Goal: Task Accomplishment & Management: Manage account settings

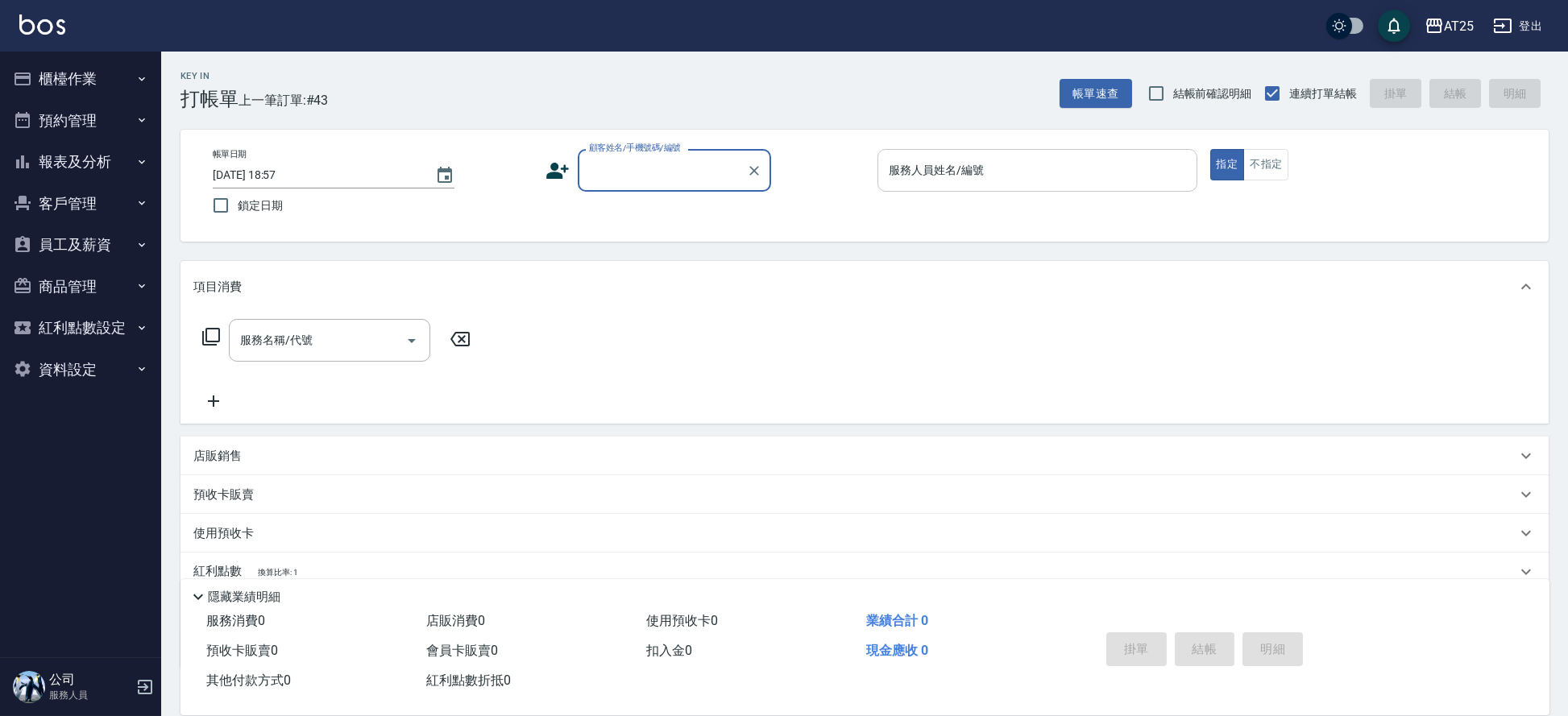
click at [921, 157] on div "服務人員姓名/編號 服務人員姓名/編號" at bounding box center [1037, 171] width 320 height 43
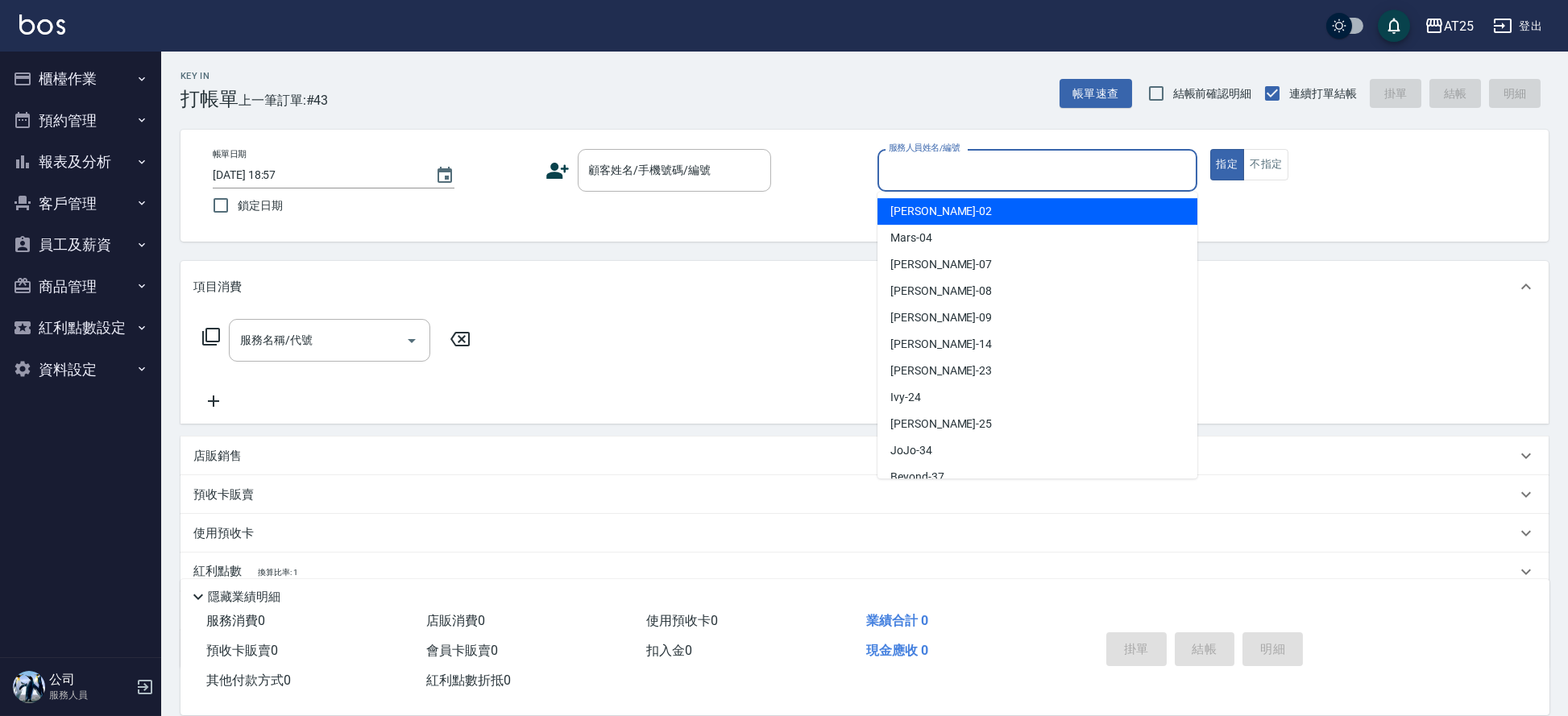
click at [932, 155] on div "服務人員姓名/編號" at bounding box center [1037, 171] width 320 height 43
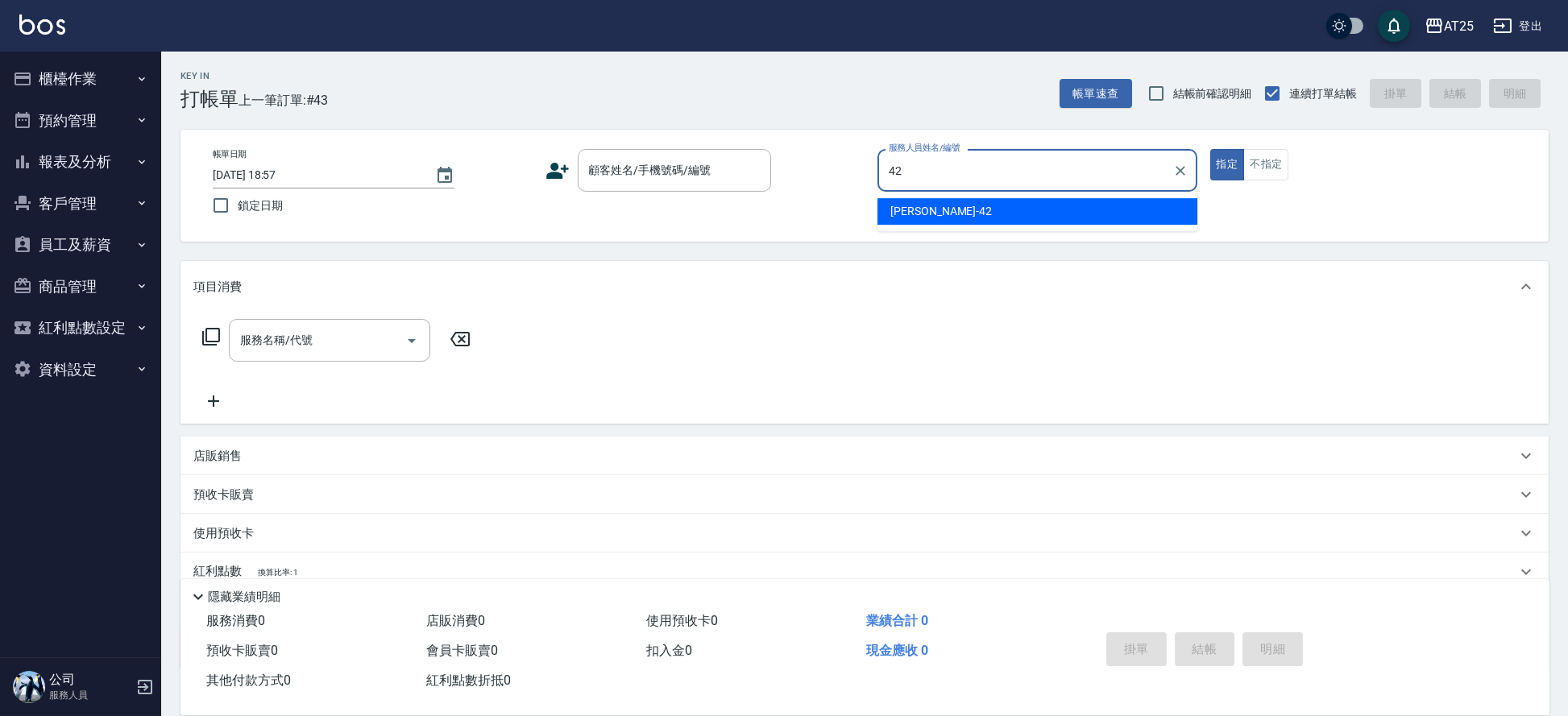
type input "韓Han-42"
type button "true"
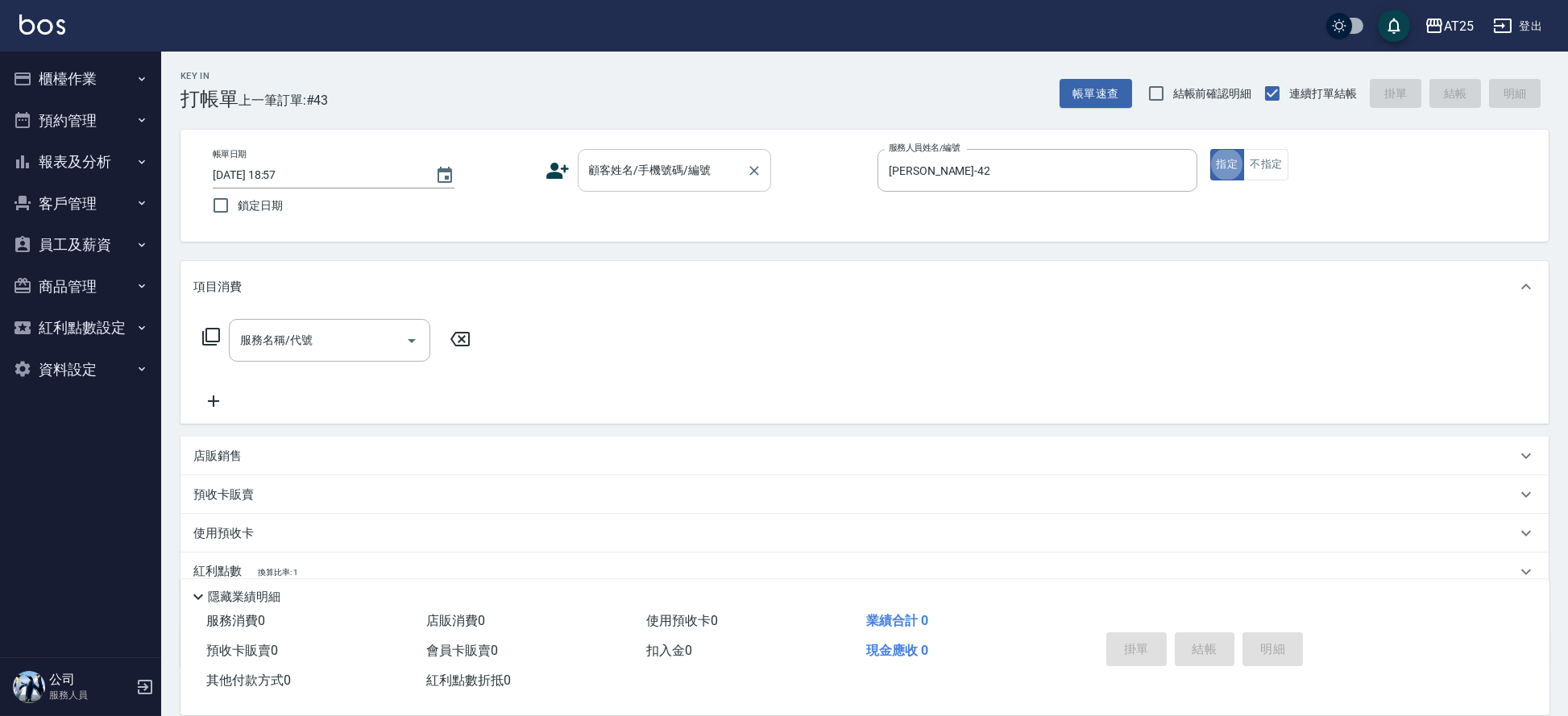
click at [594, 178] on input "顧客姓名/手機號碼/編號" at bounding box center [662, 170] width 155 height 28
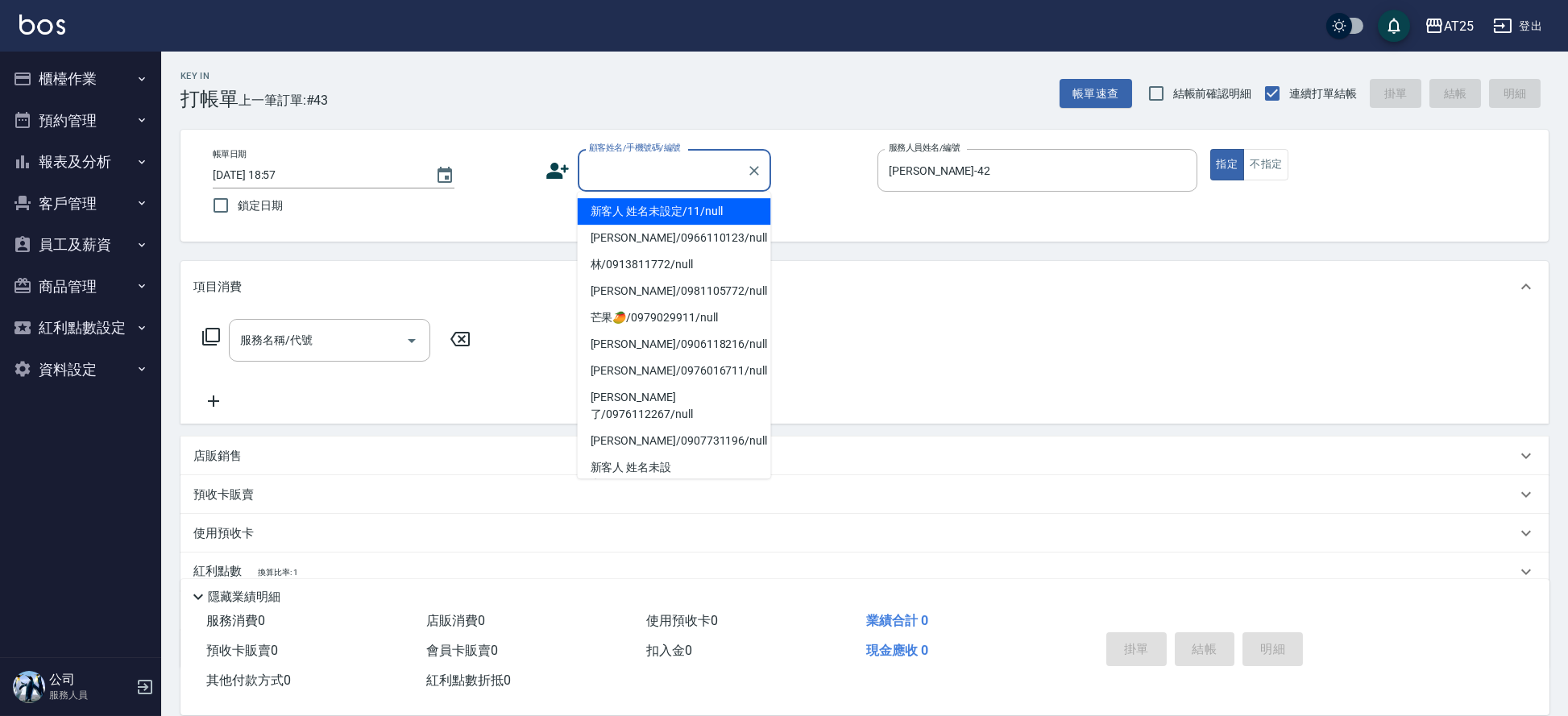
click at [609, 209] on li "新客人 姓名未設定/11/null" at bounding box center [674, 212] width 193 height 27
type input "新客人 姓名未設定/11/null"
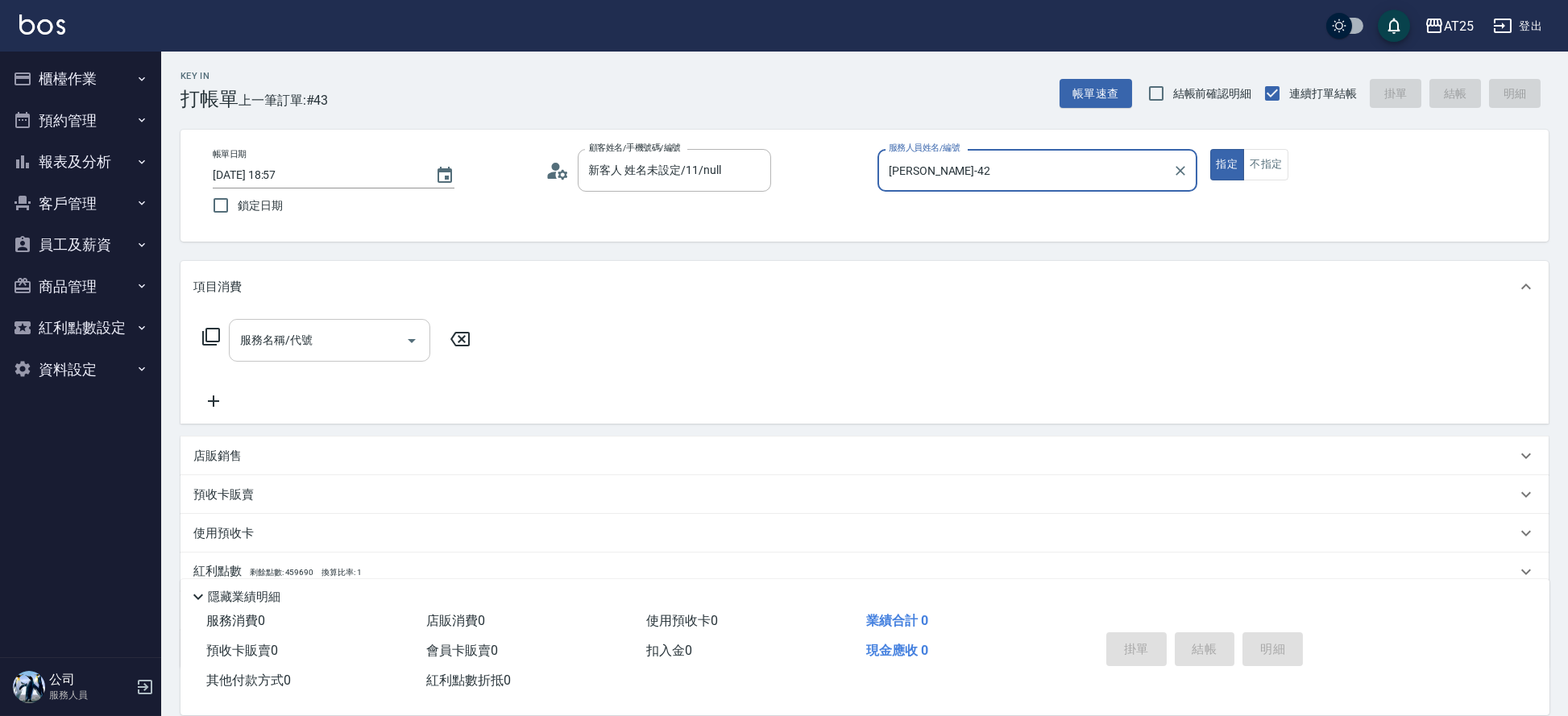
click at [239, 351] on input "服務名稱/代號" at bounding box center [317, 340] width 163 height 28
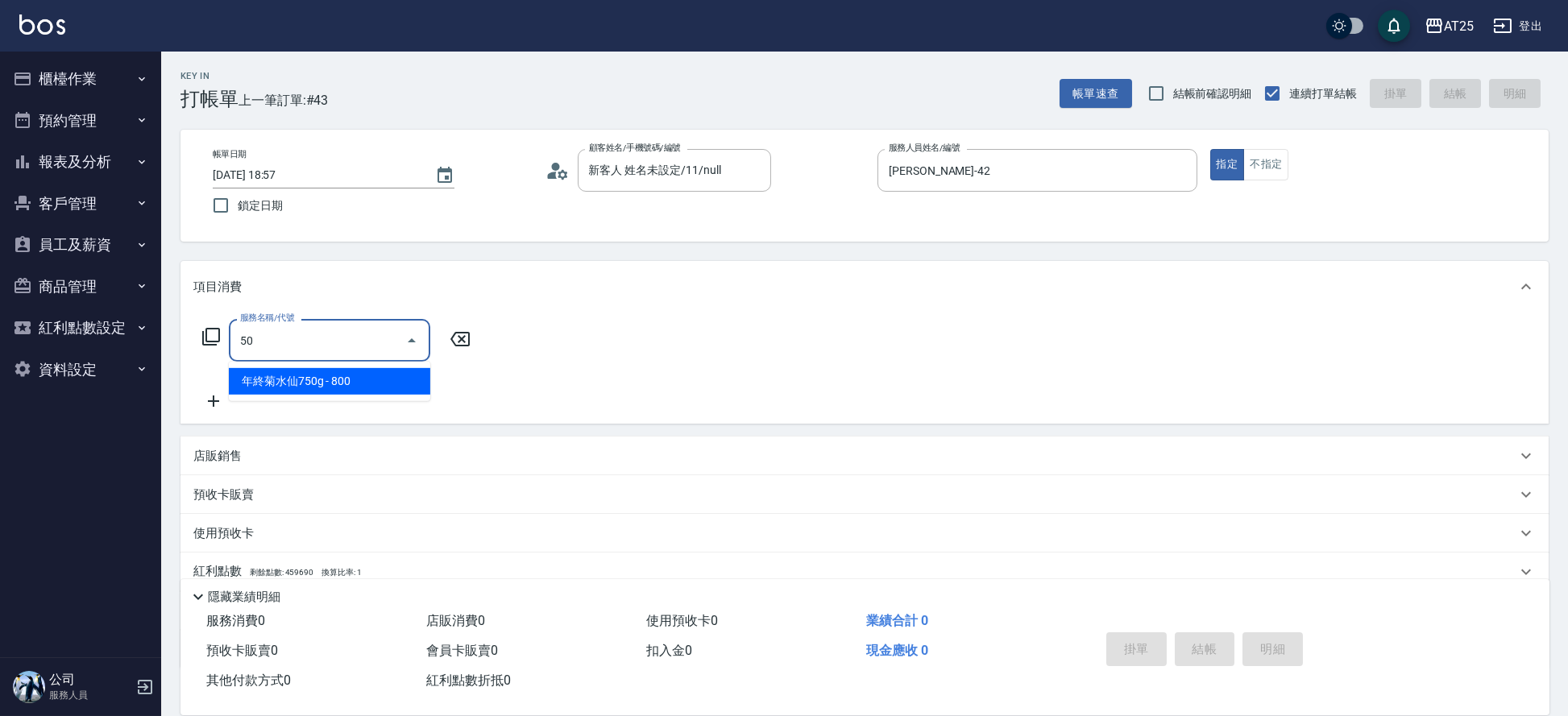
type input "501"
click at [314, 384] on span "染髮 - 1000" at bounding box center [330, 382] width 201 height 27
type input "100"
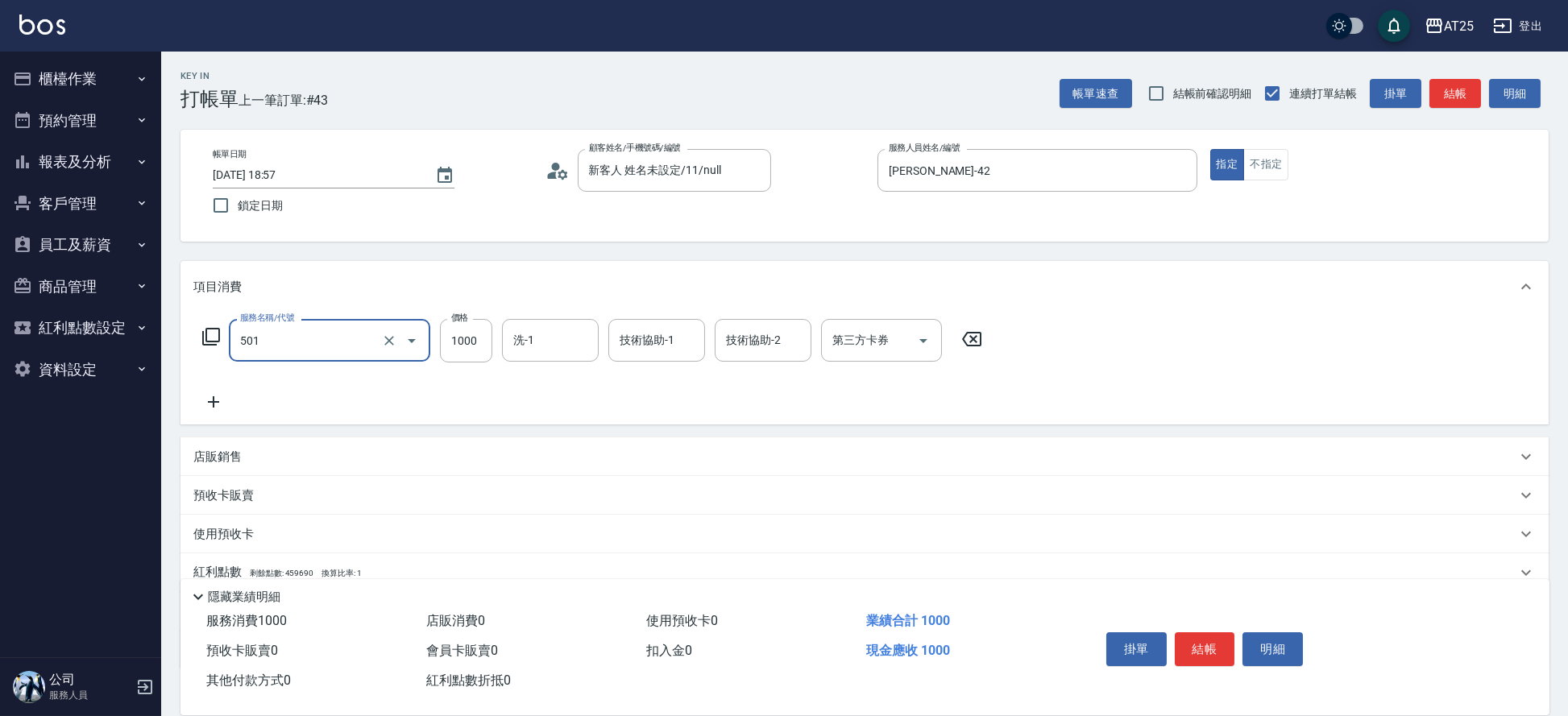
type input "染髮(501)"
drag, startPoint x: 417, startPoint y: 364, endPoint x: 421, endPoint y: 341, distance: 23.3
click at [472, 339] on input "1000" at bounding box center [466, 340] width 52 height 43
type input "0"
type input "250"
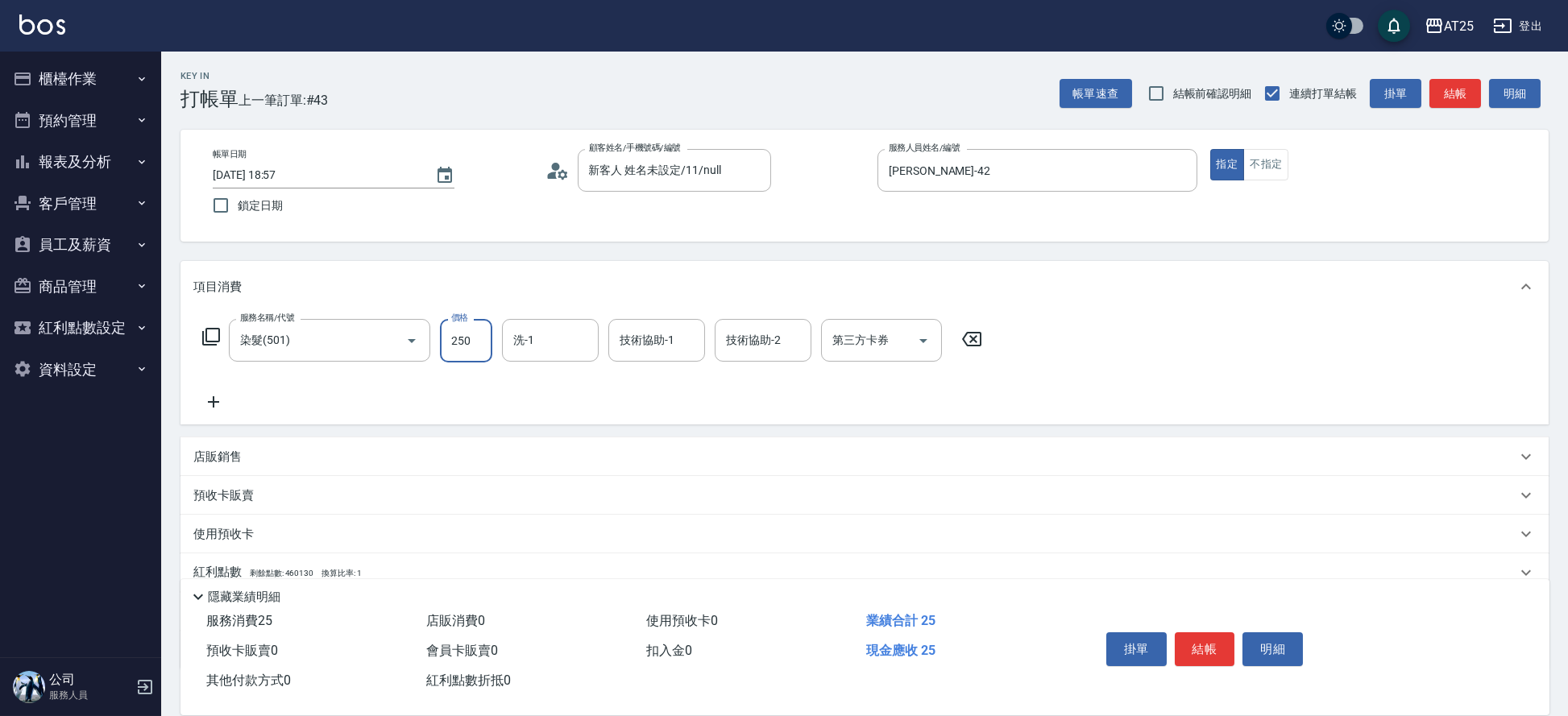
type input "250"
type input "2500"
click at [210, 406] on icon at bounding box center [213, 402] width 40 height 20
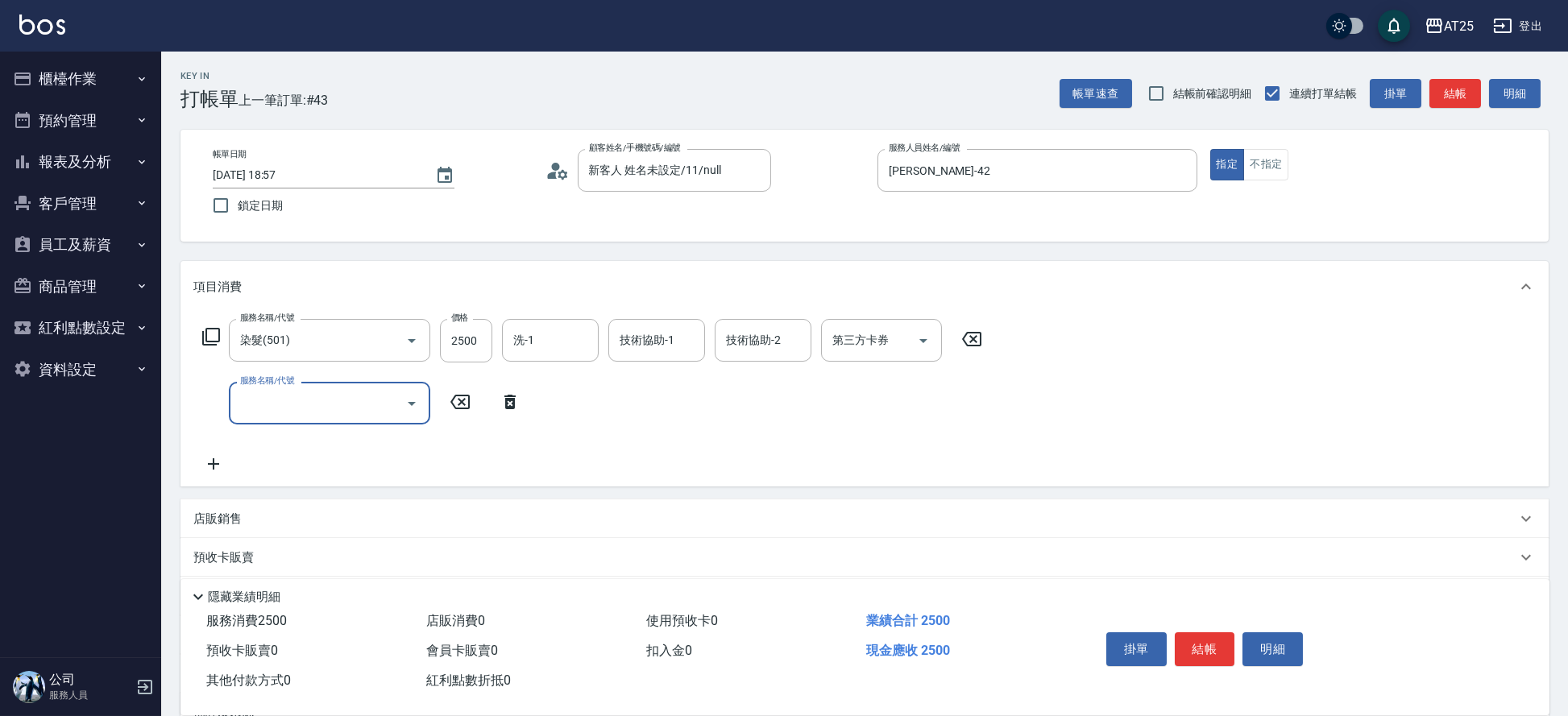
click at [315, 405] on input "服務名稱/代號" at bounding box center [317, 402] width 163 height 28
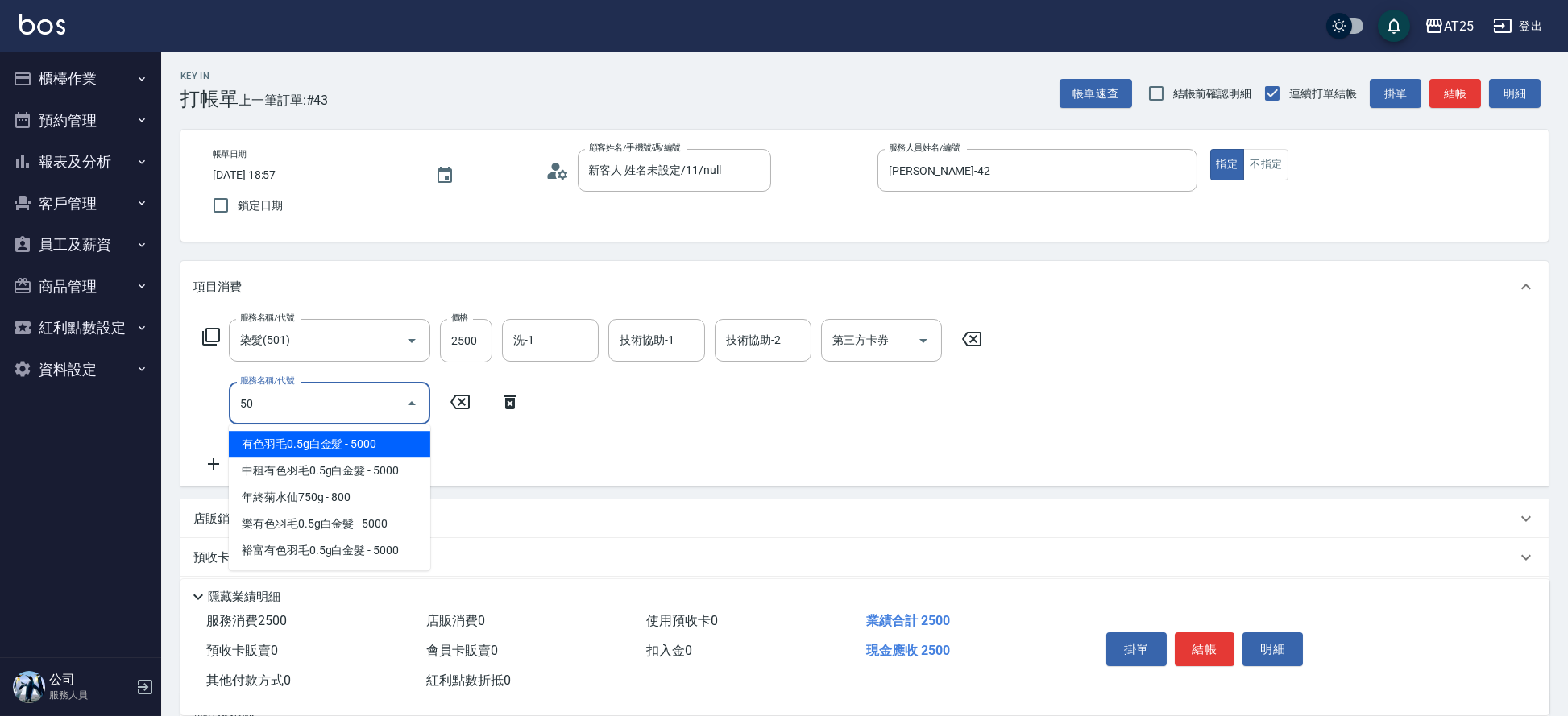
type input "502"
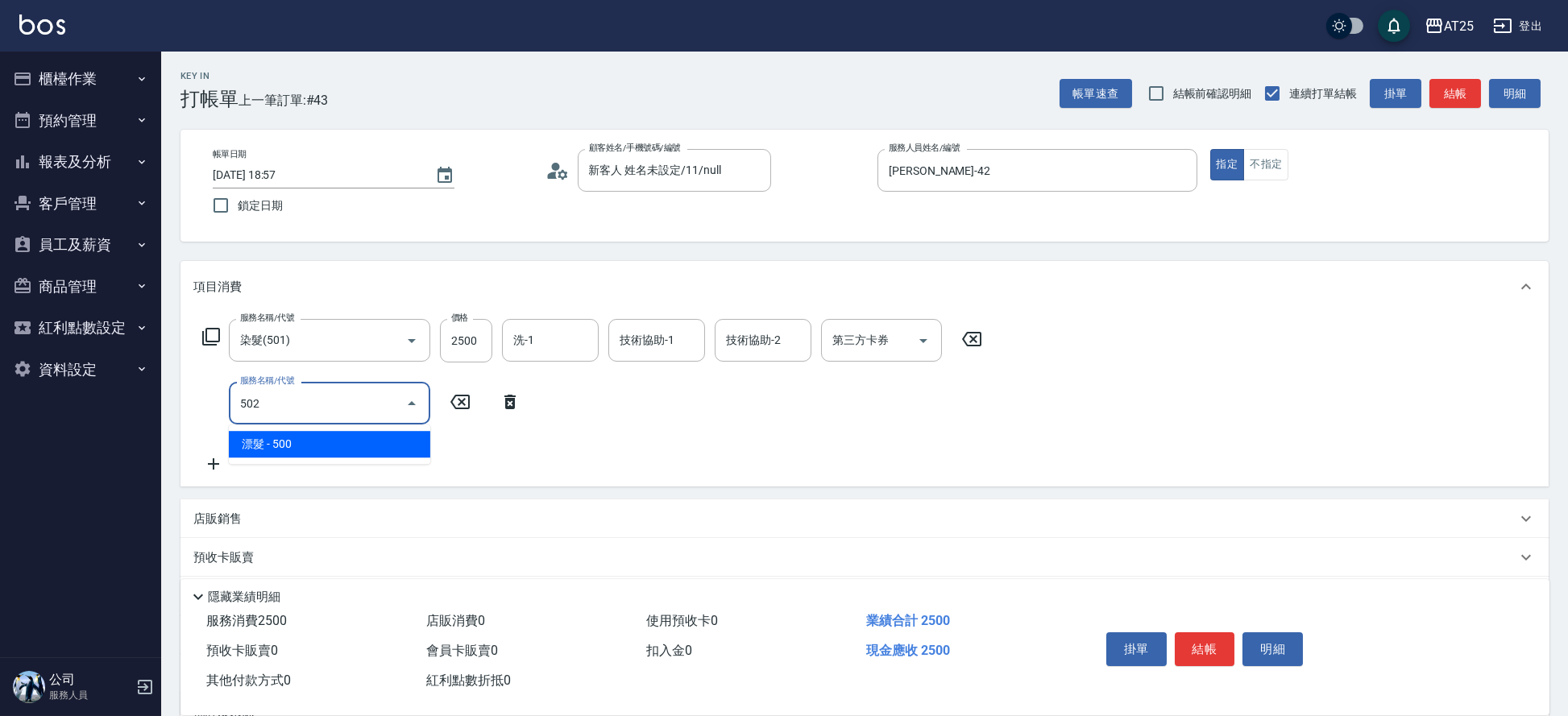
click at [339, 433] on span "漂髮 - 500" at bounding box center [330, 445] width 201 height 27
type input "300"
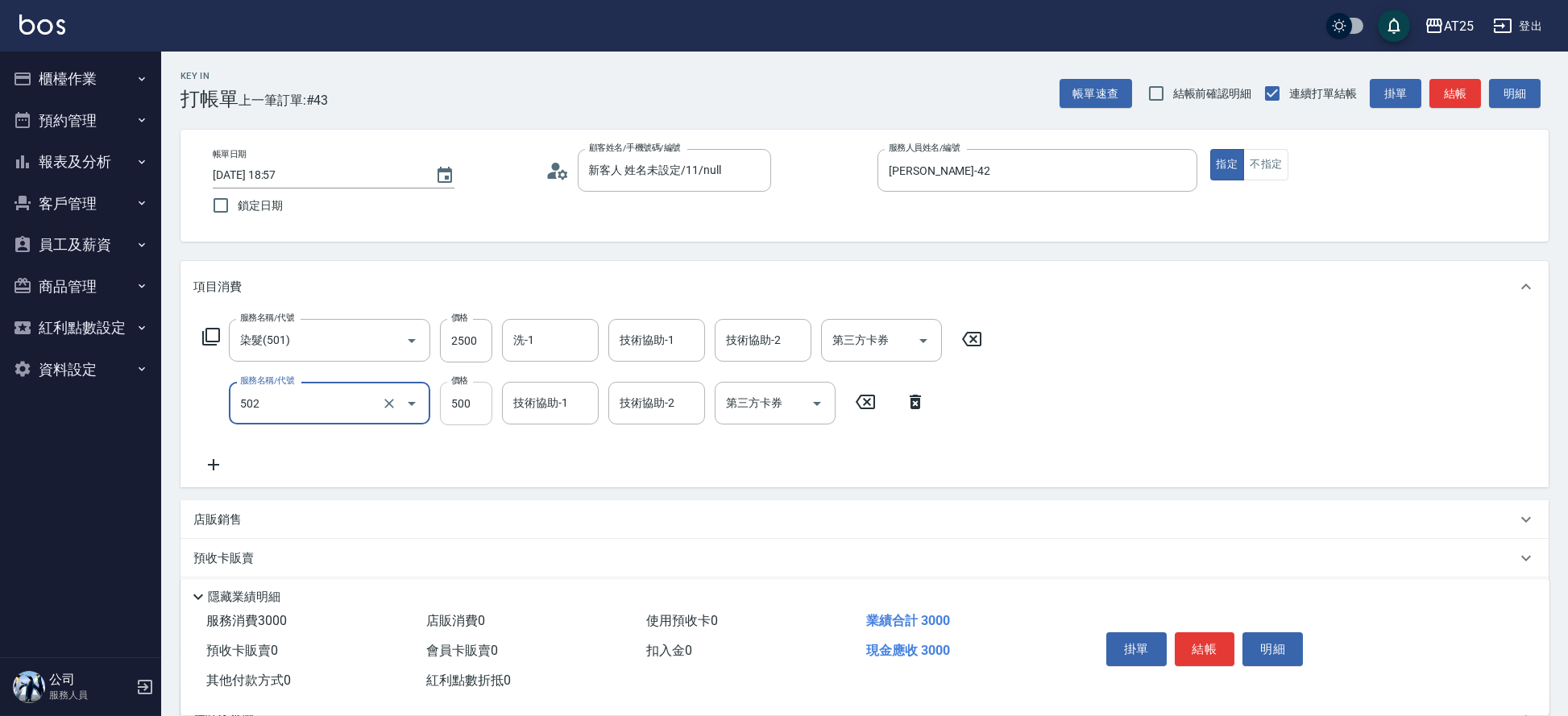
type input "漂髮(502)"
click at [467, 401] on input "500" at bounding box center [466, 403] width 52 height 43
type input "250"
type input "150"
type input "260"
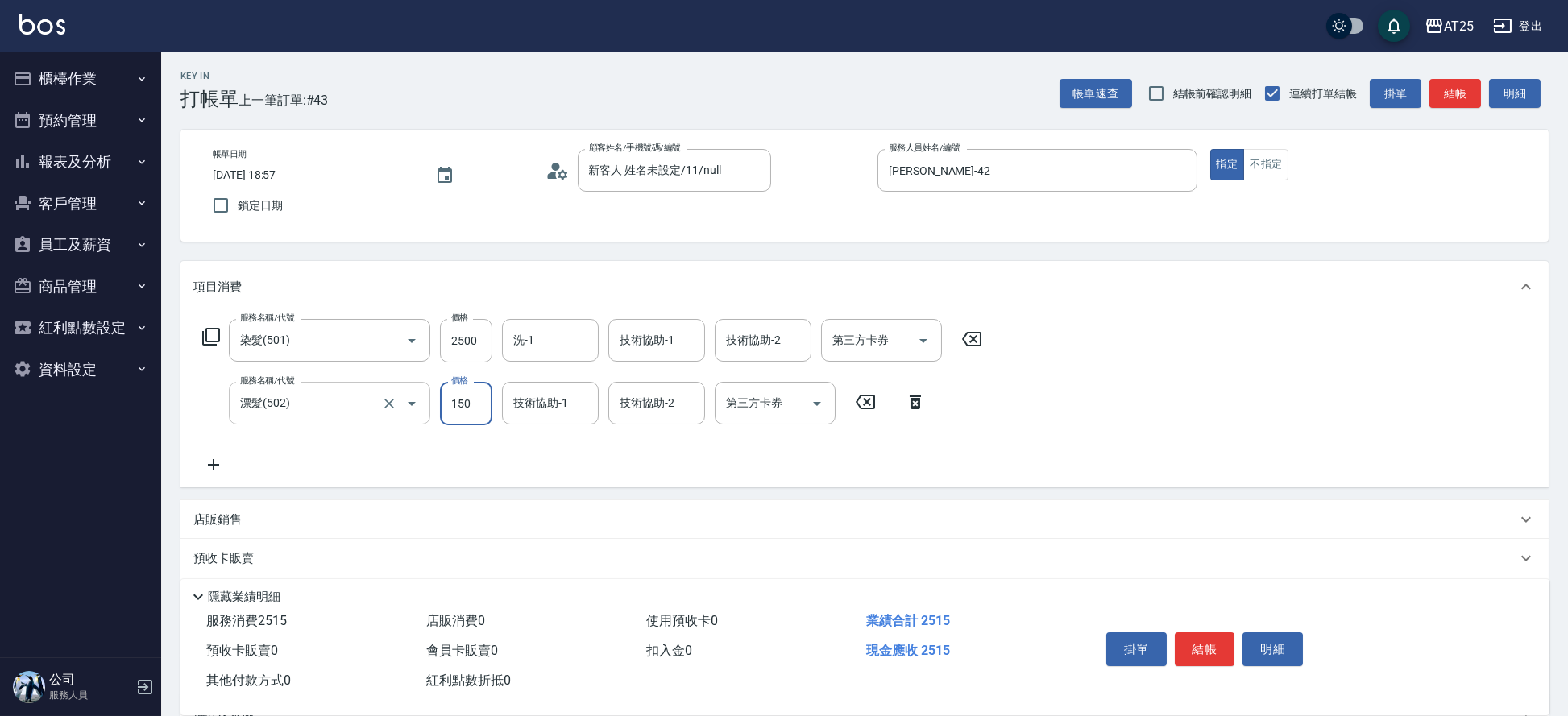
type input "1500"
type input "400"
type input "1500"
click at [203, 462] on icon at bounding box center [213, 465] width 40 height 20
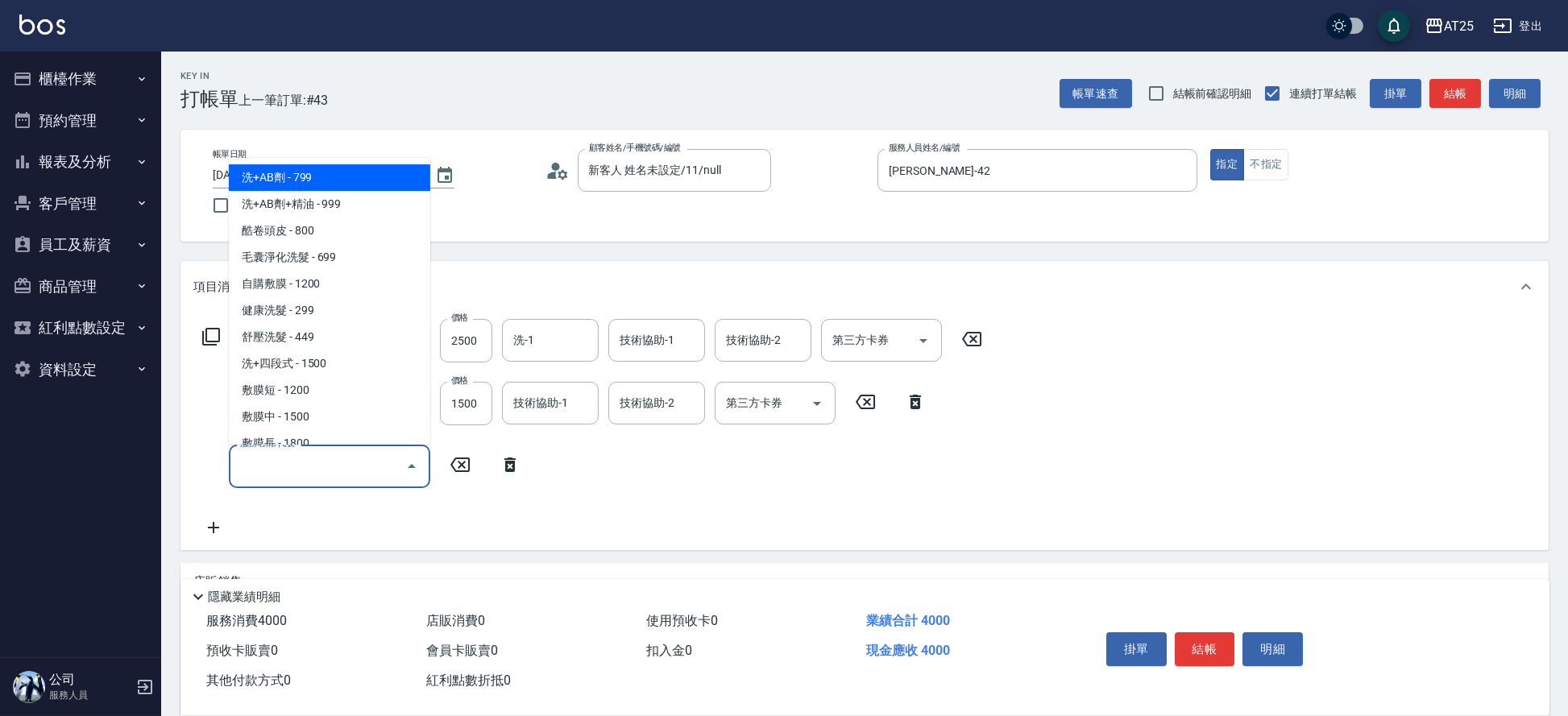
click at [319, 455] on input "服務名稱/代號" at bounding box center [317, 465] width 163 height 28
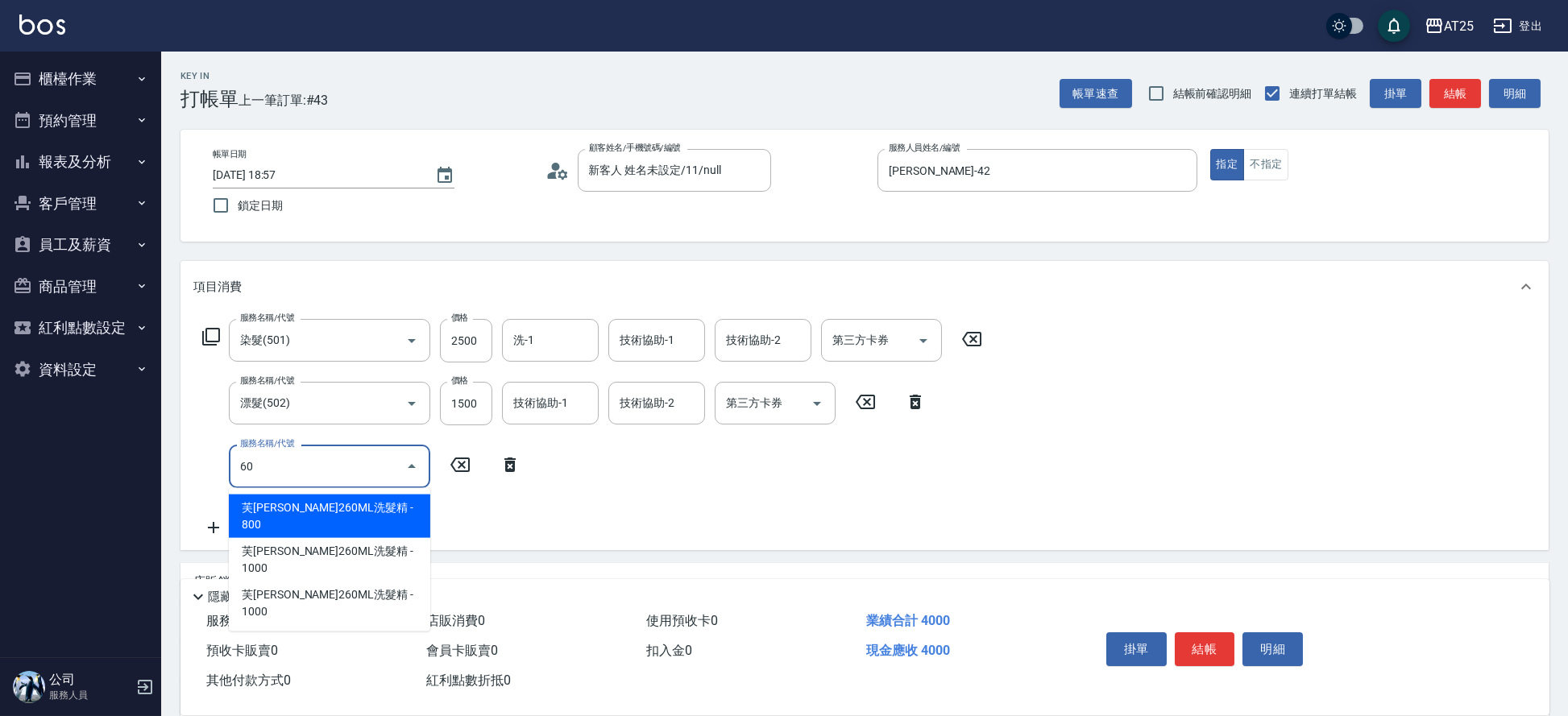
type input "601"
click at [321, 499] on span "自備護髮(1000上) - 1000" at bounding box center [330, 508] width 201 height 27
type input "500"
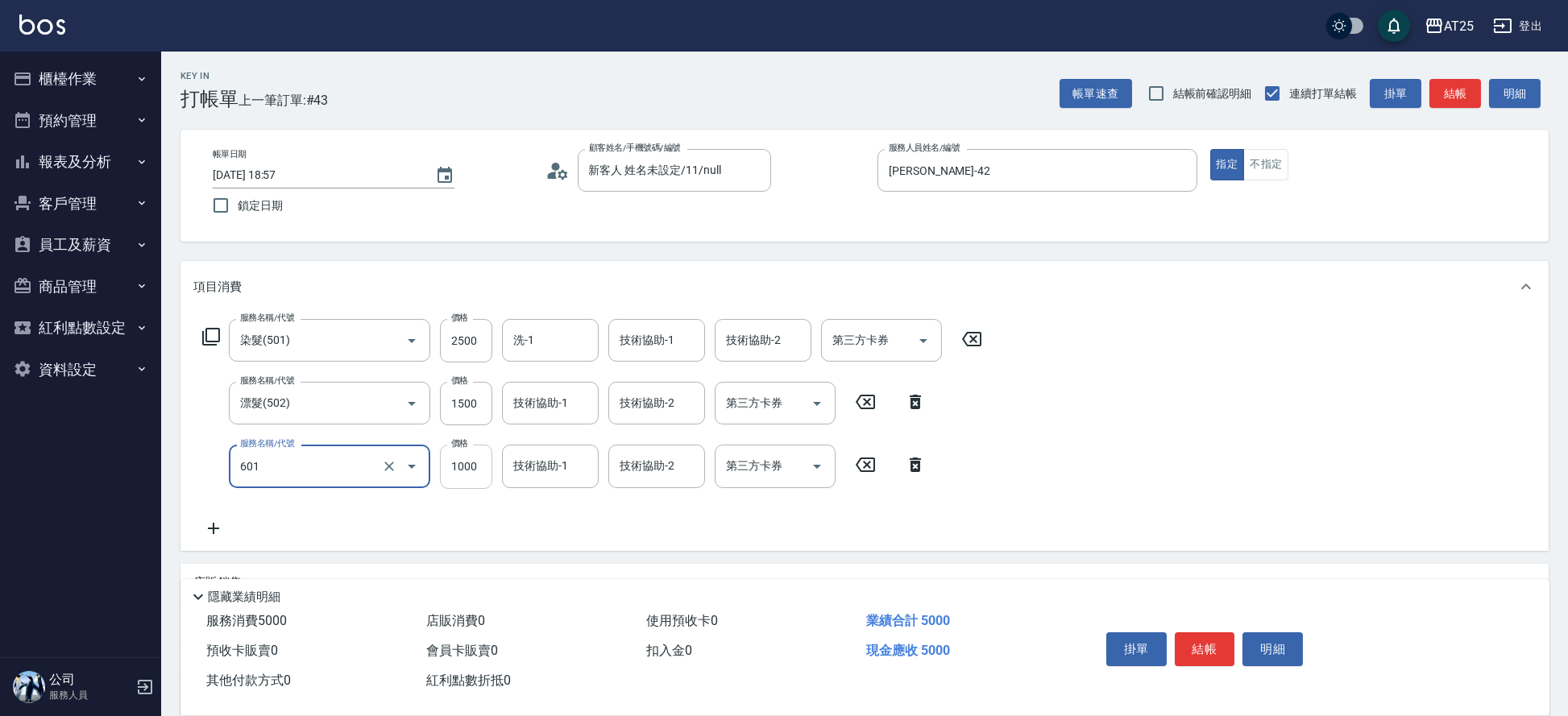
type input "自備護髮(1000上)(601)"
click at [447, 467] on input "1000" at bounding box center [466, 466] width 52 height 43
type input "400"
type input "15"
type input "410"
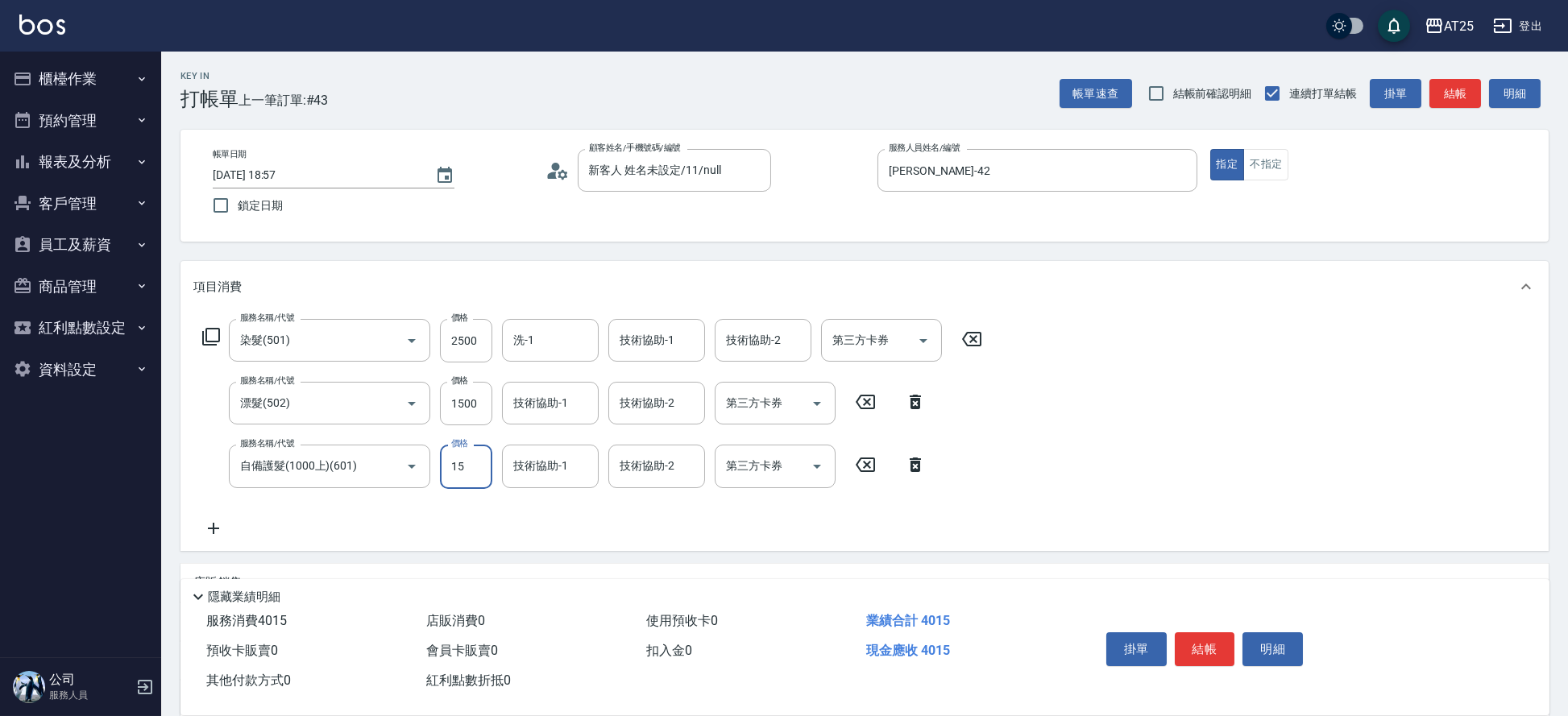
type input "150"
type input "550"
type input "1500"
click at [545, 351] on input "洗-1" at bounding box center [550, 340] width 82 height 28
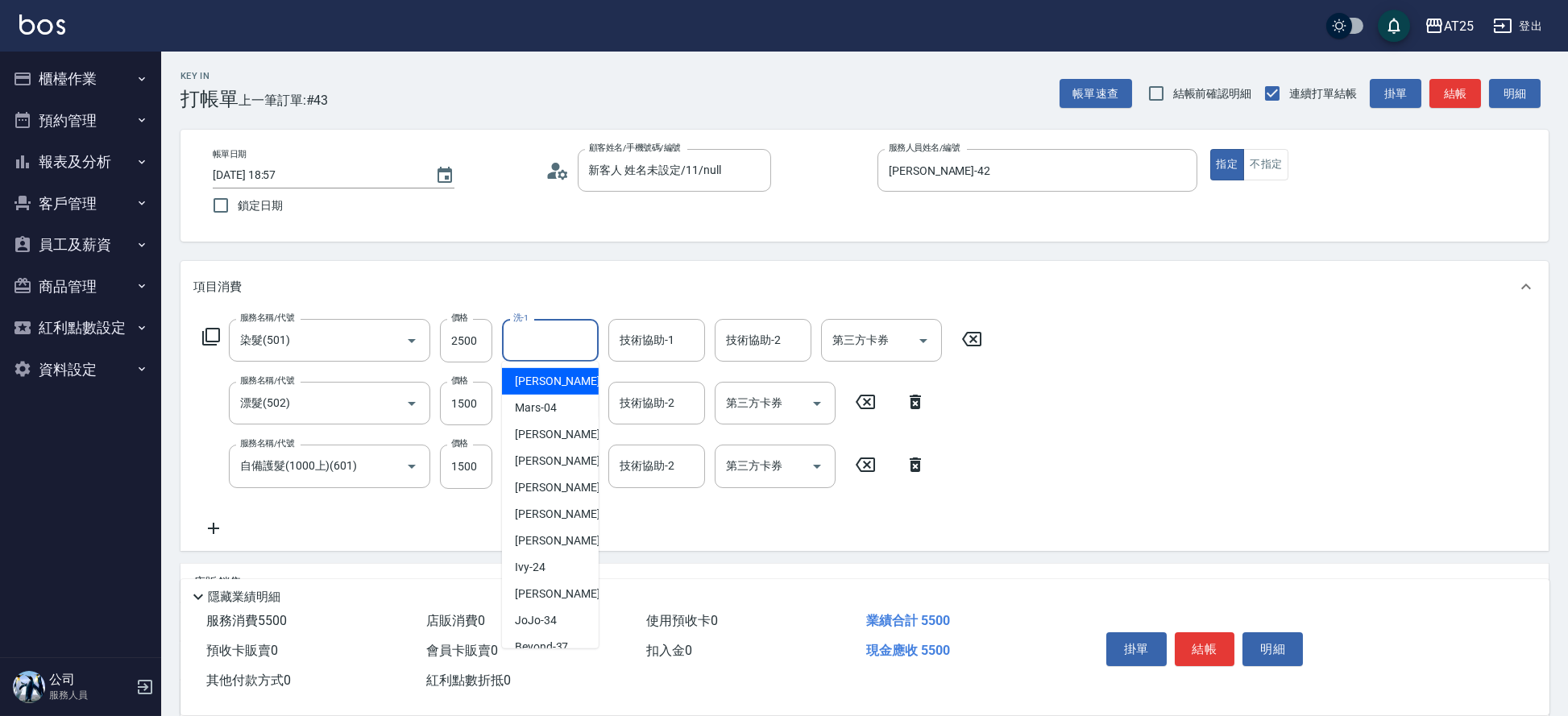
type input "6"
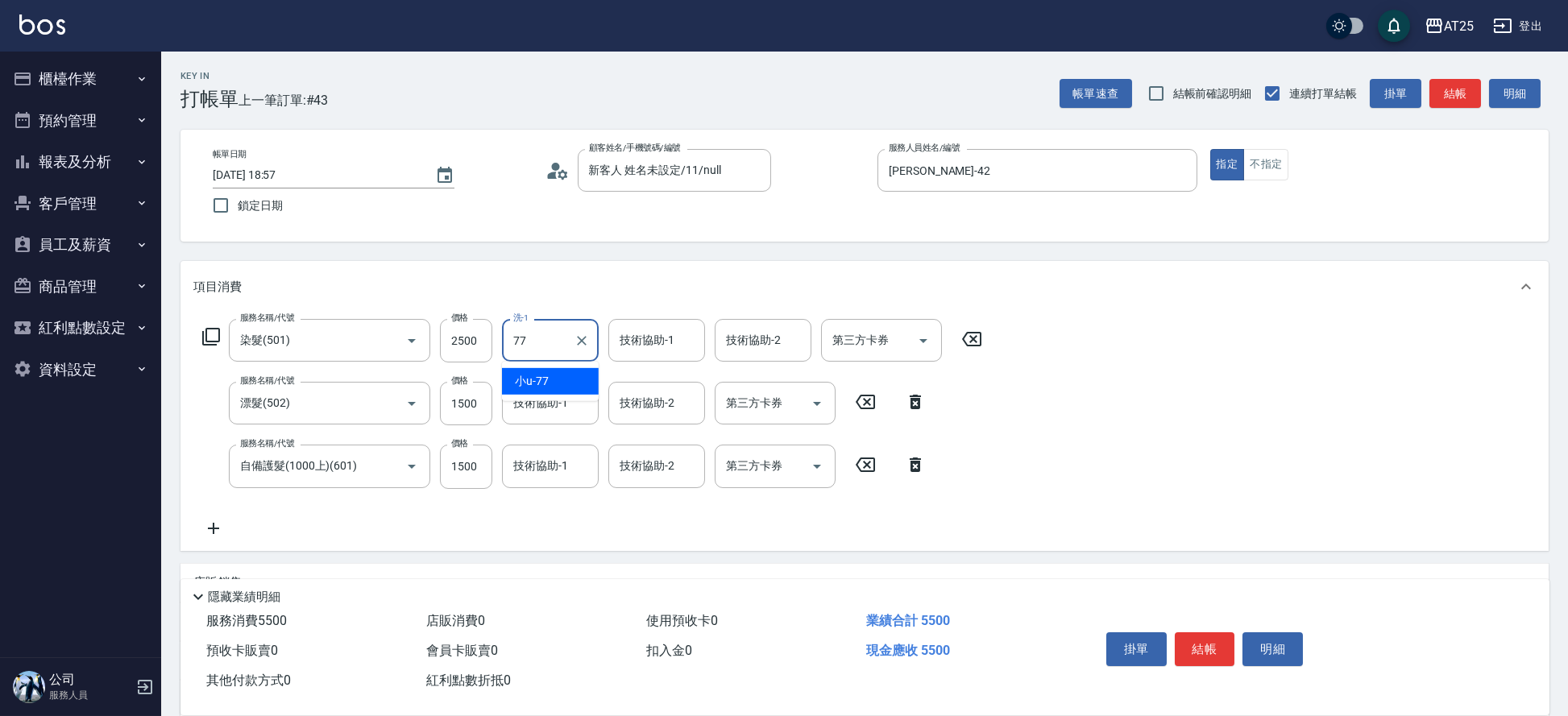
click at [548, 376] on div "小u -77" at bounding box center [551, 382] width 97 height 27
type input "小u-77"
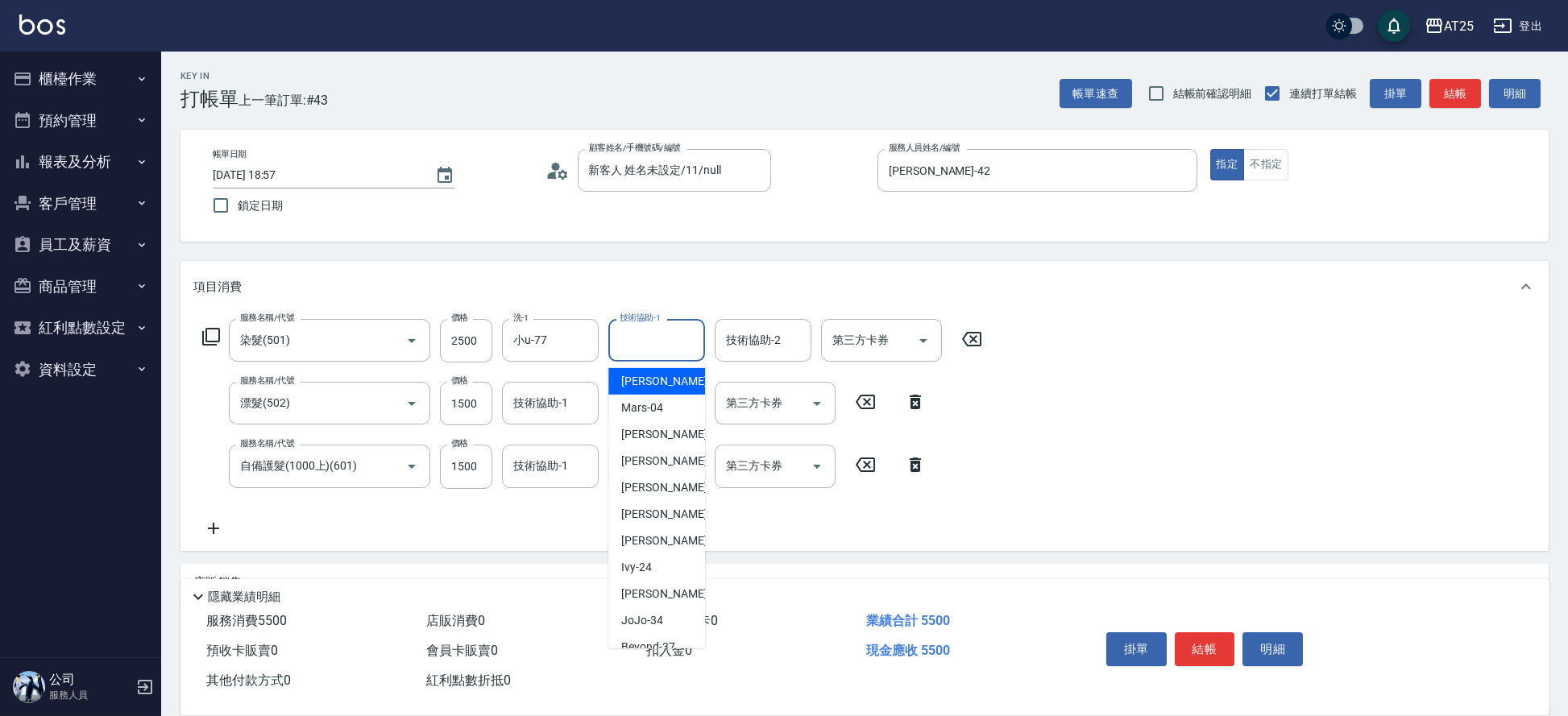
click at [655, 353] on input "技術協助-1" at bounding box center [656, 340] width 82 height 28
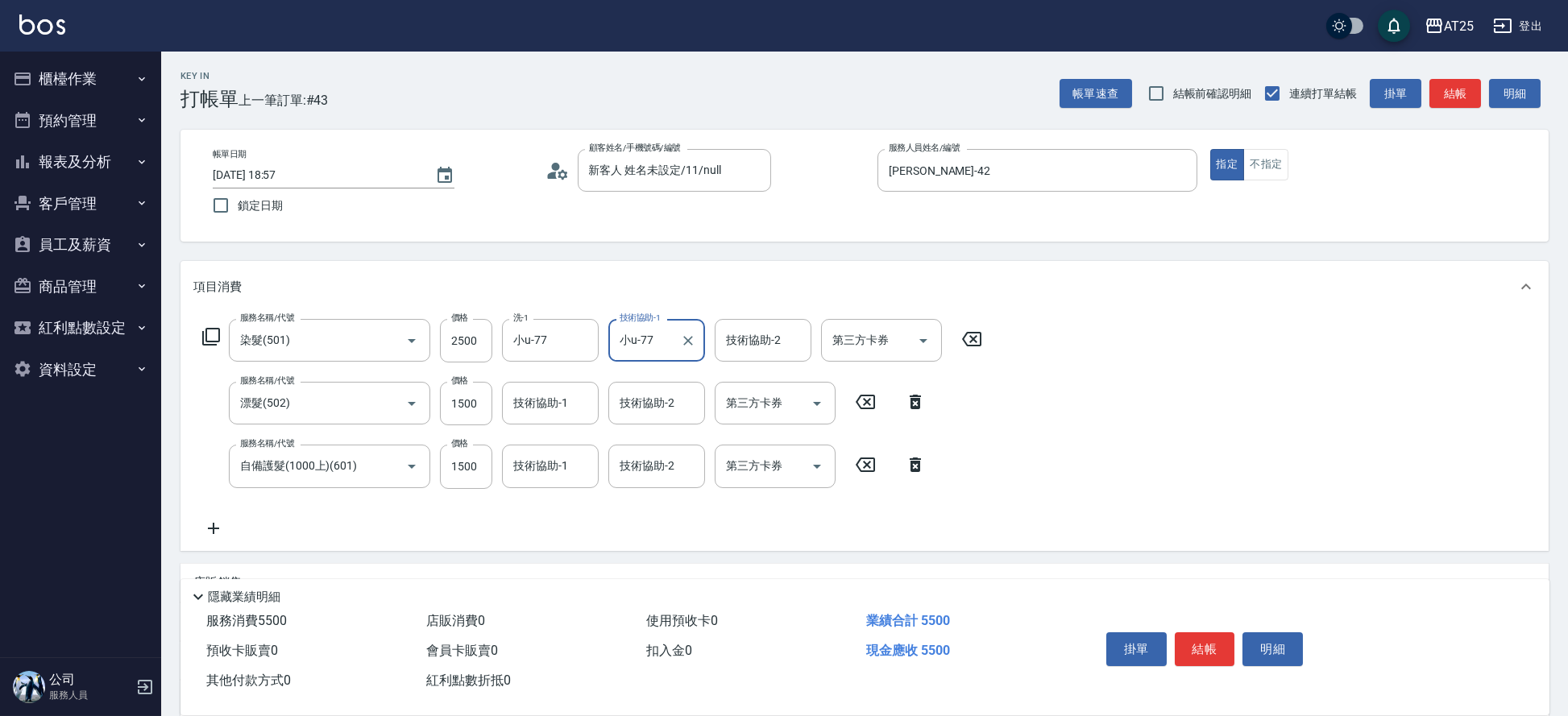
type input "小u-77"
click at [644, 402] on input "技術協助-2" at bounding box center [656, 402] width 82 height 28
click at [645, 442] on span "小u -77" at bounding box center [638, 444] width 34 height 17
type input "小u-77"
click at [648, 469] on input "技術協助-2" at bounding box center [656, 465] width 82 height 28
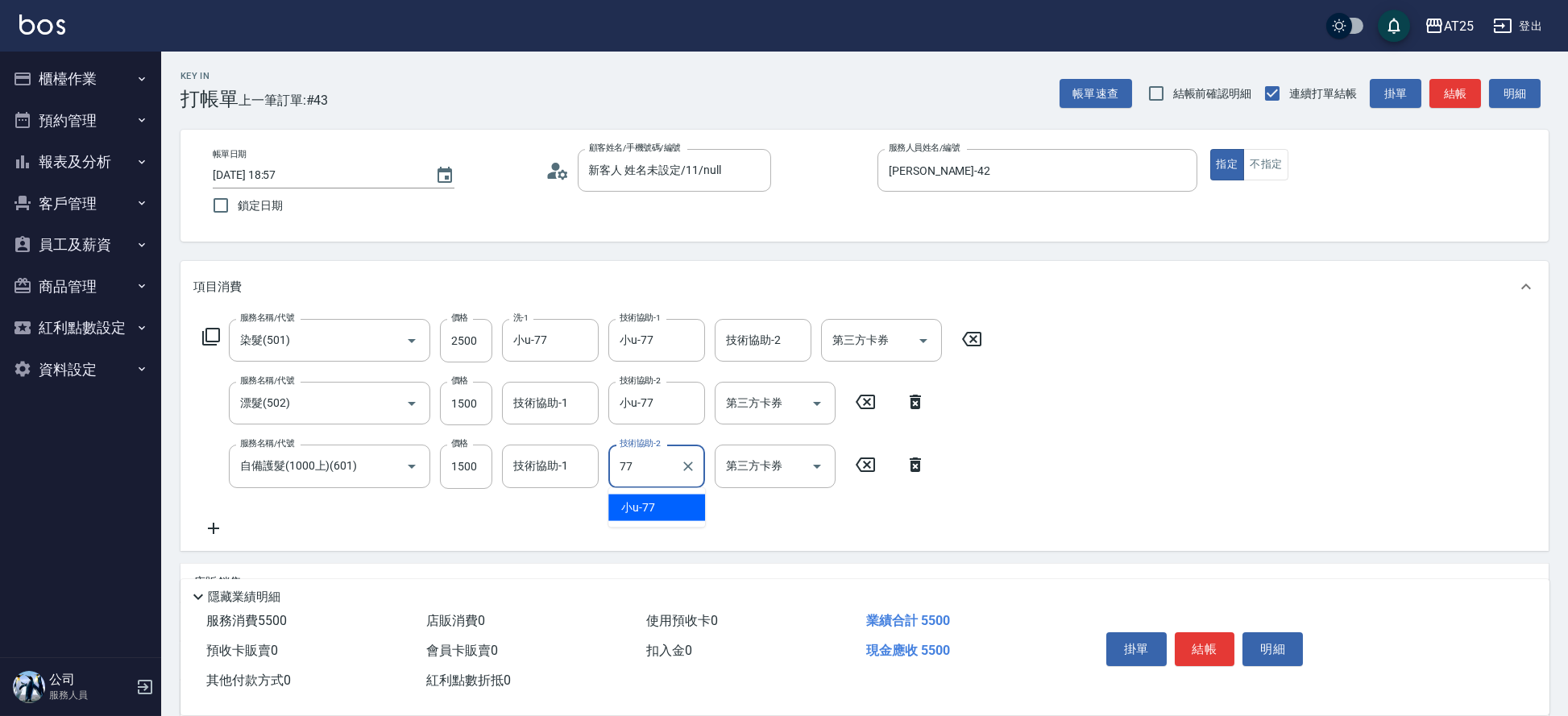
click at [645, 509] on span "小u -77" at bounding box center [638, 508] width 34 height 17
type input "小u-77"
click at [1212, 636] on button "結帳" at bounding box center [1204, 650] width 60 height 34
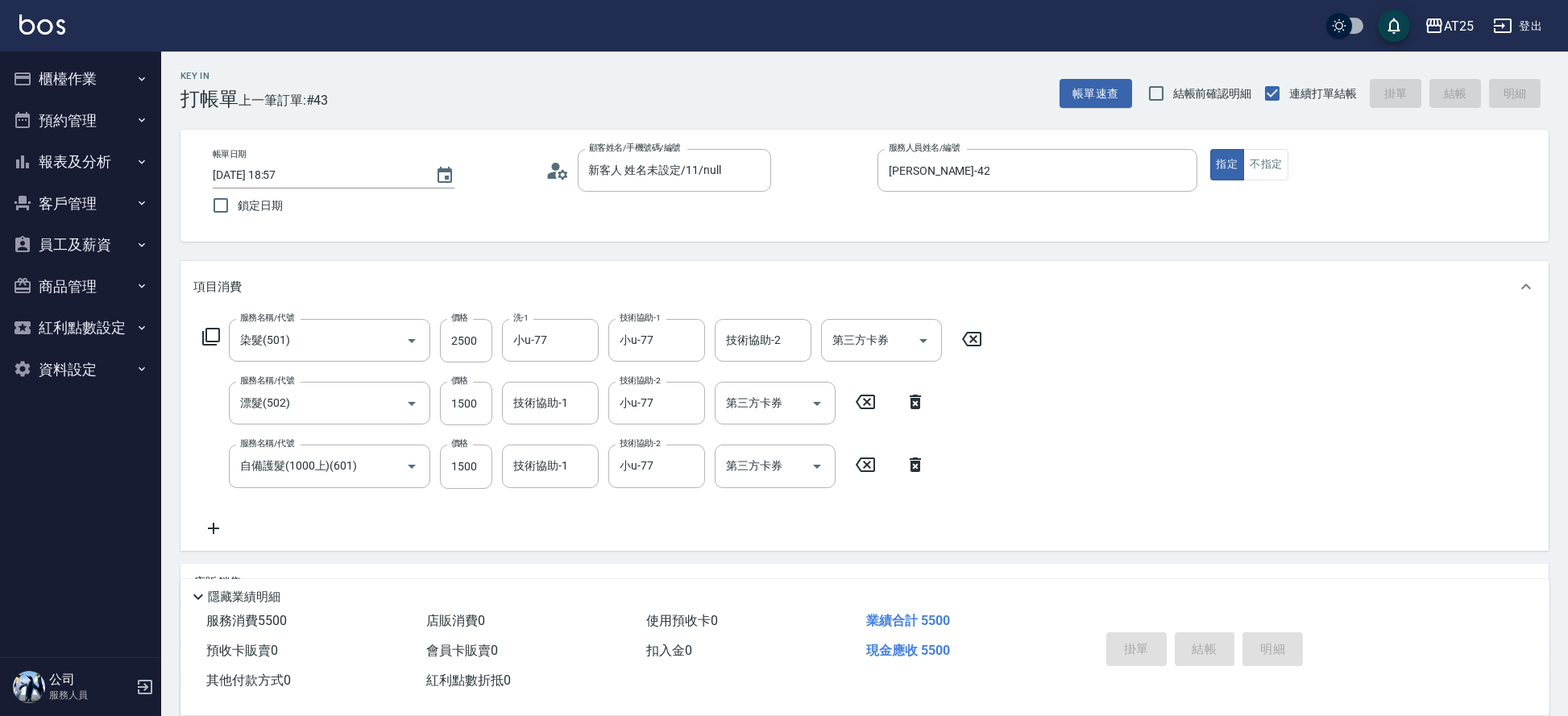
type input "2025/09/06 20:11"
type input "0"
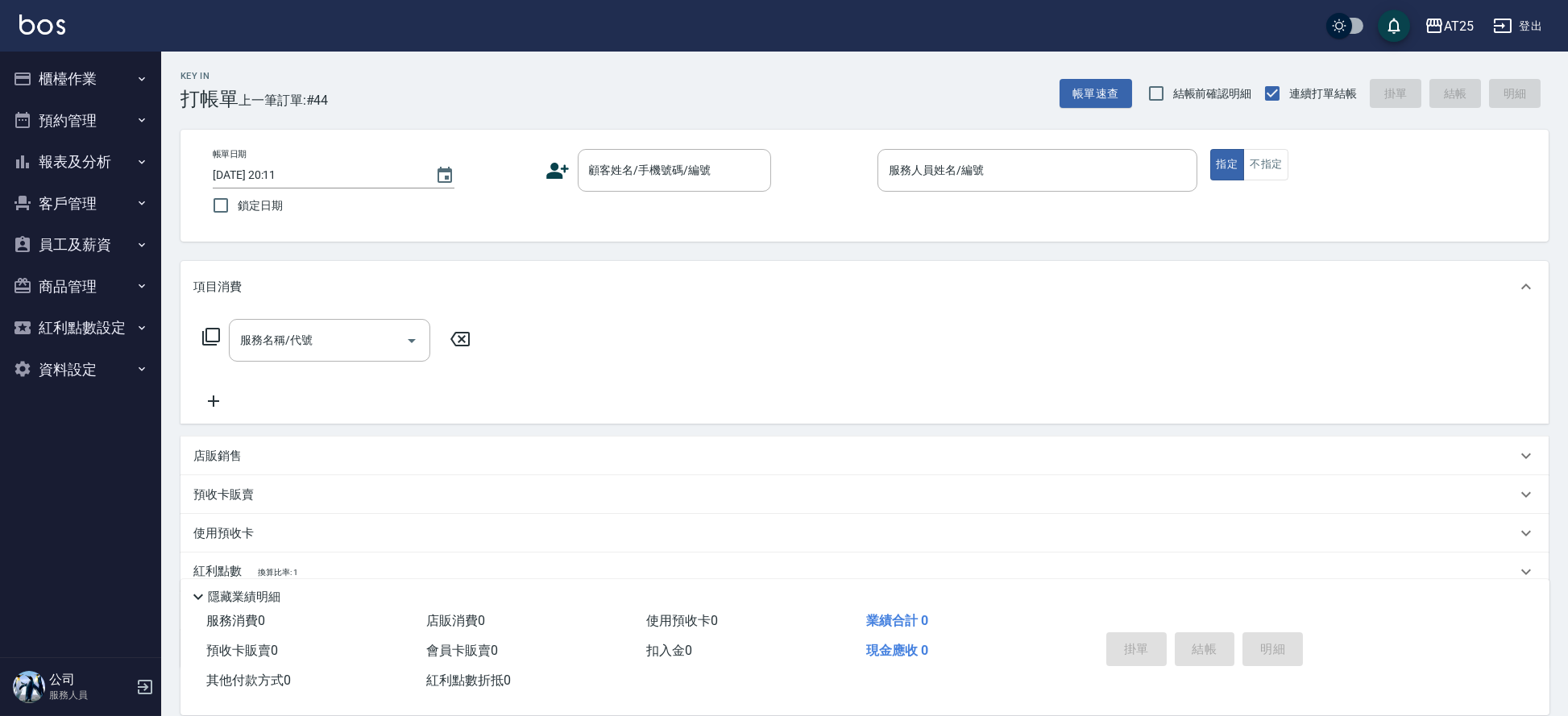
click at [1035, 146] on div "帳單日期 2025/09/06 20:11 鎖定日期 顧客姓名/手機號碼/編號 顧客姓名/手機號碼/編號 服務人員姓名/編號 服務人員姓名/編號 指定 不指定" at bounding box center [864, 185] width 1369 height 112
click at [1076, 167] on input "服務人員姓名/編號" at bounding box center [1038, 170] width 306 height 28
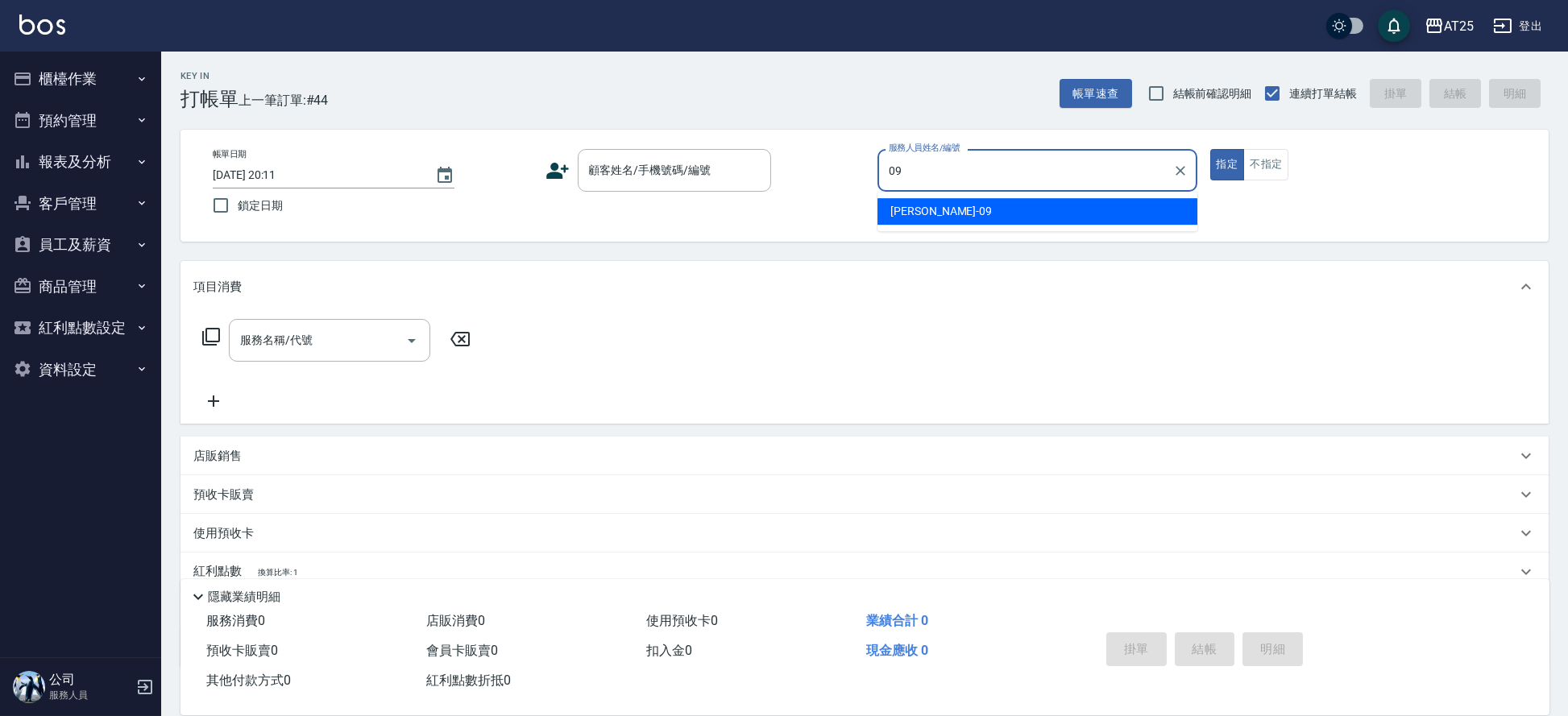
type input "Kevin-09"
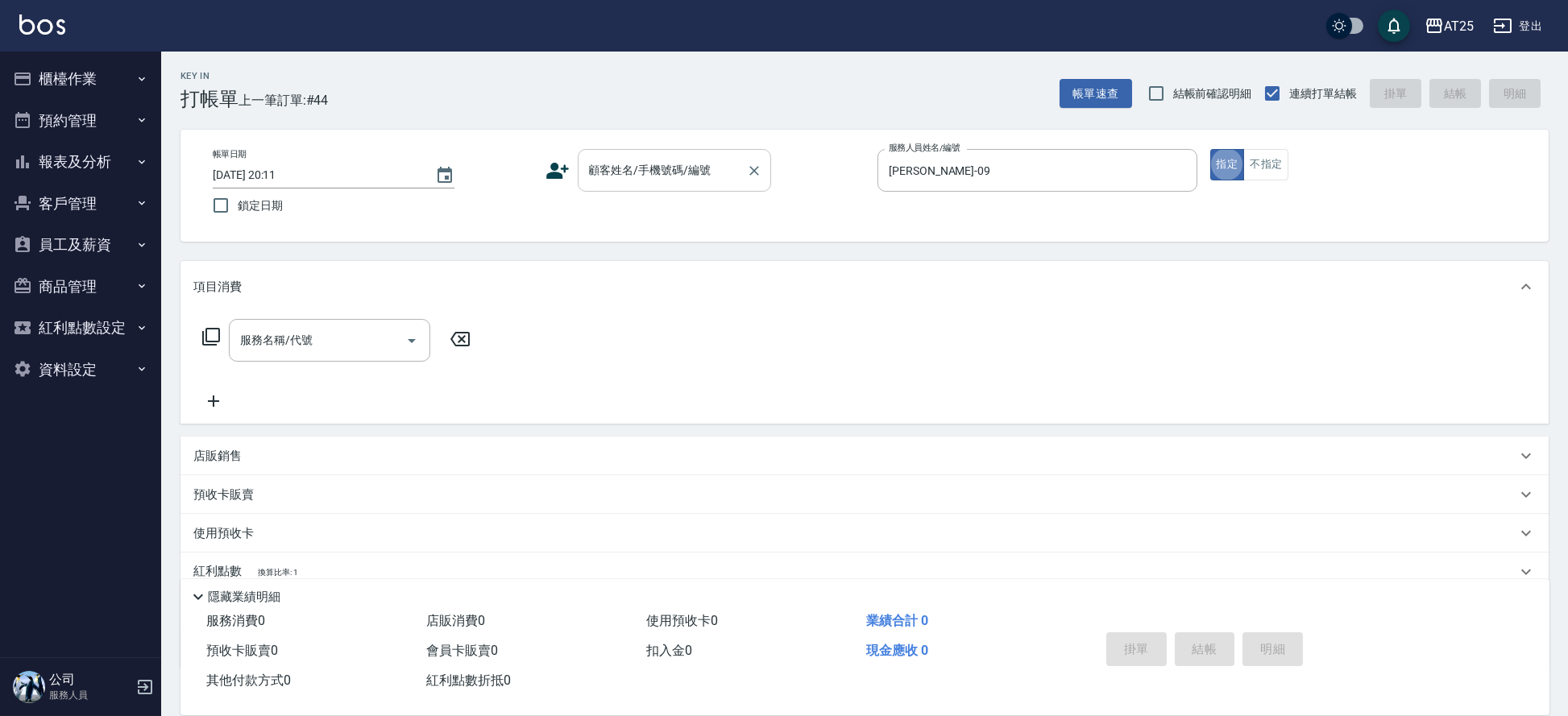
click at [659, 184] on div "顧客姓名/手機號碼/編號" at bounding box center [674, 171] width 193 height 43
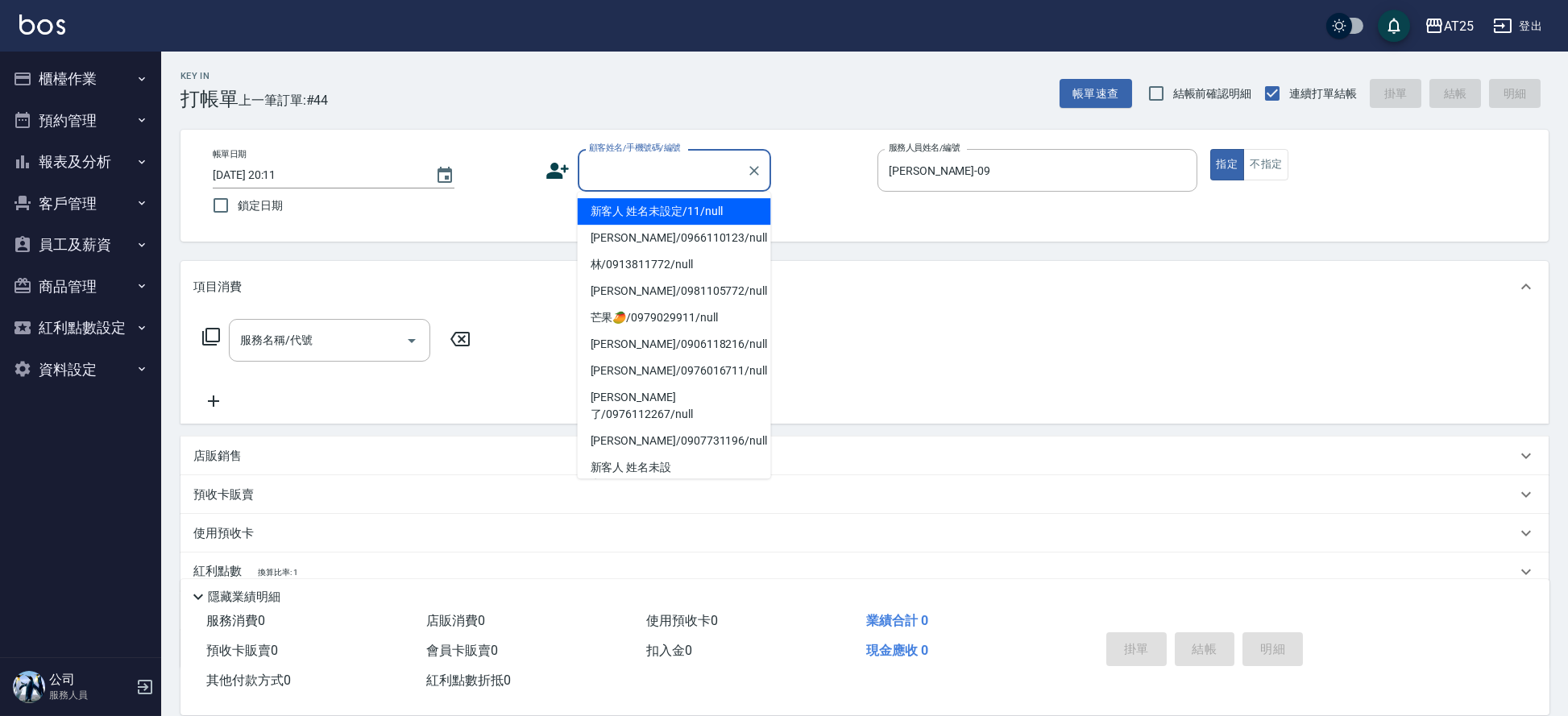
click at [640, 211] on li "新客人 姓名未設定/11/null" at bounding box center [674, 212] width 193 height 27
type input "新客人 姓名未設定/11/null"
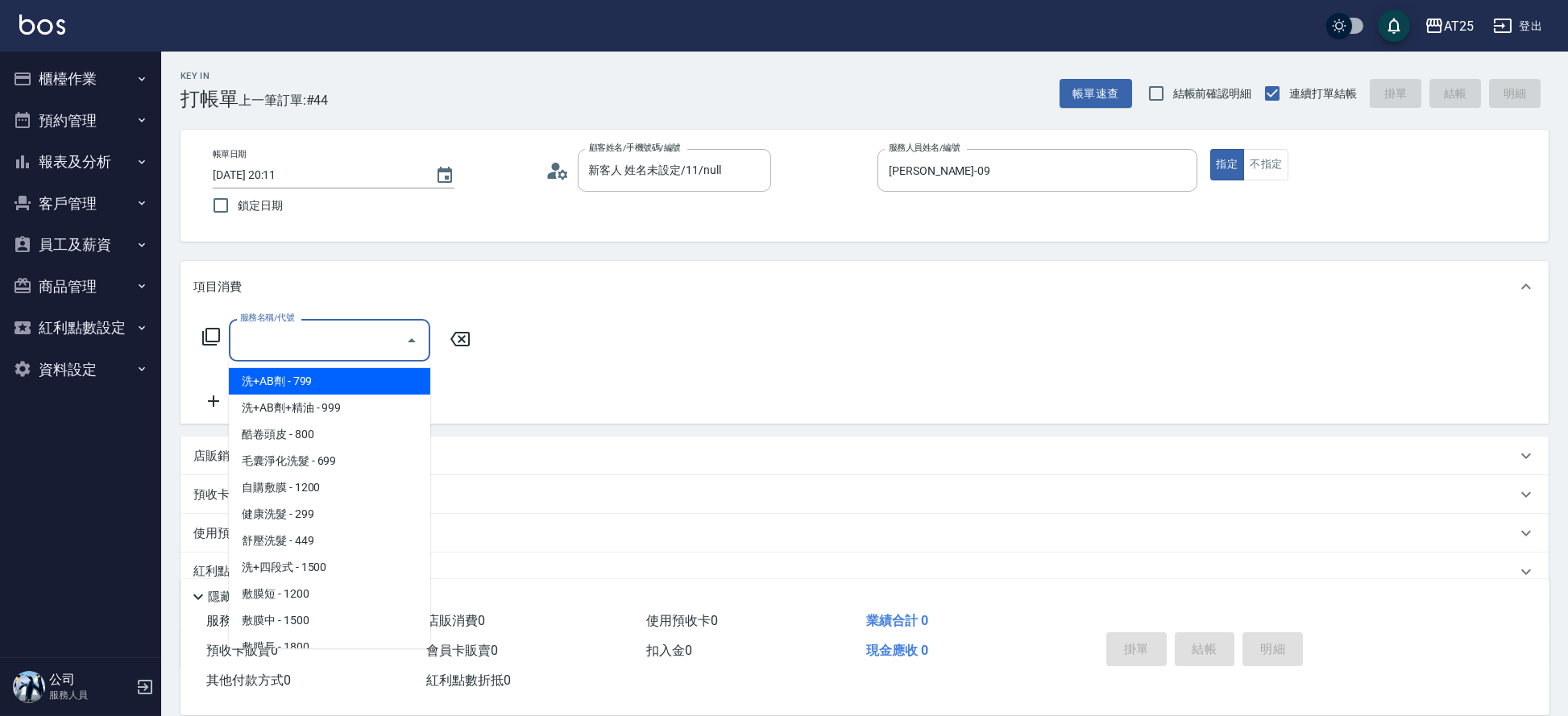
click at [312, 343] on input "服務名稱/代號" at bounding box center [317, 340] width 163 height 28
type input "301"
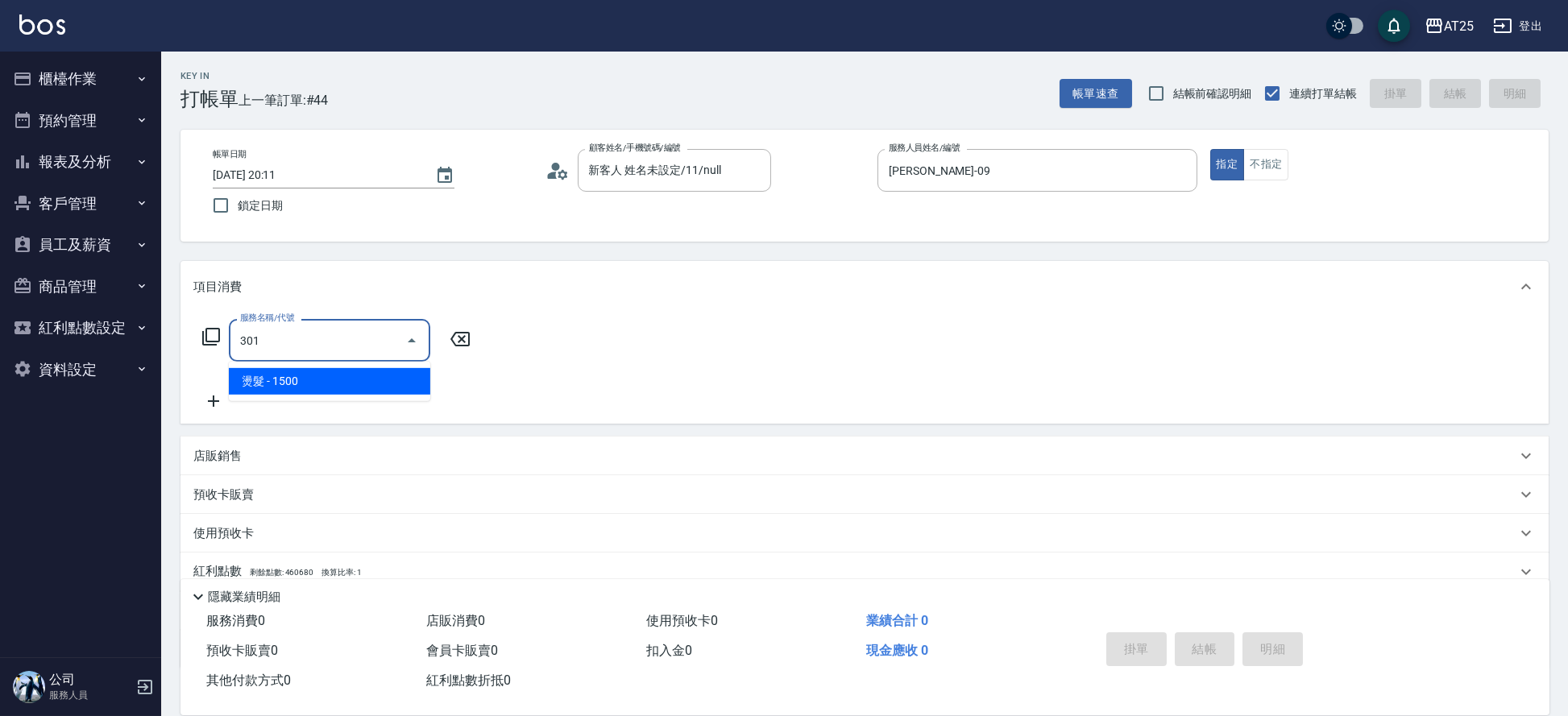
click at [323, 359] on div "301 服務名稱/代號" at bounding box center [330, 340] width 201 height 43
click at [332, 379] on span "燙髮 - 1500" at bounding box center [330, 382] width 201 height 27
type input "150"
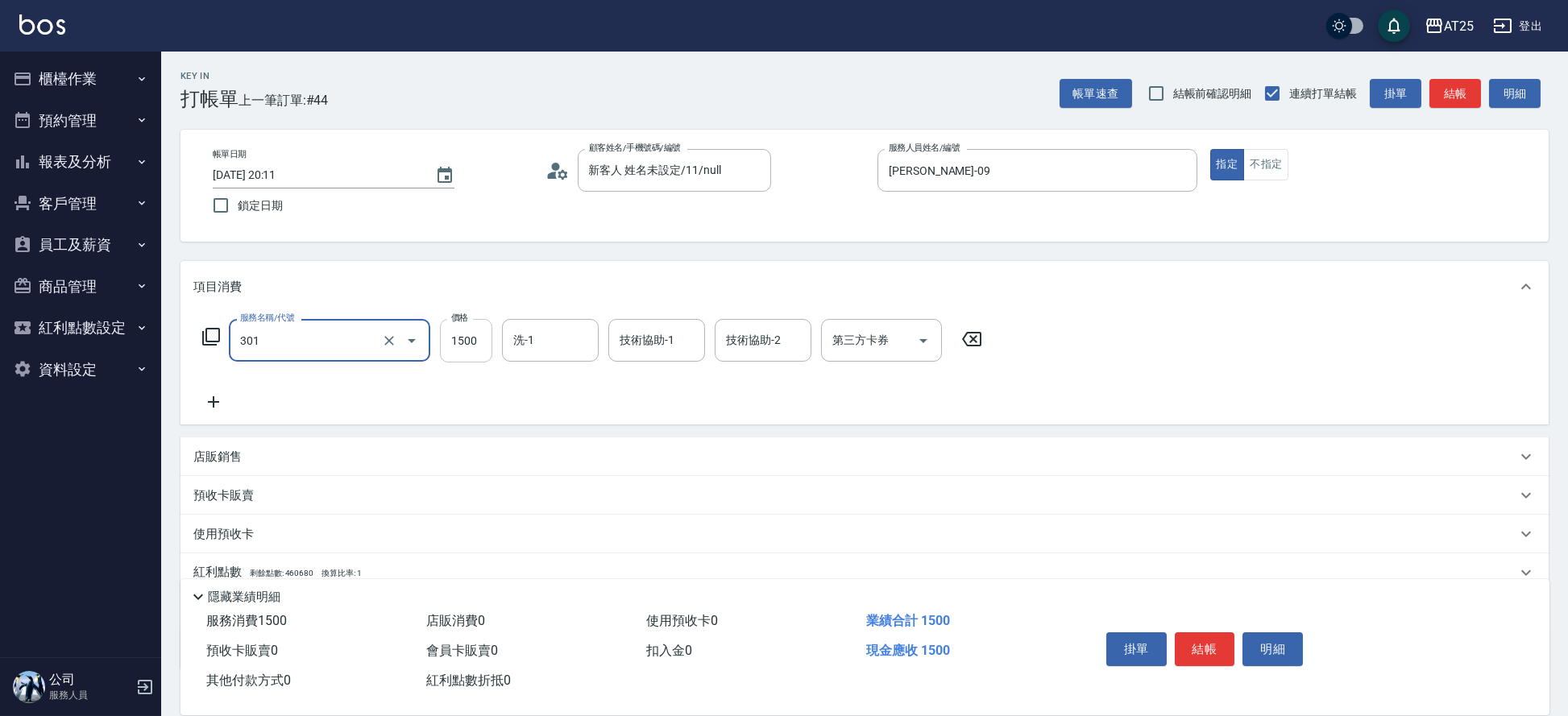
type input "燙髮(301)"
click at [465, 335] on input "1500" at bounding box center [466, 340] width 52 height 43
type input "0"
type input "220"
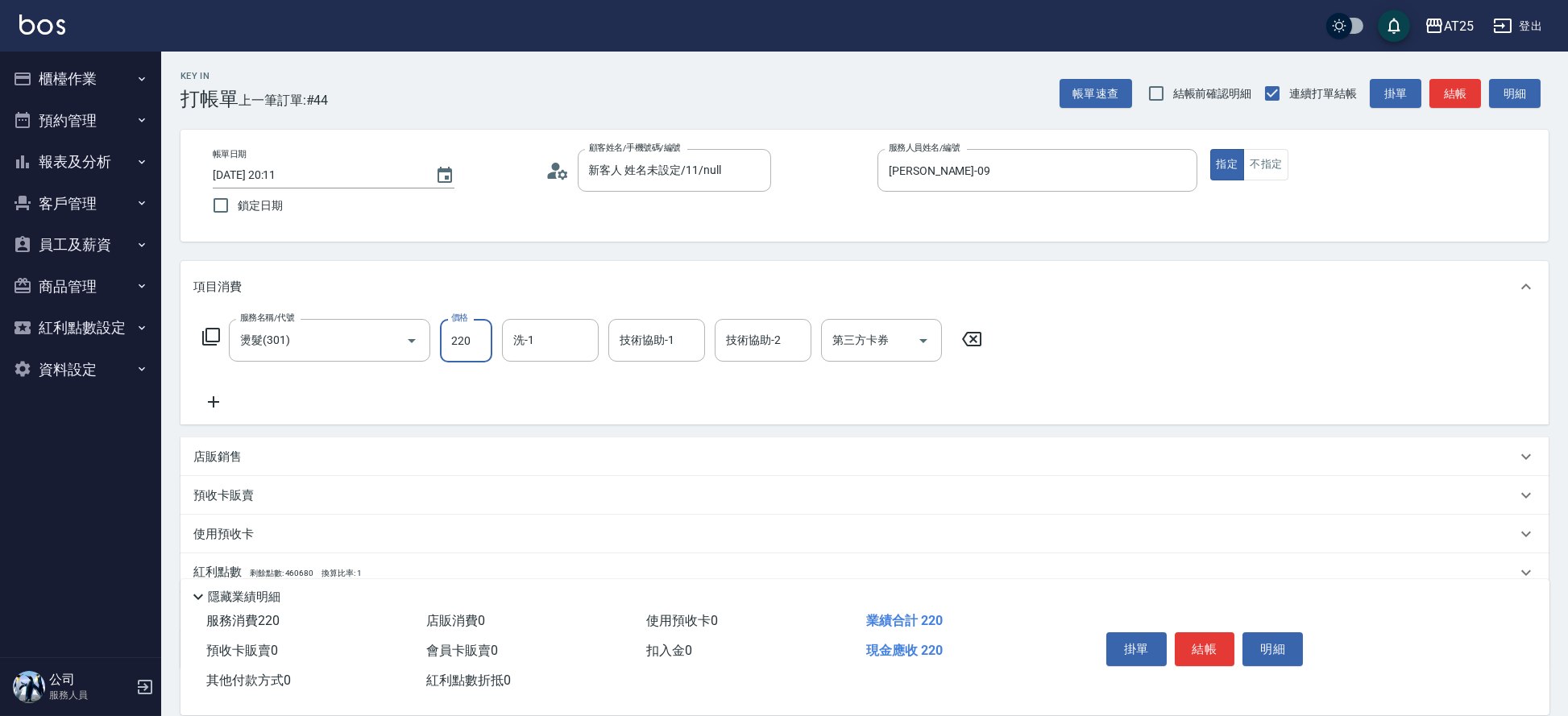
type input "2200"
type input "22000"
type input "220"
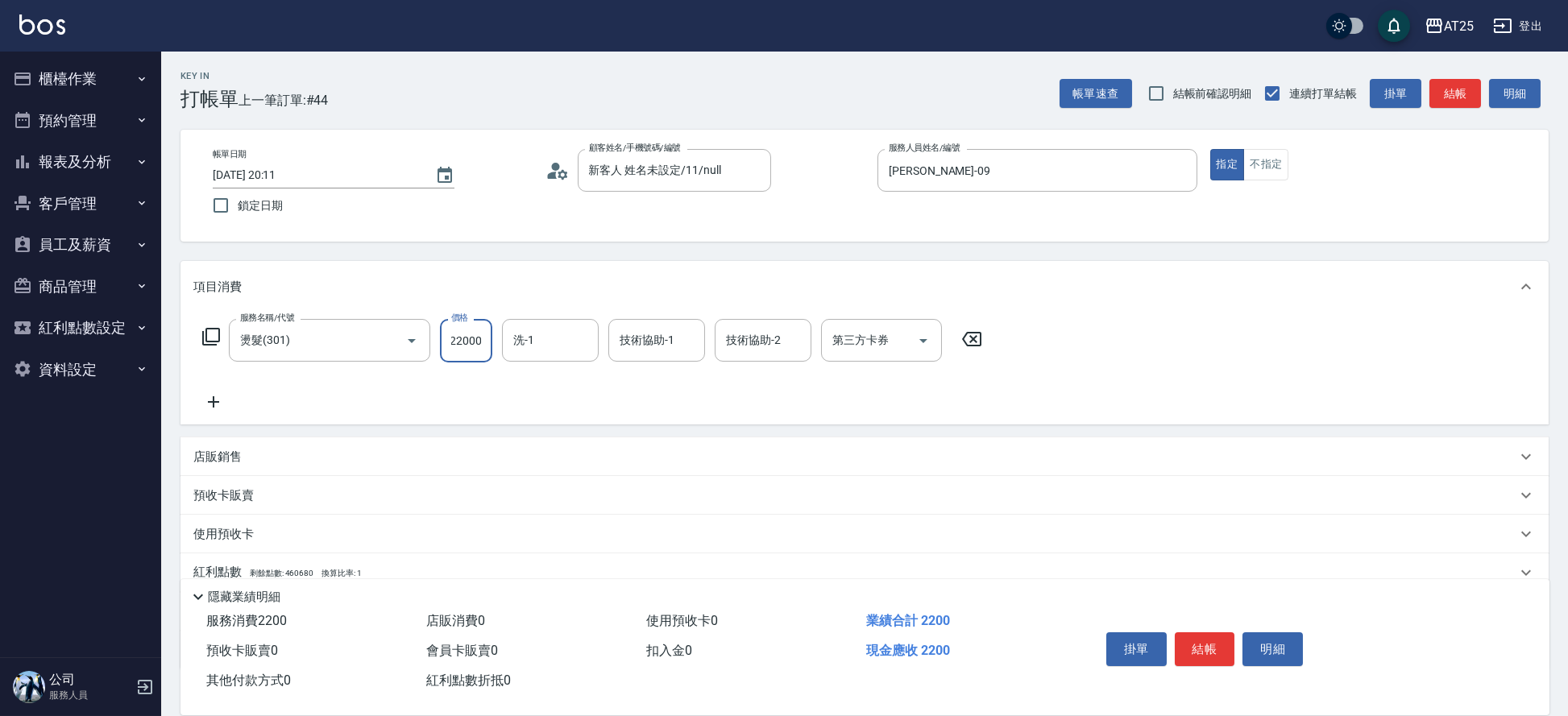
type input "2200"
type input "20"
type input "220"
type input "0"
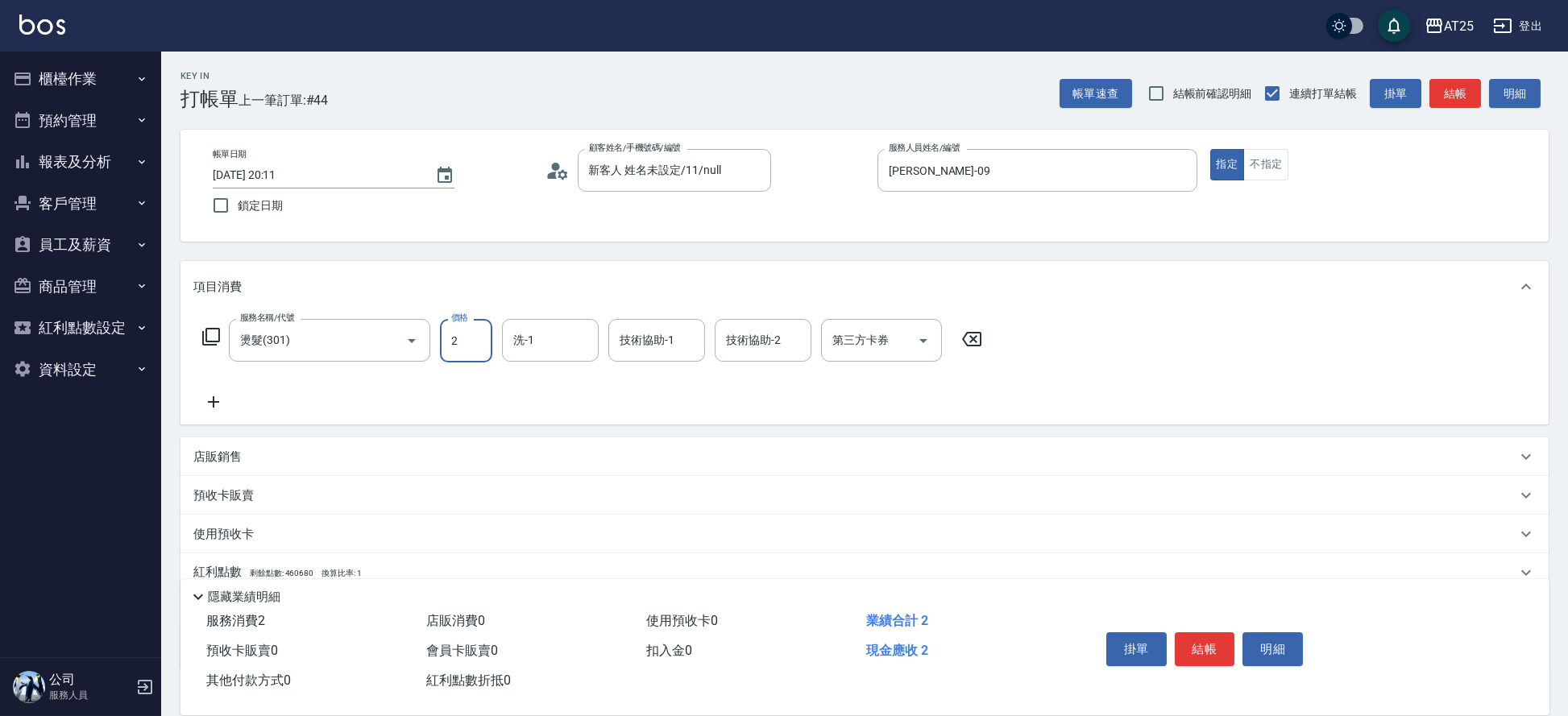
type input "20"
type input "200"
type input "2000"
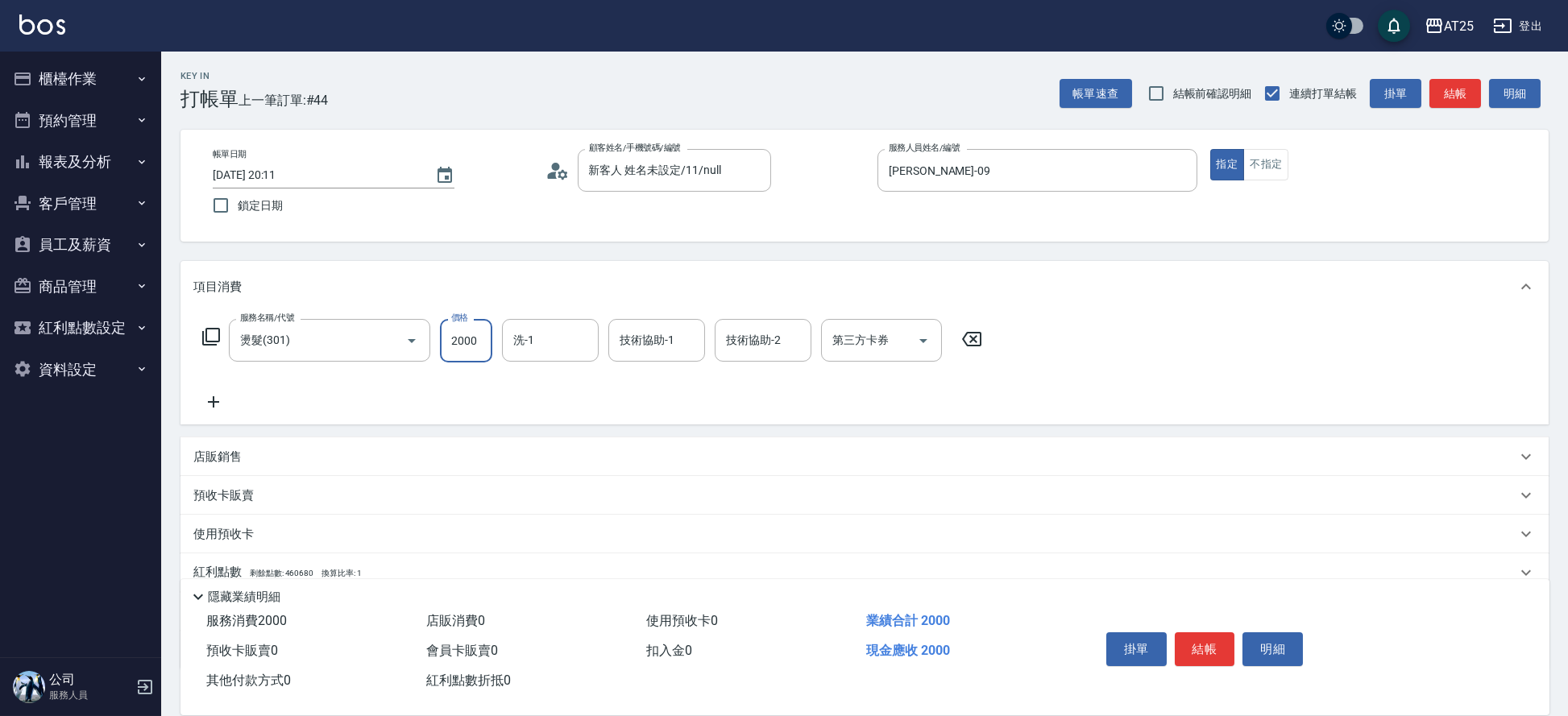
click at [235, 405] on div "服務名稱/代號 燙髮(301) 服務名稱/代號 價格 2000 價格 洗-1 洗-1 技術協助-1 技術協助-1 技術協助-2 技術協助-2 第三方卡券 第三…" at bounding box center [592, 365] width 799 height 93
click at [220, 402] on icon at bounding box center [213, 402] width 40 height 20
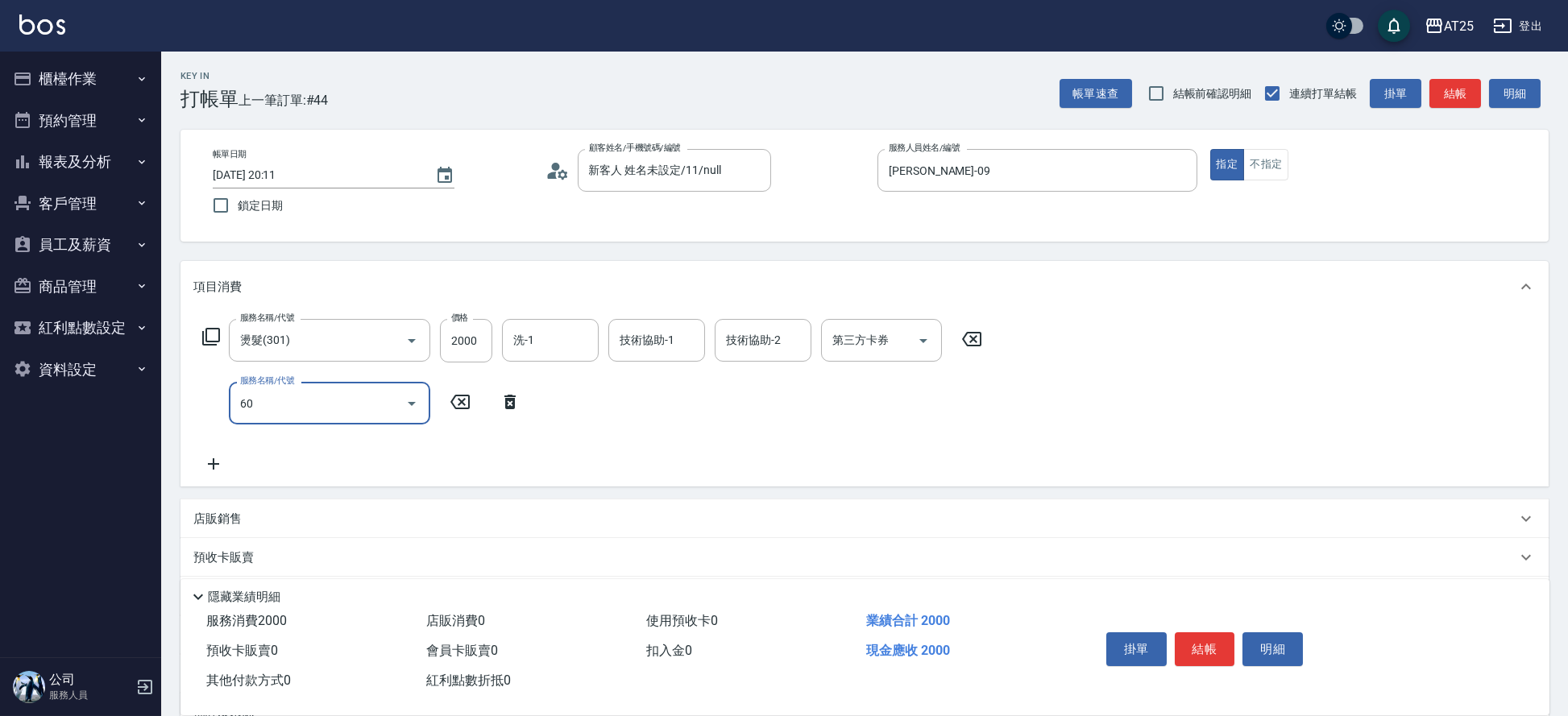
type input "601"
click at [324, 431] on span "自備護髮(1000上) - 1000" at bounding box center [330, 445] width 201 height 27
type input "300"
type input "自備護髮(1000上)(601)"
click at [334, 447] on div "服務名稱/代號 燙髮(301) 服務名稱/代號 價格 2000 價格 洗-1 洗-1 技術協助-1 技術協助-1 技術協助-2 技術協助-2 第三方卡券 第三…" at bounding box center [592, 396] width 799 height 155
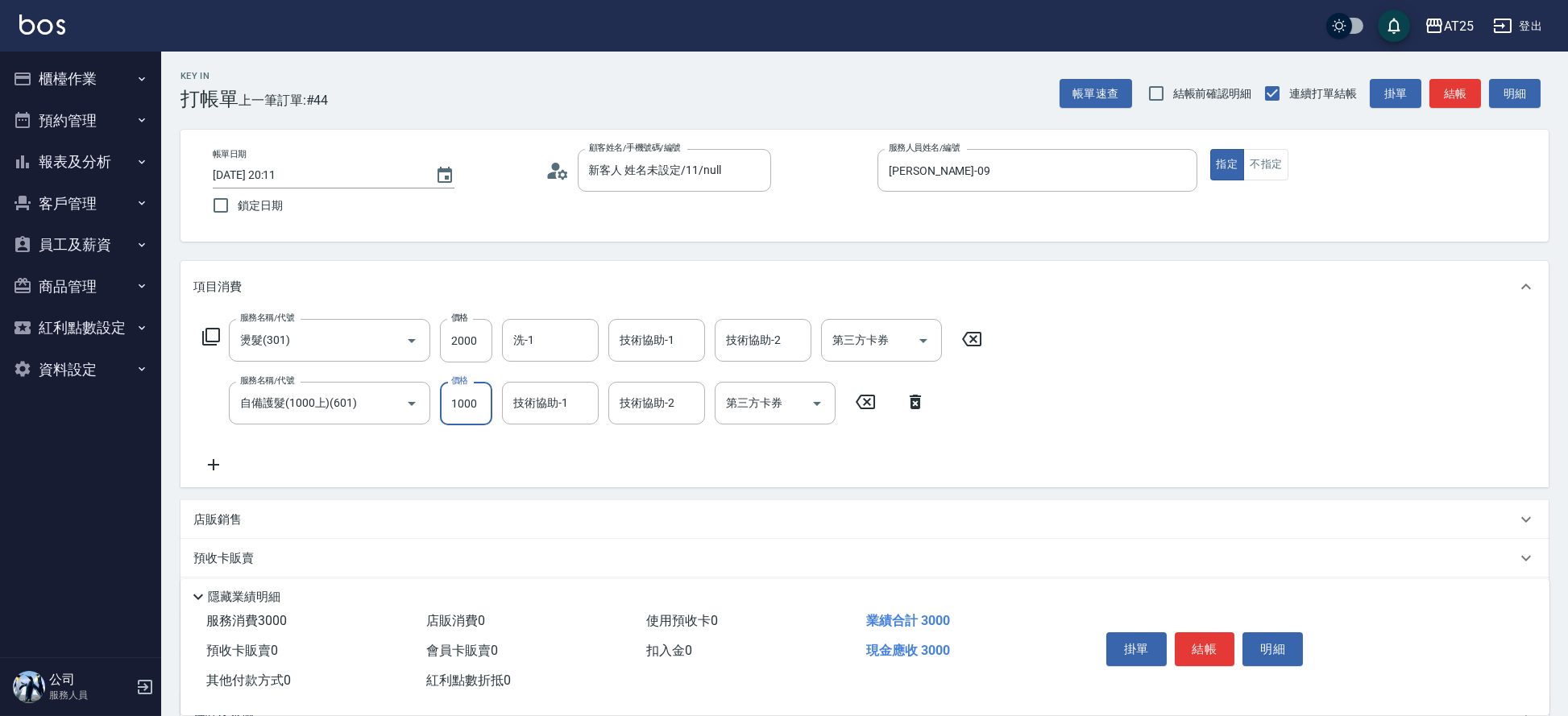
drag, startPoint x: 445, startPoint y: 421, endPoint x: 457, endPoint y: 416, distance: 13.0
click at [445, 421] on input "1000" at bounding box center [466, 403] width 52 height 43
type input "200"
type input "150"
type input "350"
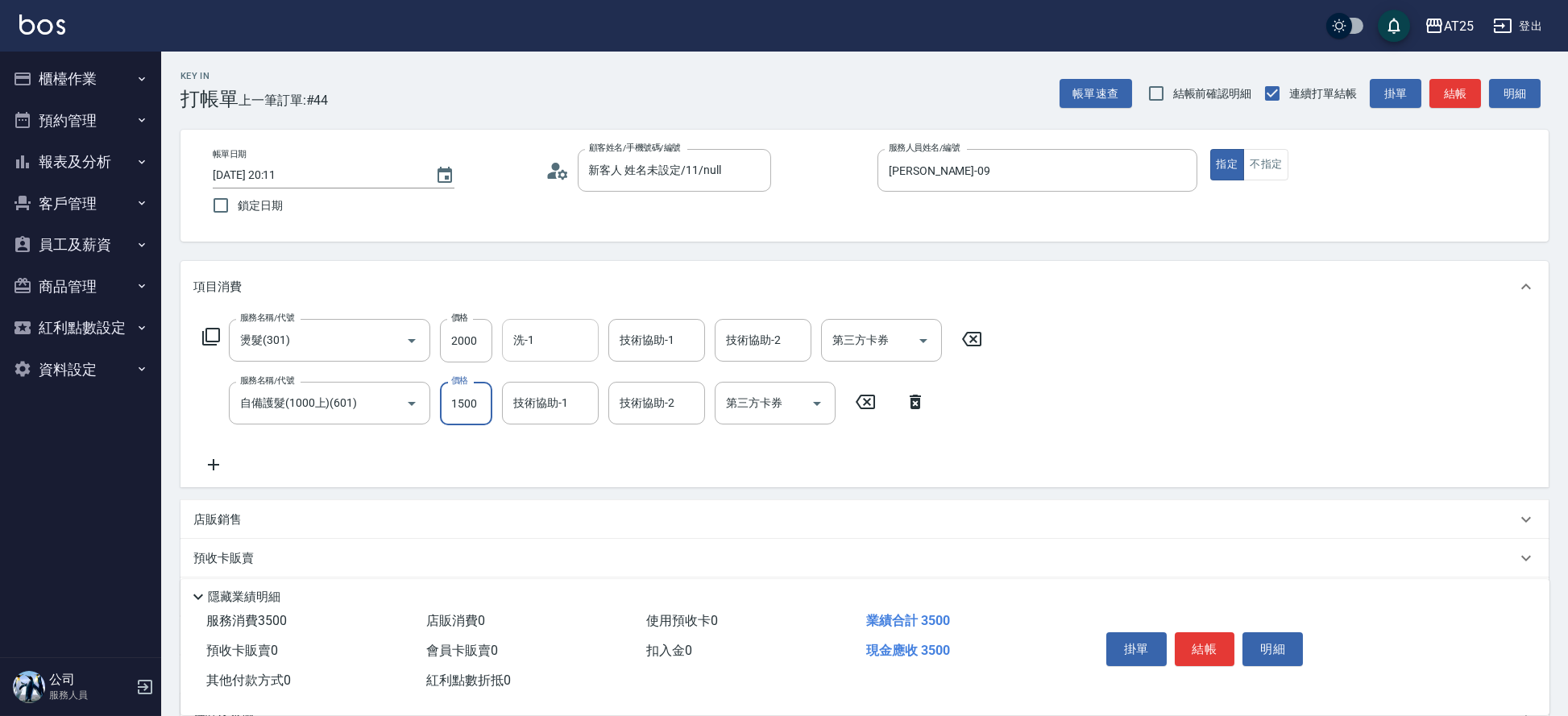
click at [548, 355] on div "洗-1" at bounding box center [551, 340] width 97 height 43
type input "1500"
click at [554, 376] on span "游惠心 -68" at bounding box center [540, 381] width 50 height 17
type input "游惠心-68"
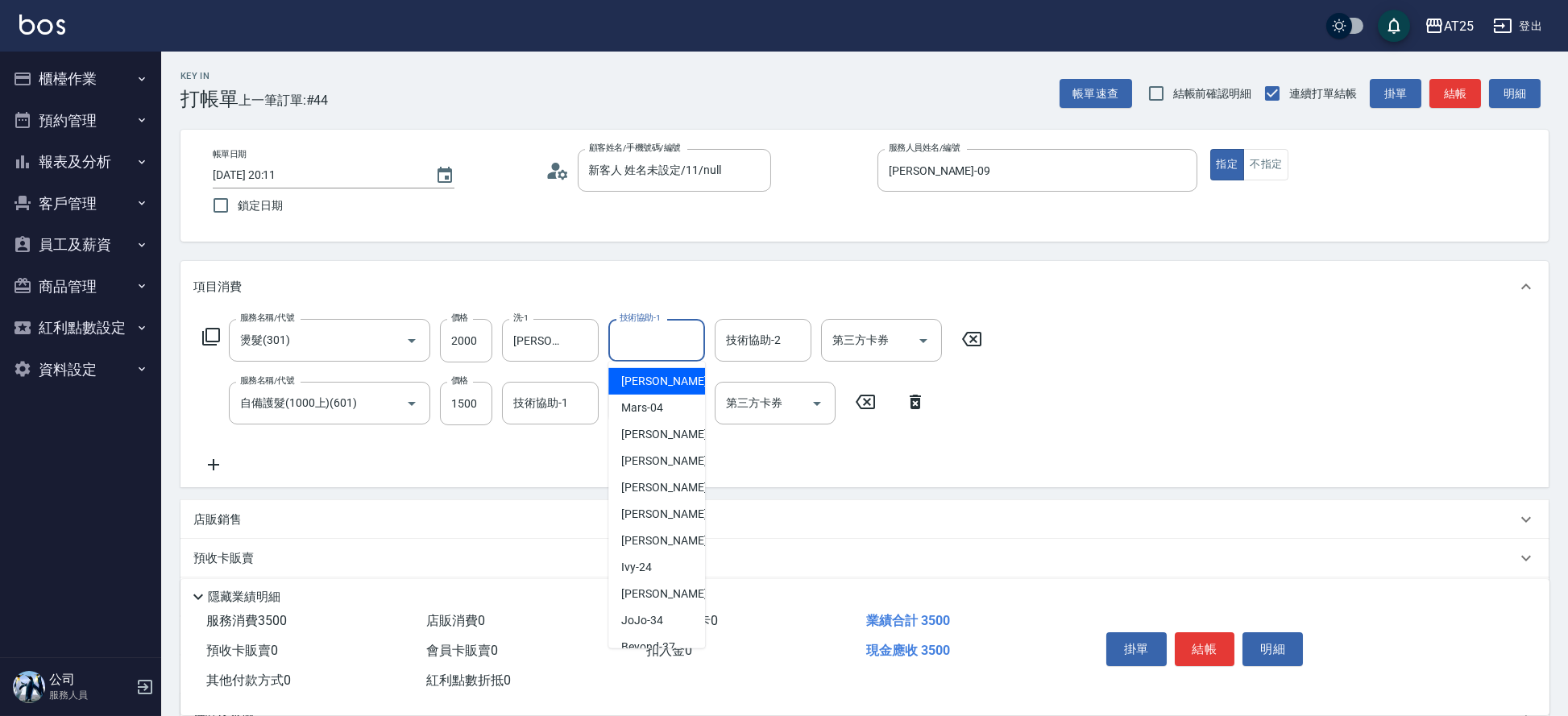
click at [660, 341] on input "技術協助-1" at bounding box center [656, 340] width 82 height 28
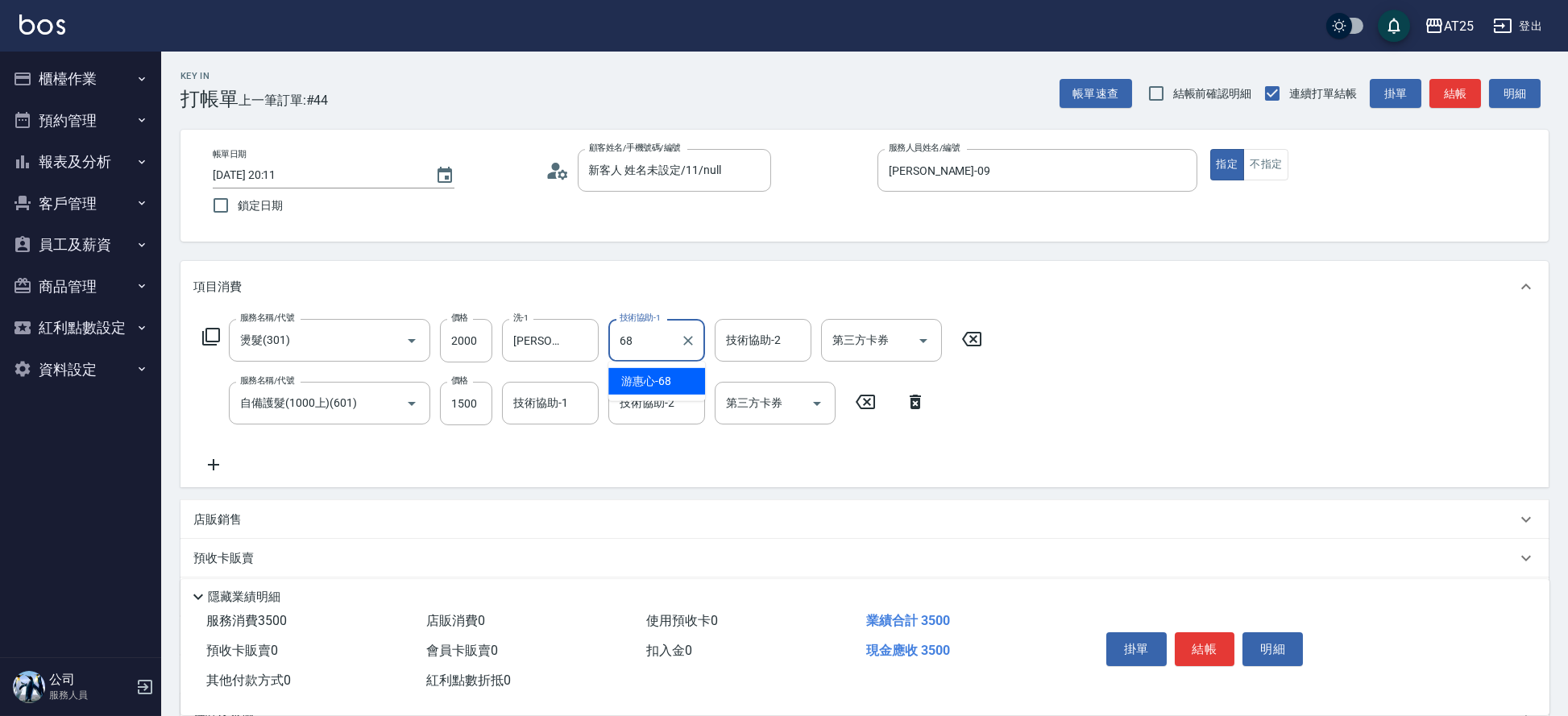
click at [651, 383] on span "游惠心 -68" at bounding box center [646, 381] width 50 height 17
type input "游惠心-68"
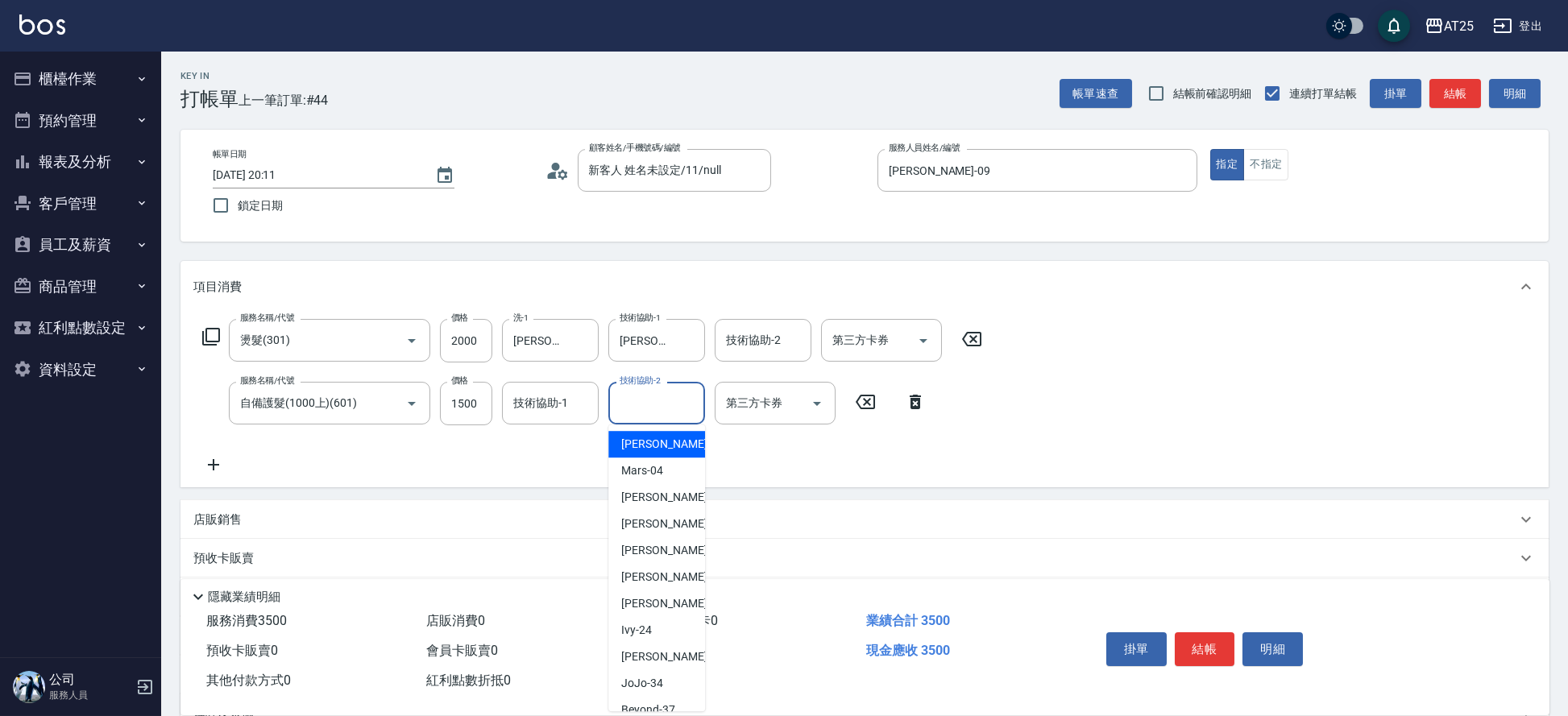
click at [647, 402] on input "技術協助-2" at bounding box center [656, 402] width 82 height 28
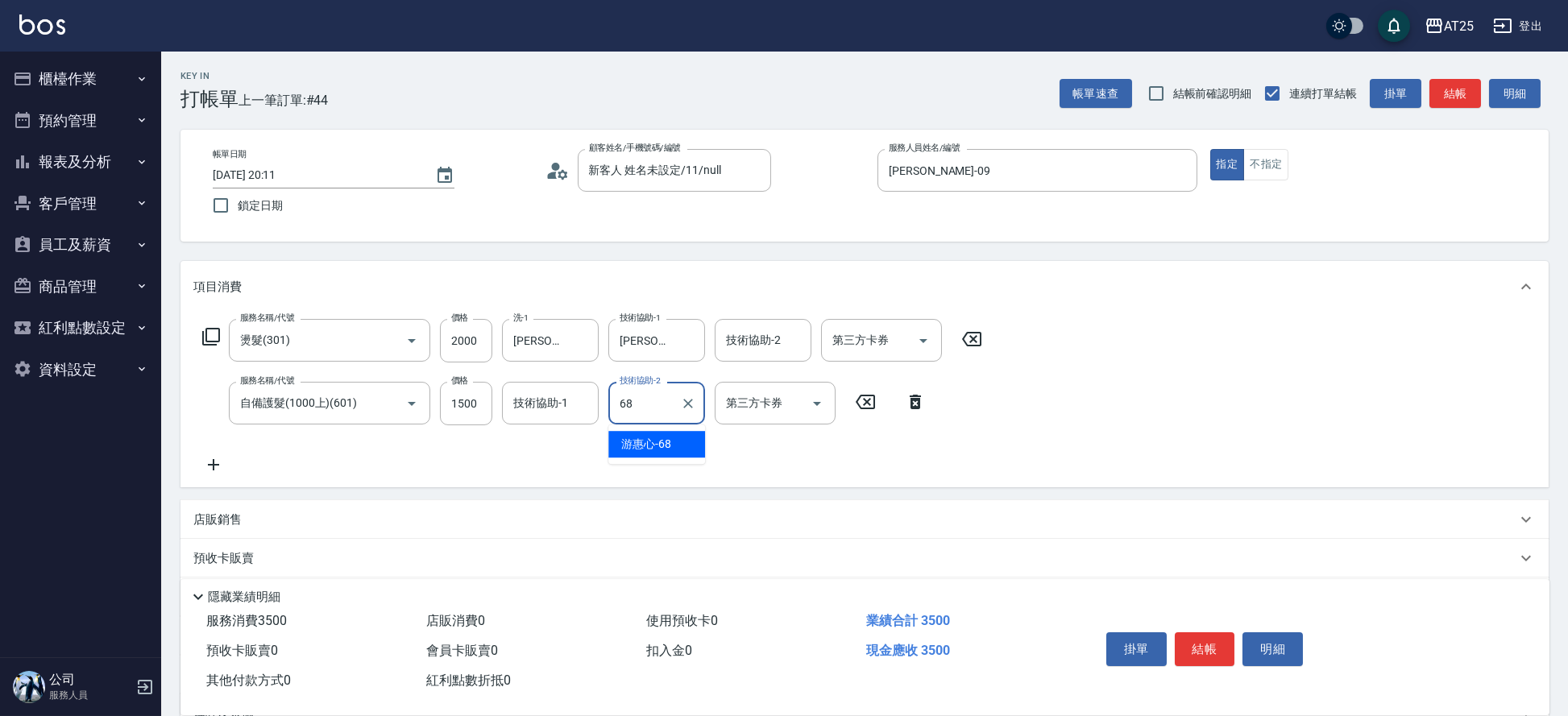
click at [647, 442] on span "游惠心 -68" at bounding box center [646, 444] width 50 height 17
type input "游惠心-68"
click at [1218, 636] on button "結帳" at bounding box center [1204, 650] width 60 height 34
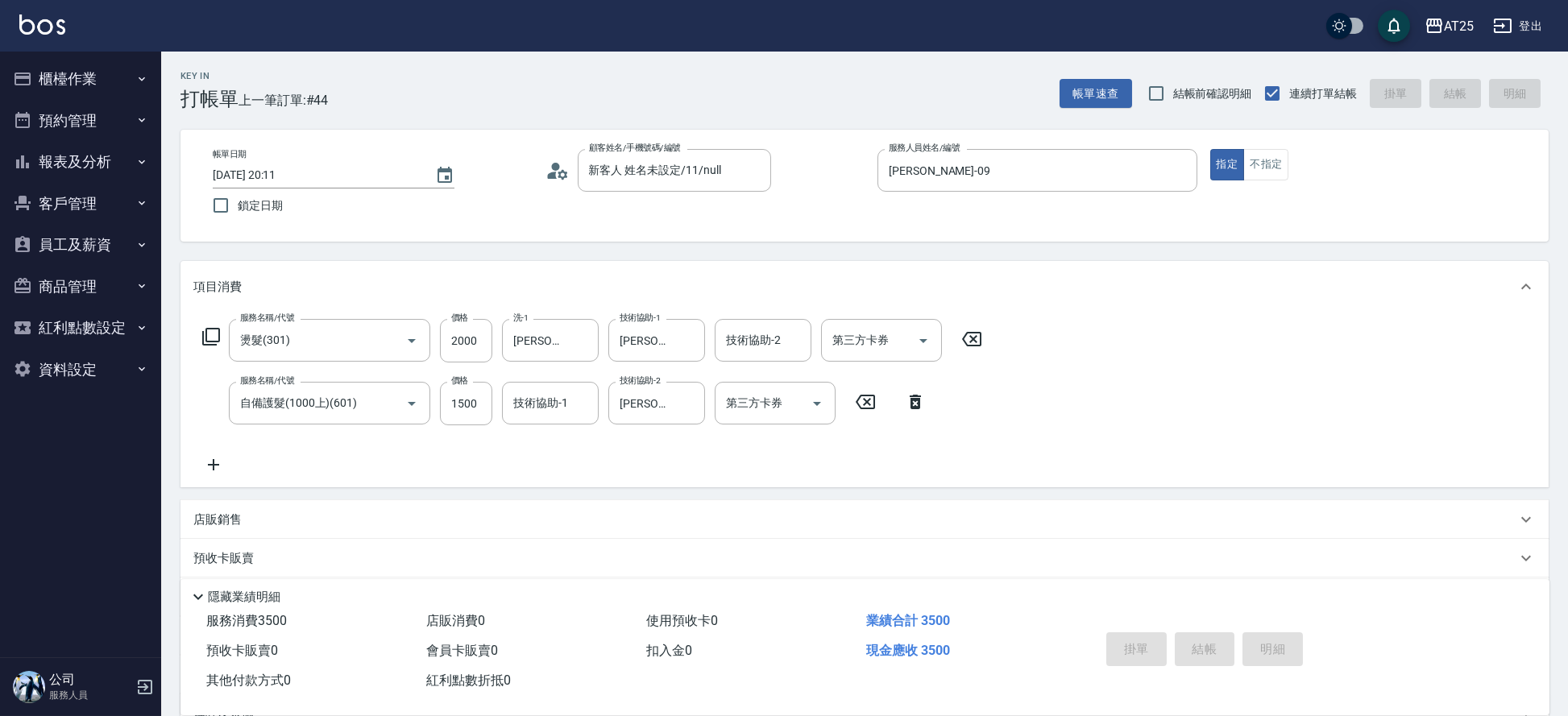
type input "2025/09/06 20:27"
type input "0"
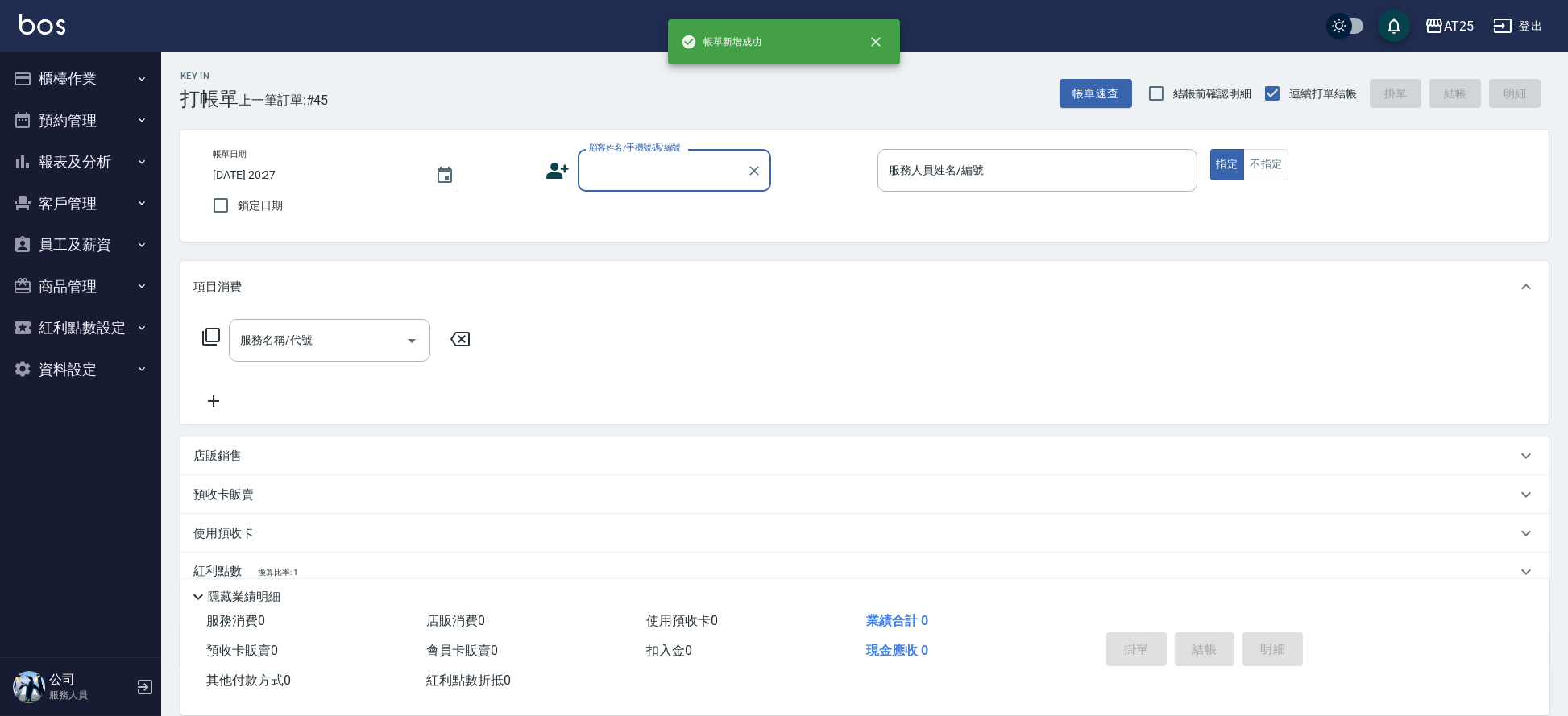
click at [932, 192] on p at bounding box center [1037, 199] width 320 height 17
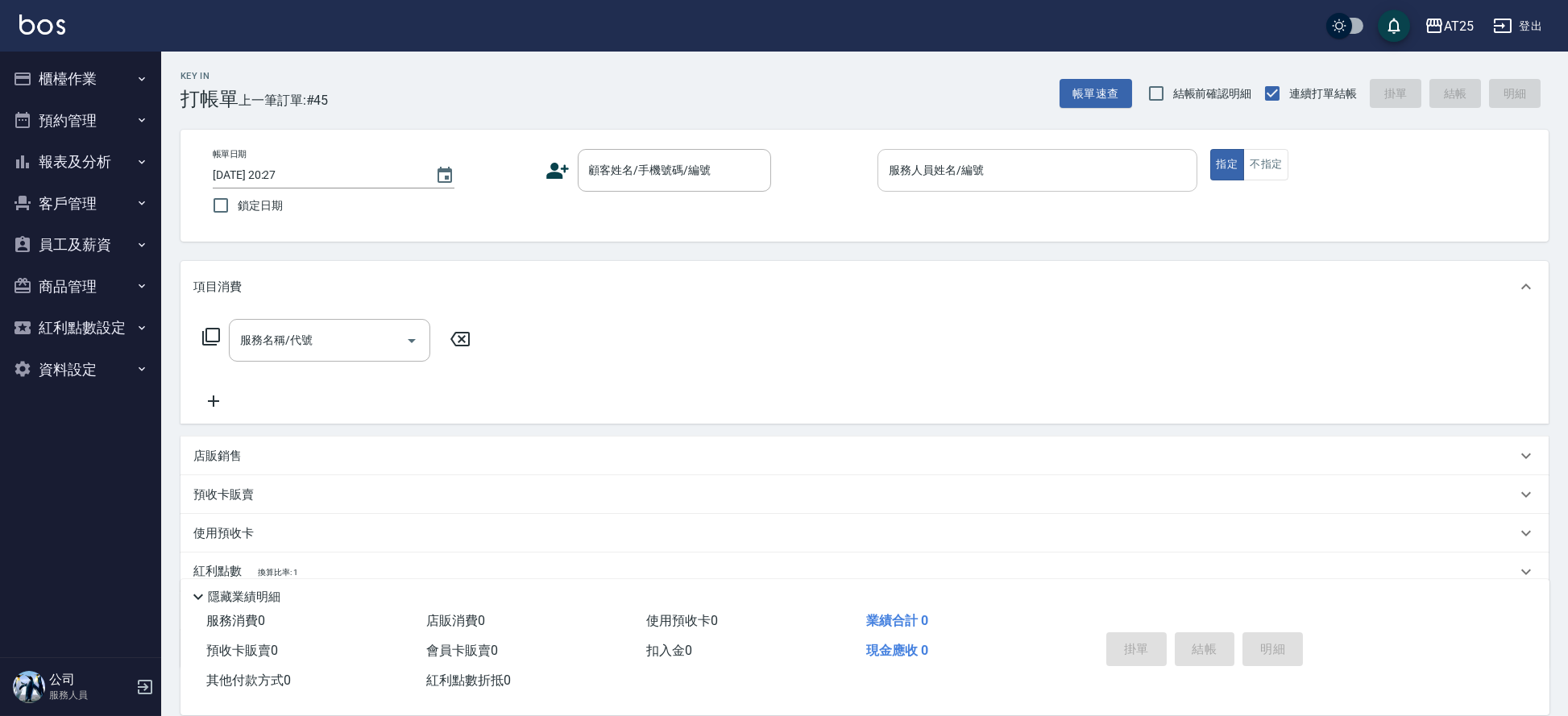
click at [943, 175] on input "服務人員姓名/編號" at bounding box center [1038, 170] width 306 height 28
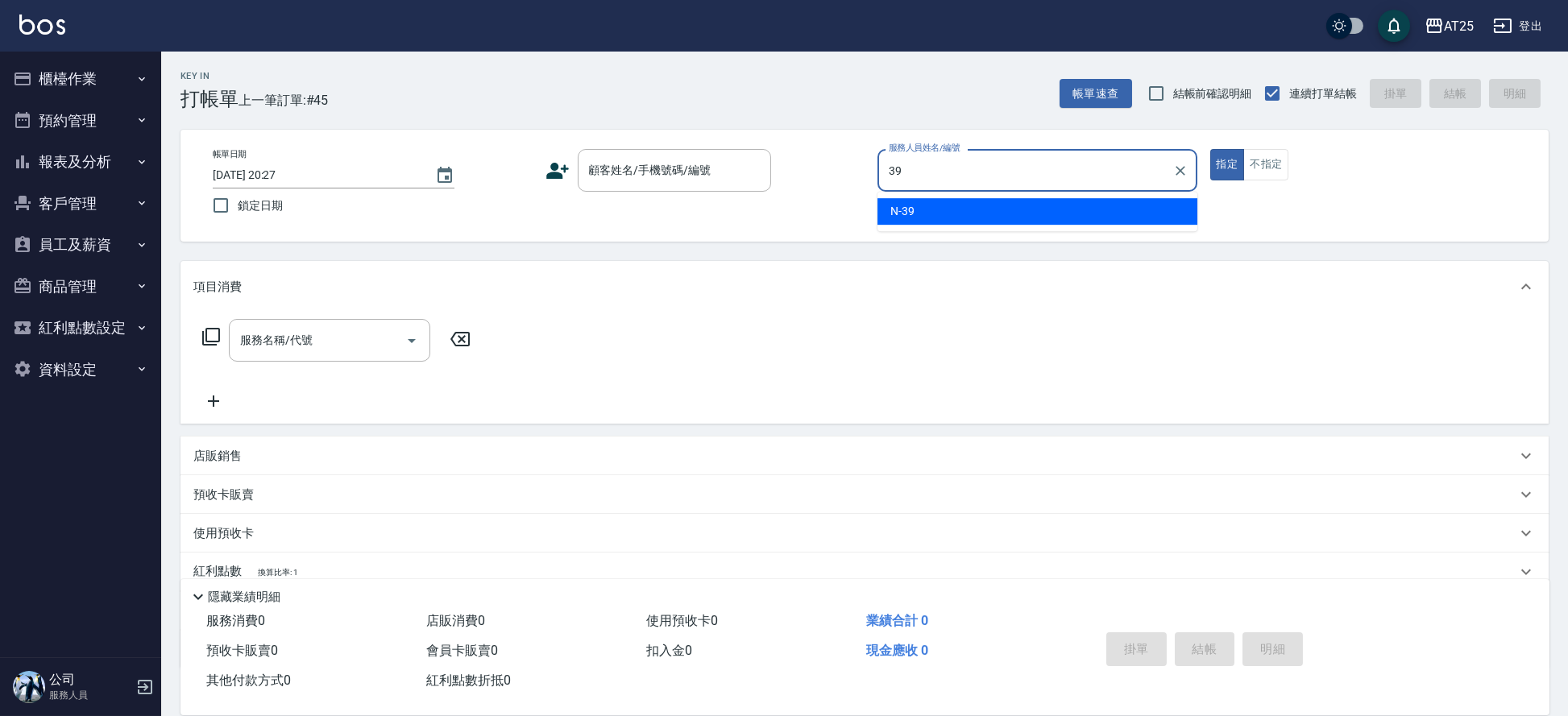
type input "N-39"
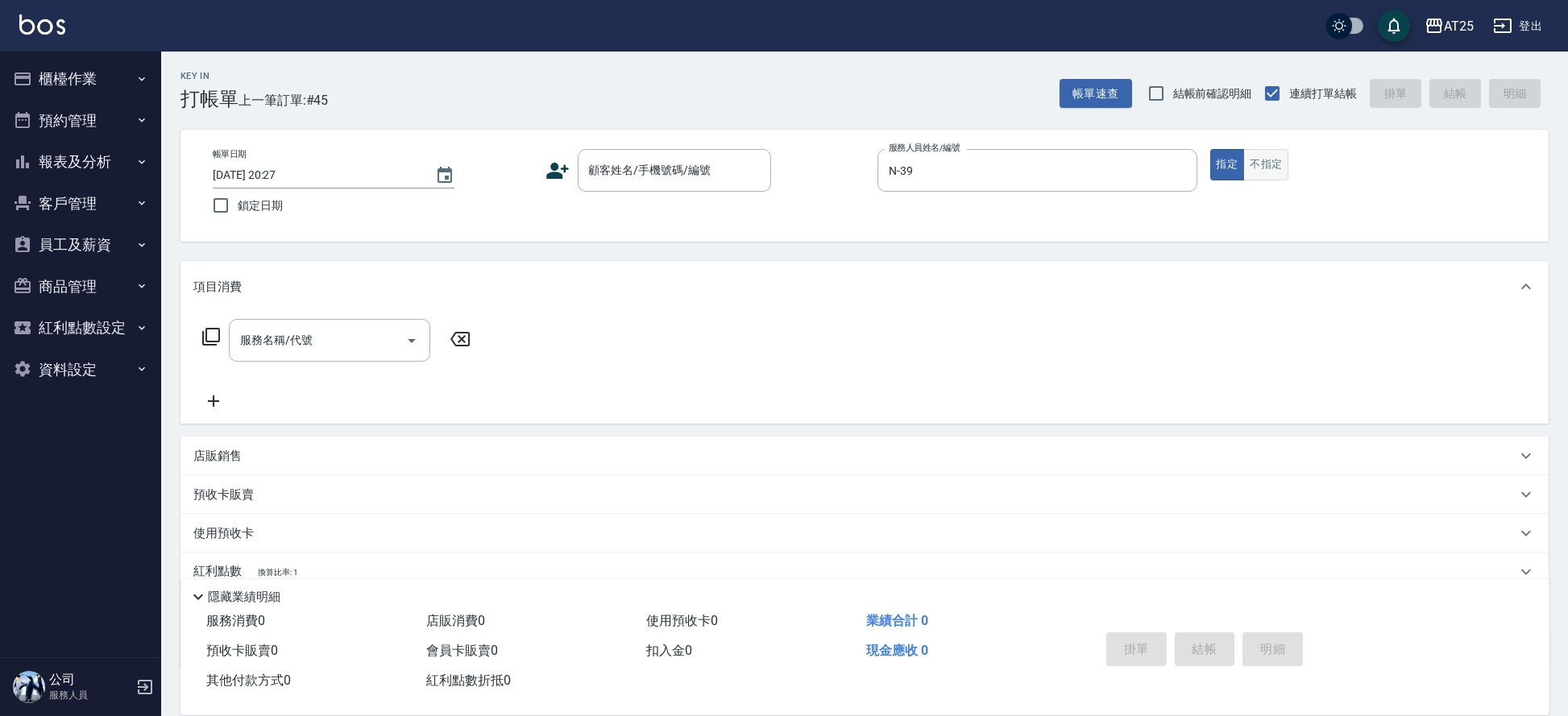
click at [1271, 162] on button "不指定" at bounding box center [1266, 164] width 45 height 31
click at [649, 185] on div "顧客姓名/手機號碼/編號" at bounding box center [674, 171] width 193 height 43
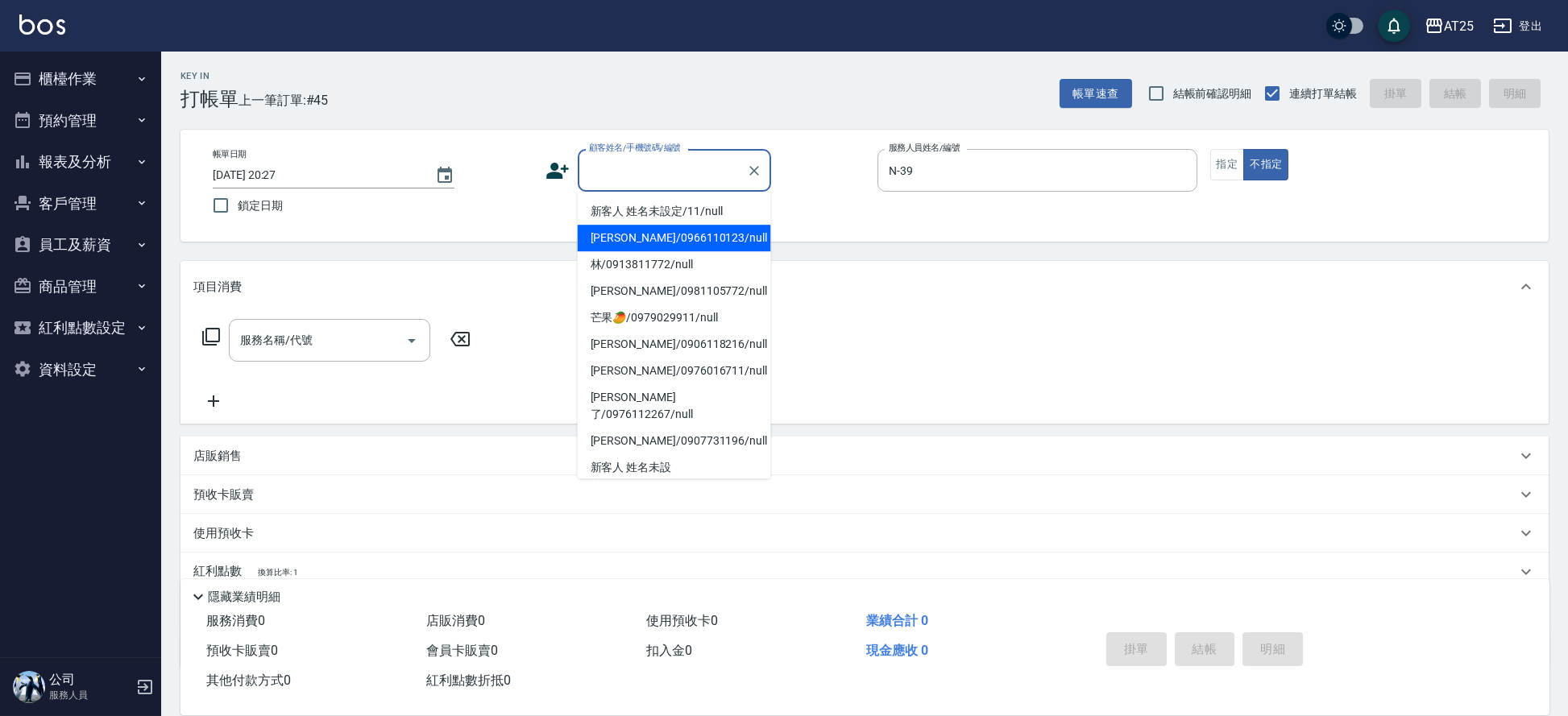
click at [657, 206] on li "新客人 姓名未設定/11/null" at bounding box center [674, 212] width 193 height 27
type input "新客人 姓名未設定/11/null"
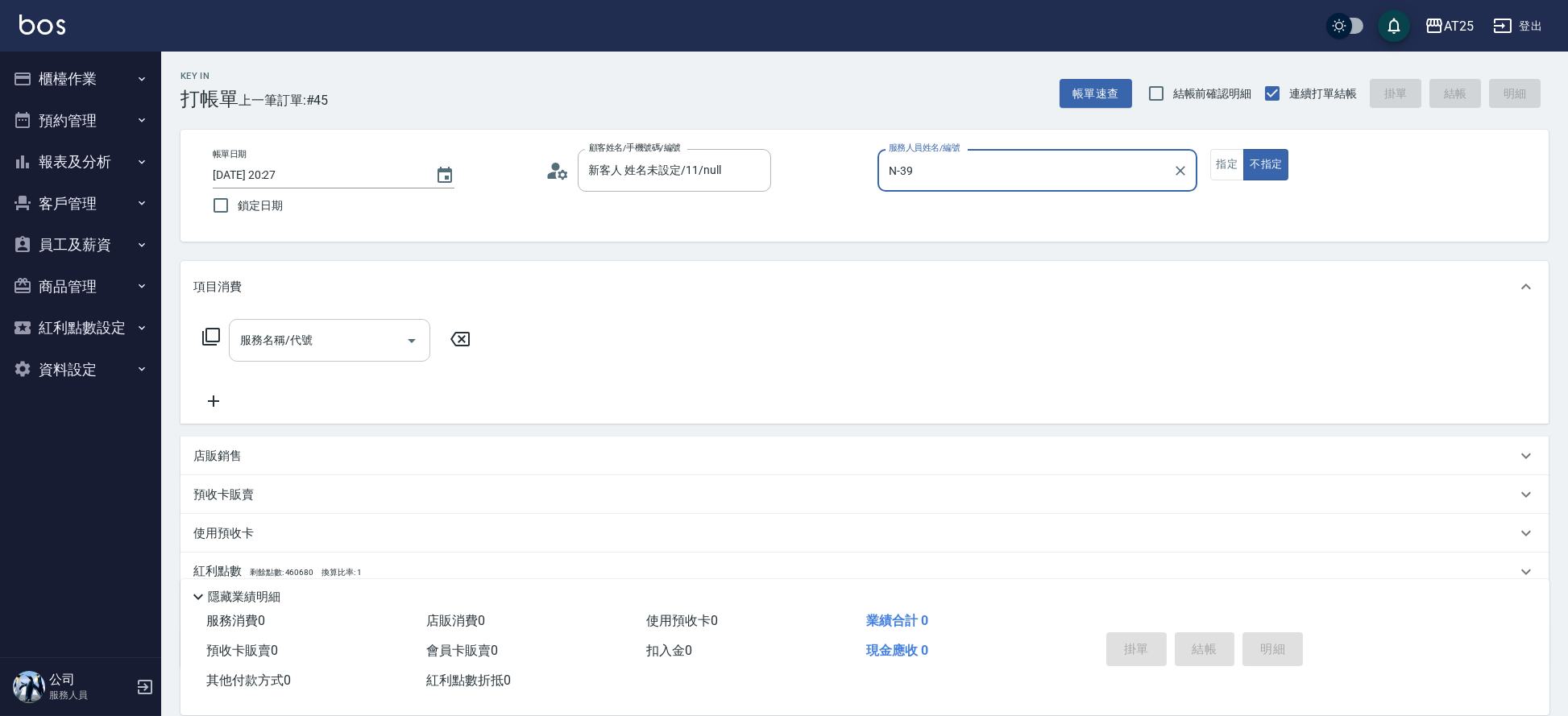
click at [352, 332] on input "服務名稱/代號" at bounding box center [317, 340] width 163 height 28
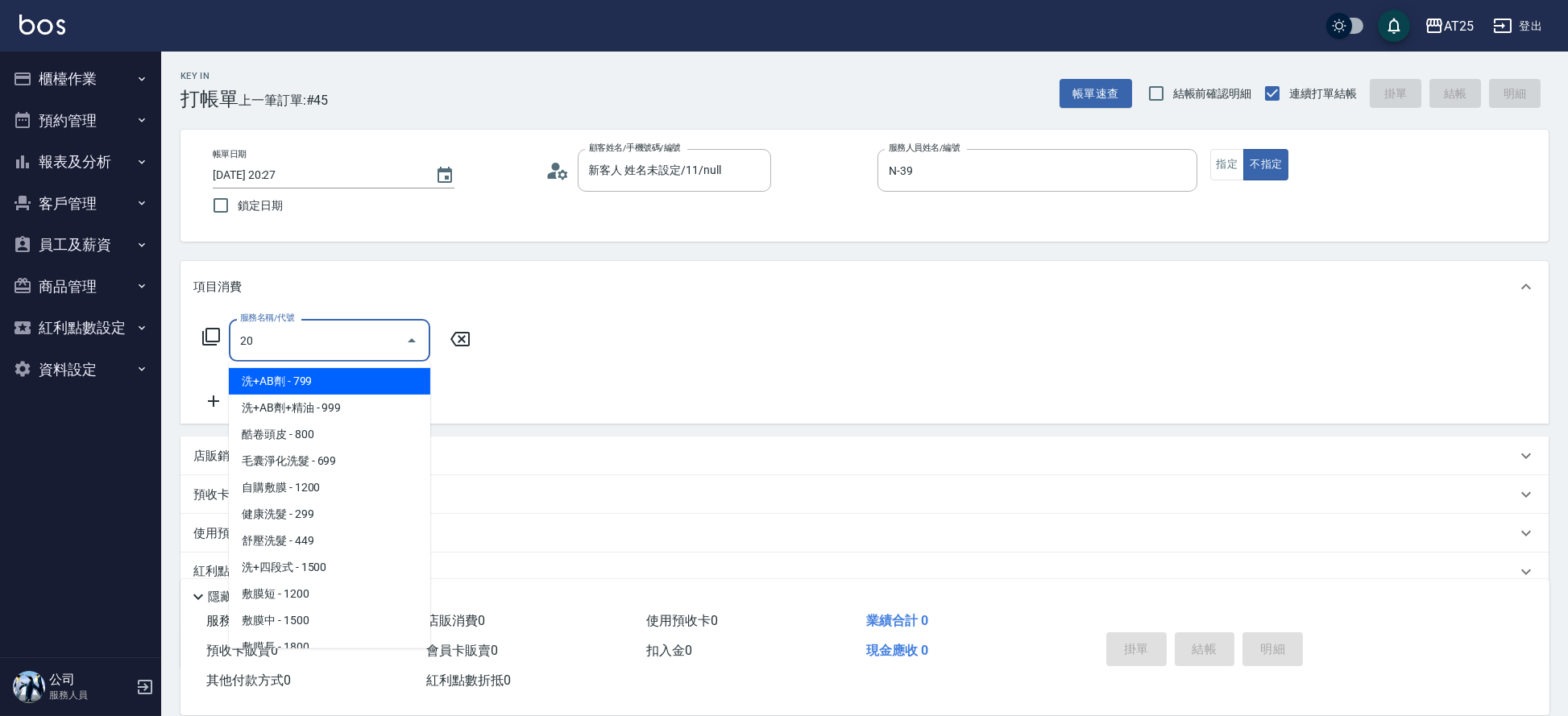
type input "201"
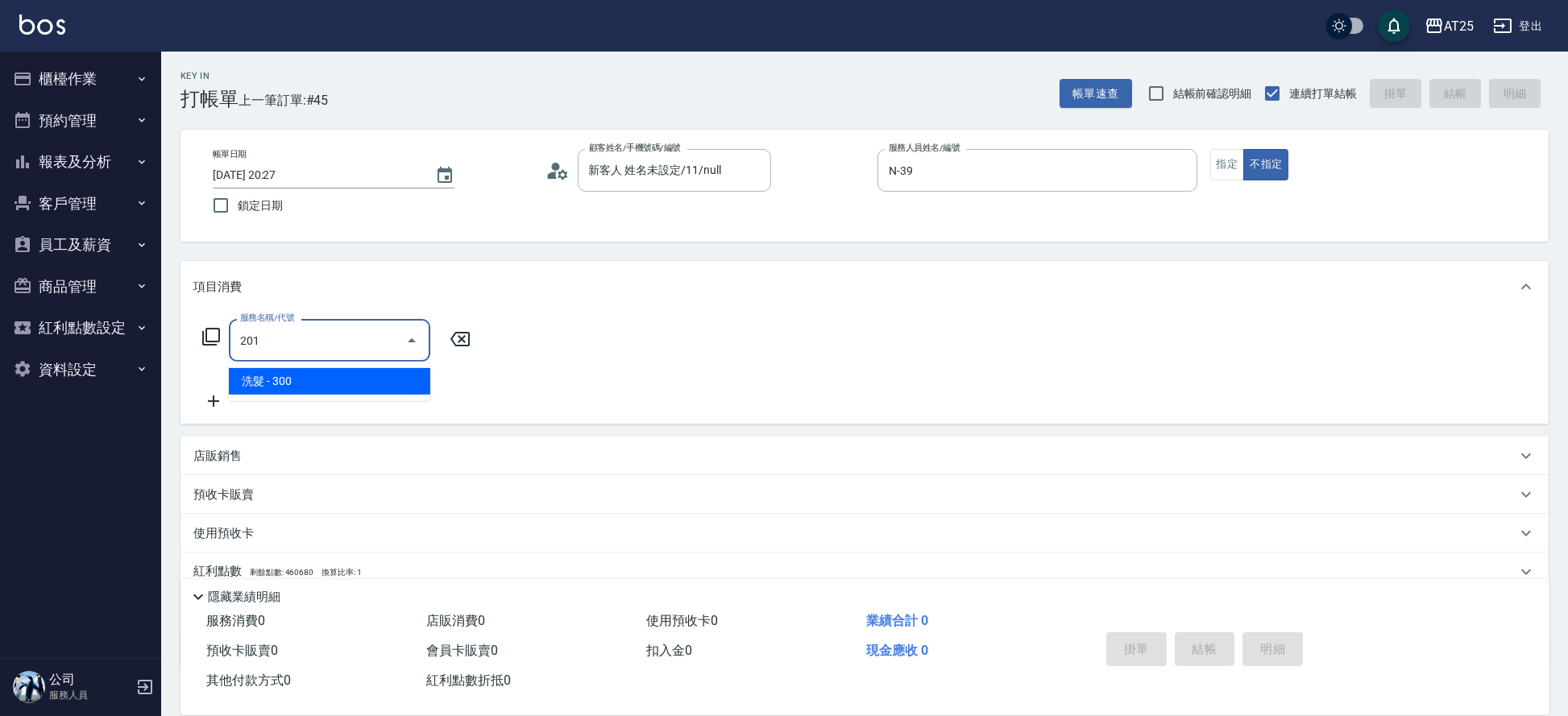
click at [353, 385] on span "洗髮 - 300" at bounding box center [330, 382] width 201 height 27
type input "30"
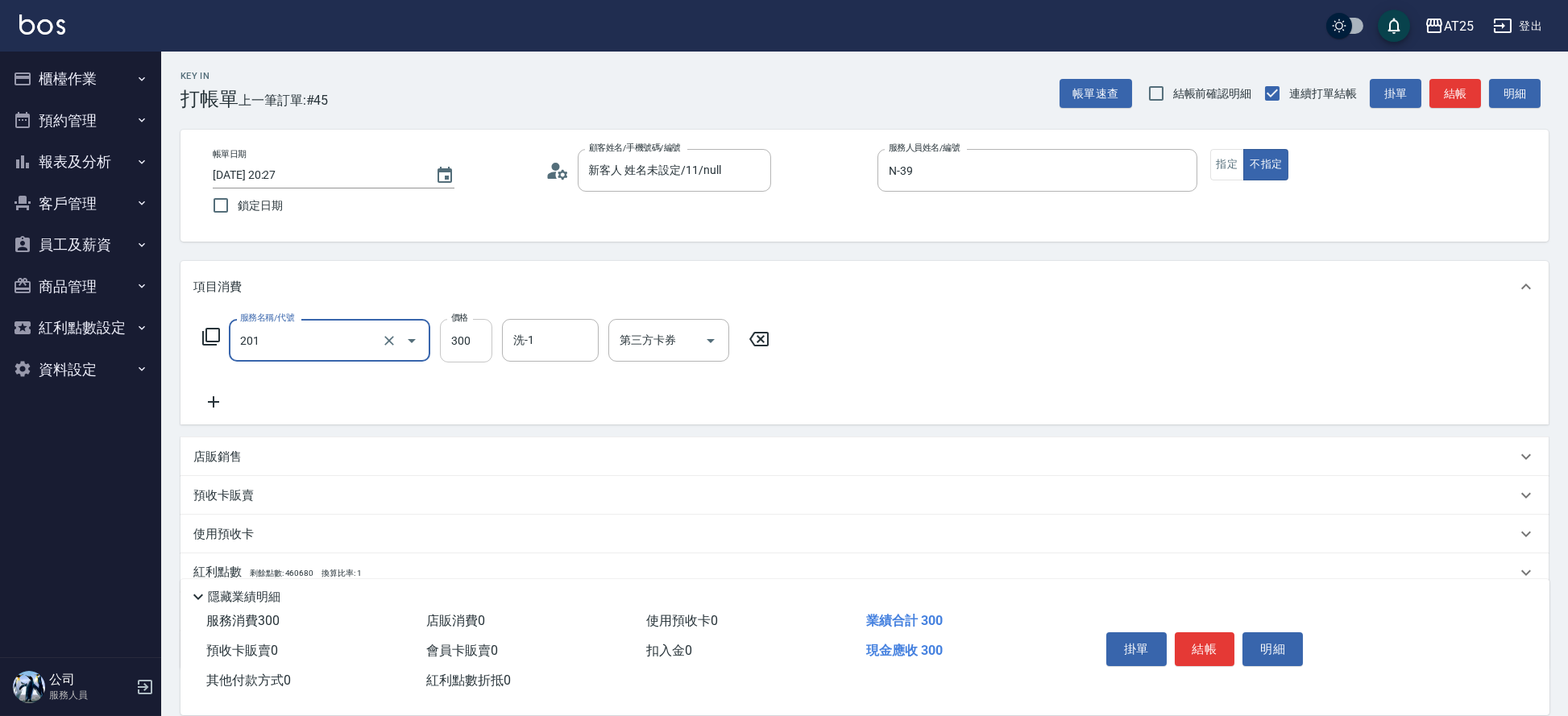
type input "洗髮(201)"
click at [463, 353] on input "300" at bounding box center [466, 340] width 52 height 43
type input "0"
type input "40"
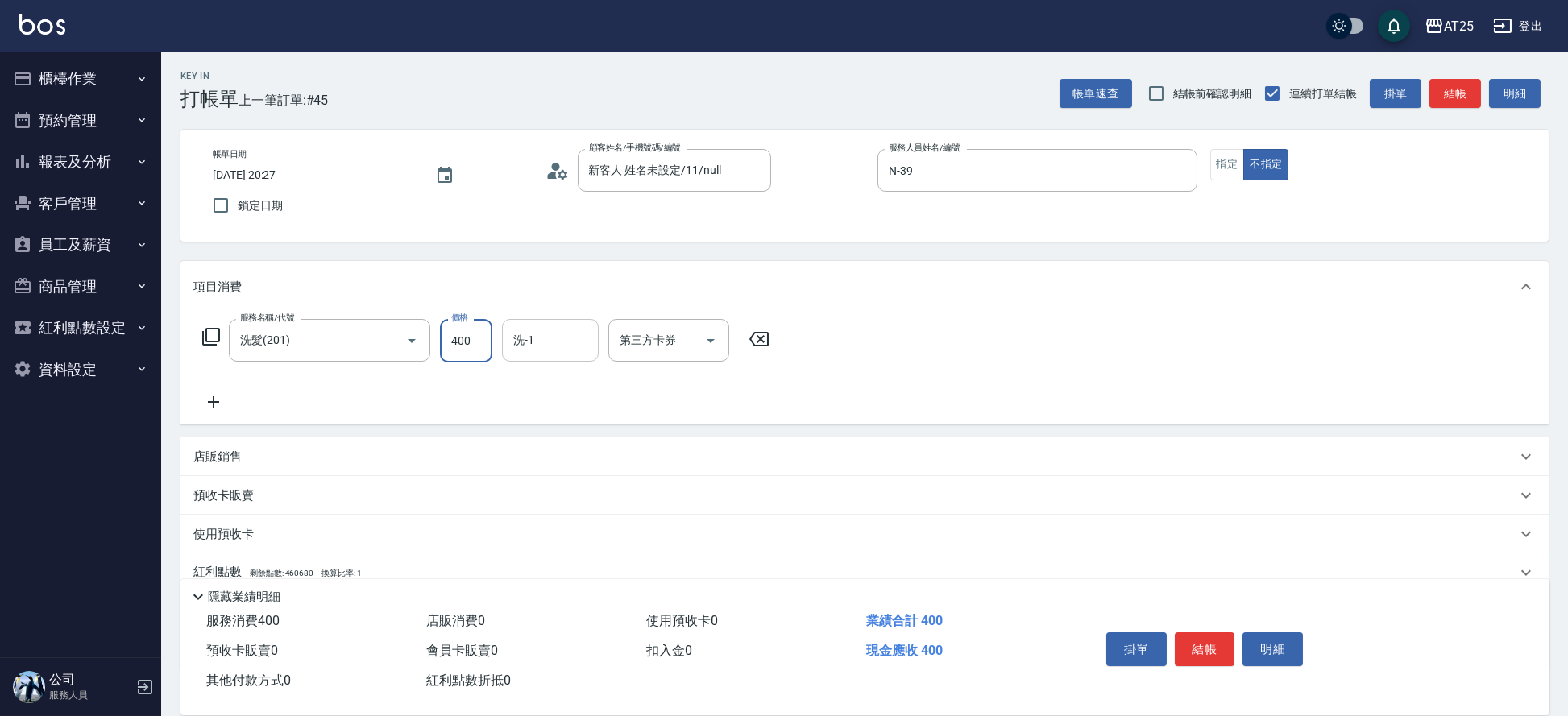
click at [528, 358] on div "洗-1" at bounding box center [551, 340] width 97 height 43
type input "400"
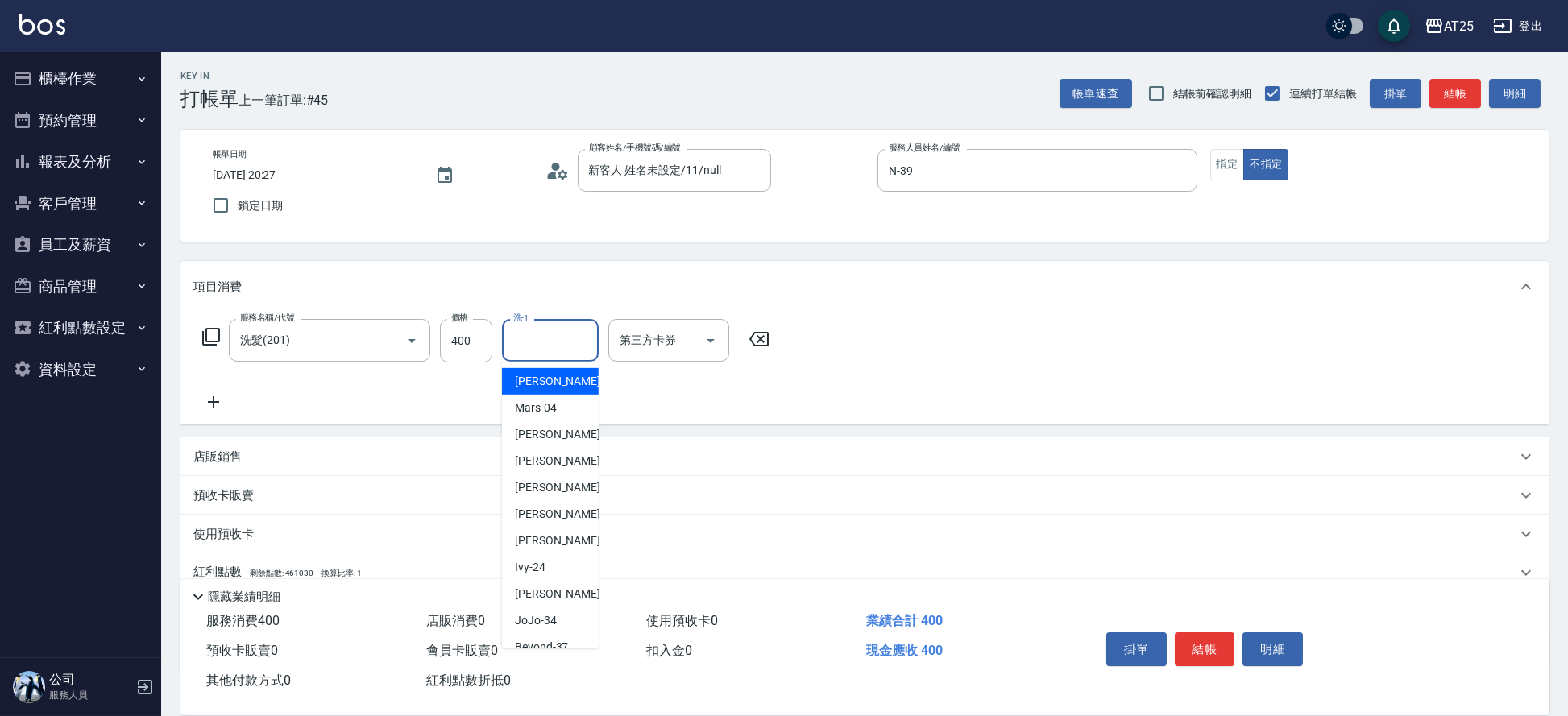
type input "8"
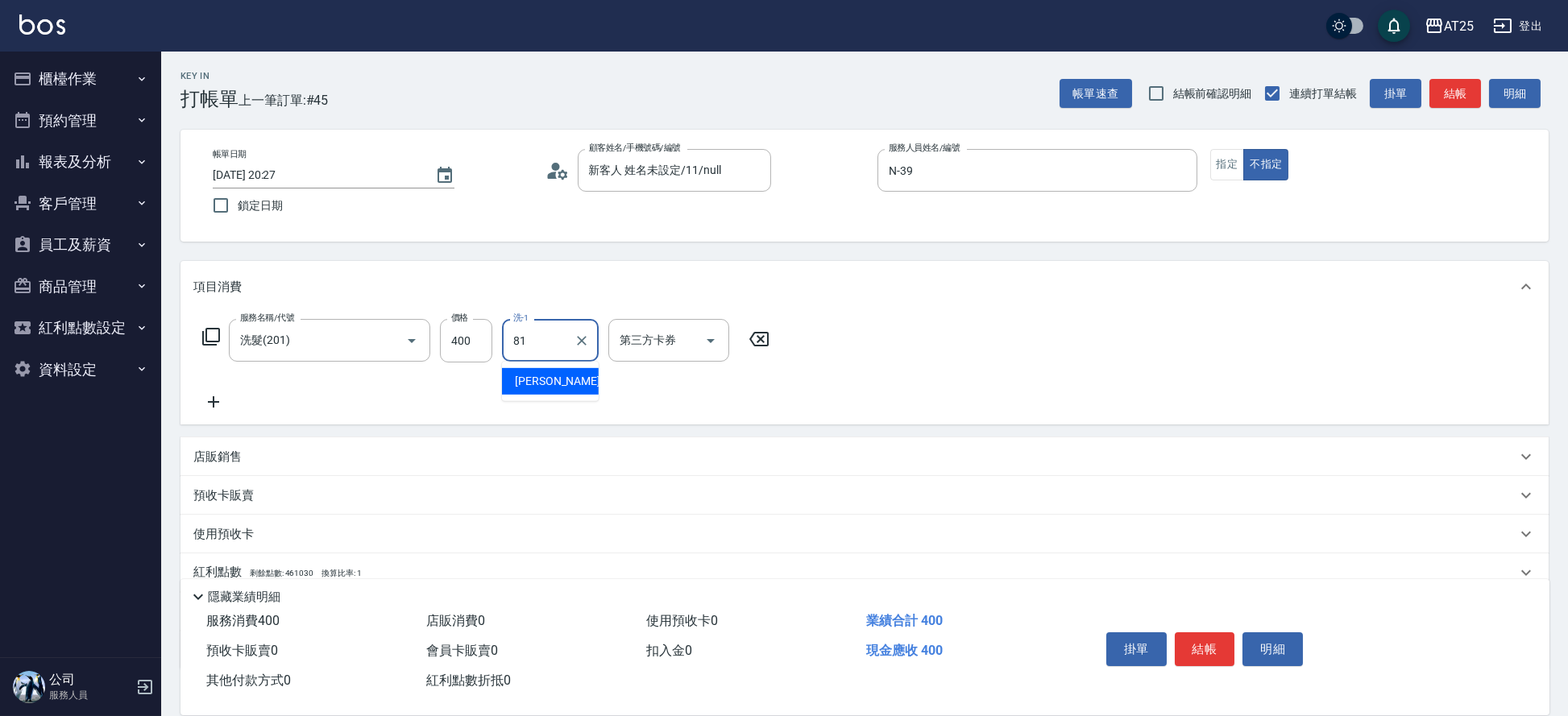
click at [557, 385] on div "小伶 -81" at bounding box center [551, 382] width 97 height 27
type input "小伶-81"
click at [1192, 636] on button "結帳" at bounding box center [1204, 650] width 60 height 34
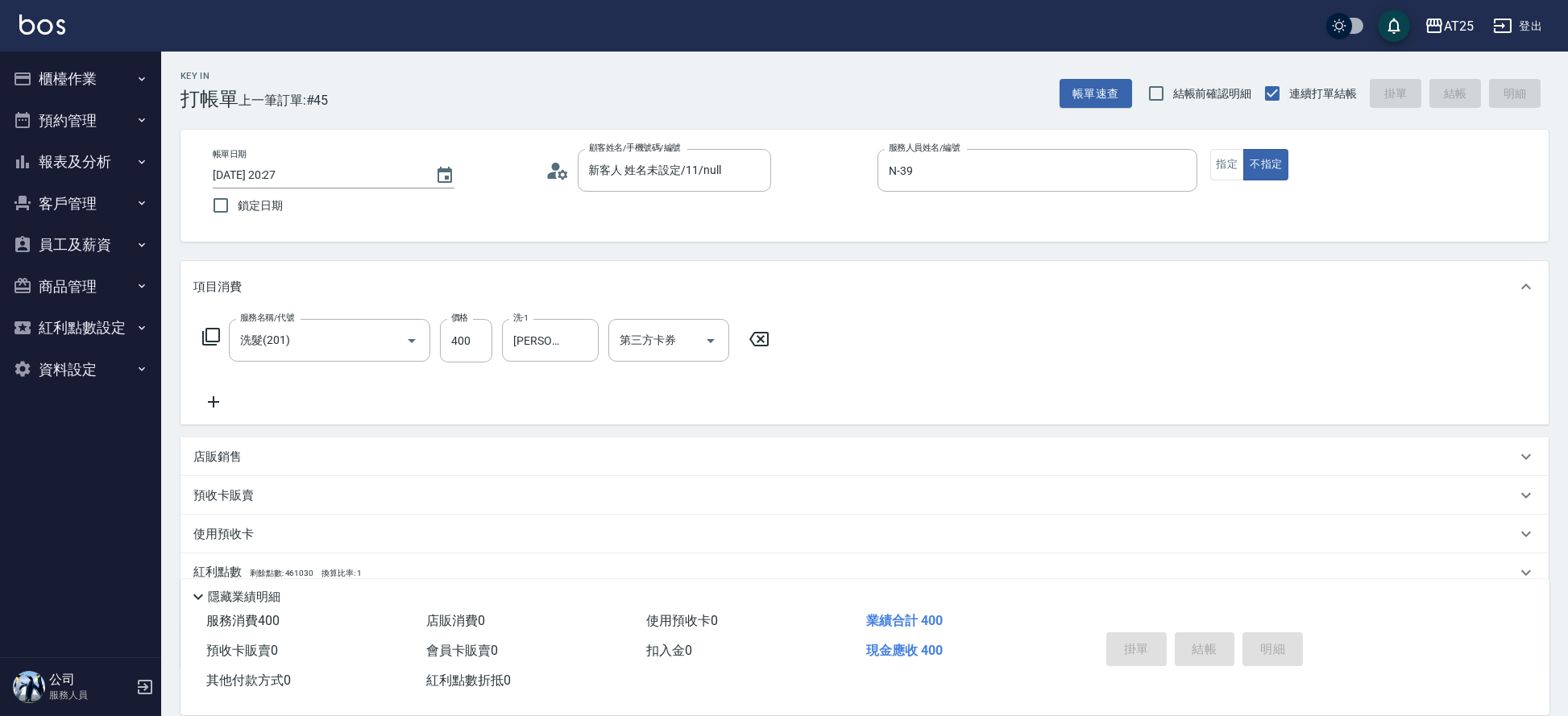
type input "2025/09/06 20:36"
type input "0"
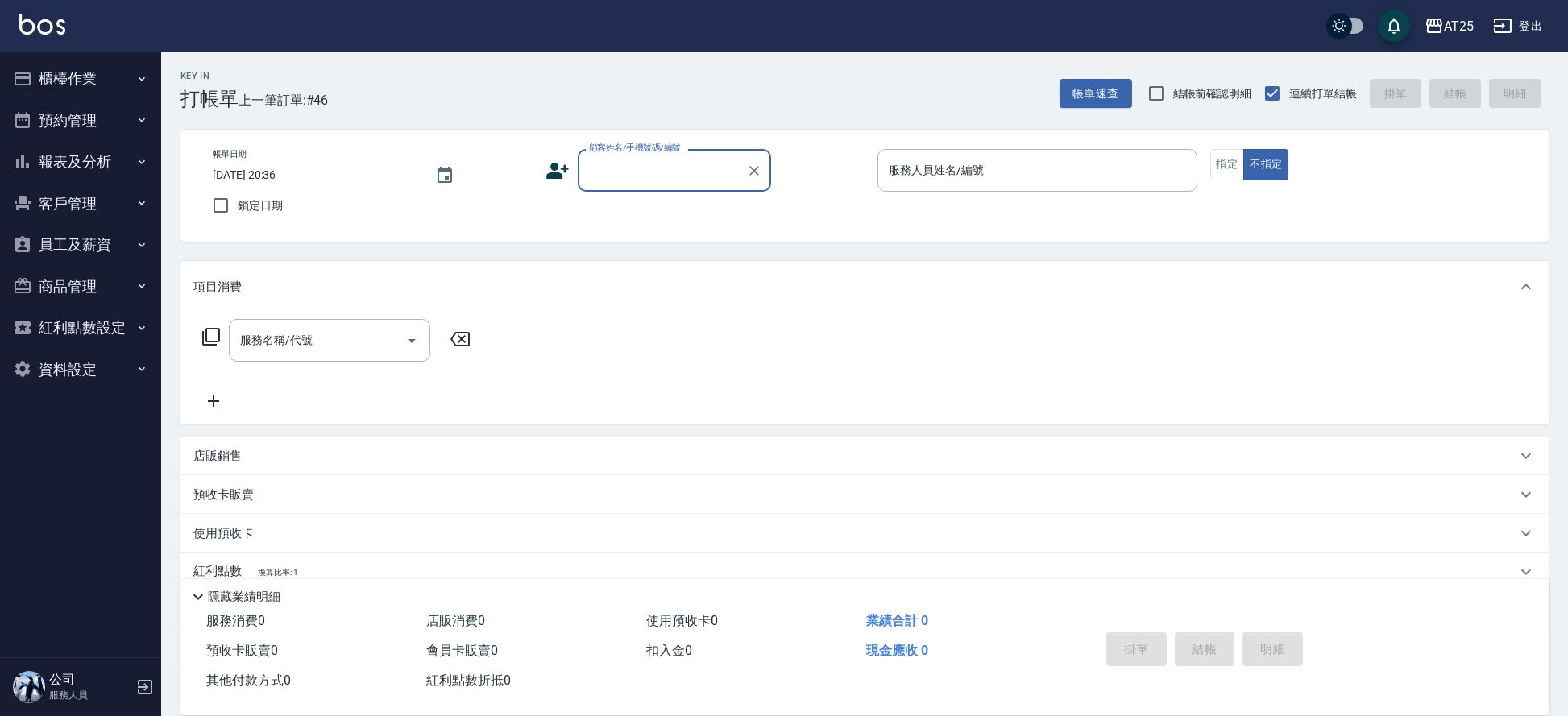
click at [86, 167] on button "報表及分析" at bounding box center [80, 162] width 148 height 42
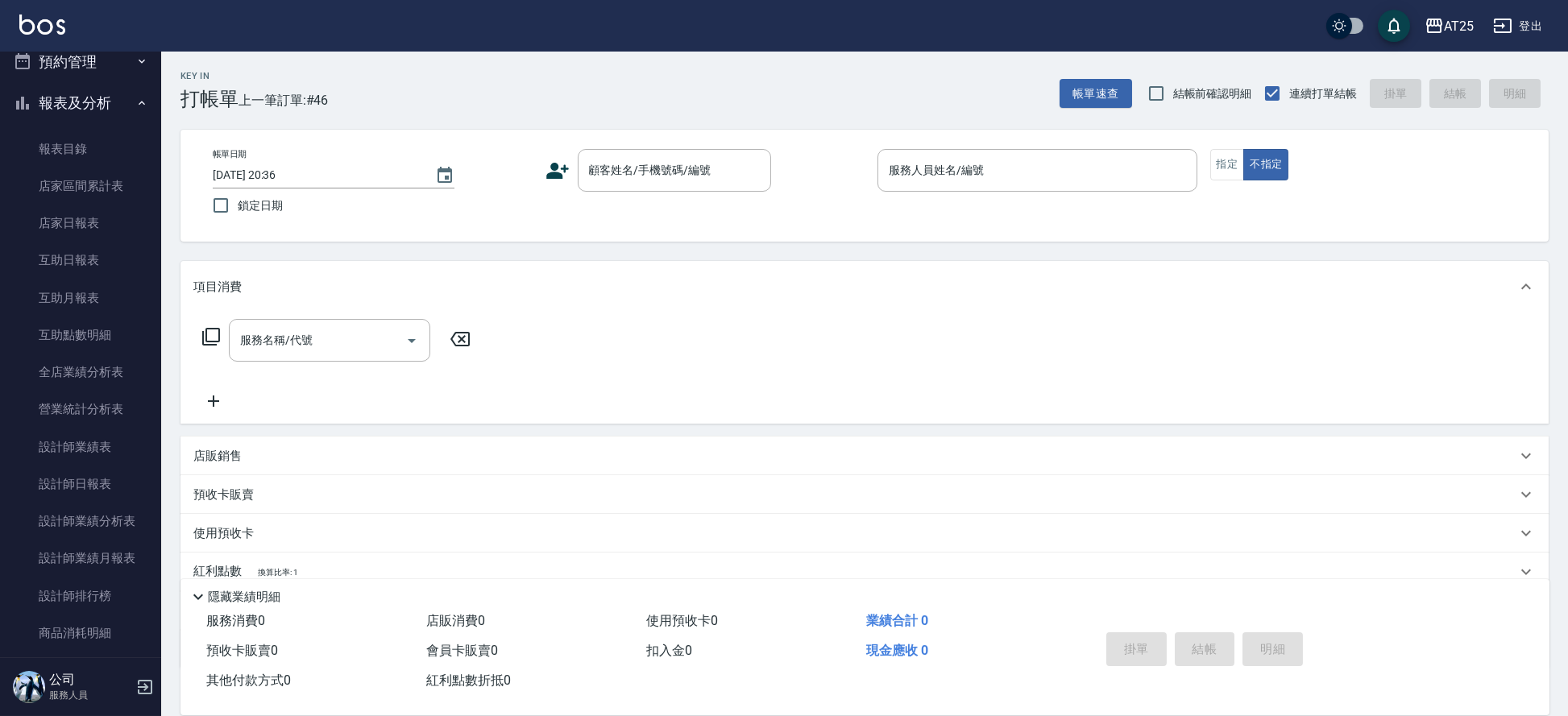
scroll to position [111, 0]
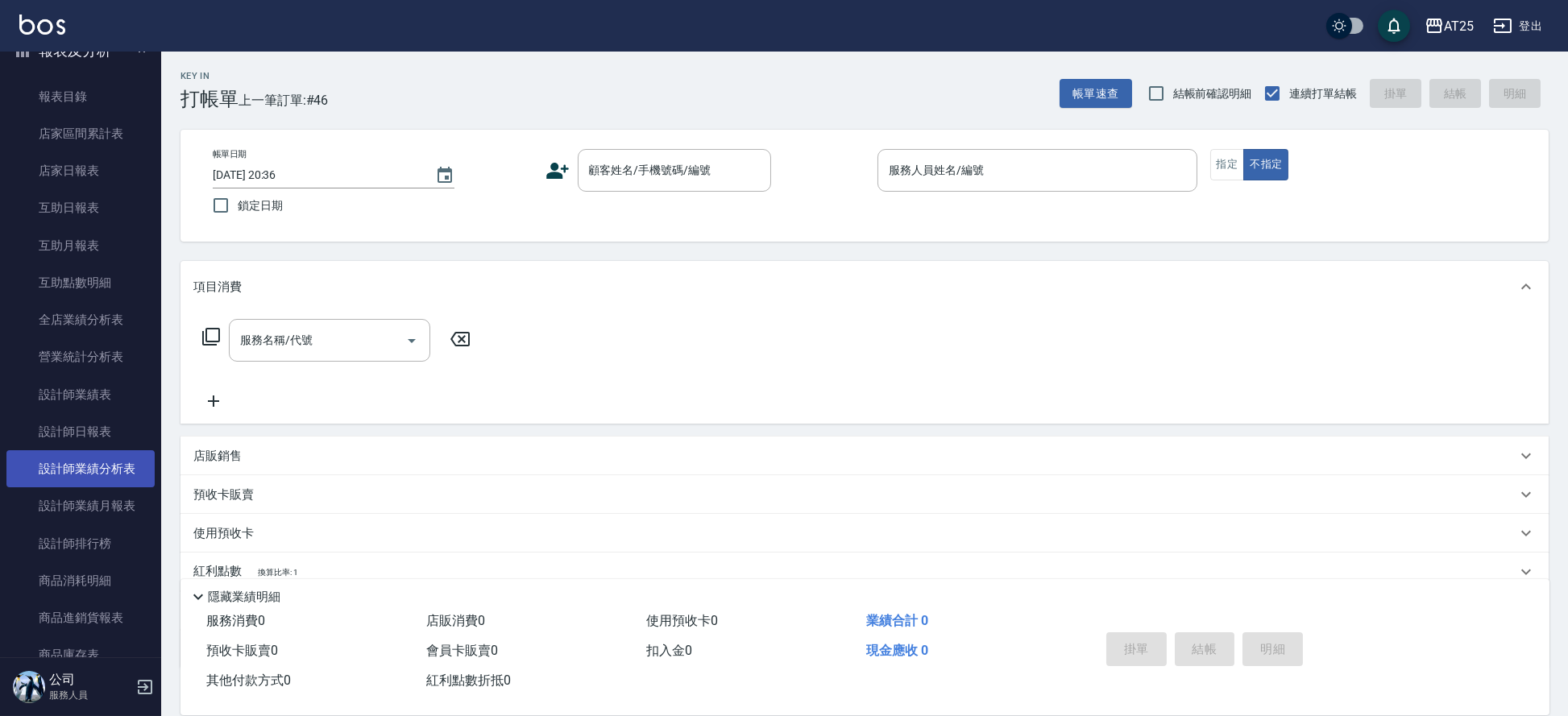
click at [60, 462] on link "設計師業績分析表" at bounding box center [80, 468] width 148 height 37
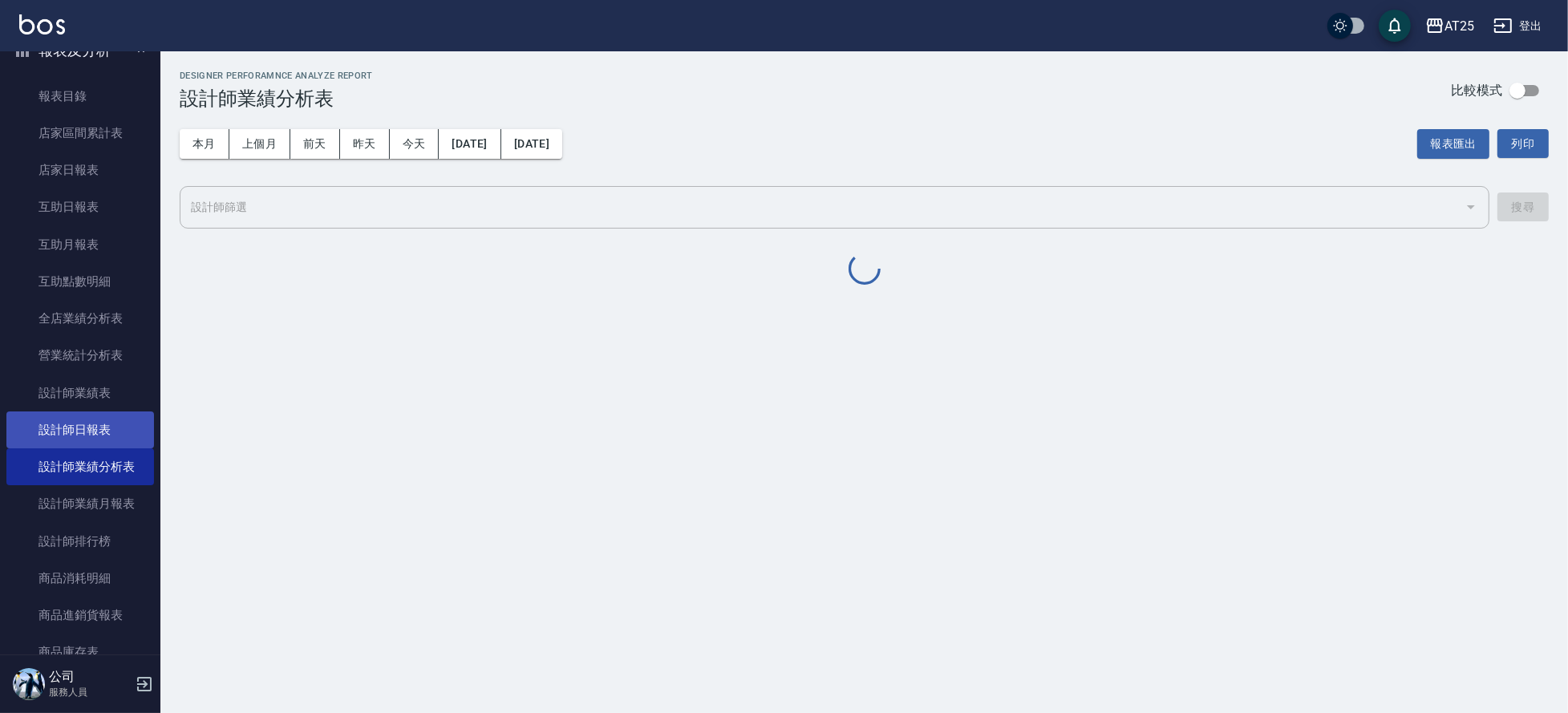
click at [78, 415] on link "設計師日報表" at bounding box center [80, 429] width 148 height 37
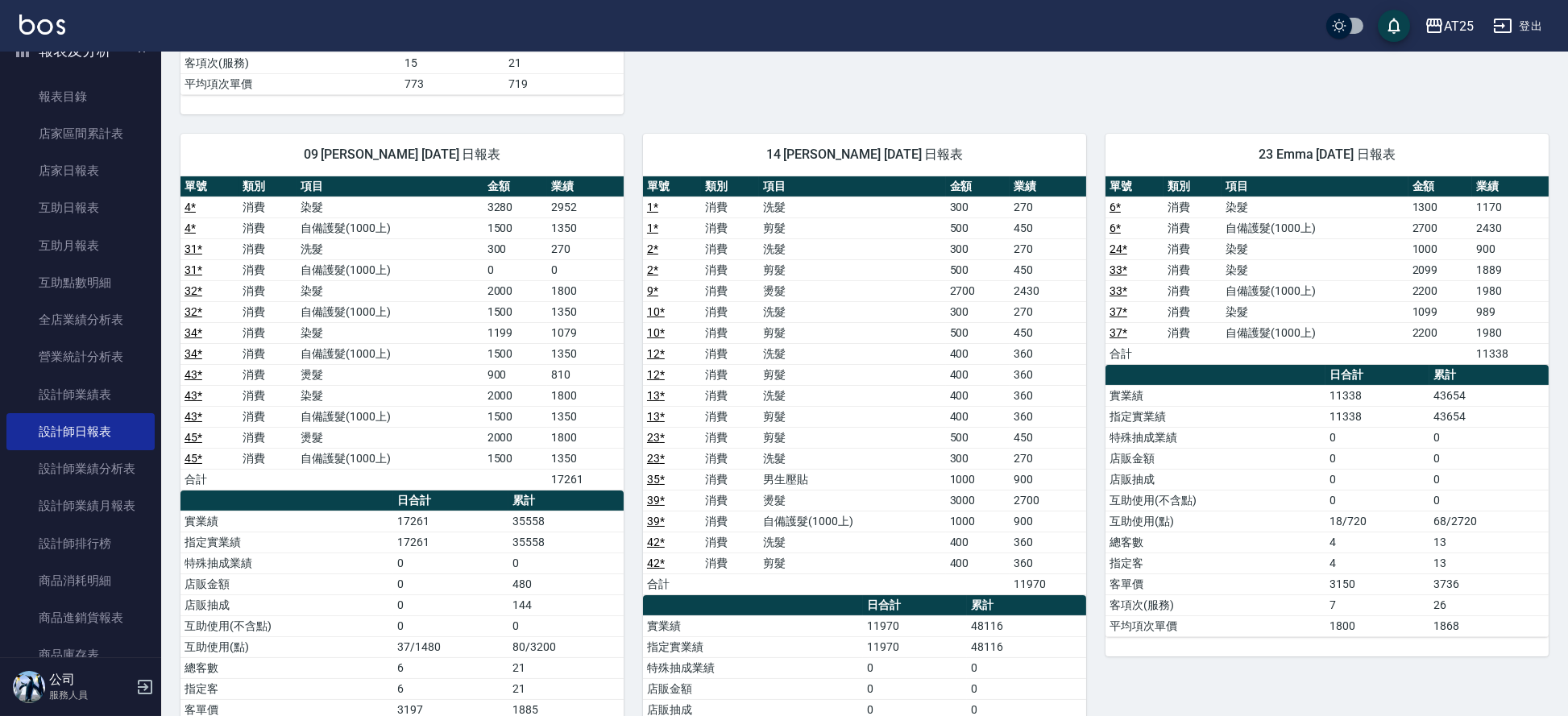
scroll to position [892, 0]
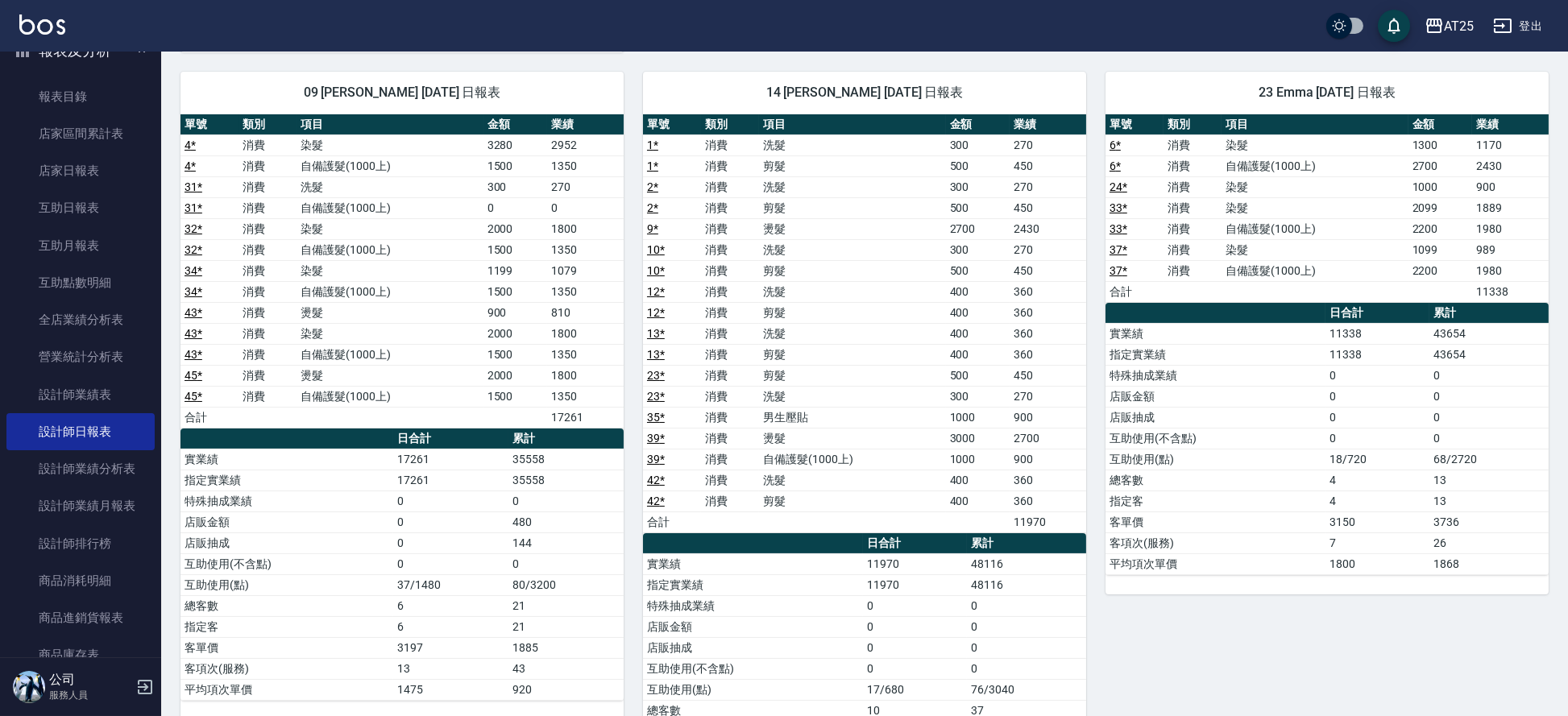
click at [1567, 326] on html "AT25 登出 櫃檯作業 打帳單 帳單列表 掛單列表 現金收支登錄 高階收支登錄 材料自購登錄 每日結帳 排班表 現場電腦打卡 預約管理 預約管理 單日預約紀…" at bounding box center [784, 550] width 1568 height 2884
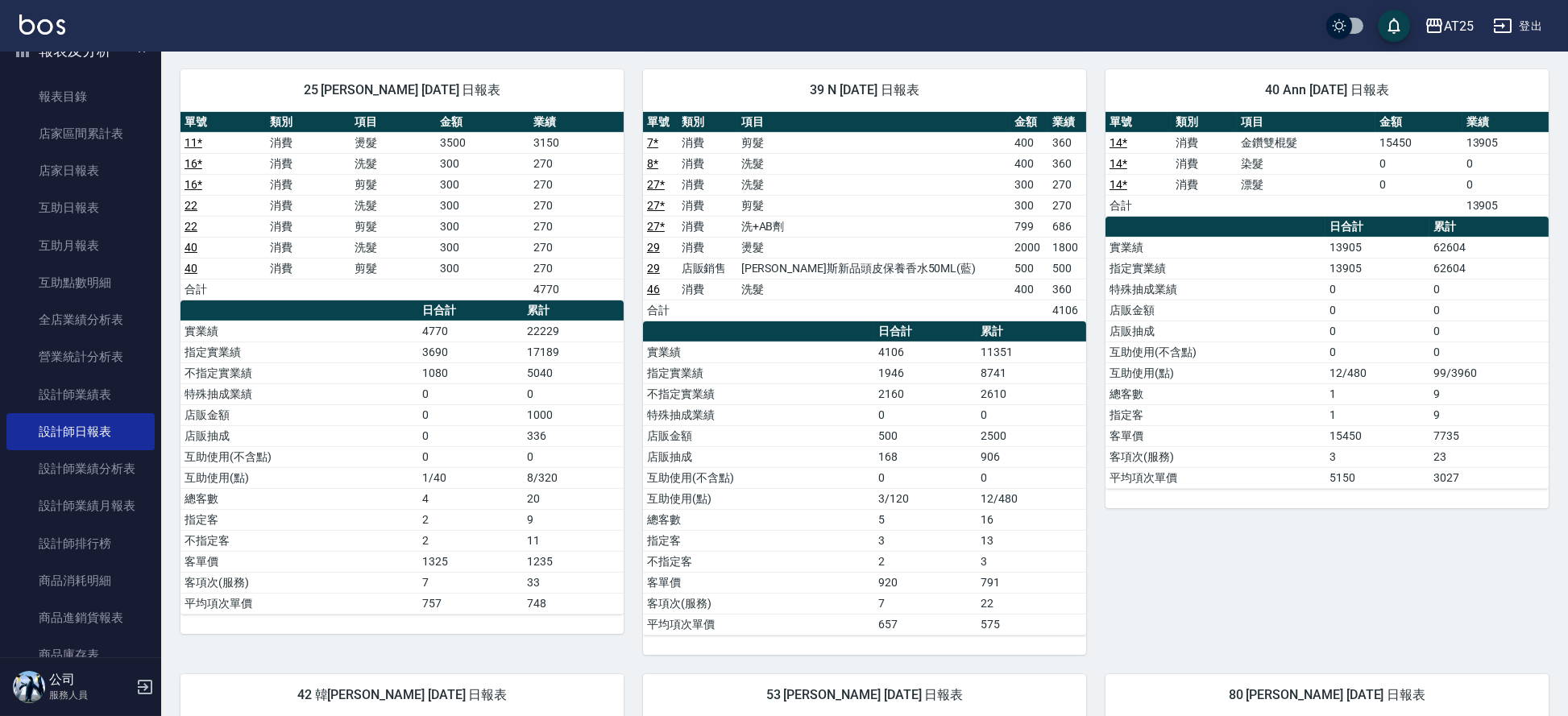
scroll to position [2165, 0]
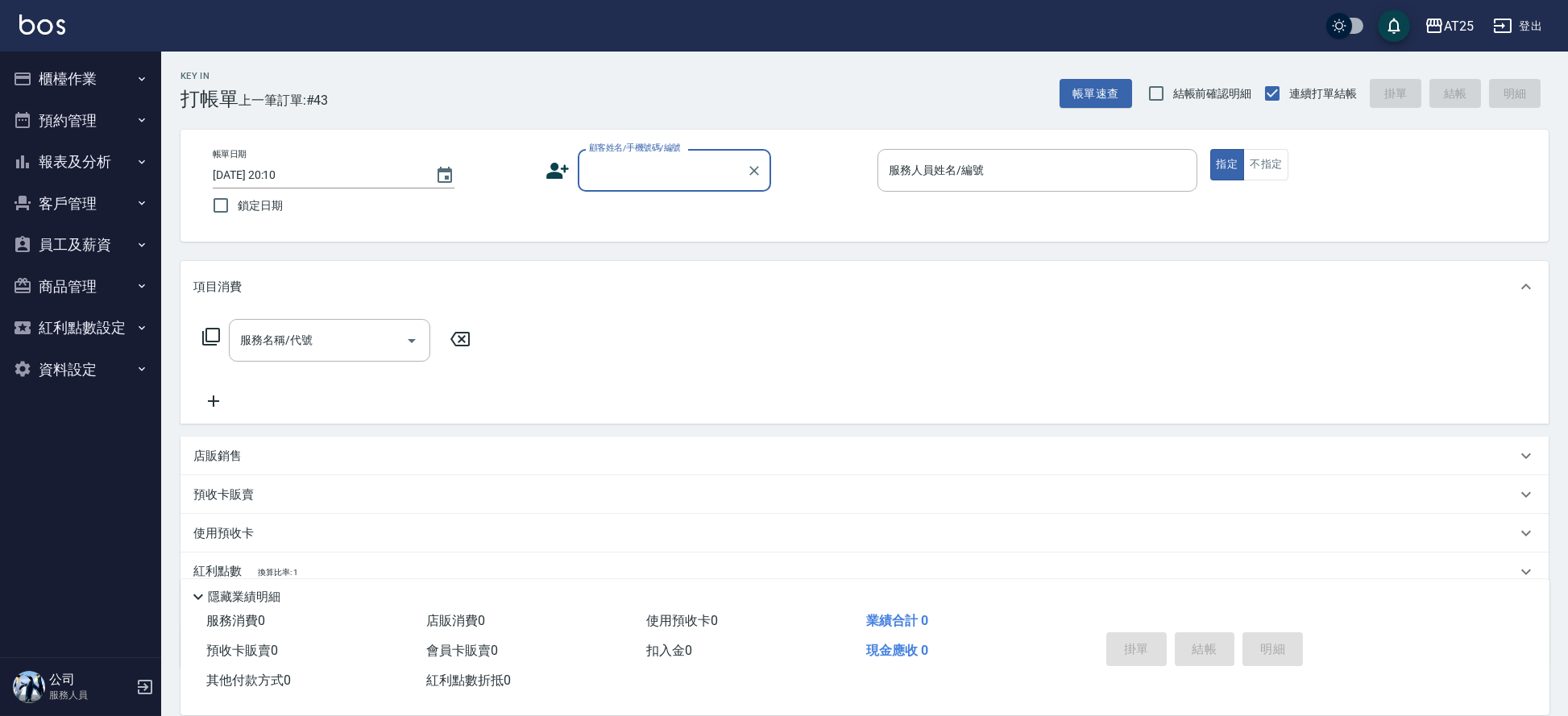
click at [25, 75] on icon "button" at bounding box center [22, 79] width 16 height 13
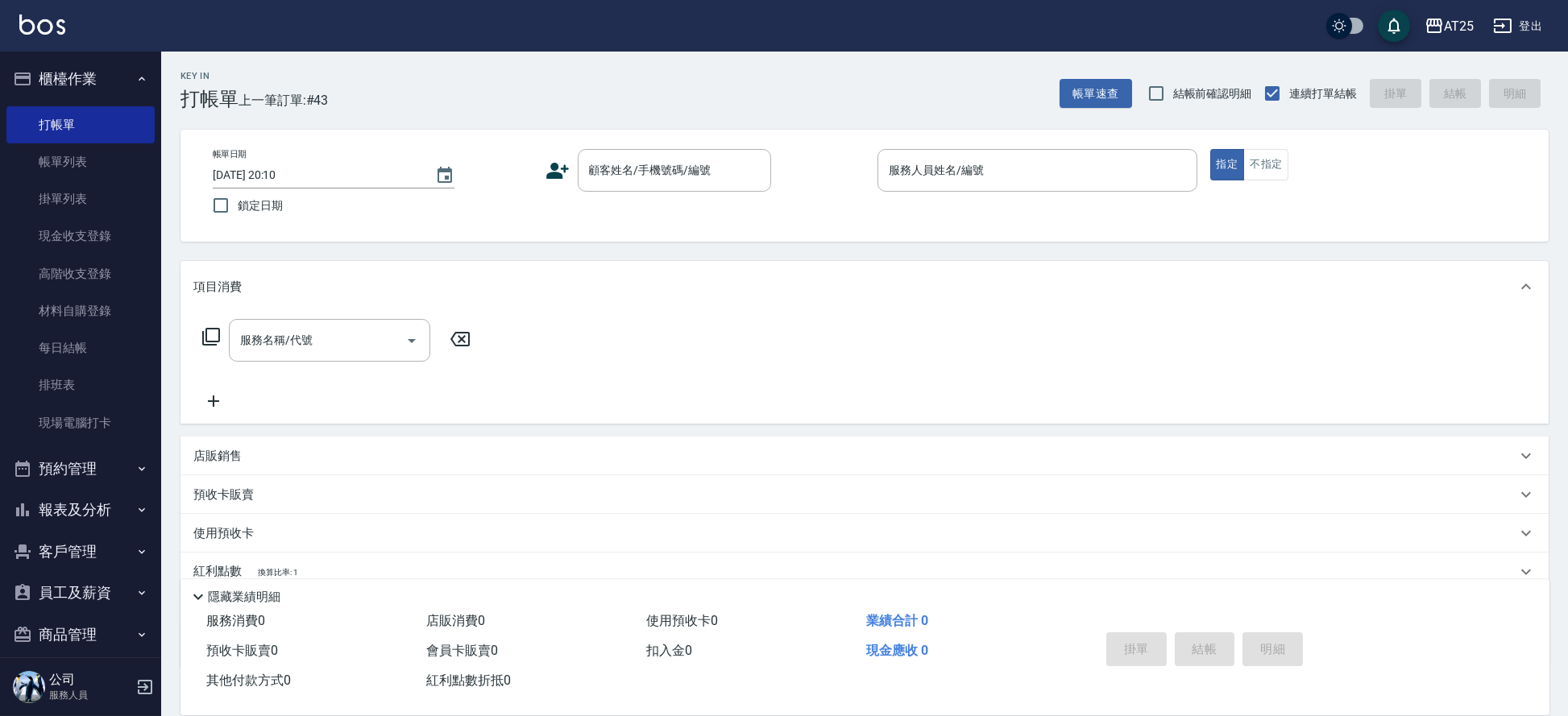
drag, startPoint x: 49, startPoint y: 168, endPoint x: 149, endPoint y: 123, distance: 109.7
click at [49, 168] on link "帳單列表" at bounding box center [80, 162] width 148 height 37
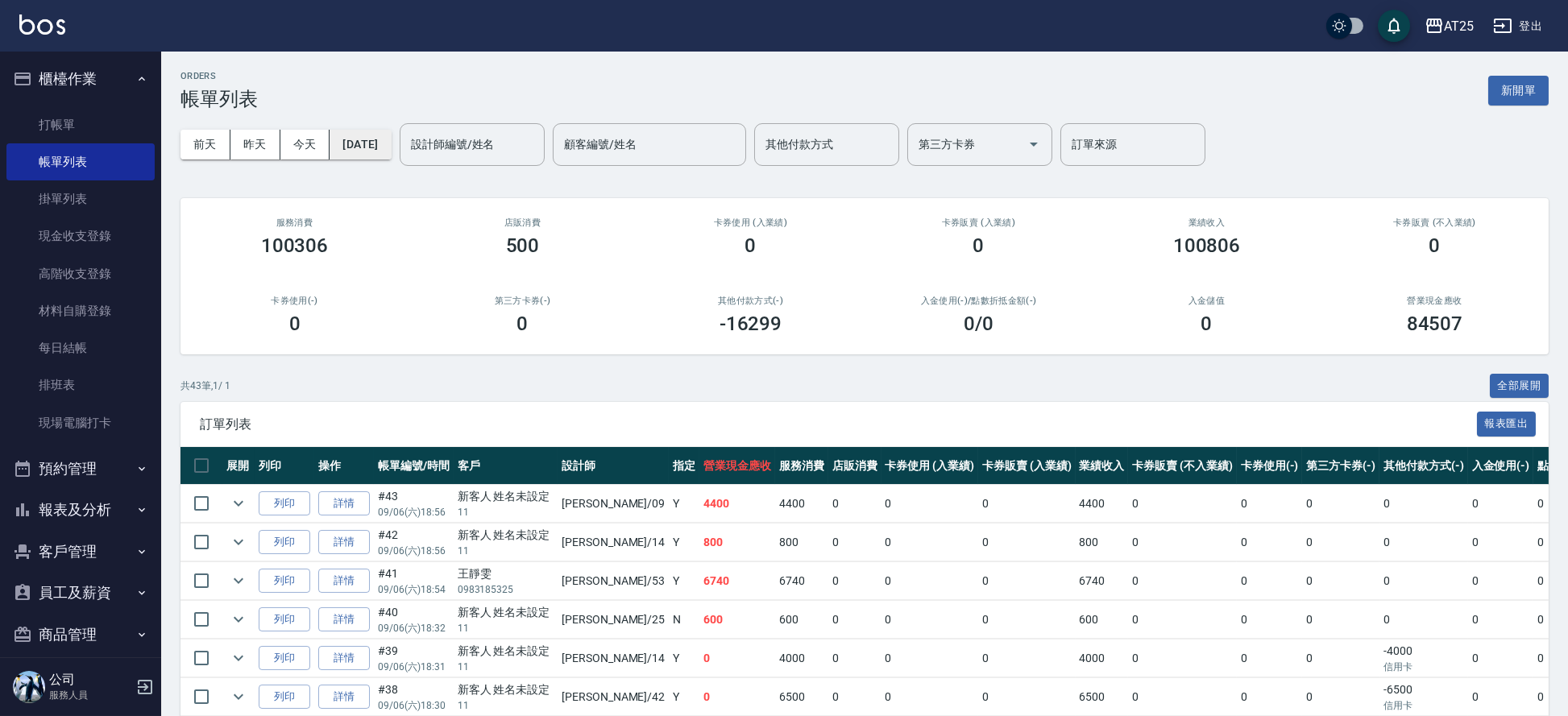
click at [391, 147] on button "[DATE]" at bounding box center [360, 144] width 61 height 30
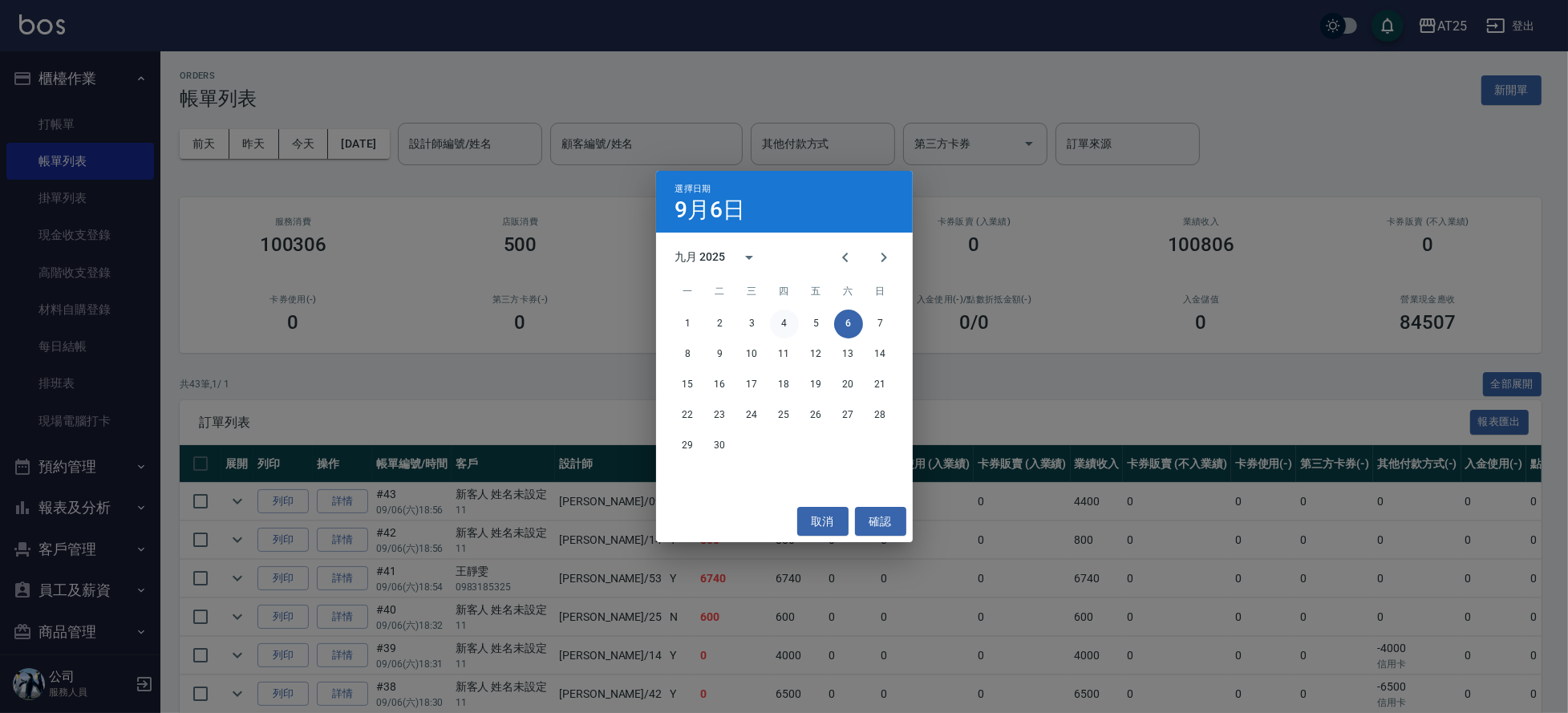
click at [776, 322] on button "4" at bounding box center [784, 324] width 29 height 29
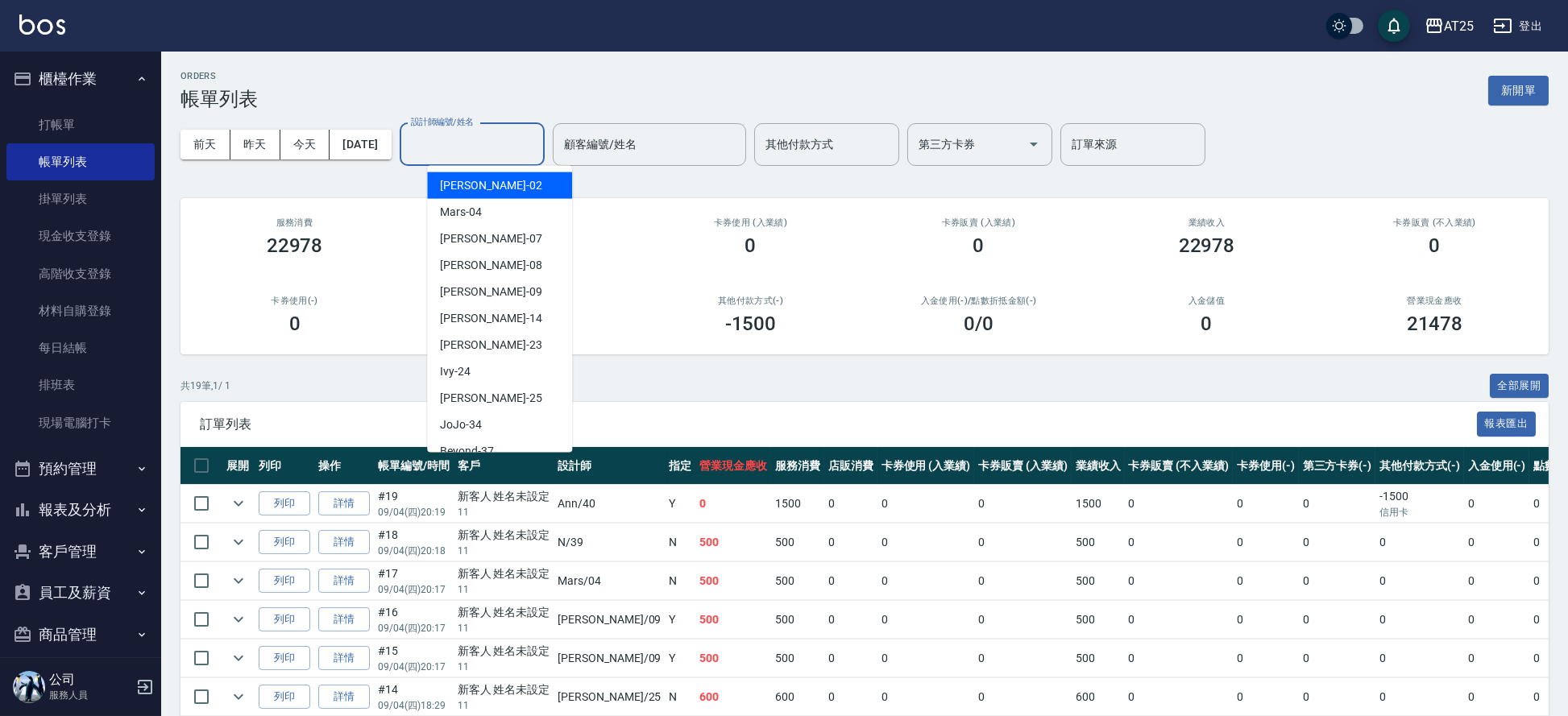
click at [513, 152] on input "設計師編號/姓名" at bounding box center [472, 144] width 130 height 28
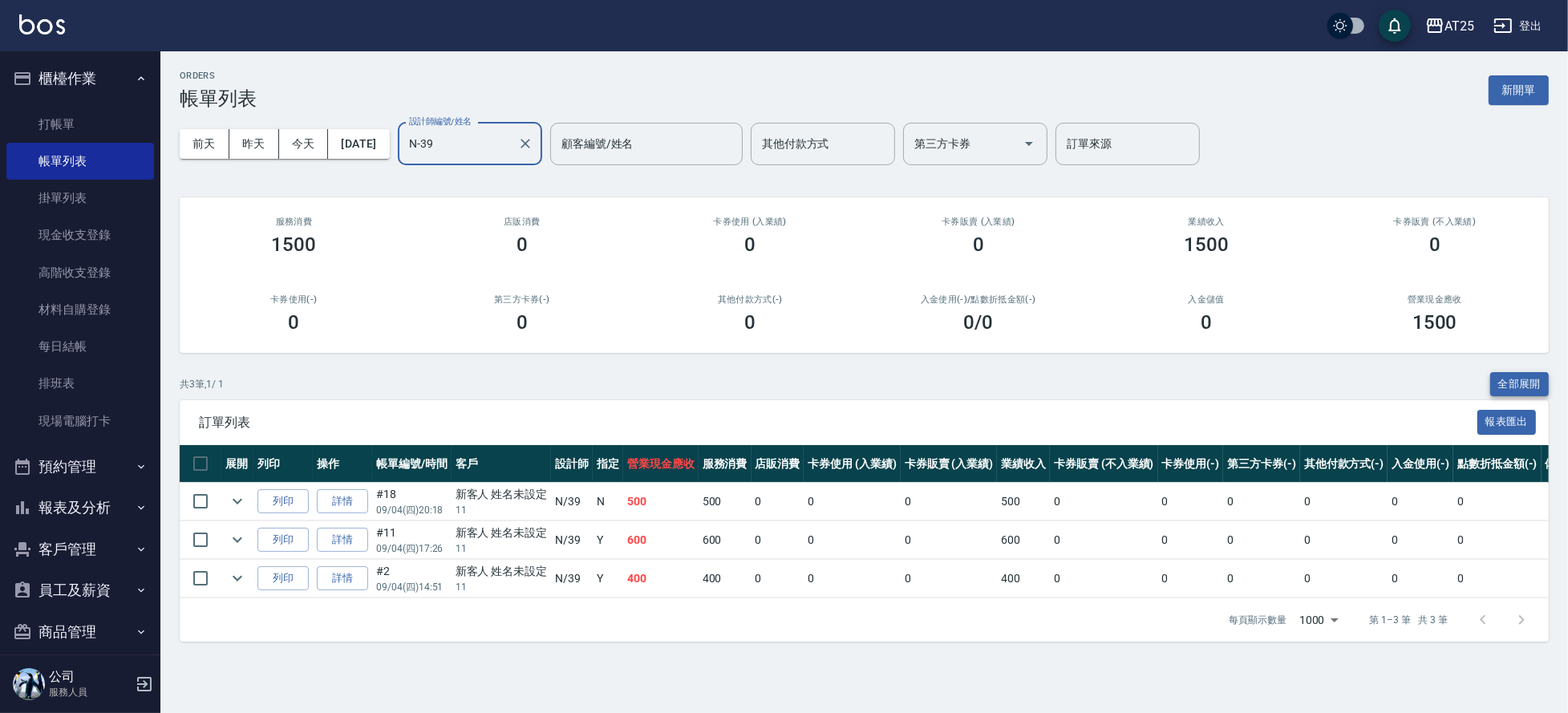
type input "N-39"
click at [1523, 392] on button "全部展開" at bounding box center [1520, 385] width 59 height 25
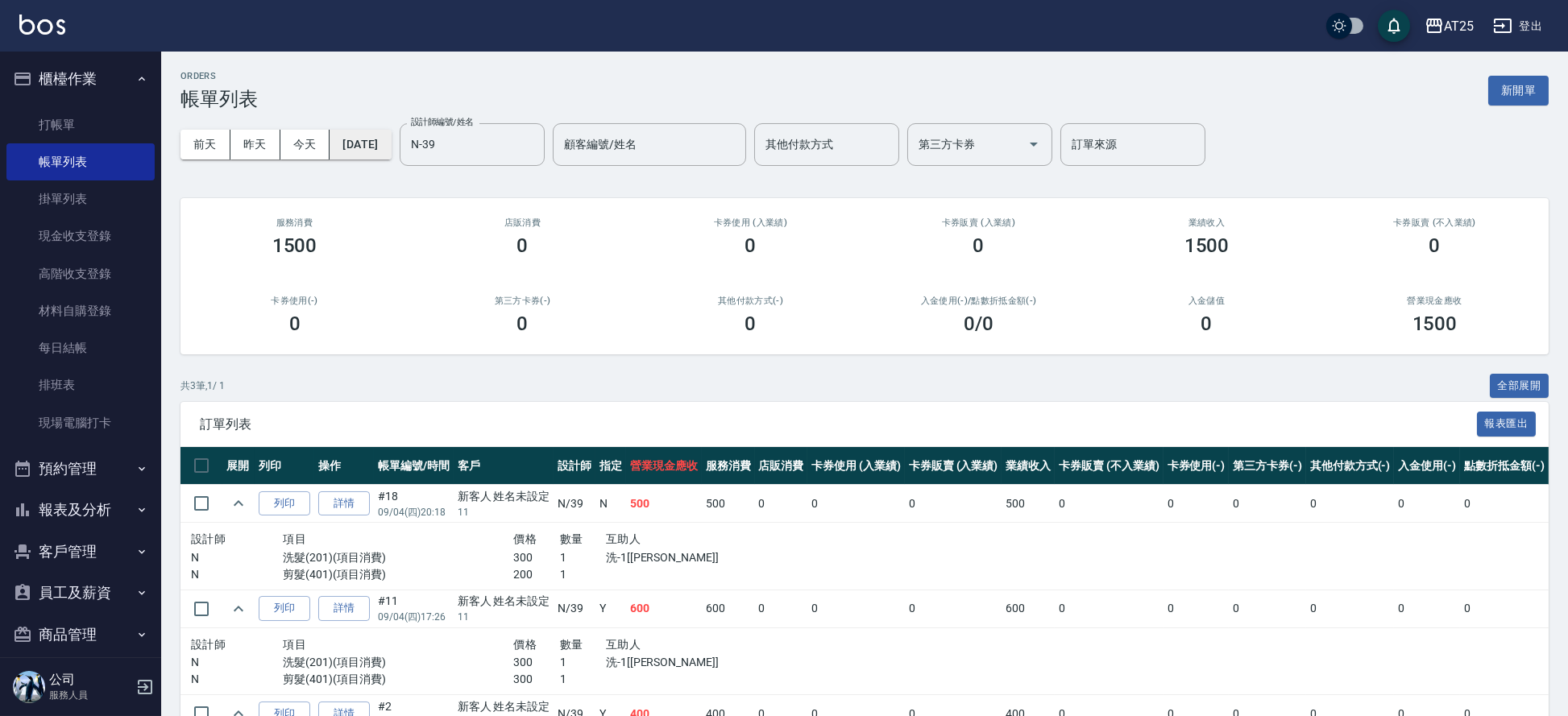
click at [391, 151] on button "[DATE]" at bounding box center [360, 144] width 61 height 30
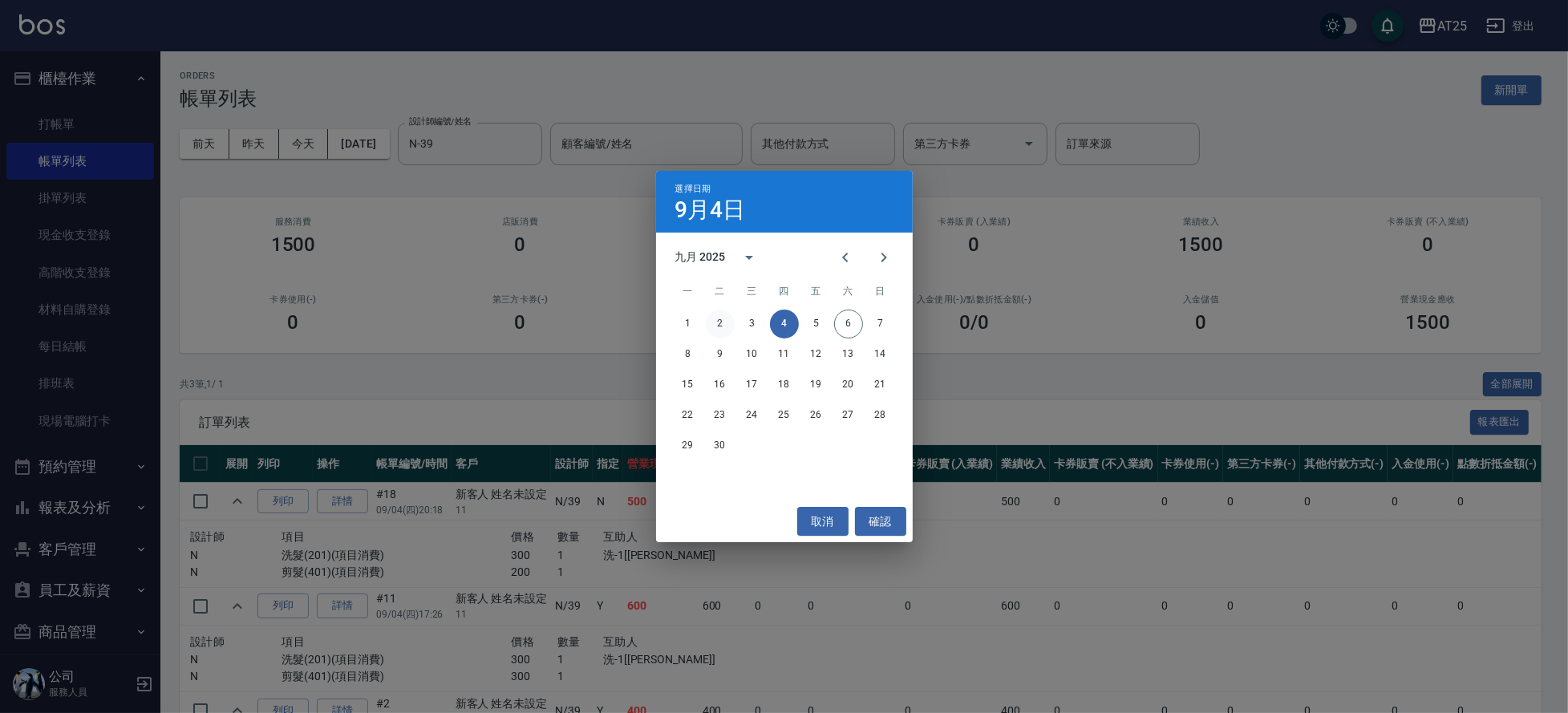
click at [728, 325] on button "2" at bounding box center [720, 324] width 29 height 29
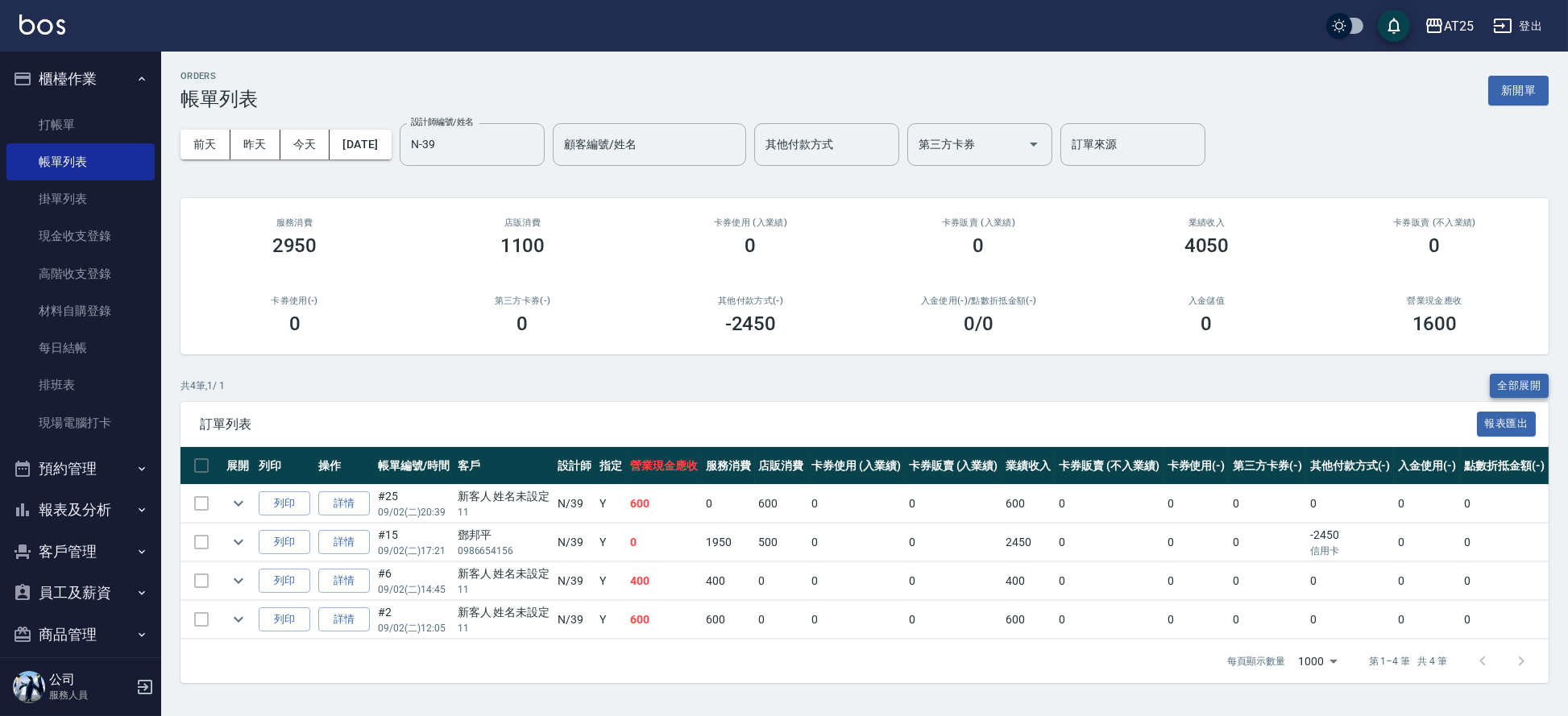
click at [1535, 386] on button "全部展開" at bounding box center [1519, 386] width 59 height 25
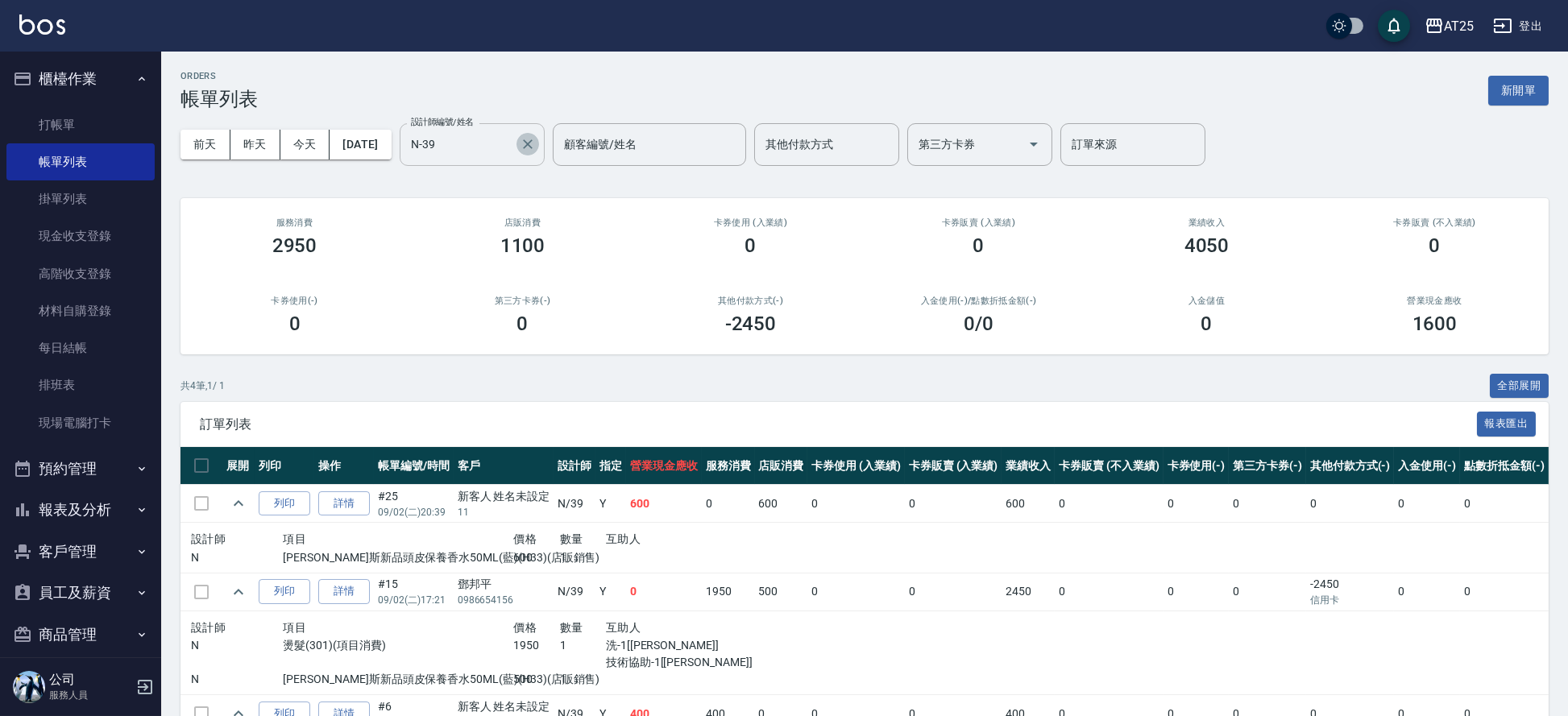
click at [533, 144] on icon "Clear" at bounding box center [527, 144] width 10 height 10
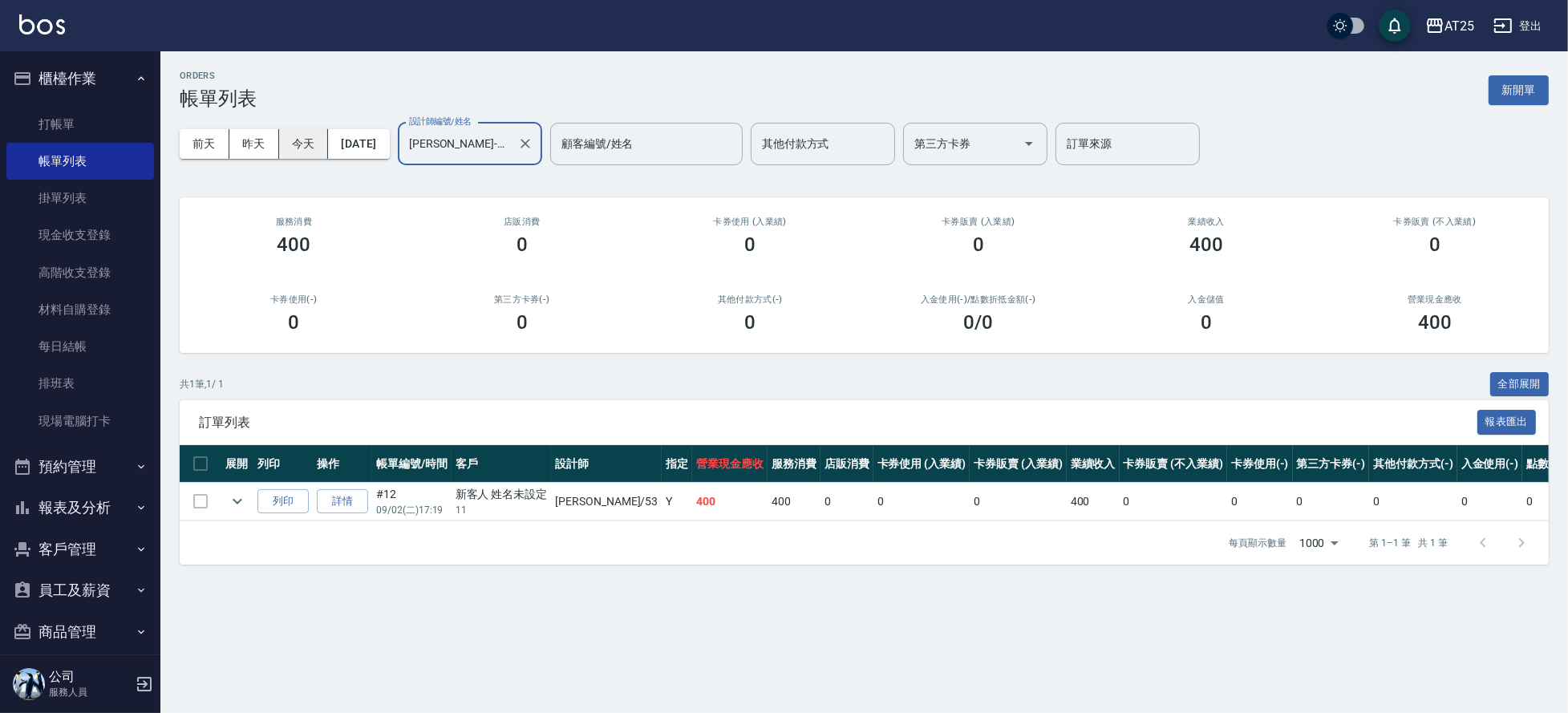
type input "Jerry-53"
click at [319, 136] on button "今天" at bounding box center [304, 143] width 50 height 30
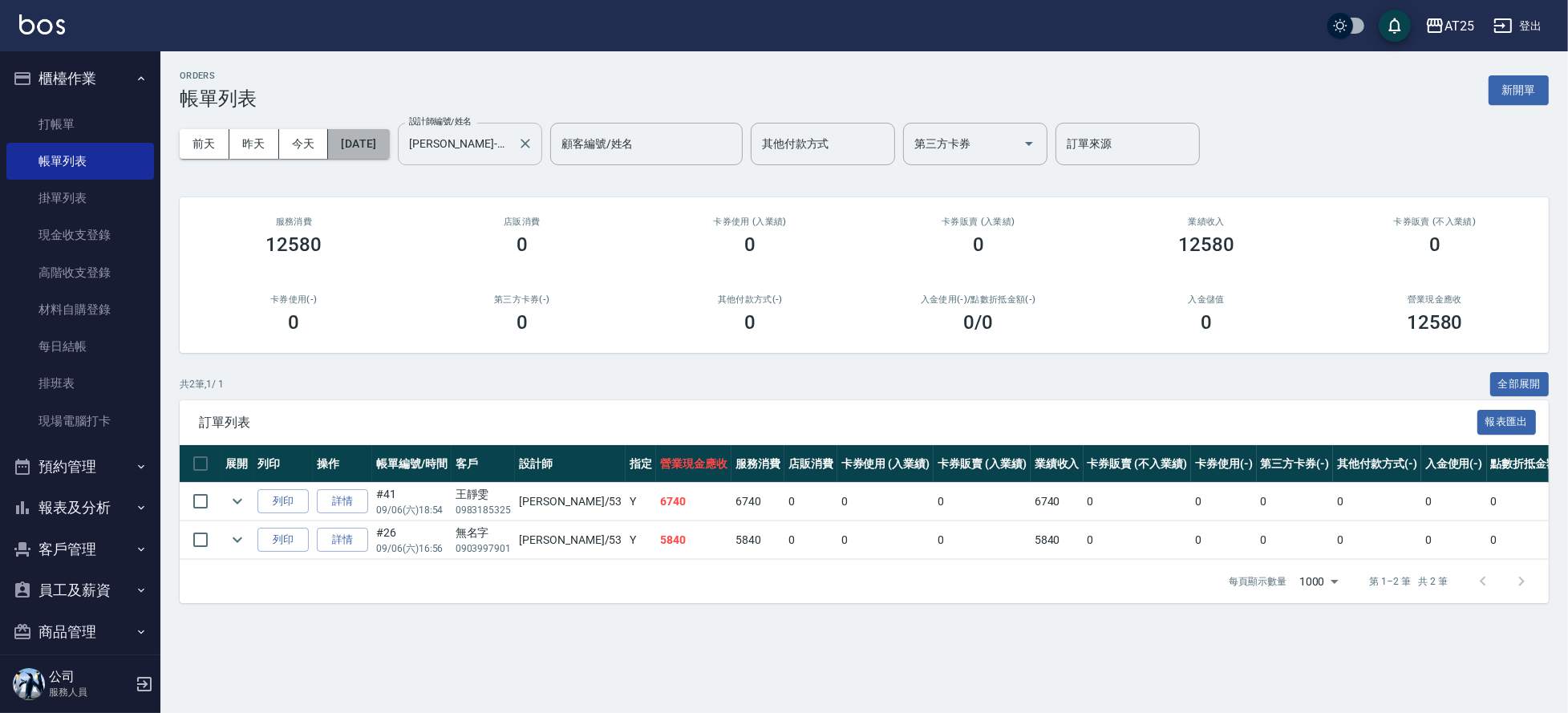
click at [389, 133] on button "[DATE]" at bounding box center [359, 143] width 61 height 30
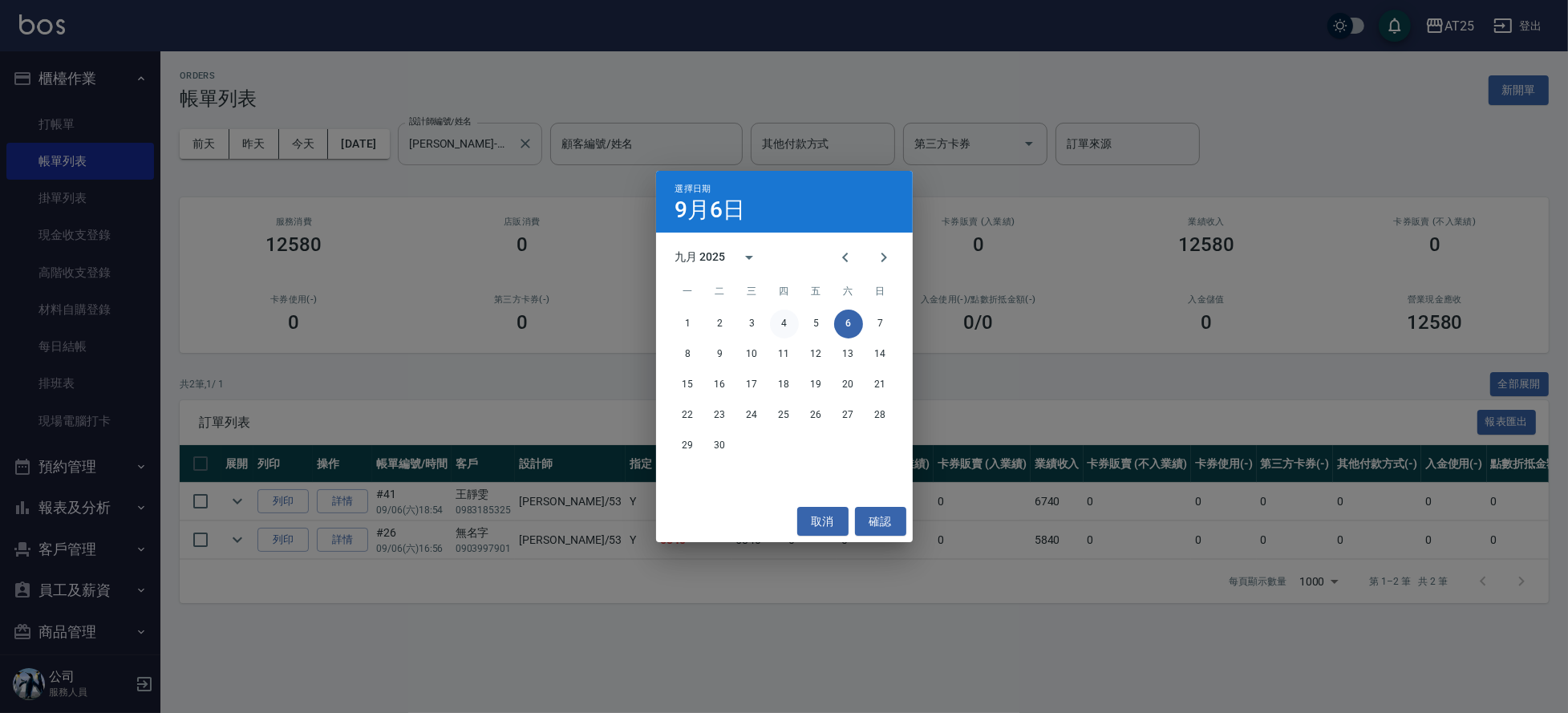
click at [780, 322] on button "4" at bounding box center [784, 324] width 29 height 29
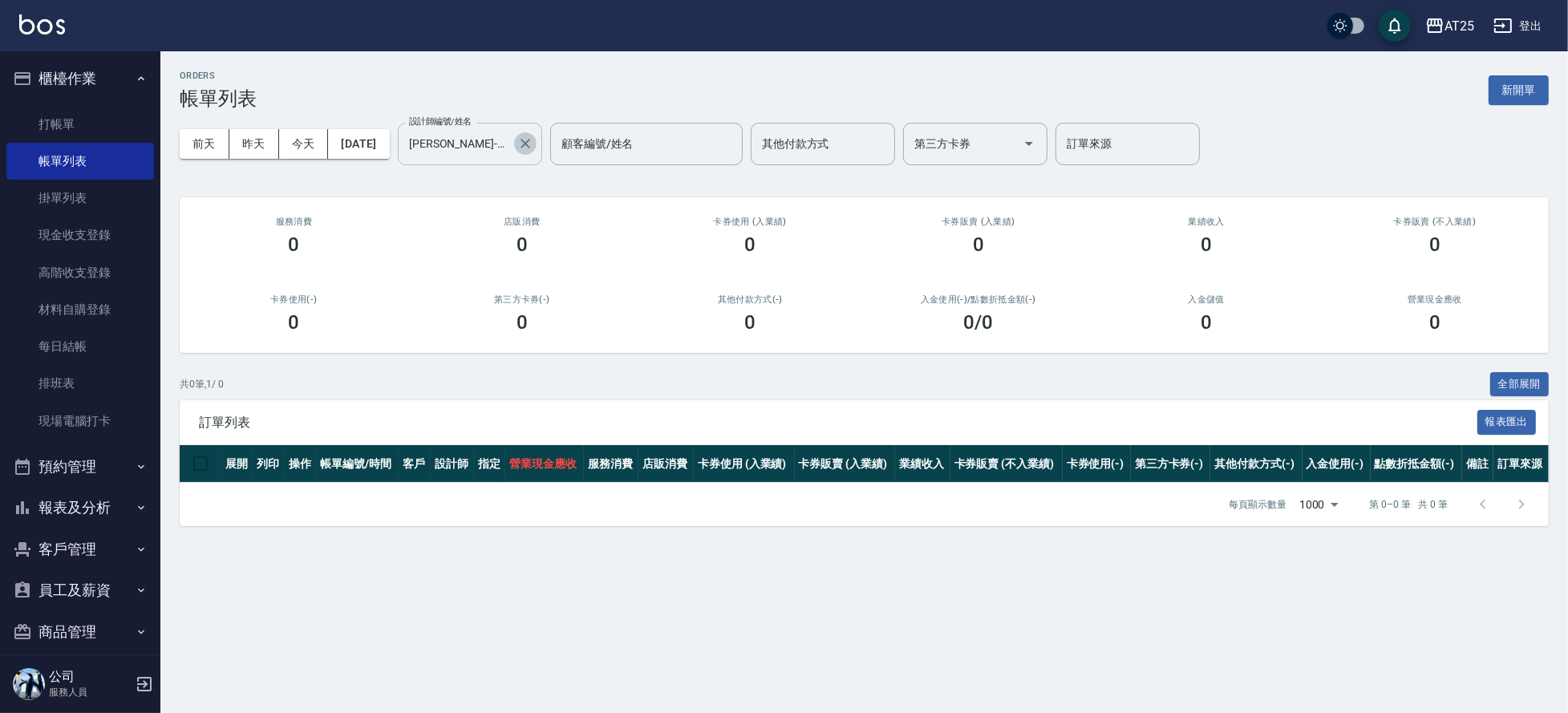
click at [533, 138] on icon "Clear" at bounding box center [525, 144] width 16 height 16
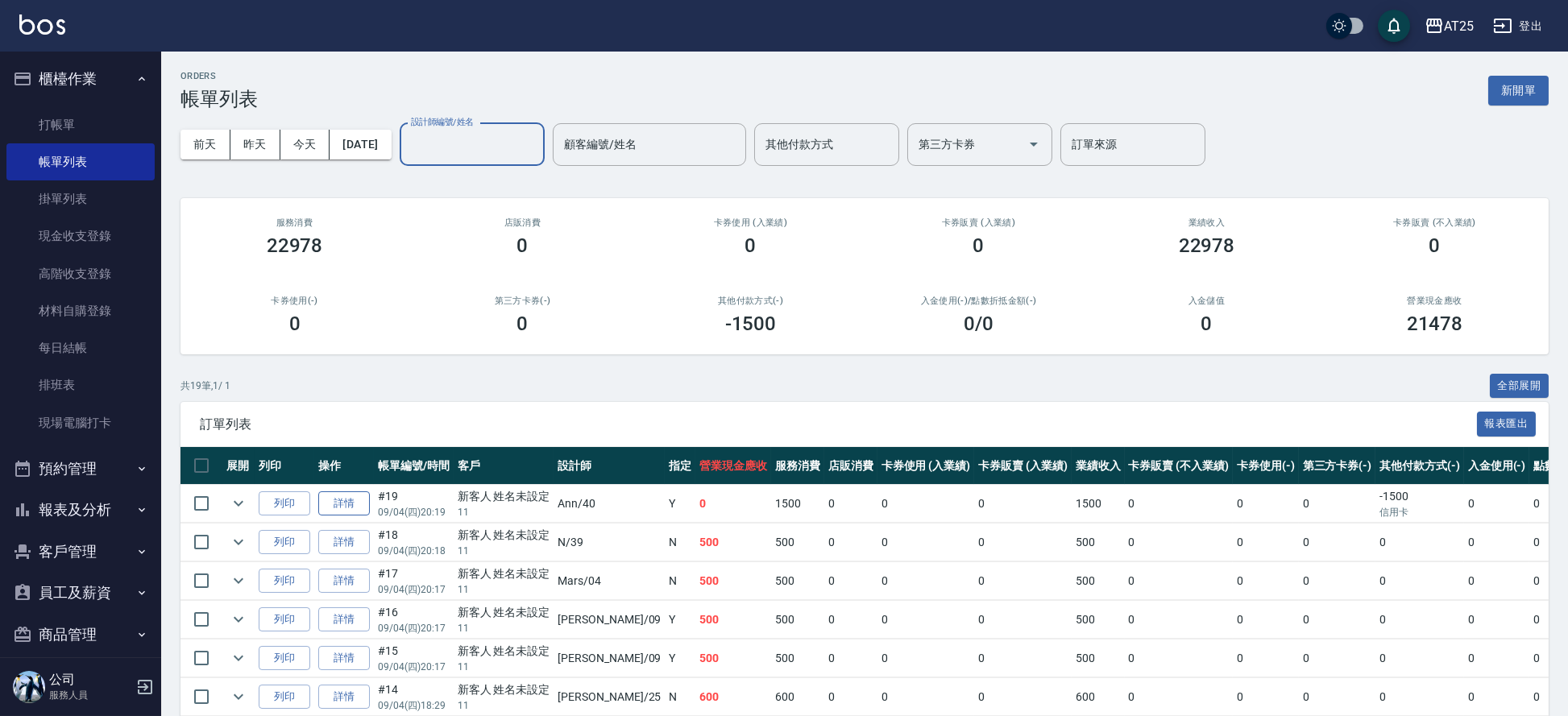
click at [344, 504] on link "詳情" at bounding box center [343, 504] width 51 height 25
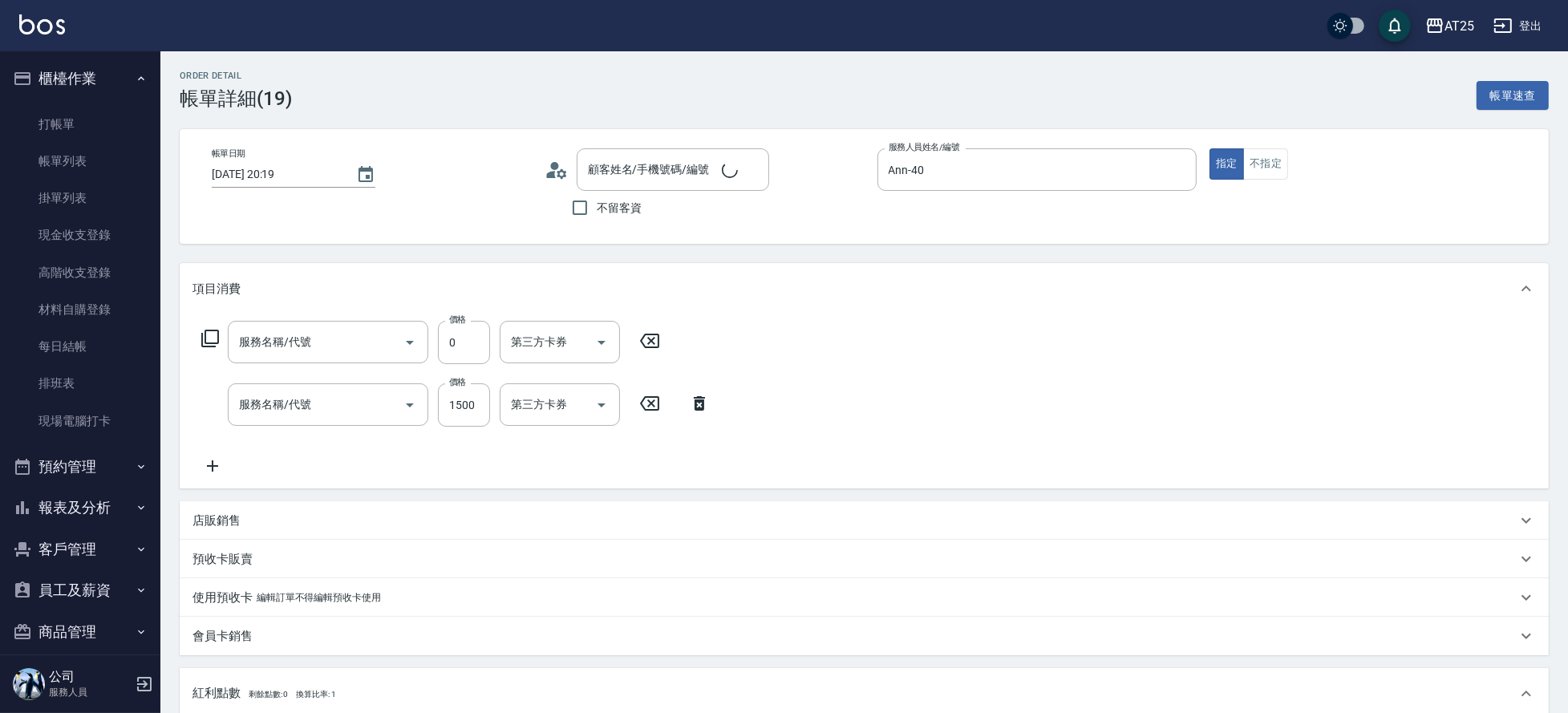
type input "2025/09/04 20:19"
type input "Ann-40"
type input "0"
type input "新客人 姓名未設定/11/null"
type input "染髮(501)"
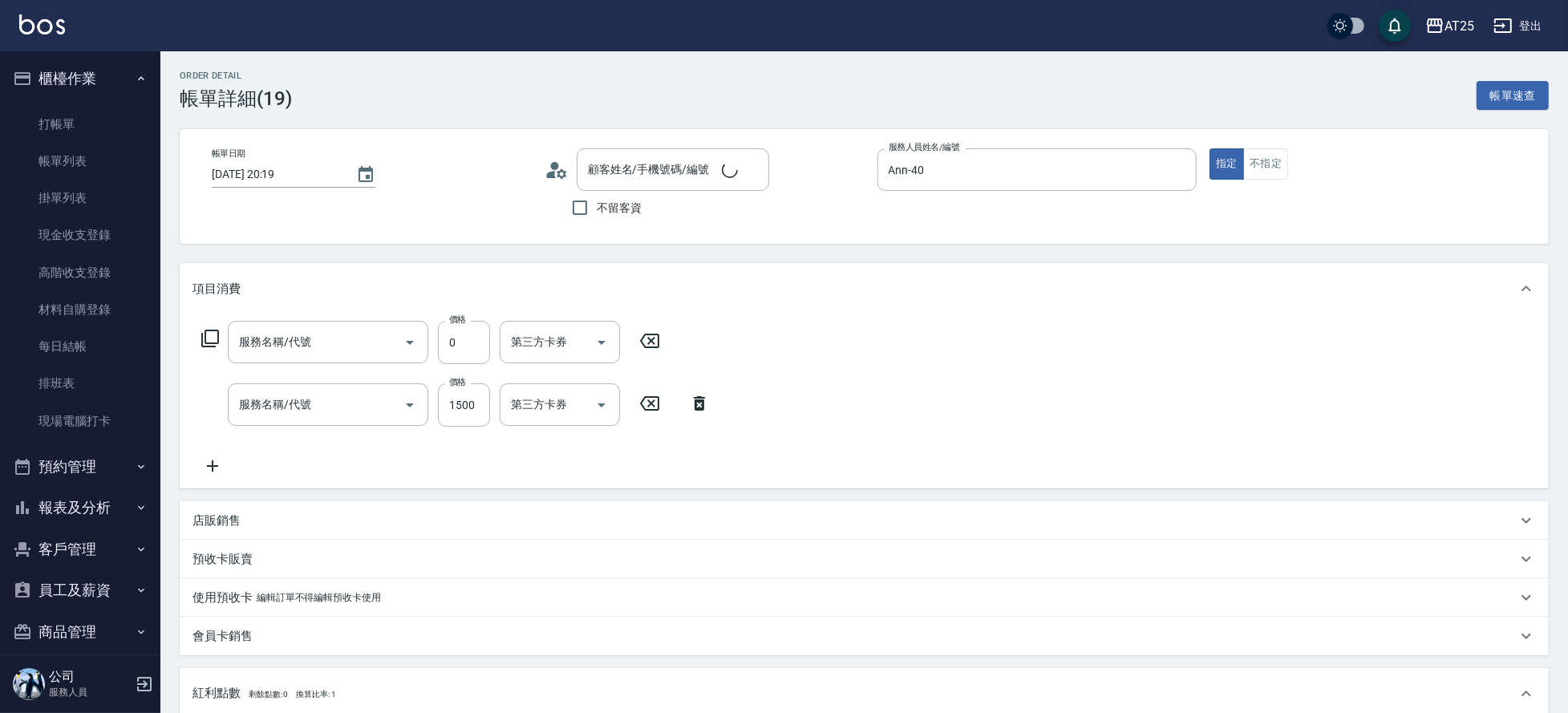
type input "拆(714)"
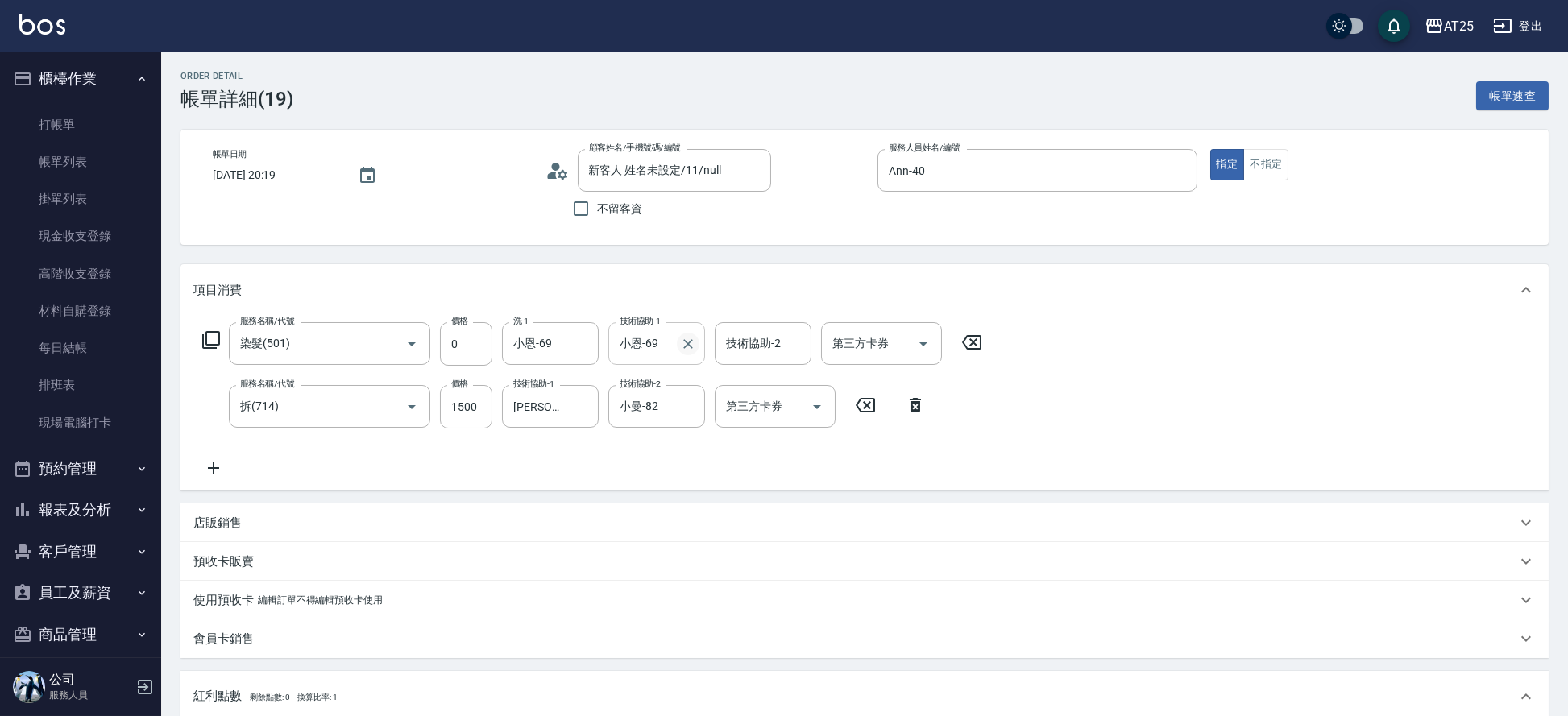
click at [687, 339] on icon "Clear" at bounding box center [688, 344] width 16 height 16
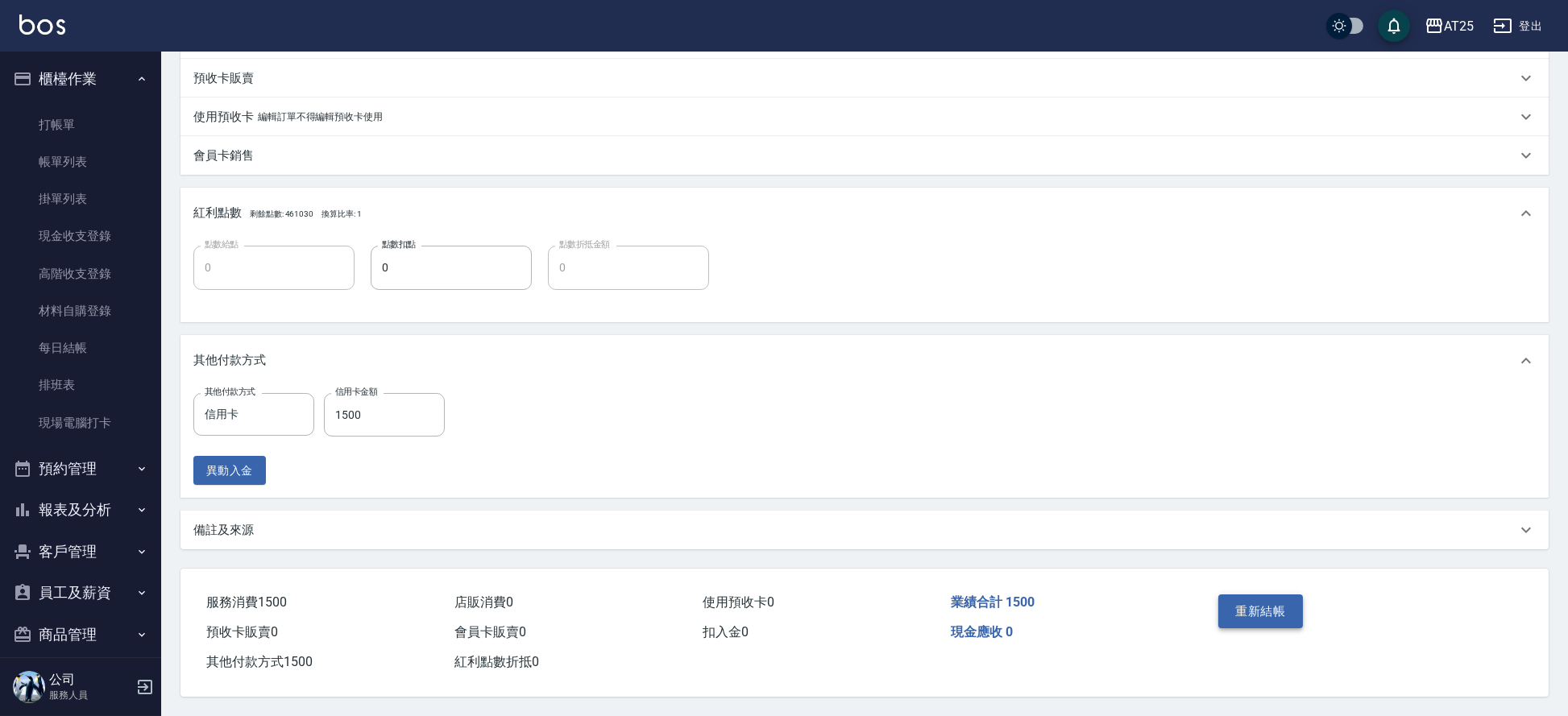
click at [1278, 607] on button "重新結帳" at bounding box center [1261, 612] width 85 height 34
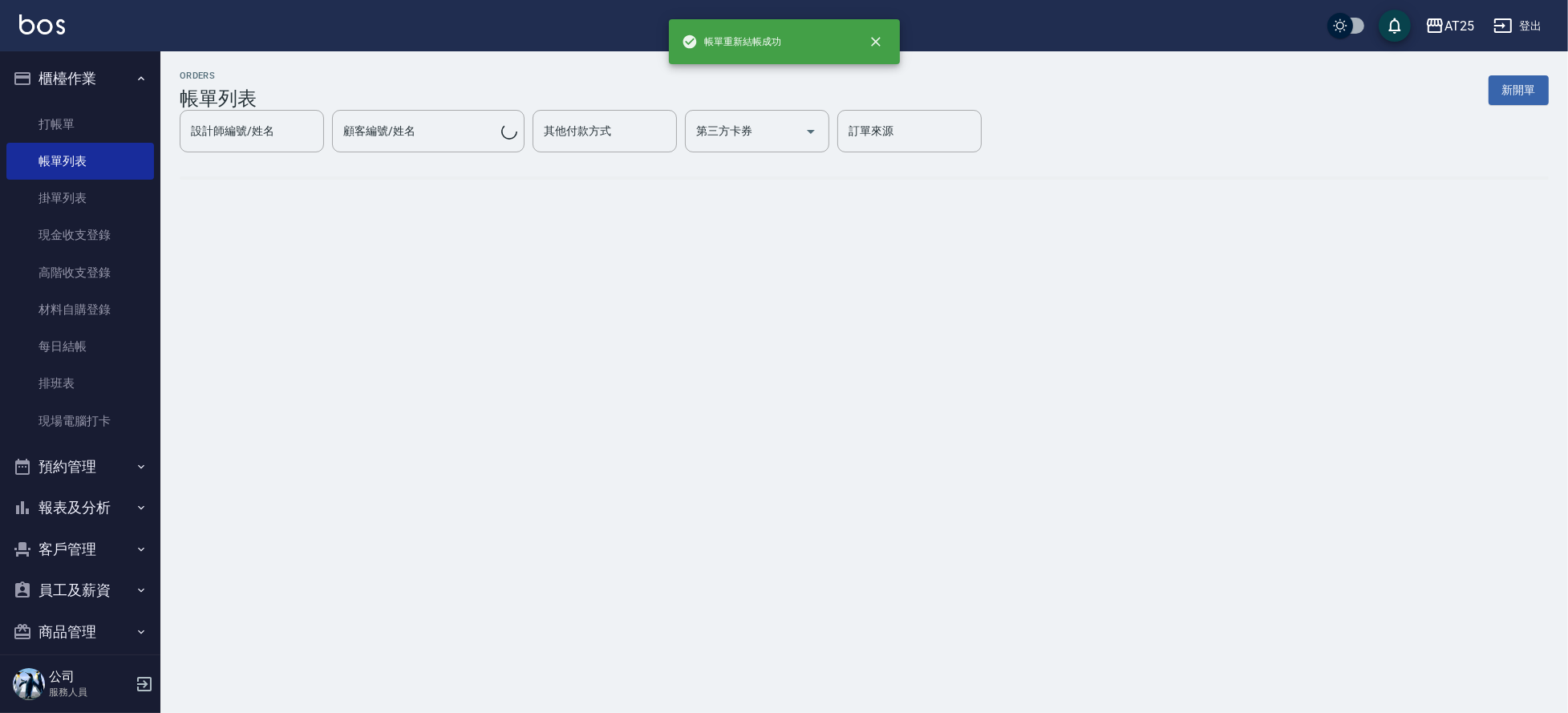
drag, startPoint x: 1566, startPoint y: 514, endPoint x: 1551, endPoint y: 379, distance: 135.8
click at [1552, 381] on html "帳單重新結帳成功 AT25 登出 櫃檯作業 打帳單 帳單列表 掛單列表 現金收支登錄 高階收支登錄 材料自購登錄 每日結帳 排班表 現場電腦打卡 預約管理 預…" at bounding box center [784, 356] width 1568 height 713
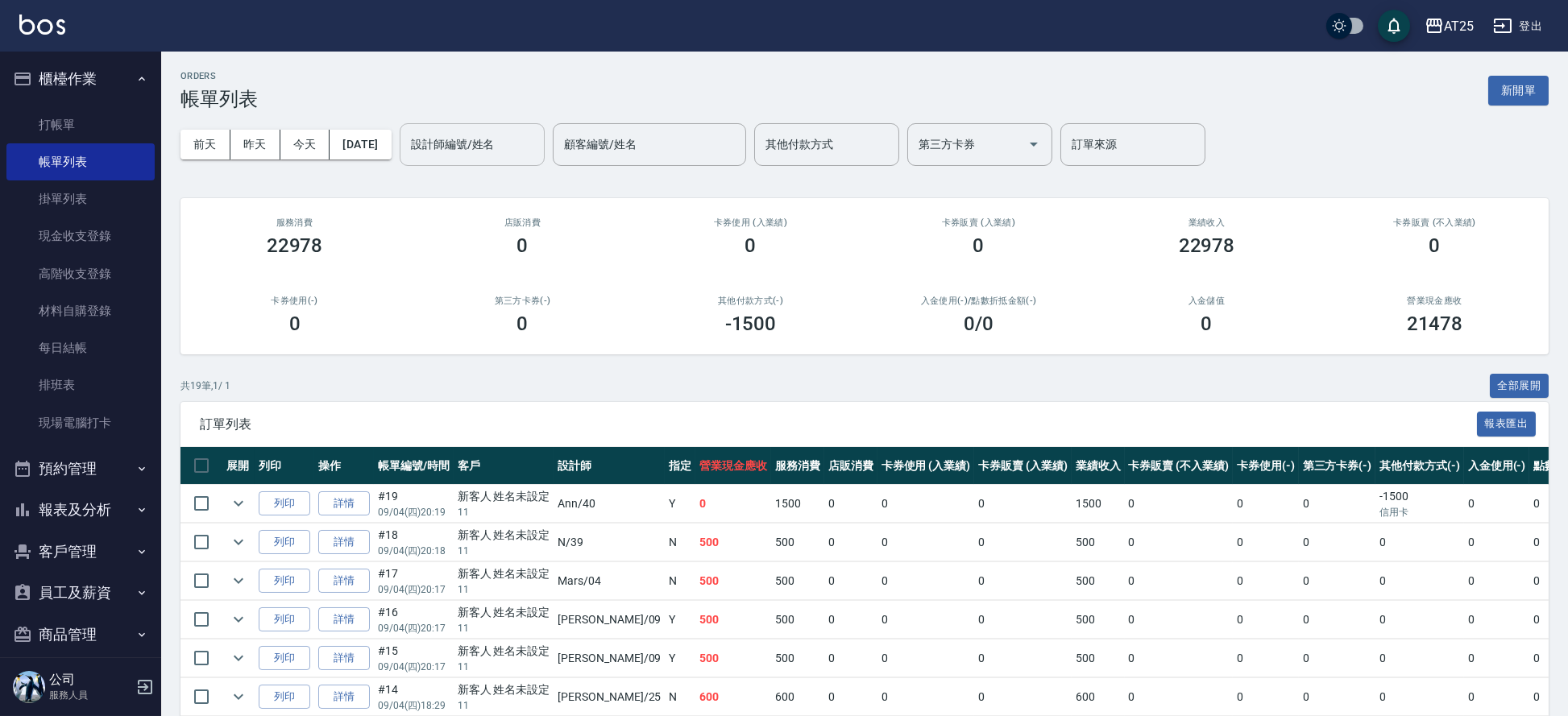
click at [479, 146] on input "設計師編號/姓名" at bounding box center [472, 144] width 130 height 28
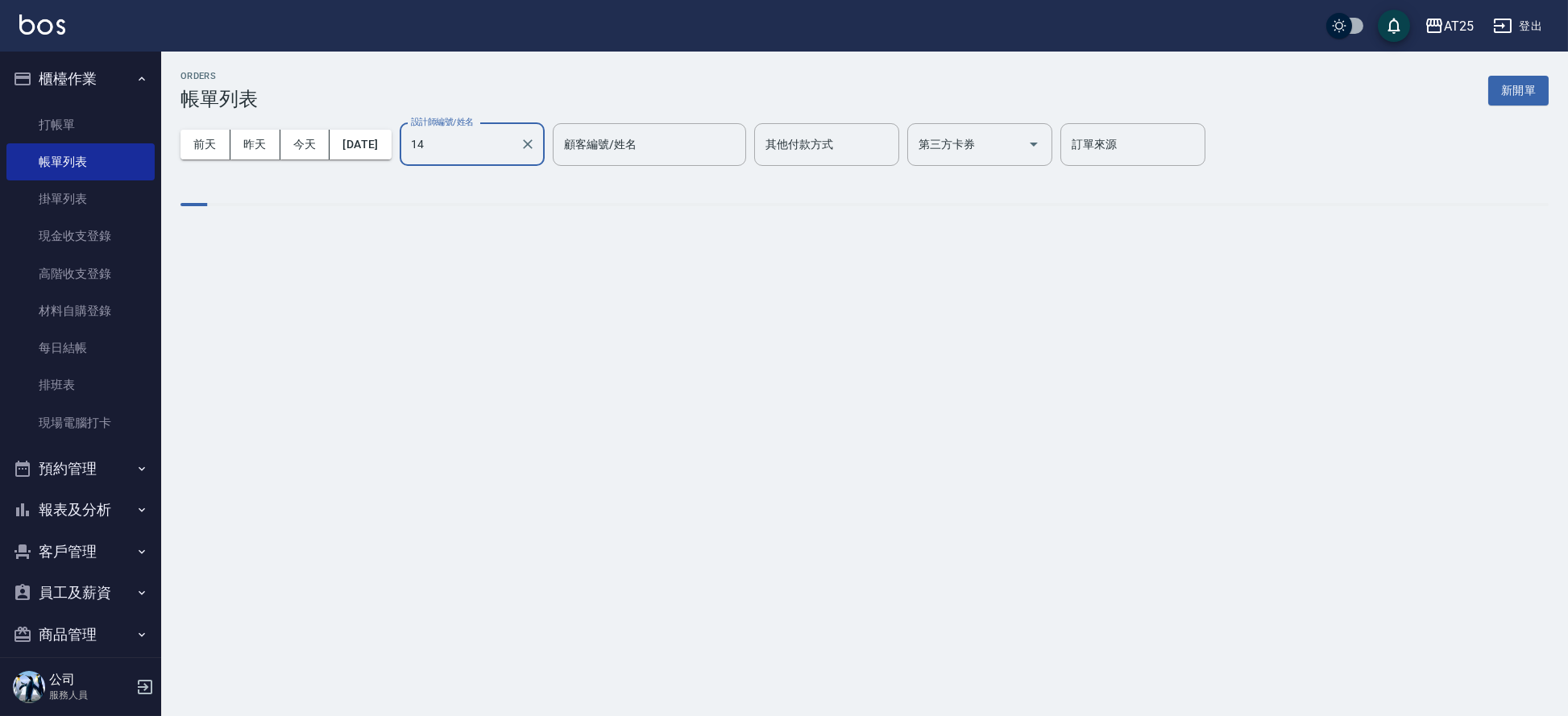
type input "Ken-14"
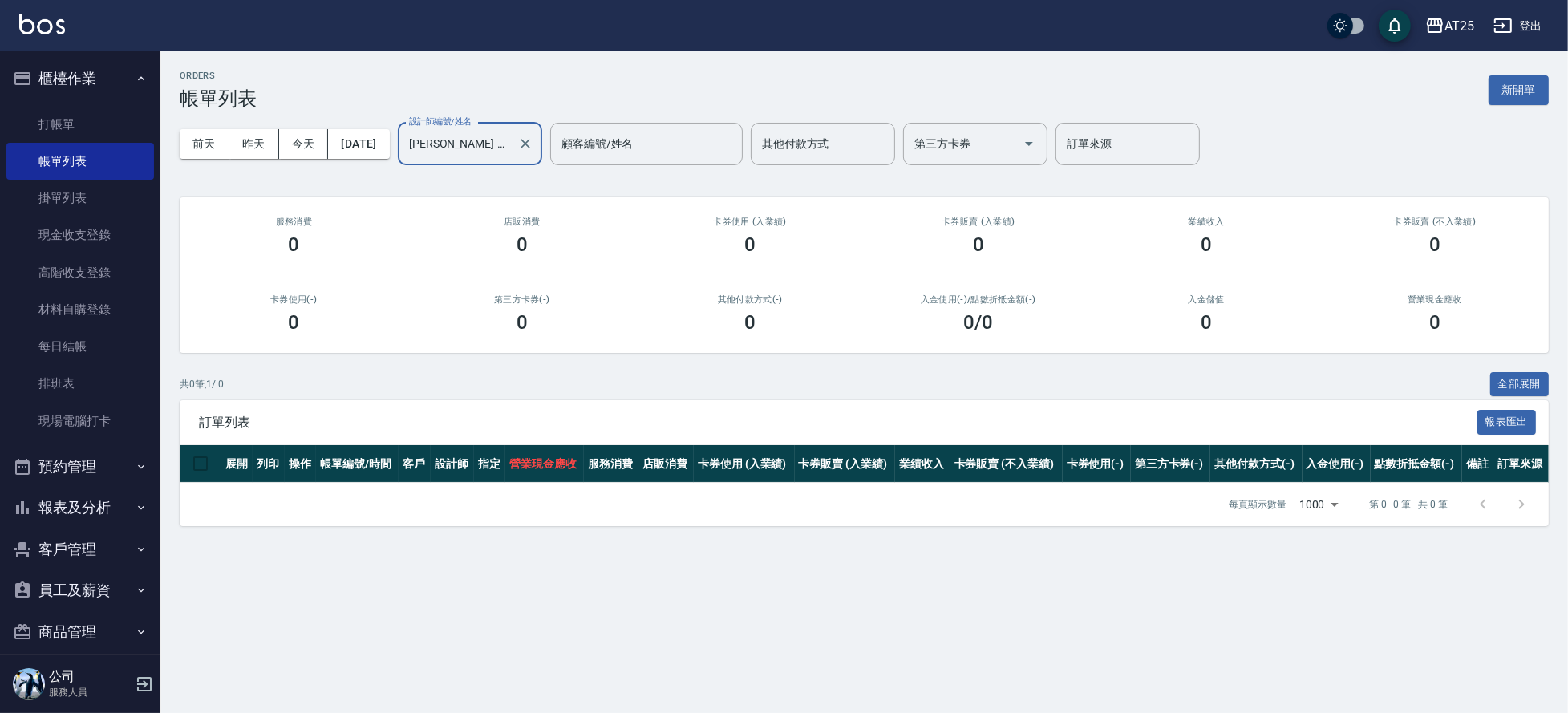
click at [542, 141] on div "Ken-14 設計師編號/姓名" at bounding box center [470, 144] width 144 height 43
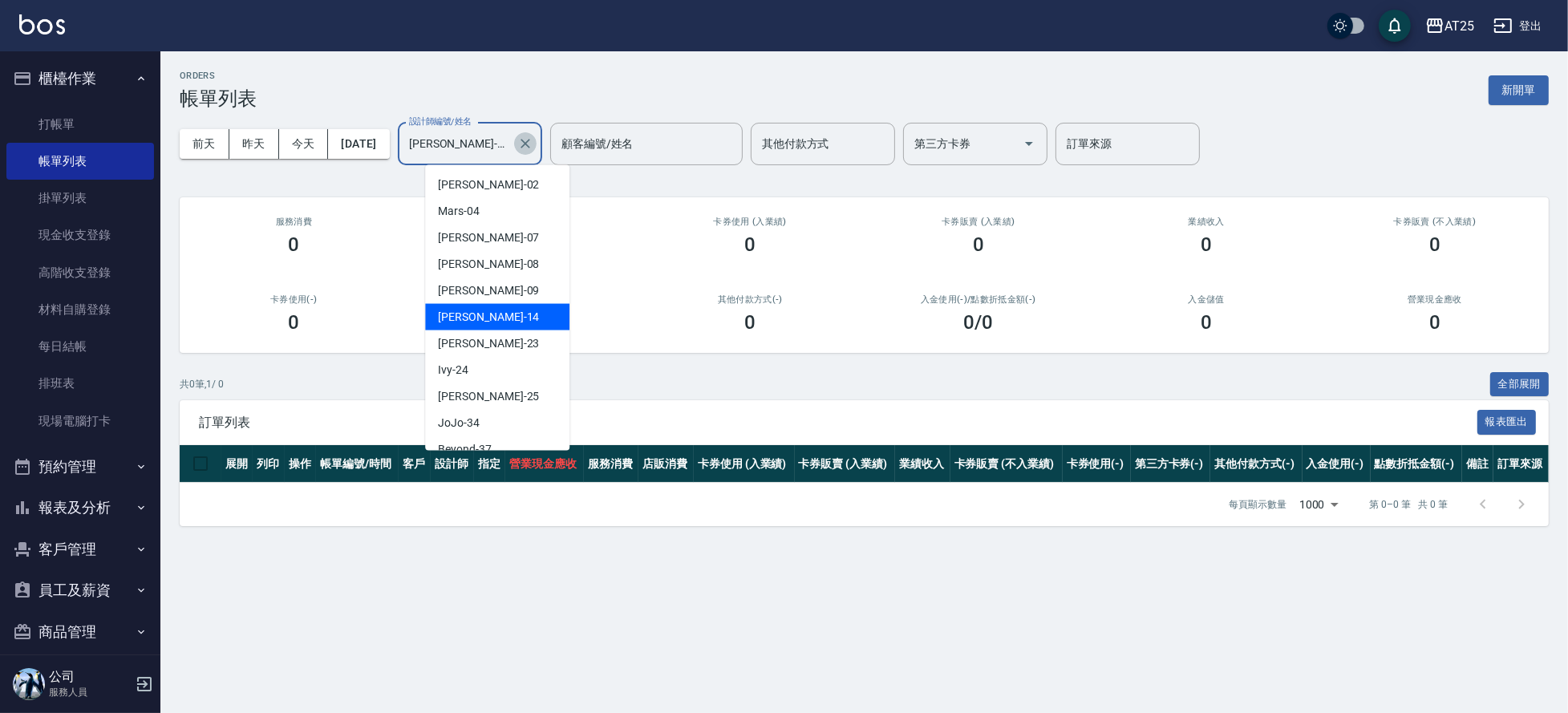
click at [533, 138] on icon "Clear" at bounding box center [525, 144] width 16 height 16
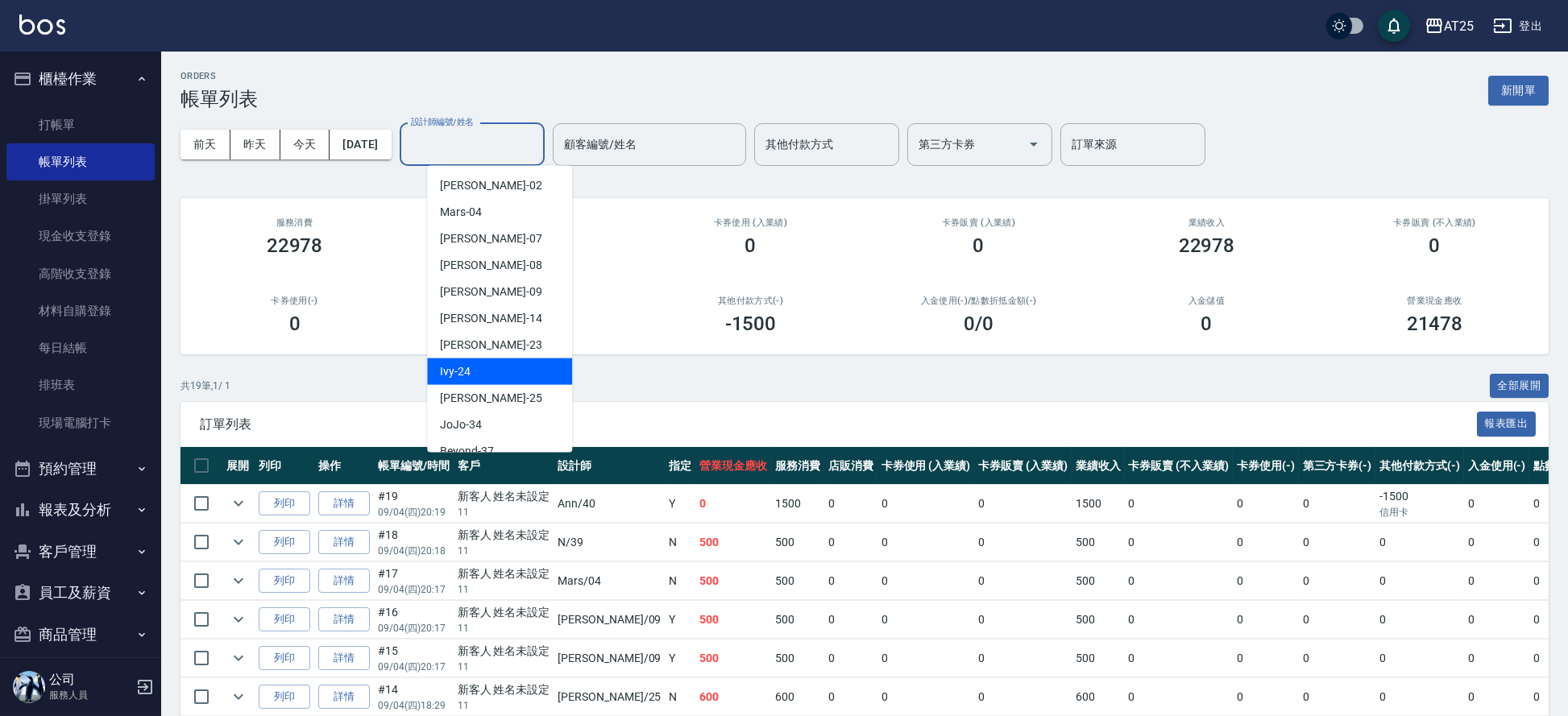
click at [498, 375] on div "Ivy -24" at bounding box center [499, 372] width 145 height 27
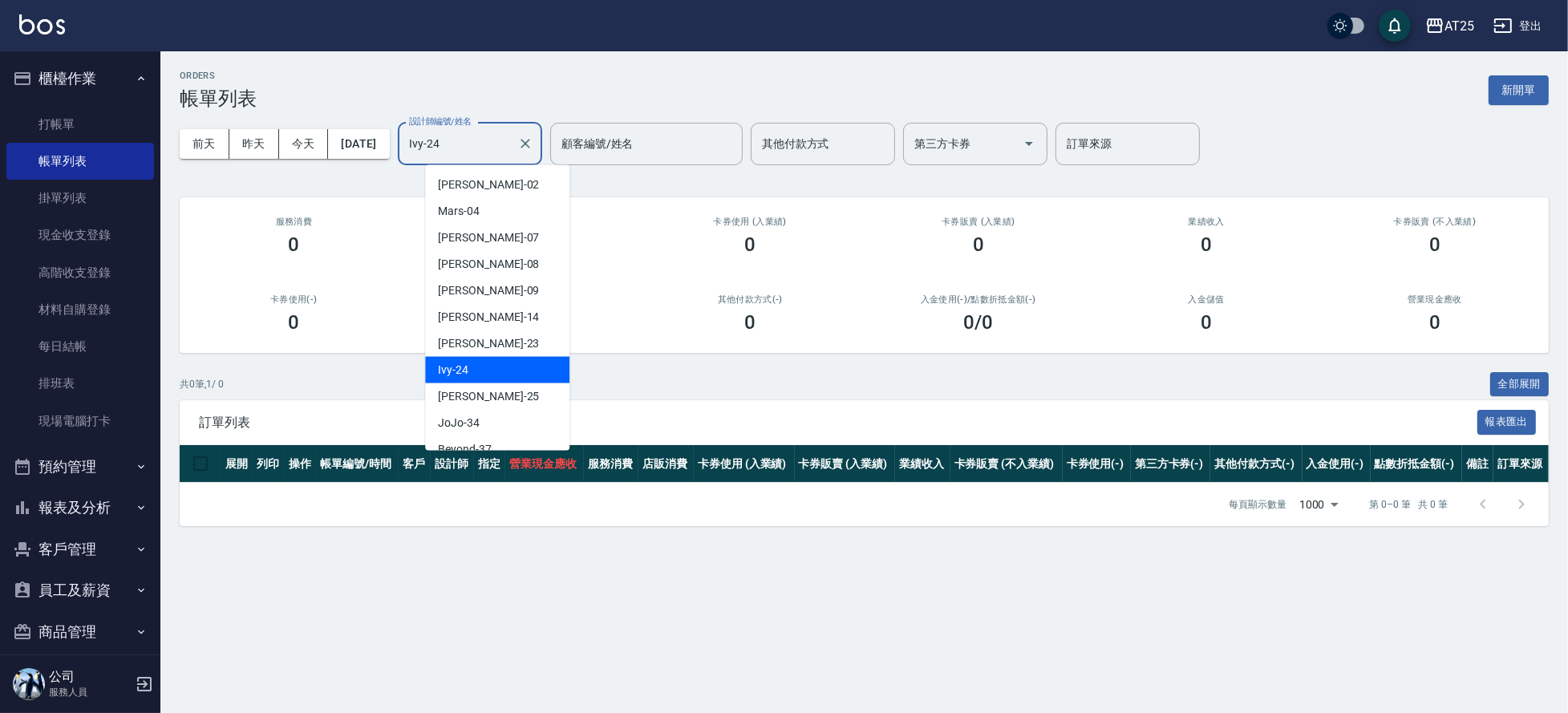
click at [510, 136] on input "Ivy-24" at bounding box center [458, 143] width 106 height 28
click at [468, 393] on span "Evan -25" at bounding box center [488, 396] width 101 height 17
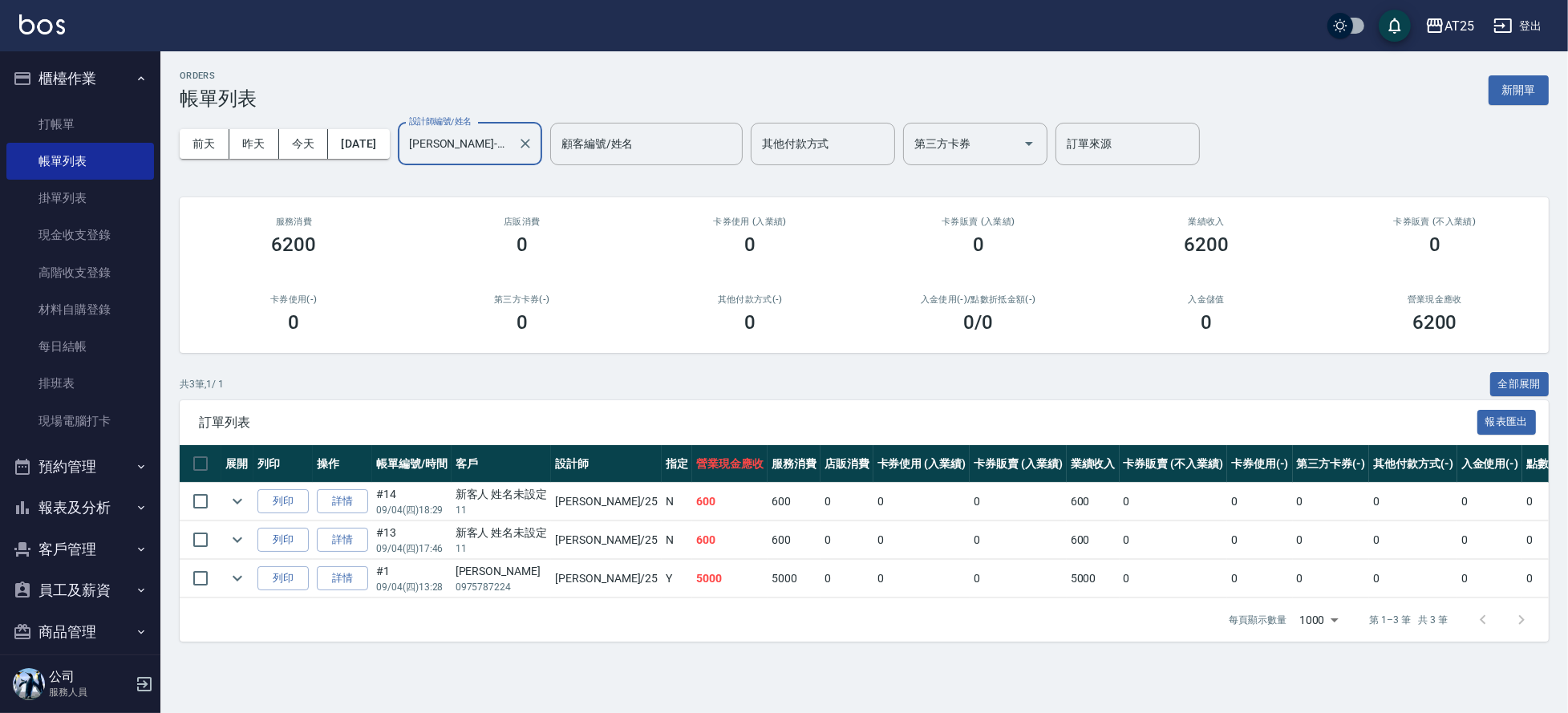
type input "Evan-25"
click at [525, 120] on div "前天 昨天 今天 2025/09/04 設計師編號/姓名 Evan-25 設計師編號/姓名 顧客編號/姓名 顧客編號/姓名 其他付款方式 其他付款方式 第三方…" at bounding box center [864, 144] width 1369 height 68
click at [530, 142] on icon "Clear" at bounding box center [525, 143] width 10 height 10
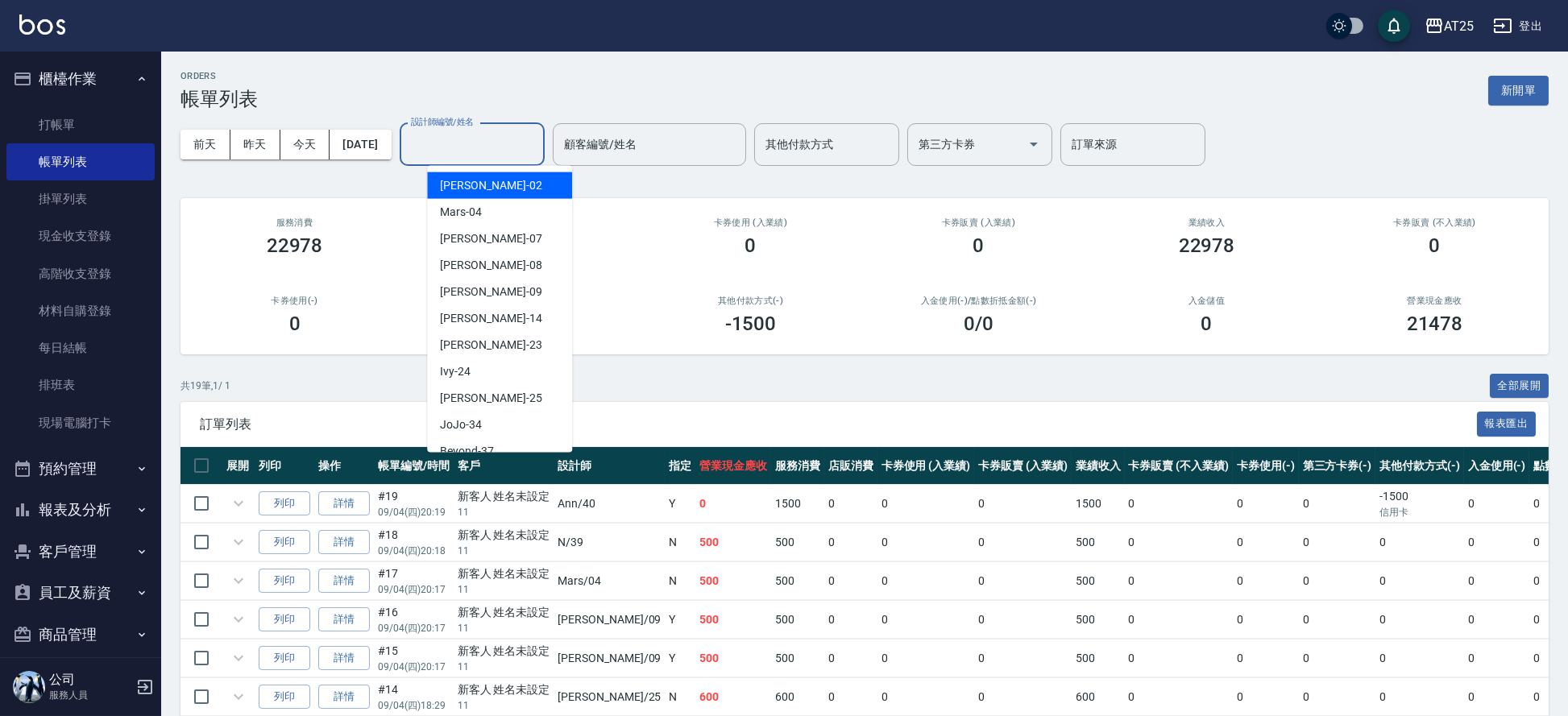
click at [509, 146] on input "設計師編號/姓名" at bounding box center [472, 144] width 130 height 28
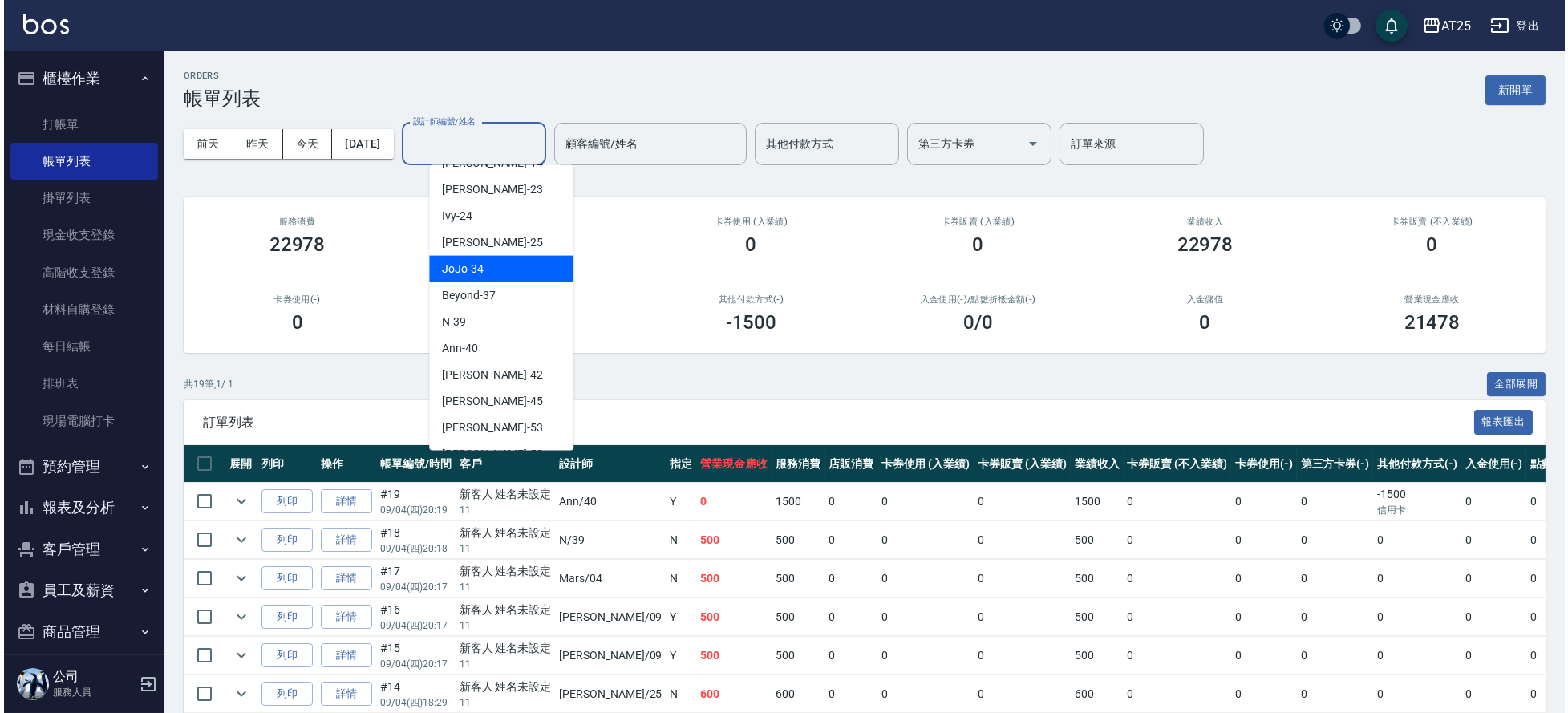
scroll to position [214, 0]
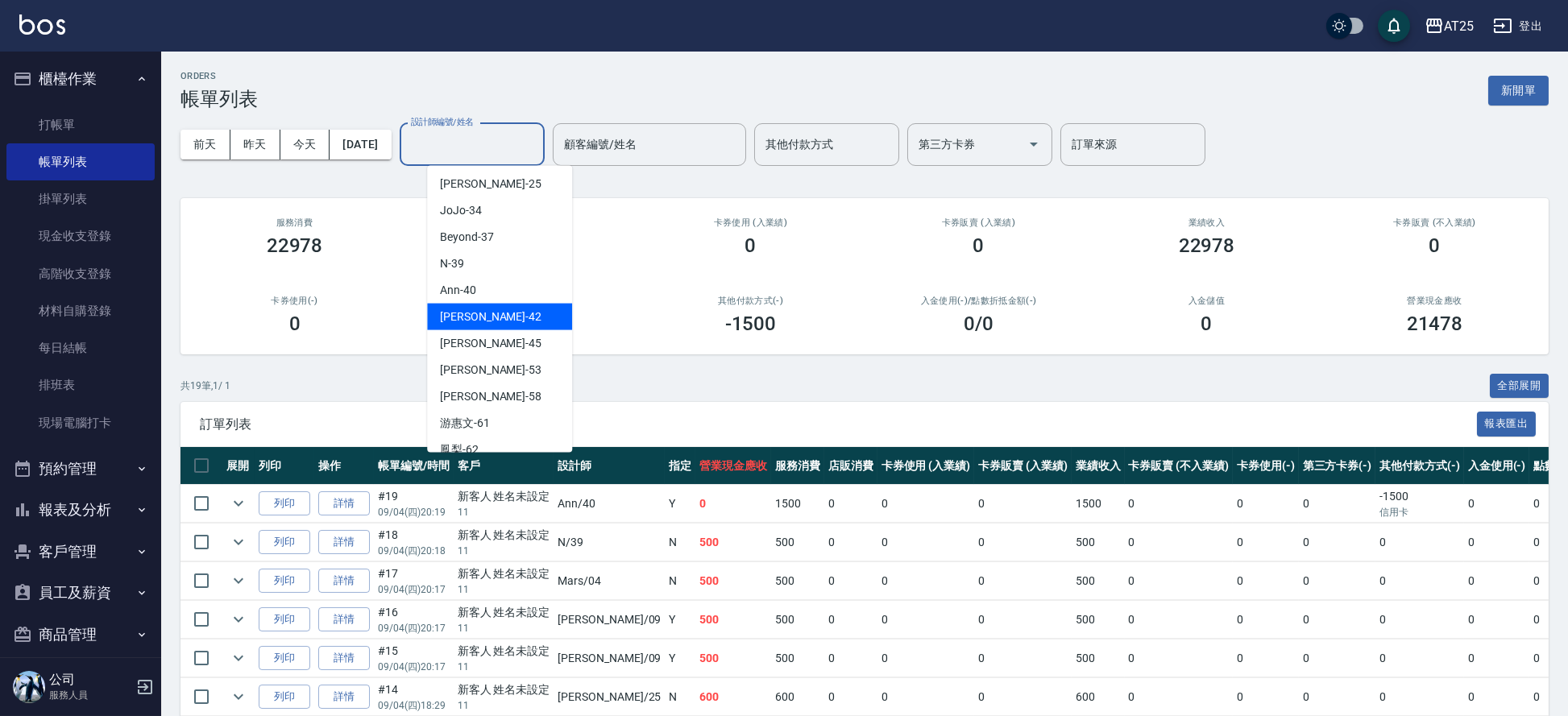
click at [504, 306] on div "韓Han -42" at bounding box center [499, 317] width 145 height 27
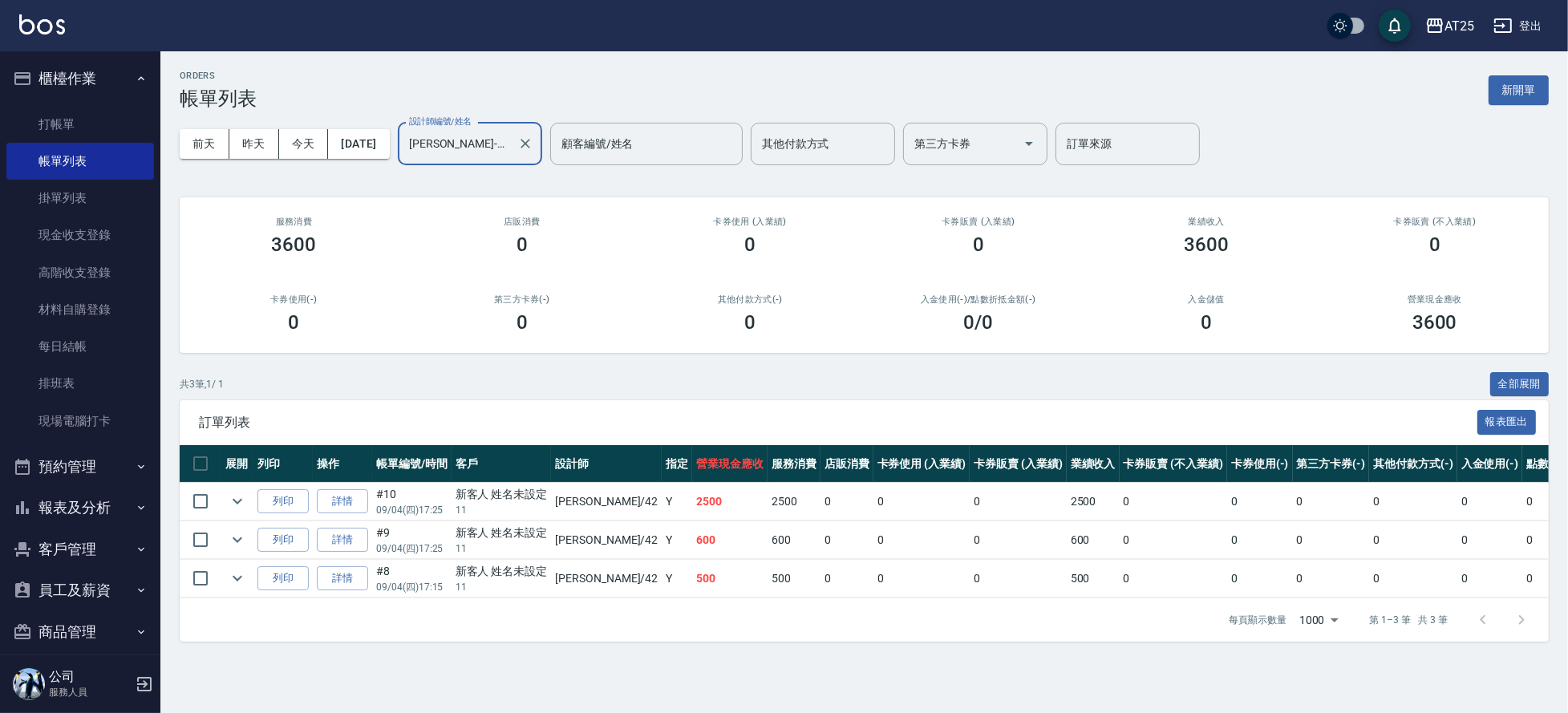
click at [511, 135] on input "韓Han-42" at bounding box center [458, 143] width 106 height 28
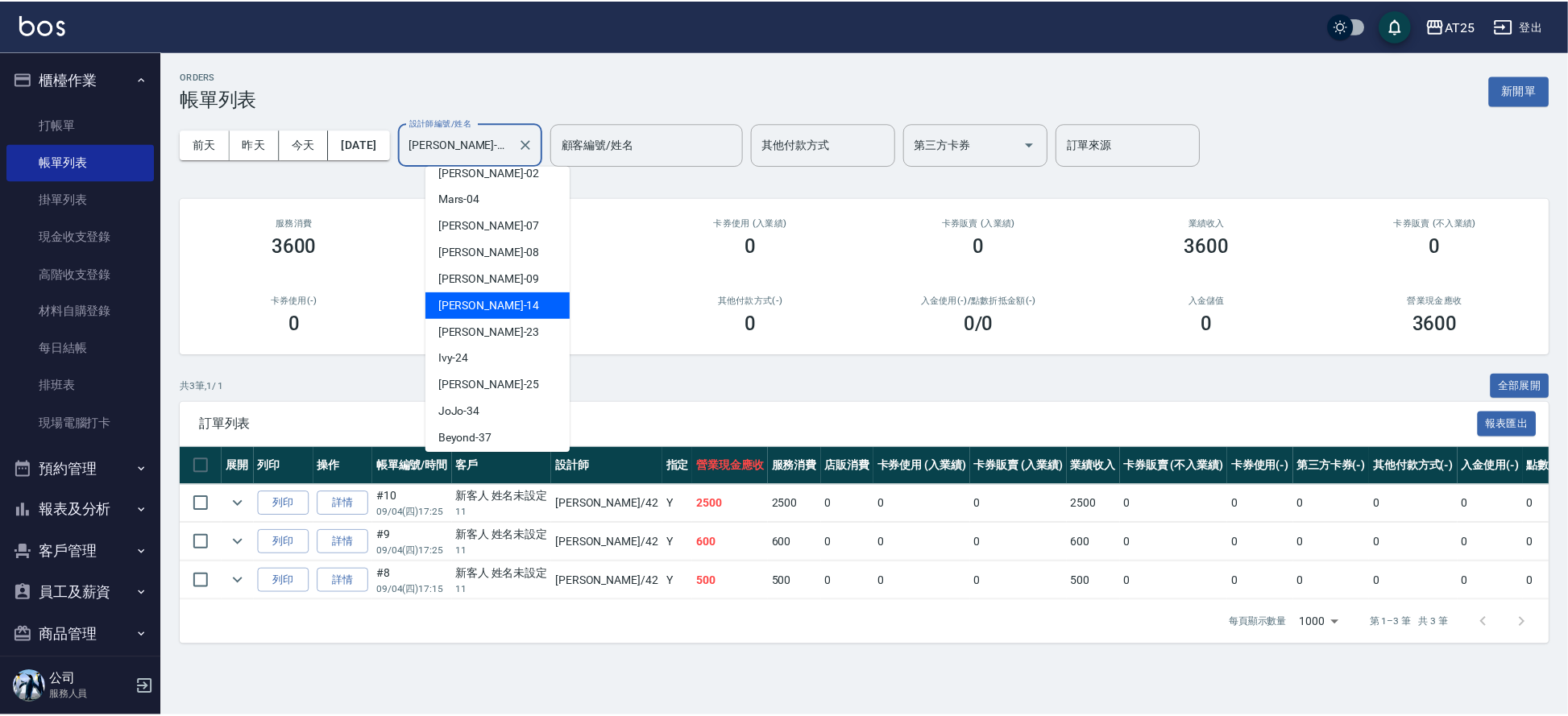
scroll to position [5, 0]
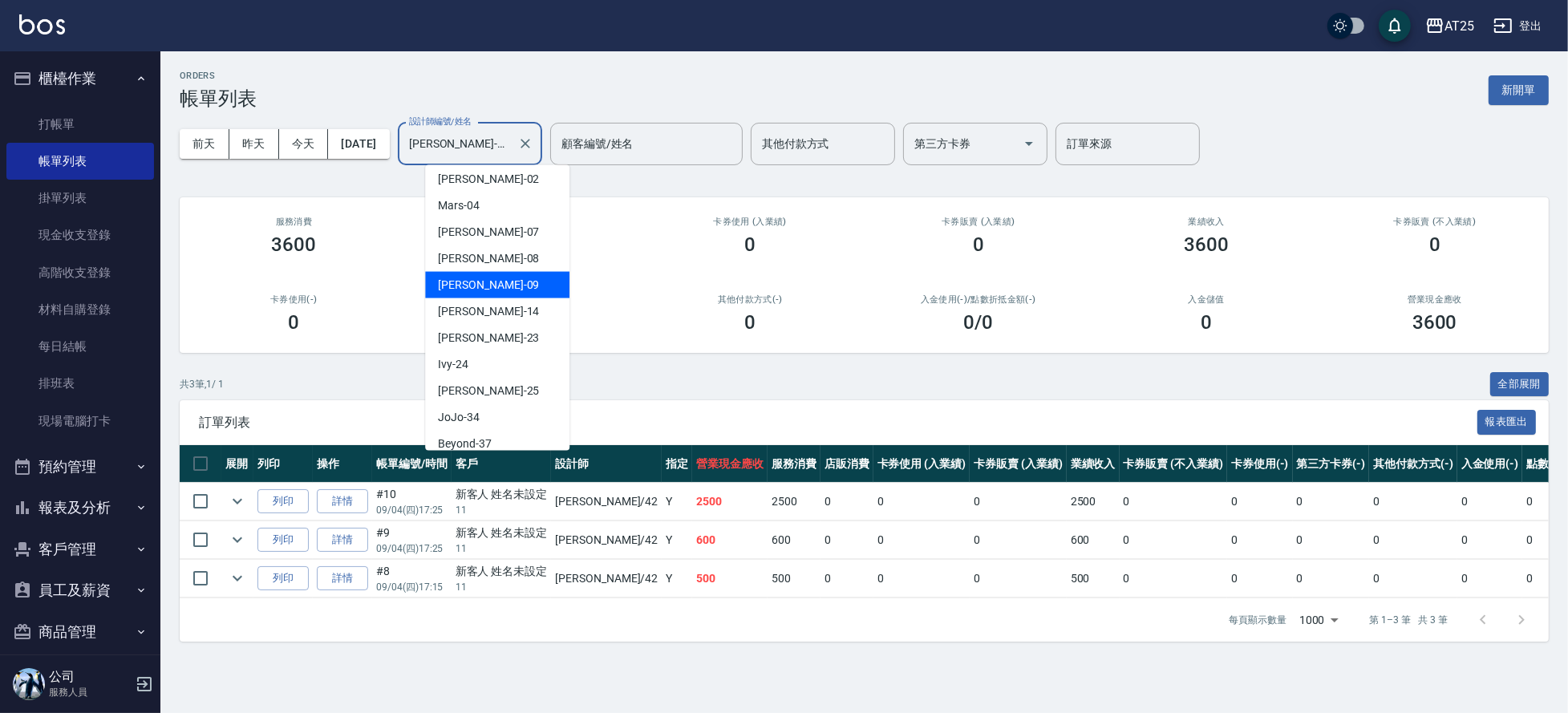
click at [512, 276] on div "Kevin -09" at bounding box center [496, 285] width 144 height 27
type input "Kevin-09"
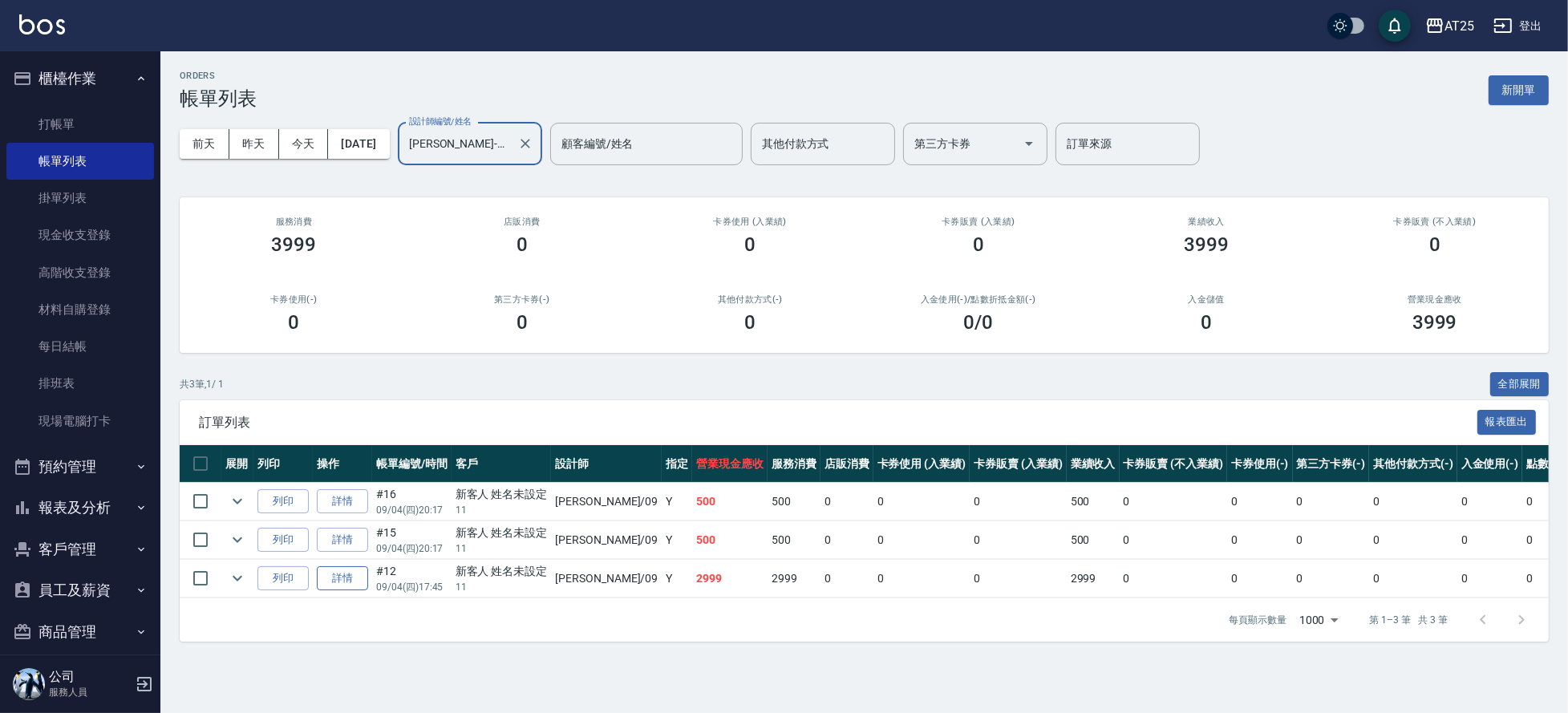
click at [337, 568] on link "詳情" at bounding box center [342, 579] width 51 height 25
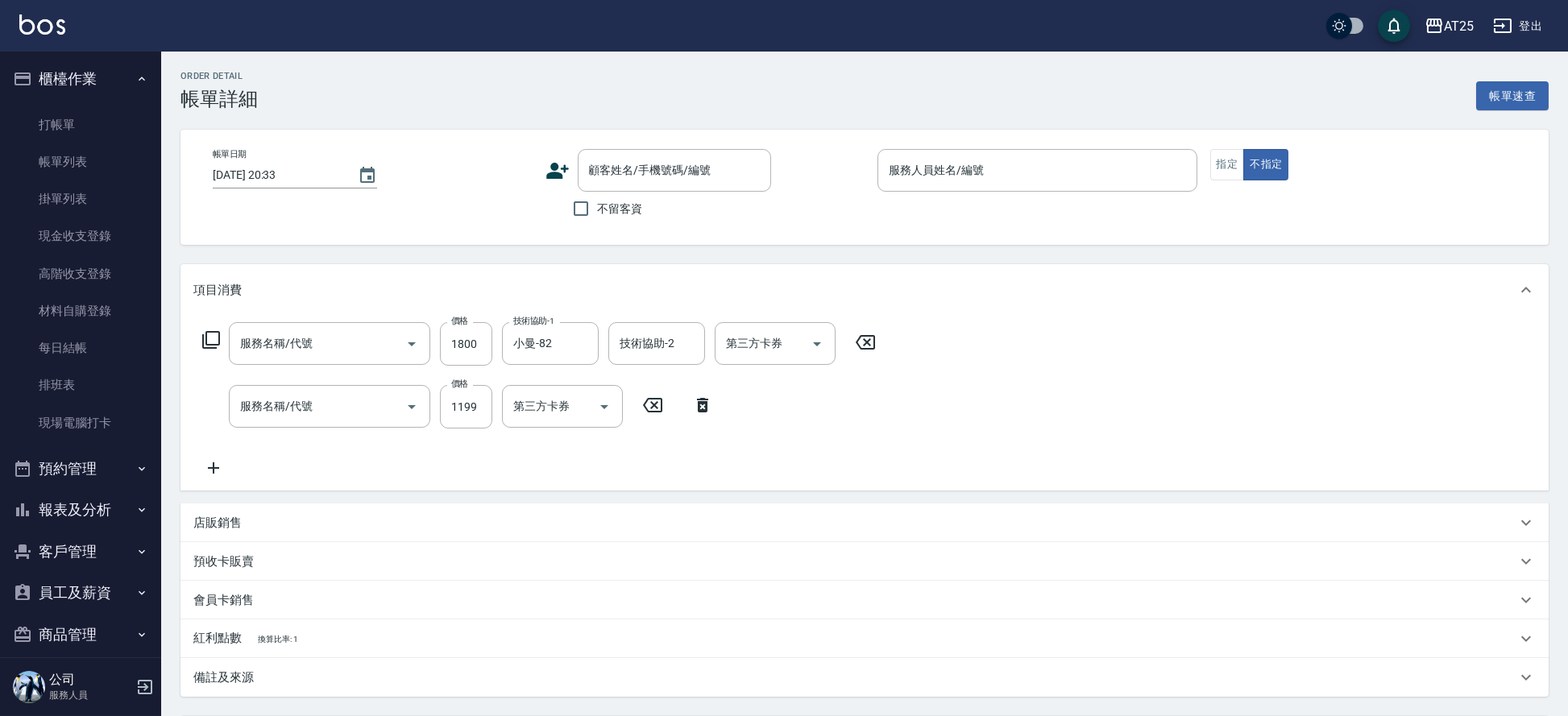
type input "自備護髮(1000上)(601)"
type input "燙髮(301)"
type input "2025/09/04 17:45"
type input "Kevin-09"
type input "290"
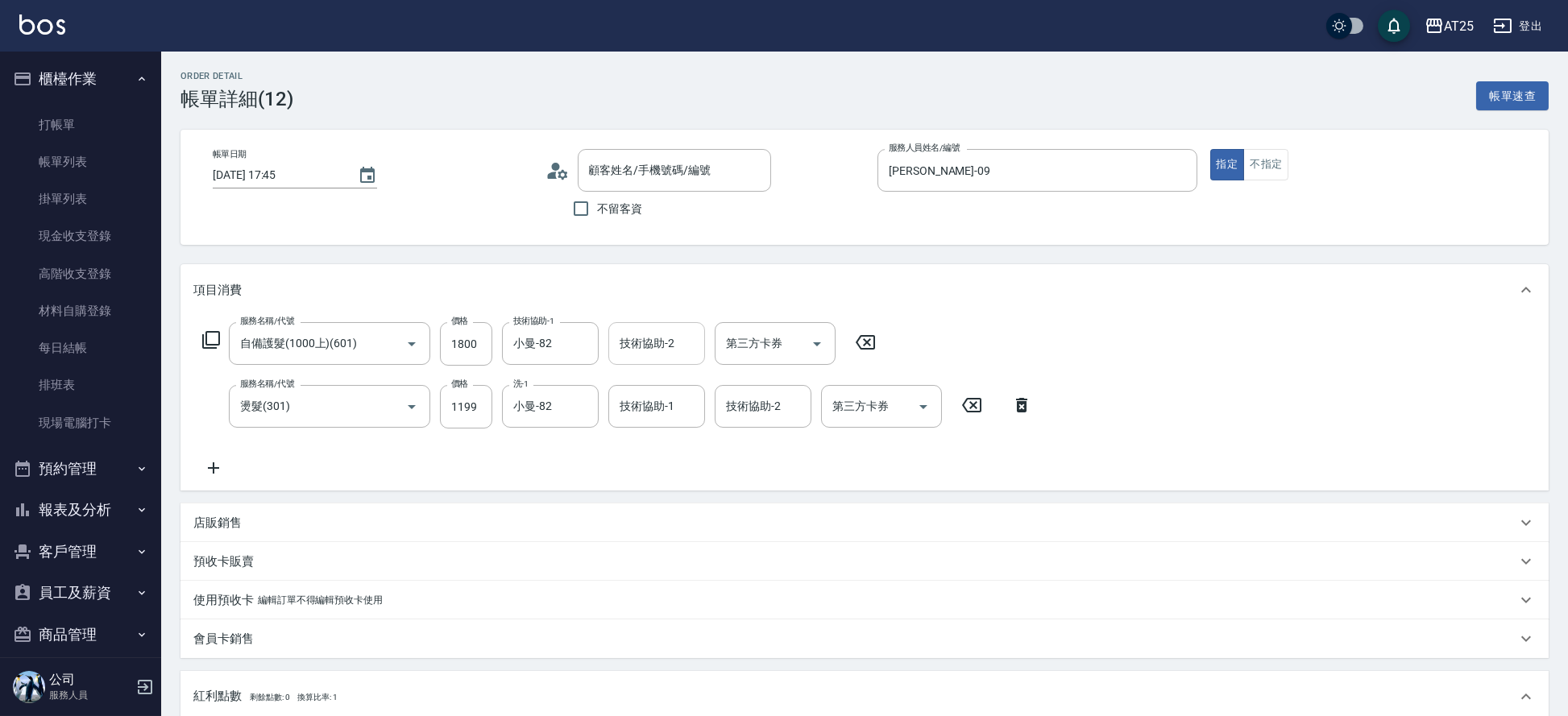
type input "新客人 姓名未設定/11/null"
click at [583, 411] on icon "Clear" at bounding box center [581, 407] width 16 height 16
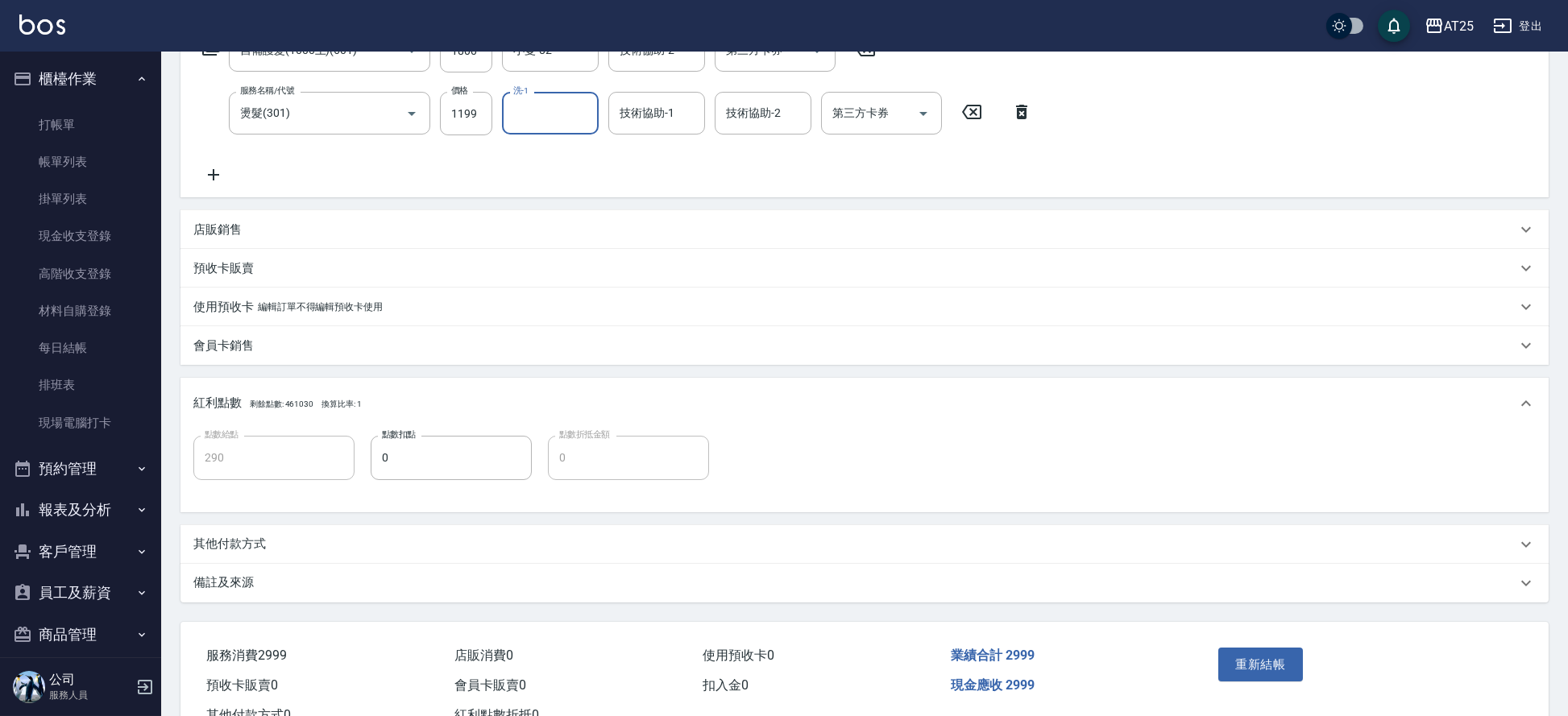
scroll to position [327, 0]
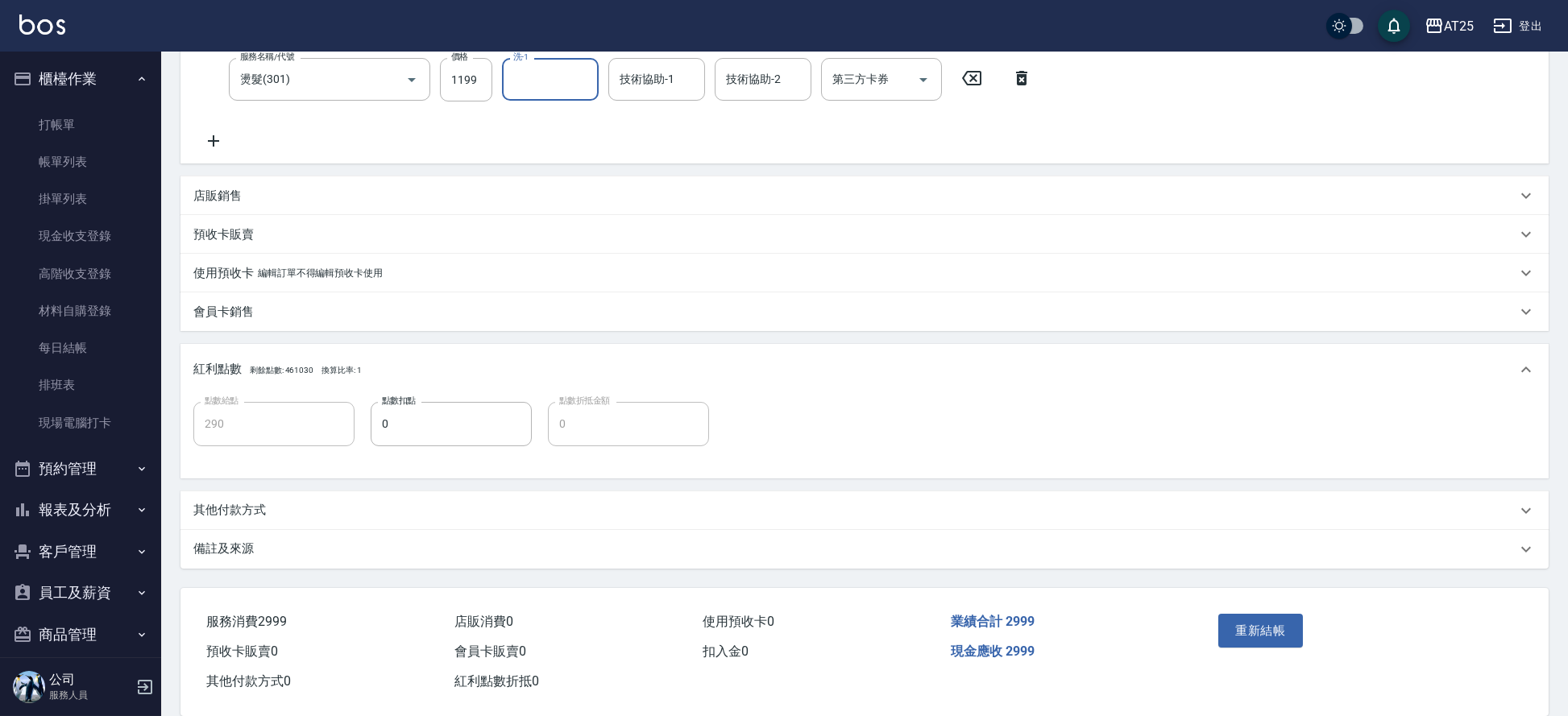
click at [1249, 612] on div "重新結帳" at bounding box center [1287, 642] width 149 height 70
click at [1252, 630] on button "重新結帳" at bounding box center [1261, 631] width 85 height 34
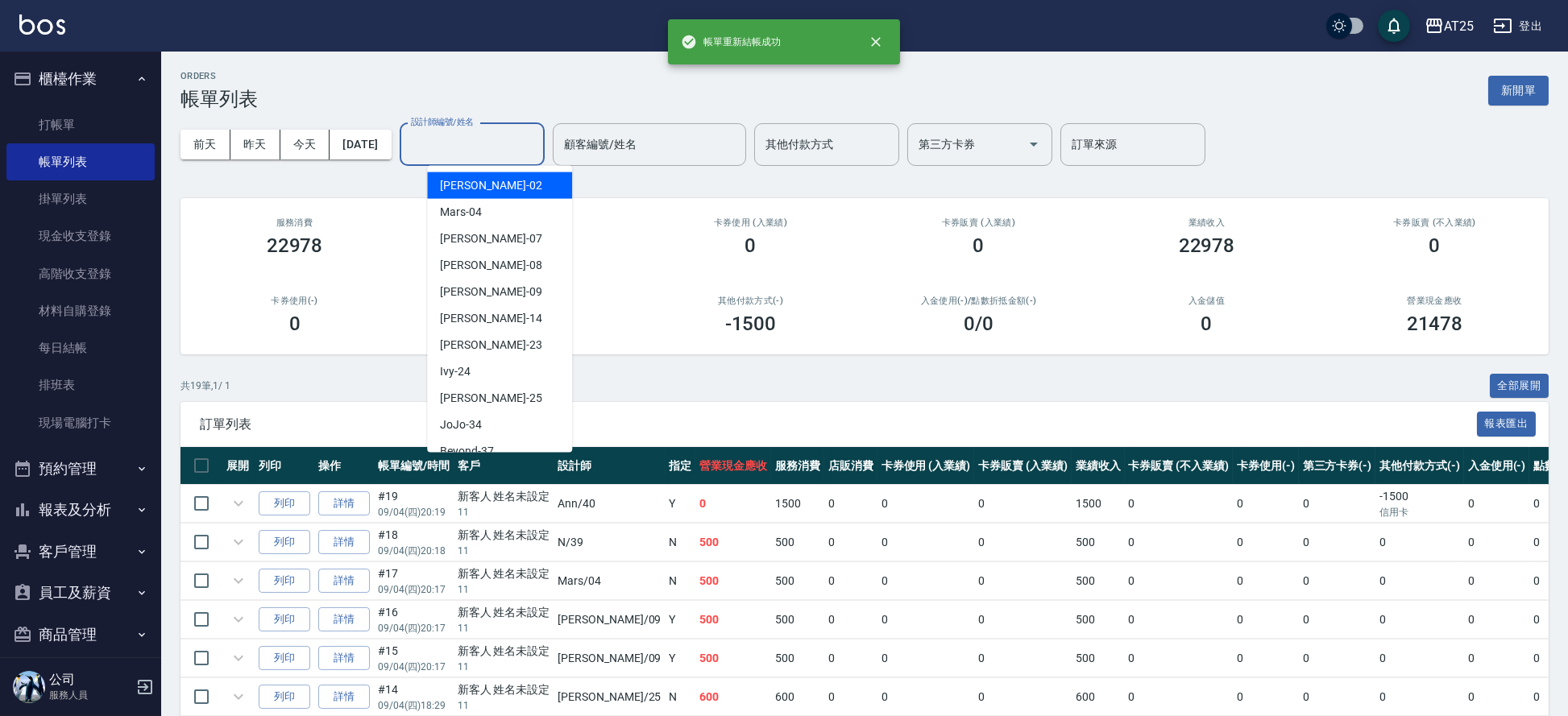
click at [448, 137] on input "設計師編號/姓名" at bounding box center [472, 144] width 130 height 28
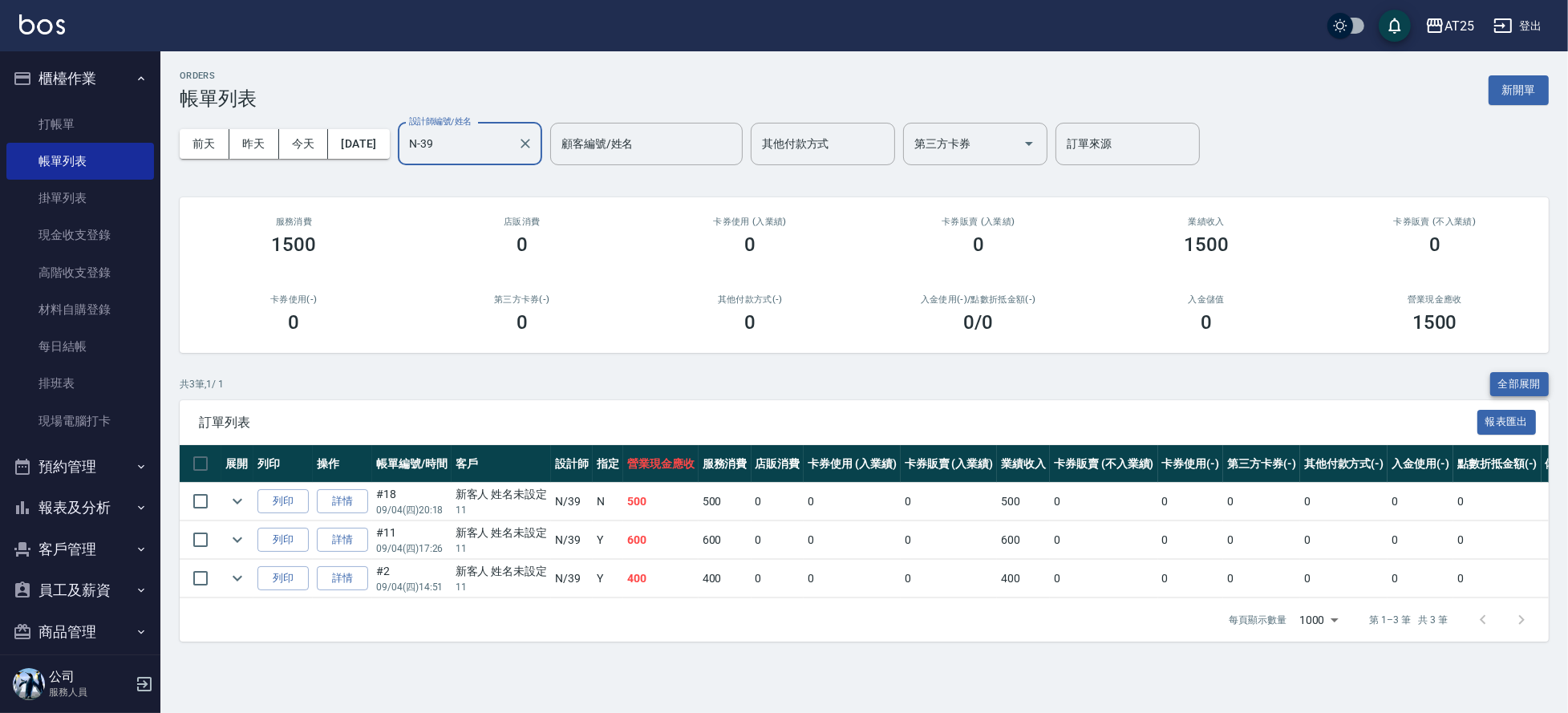
type input "N-39"
click at [1504, 384] on button "全部展開" at bounding box center [1520, 385] width 59 height 25
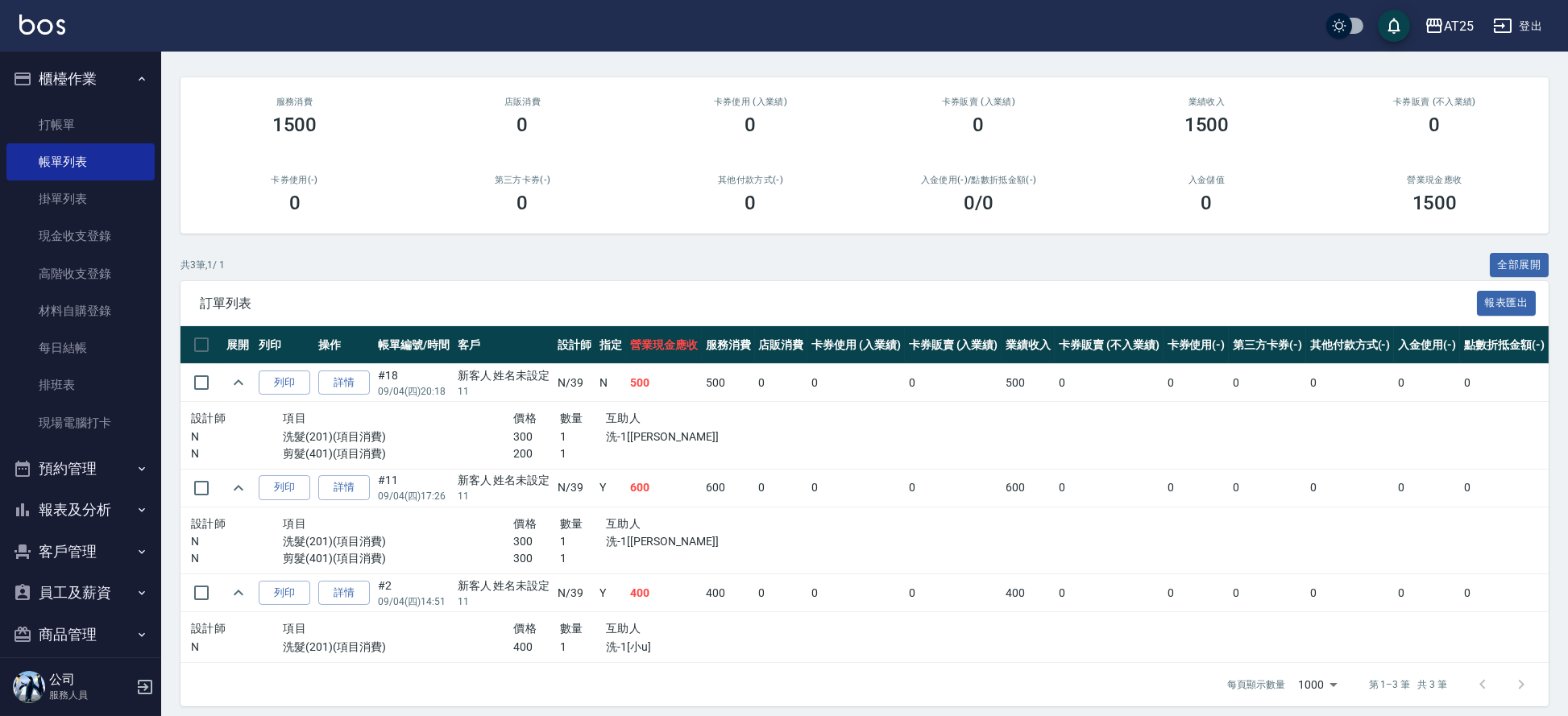
scroll to position [139, 0]
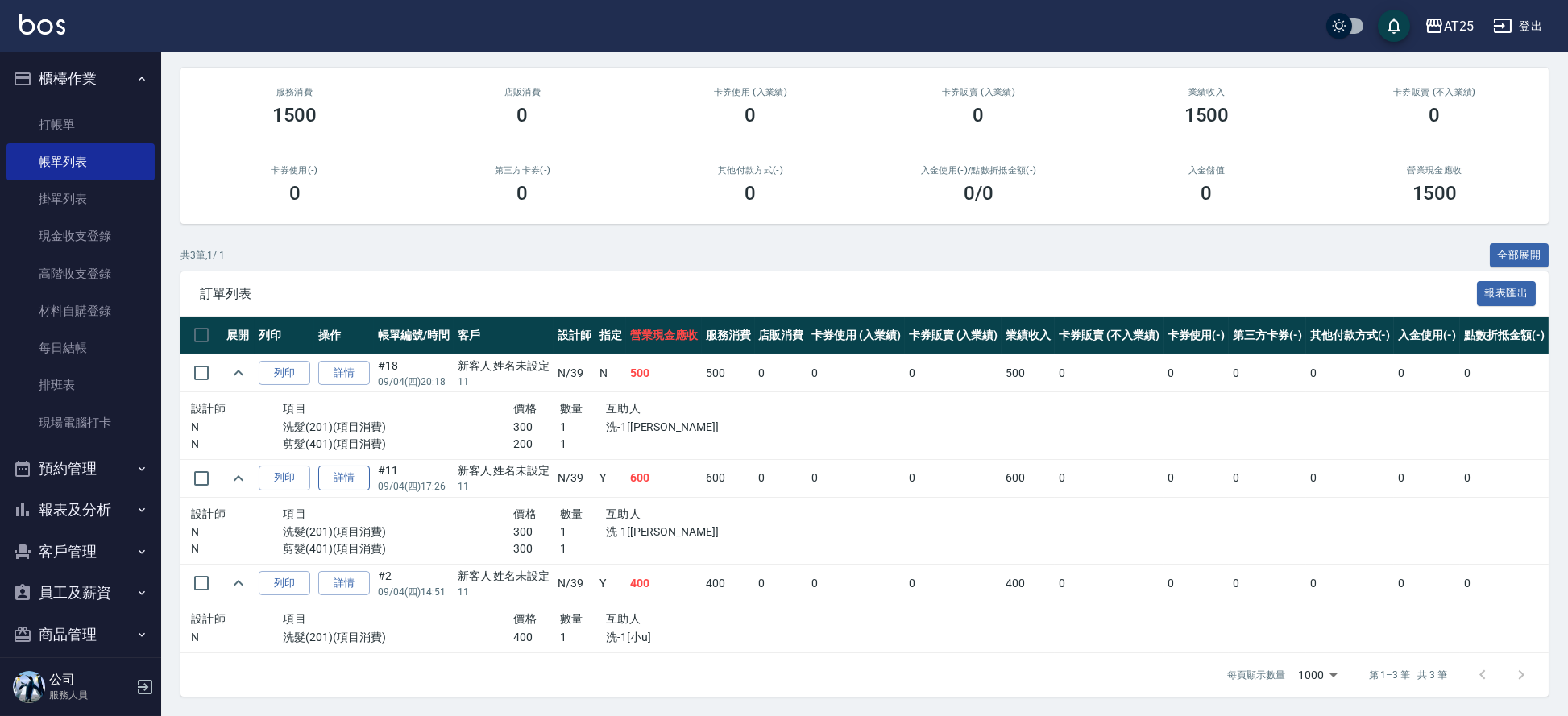
click at [359, 466] on link "詳情" at bounding box center [343, 478] width 51 height 25
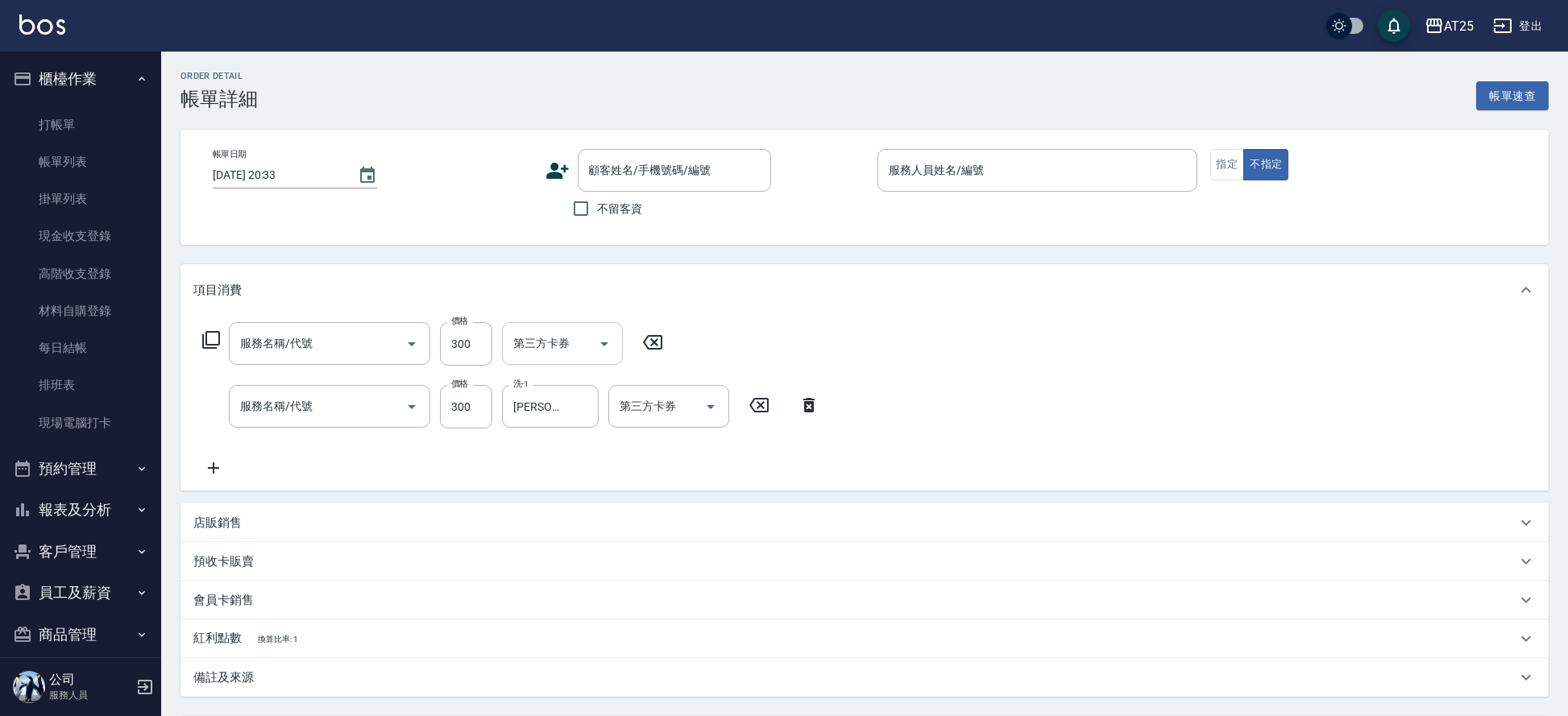
type input "2025/09/04 17:26"
type input "N-39"
type input "60"
type input "新客人 姓名未設定/11/null"
type input "剪髮(401)"
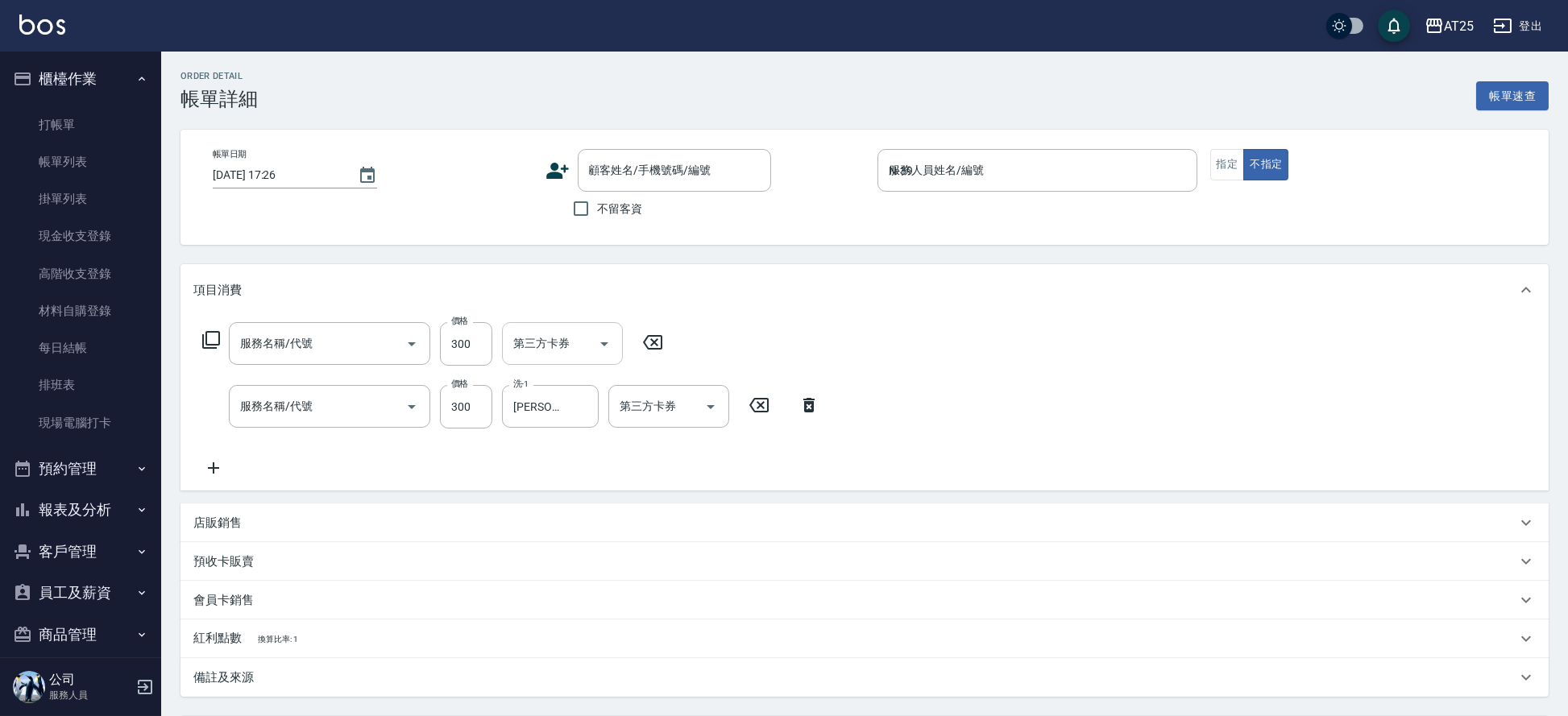
type input "洗髮(201)"
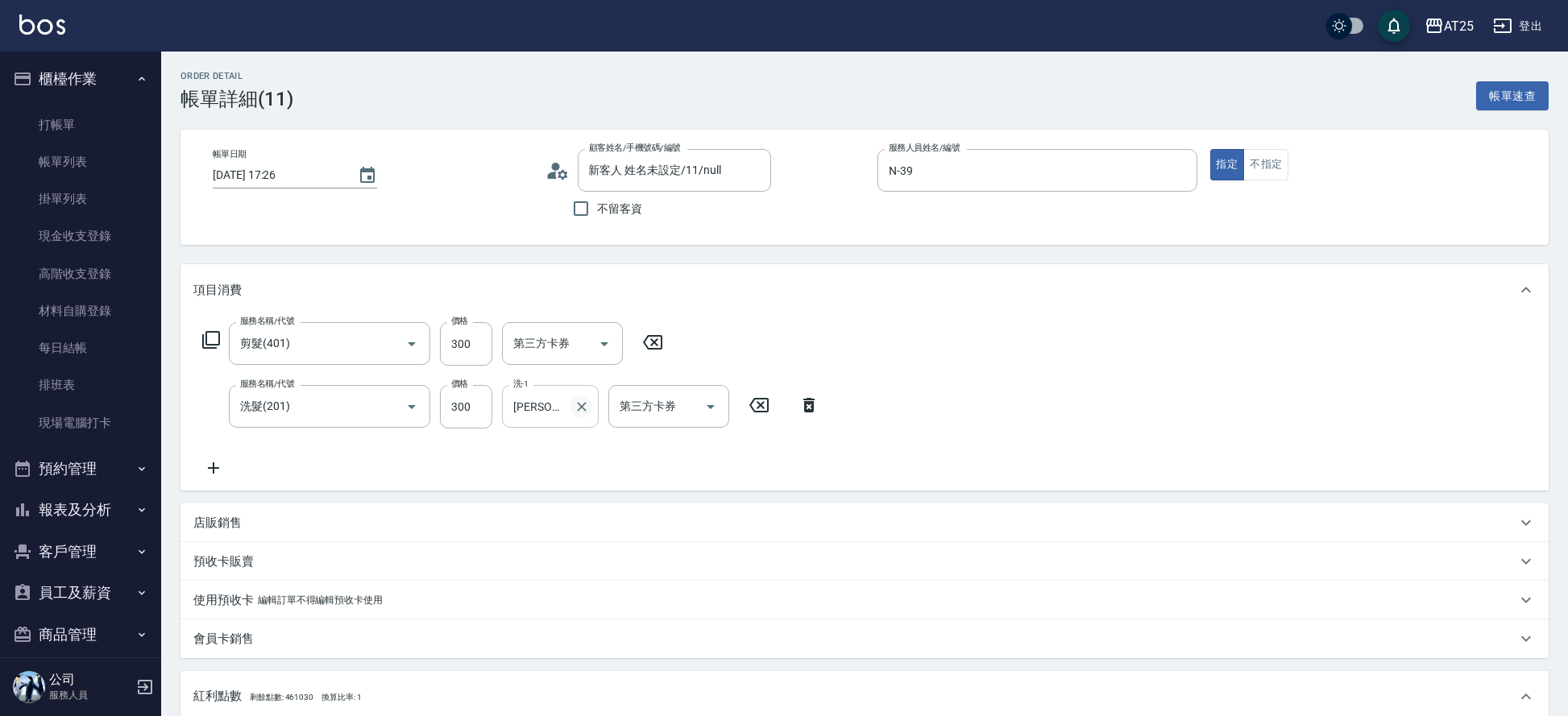
click at [578, 400] on icon "Clear" at bounding box center [581, 407] width 16 height 16
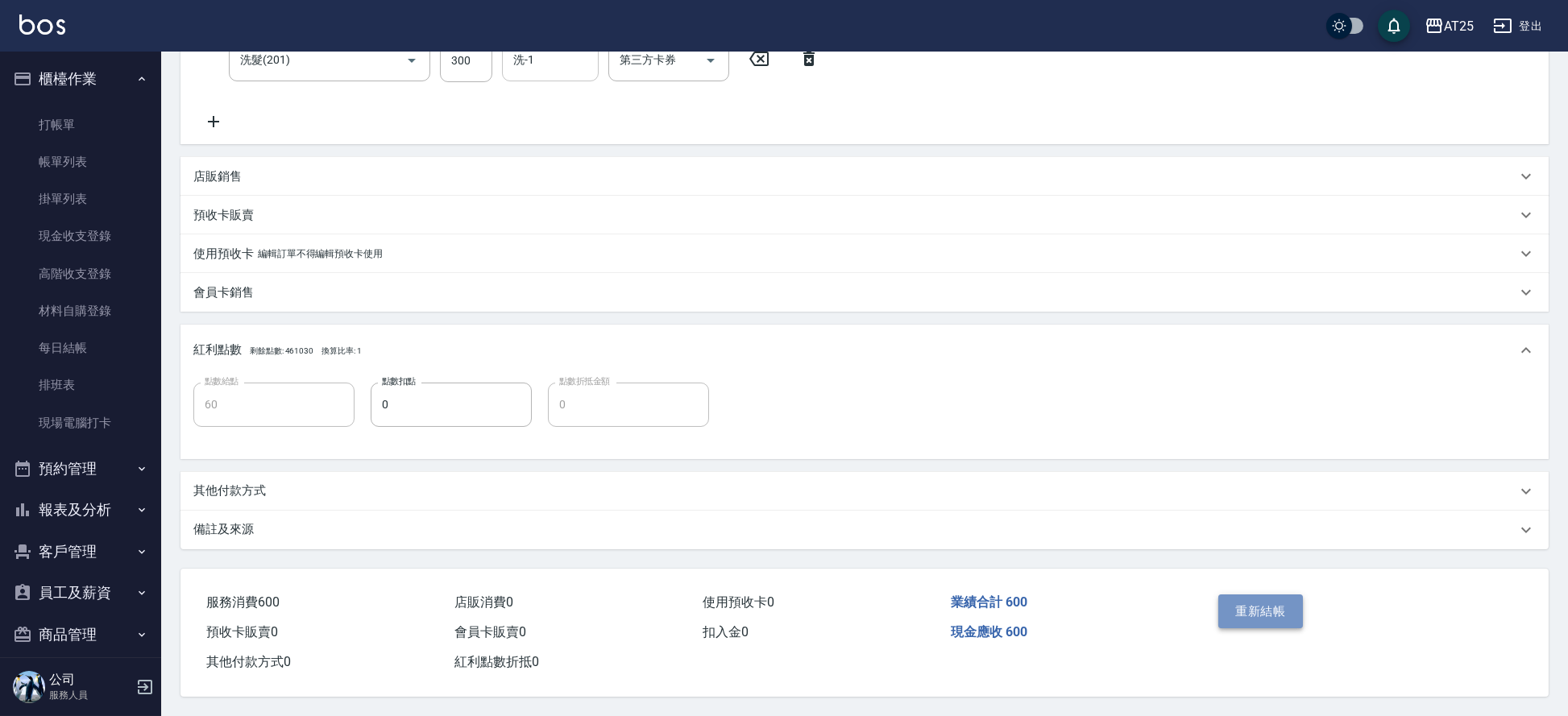
click at [1262, 603] on button "重新結帳" at bounding box center [1261, 612] width 85 height 34
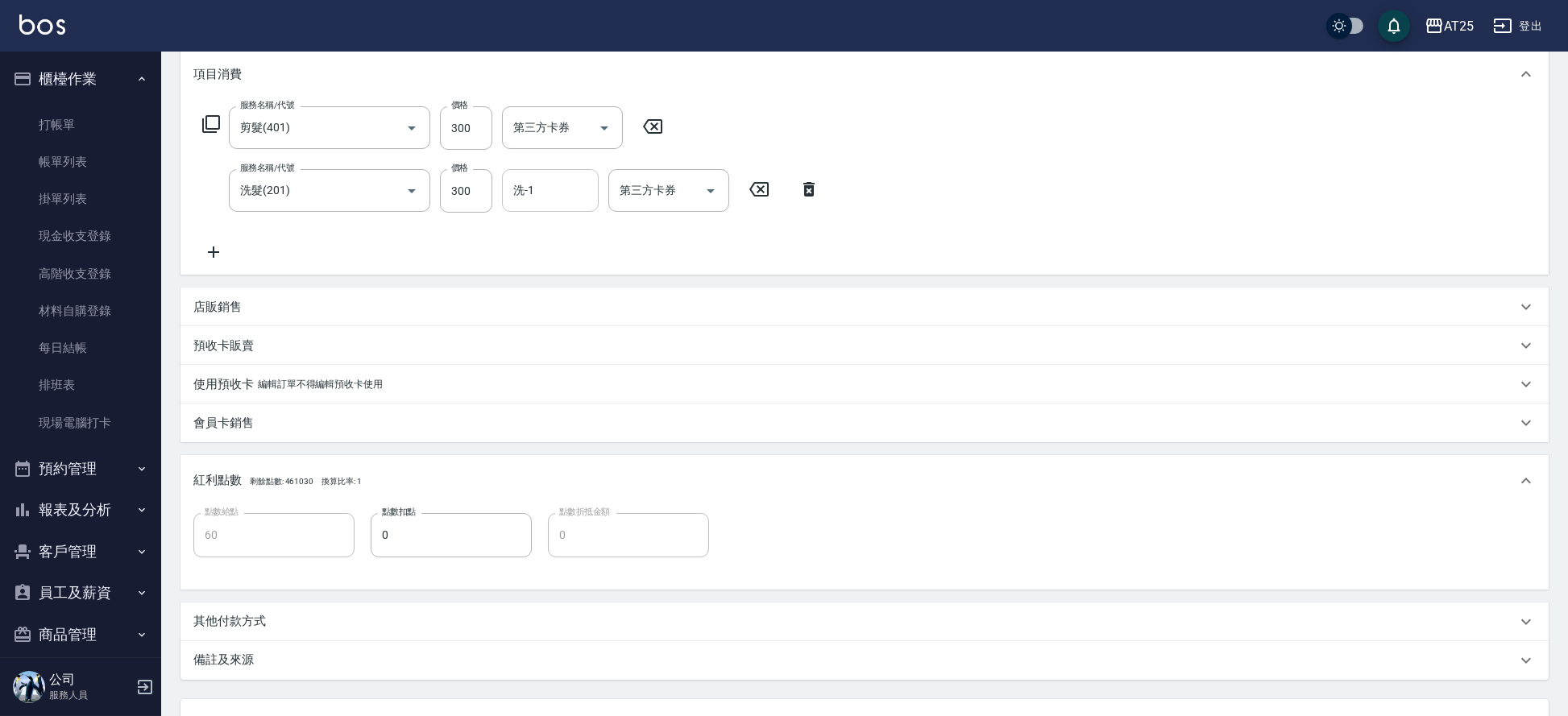
drag, startPoint x: 1573, startPoint y: 370, endPoint x: 1538, endPoint y: 34, distance: 337.8
click at [1538, 34] on html "AT25 登出 櫃檯作業 打帳單 帳單列表 掛單列表 現金收支登錄 高階收支登錄 材料自購登錄 每日結帳 排班表 現場電腦打卡 預約管理 預約管理 單日預約紀…" at bounding box center [784, 315] width 1568 height 1063
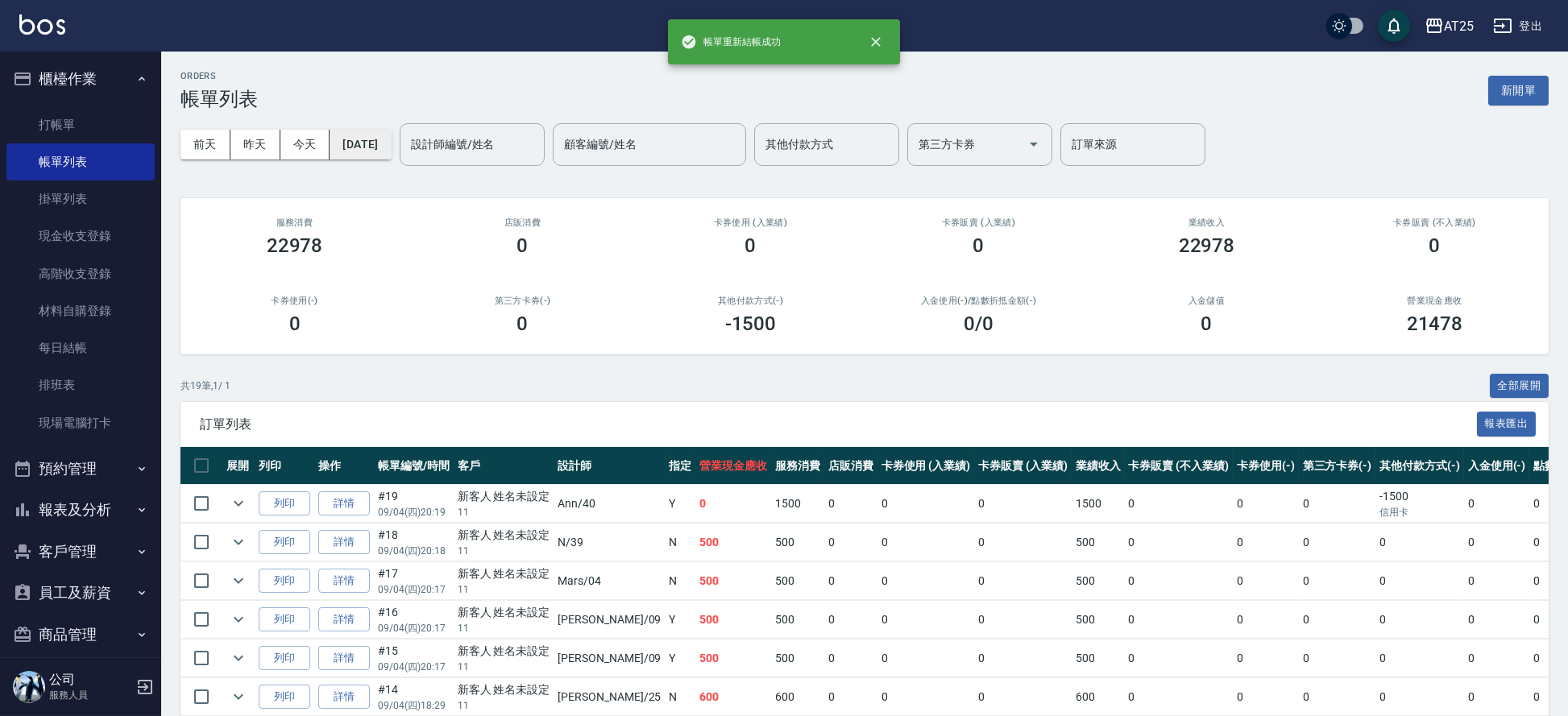
click at [366, 143] on button "[DATE]" at bounding box center [360, 144] width 61 height 30
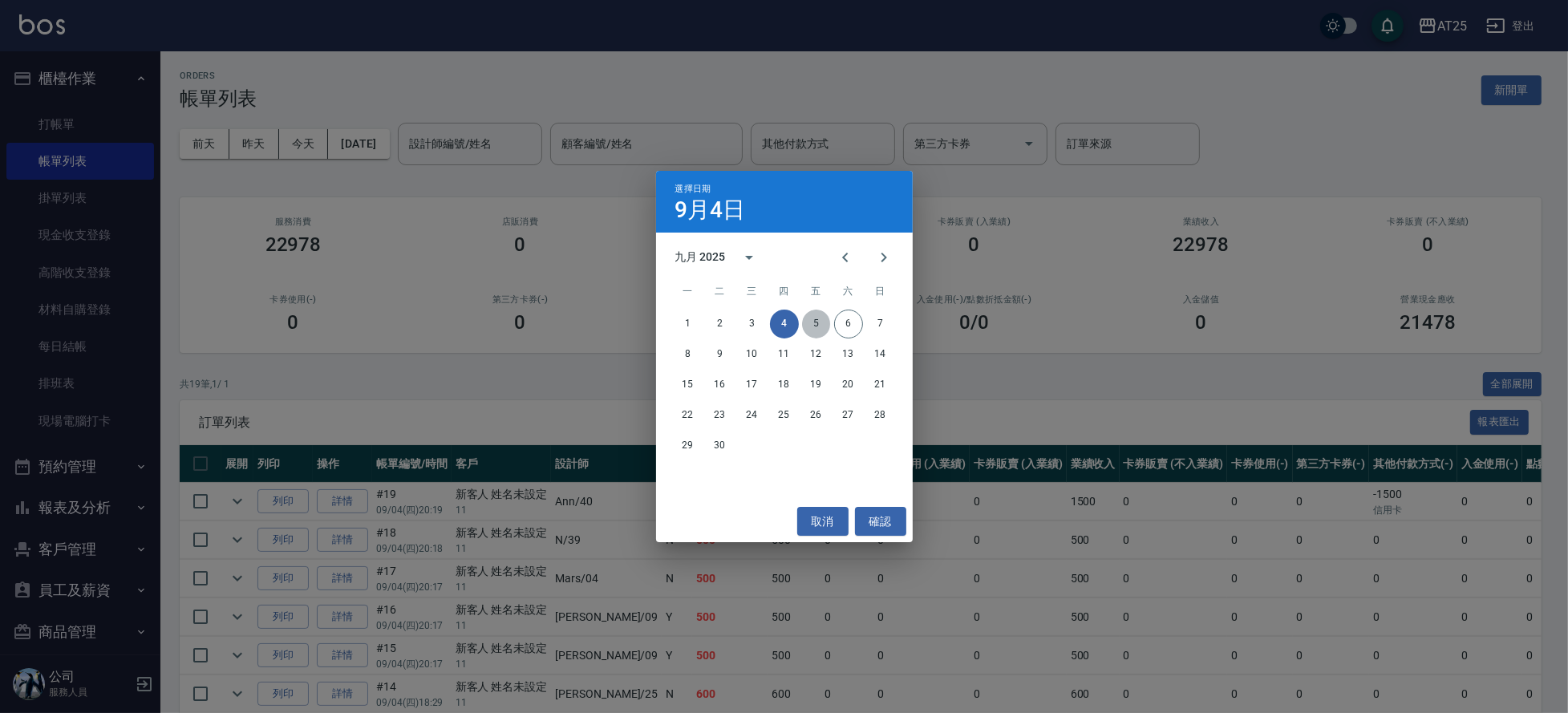
click at [805, 318] on button "5" at bounding box center [817, 324] width 29 height 29
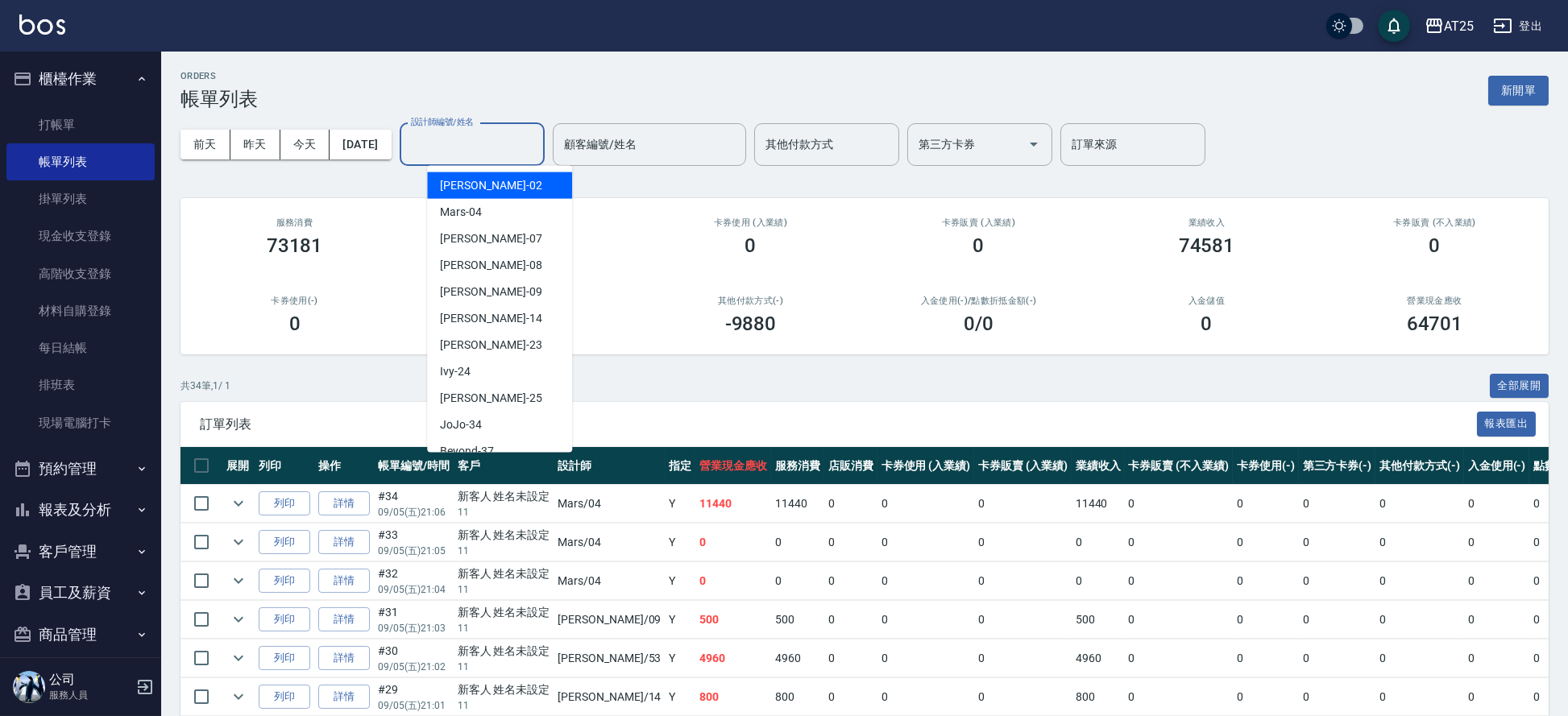
click at [510, 144] on div "設計師編號/姓名 設計師編號/姓名" at bounding box center [472, 145] width 145 height 43
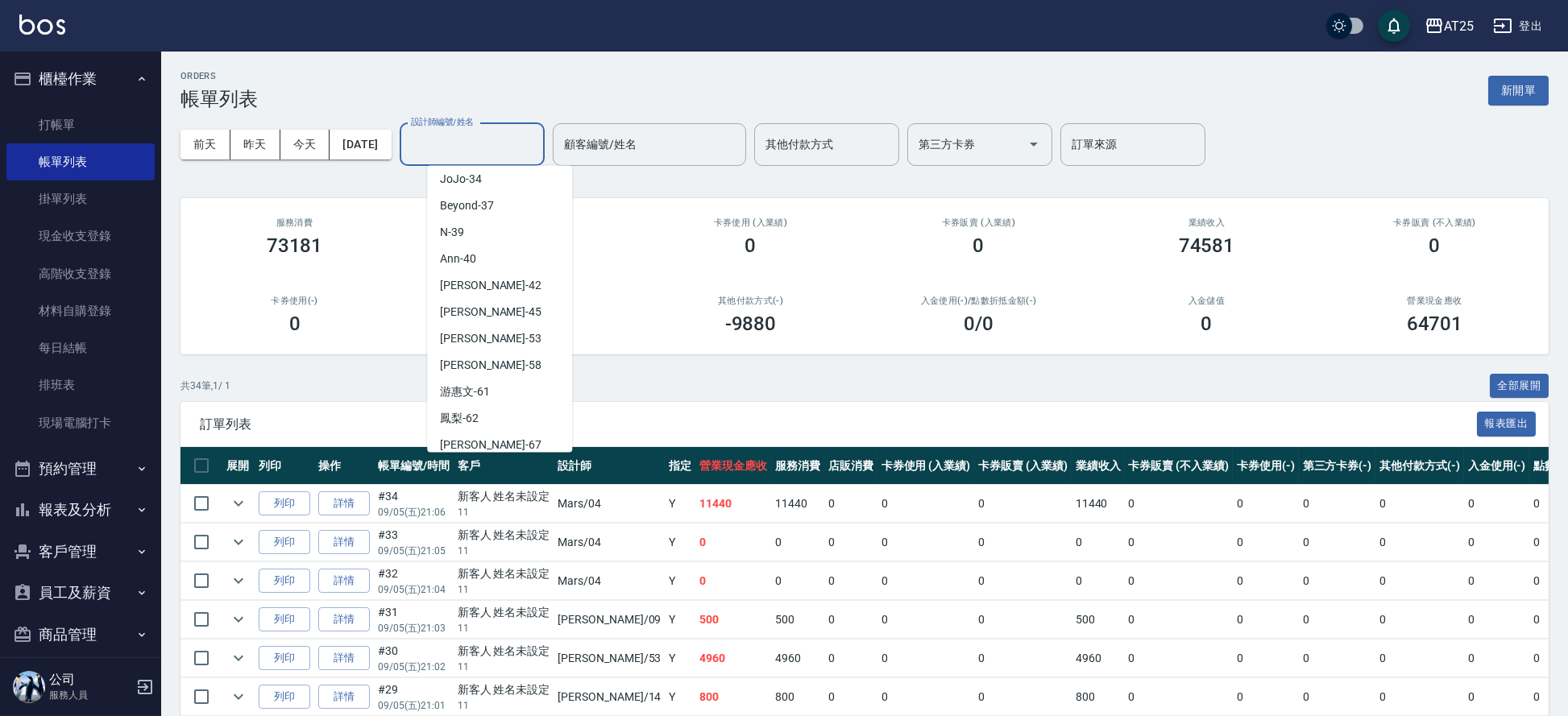
scroll to position [242, 0]
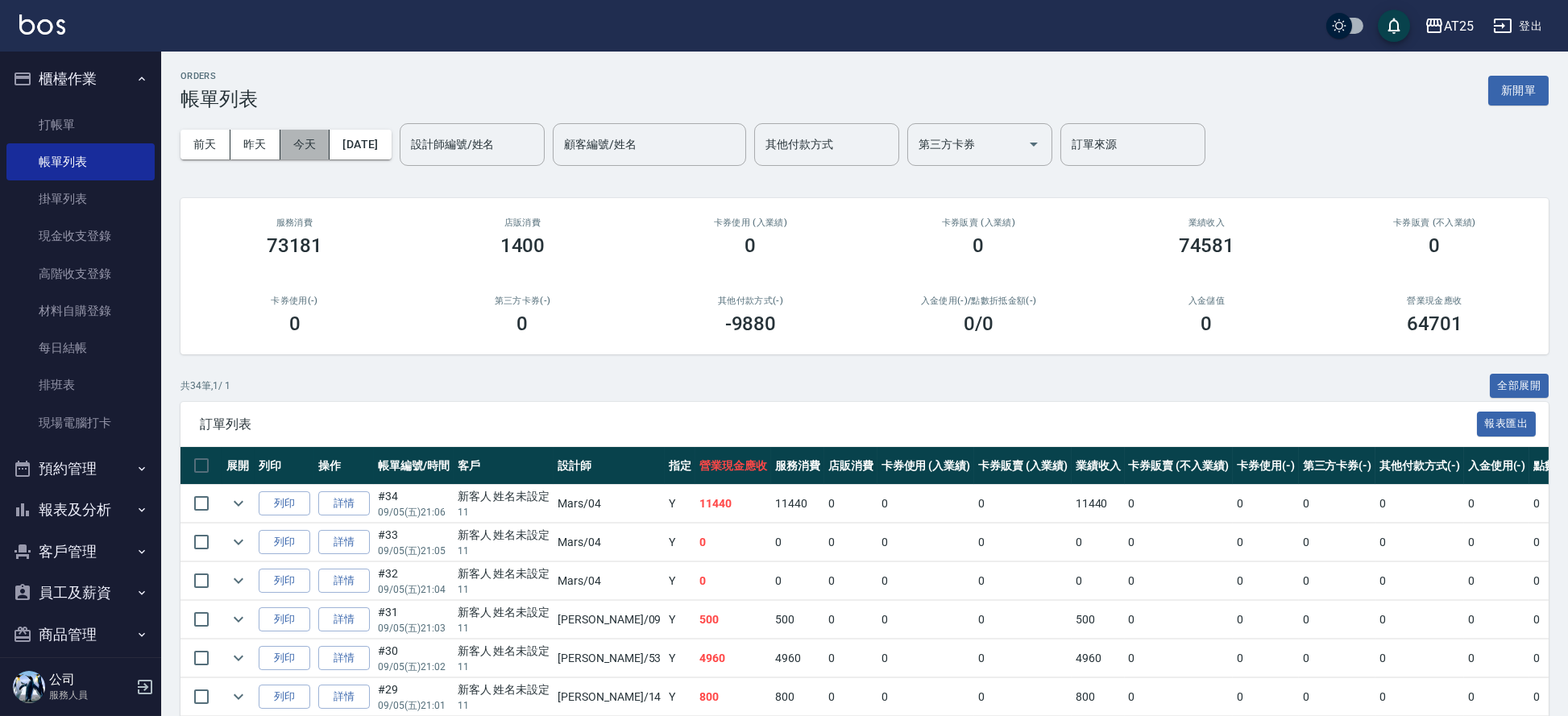
click at [310, 133] on button "今天" at bounding box center [306, 144] width 50 height 30
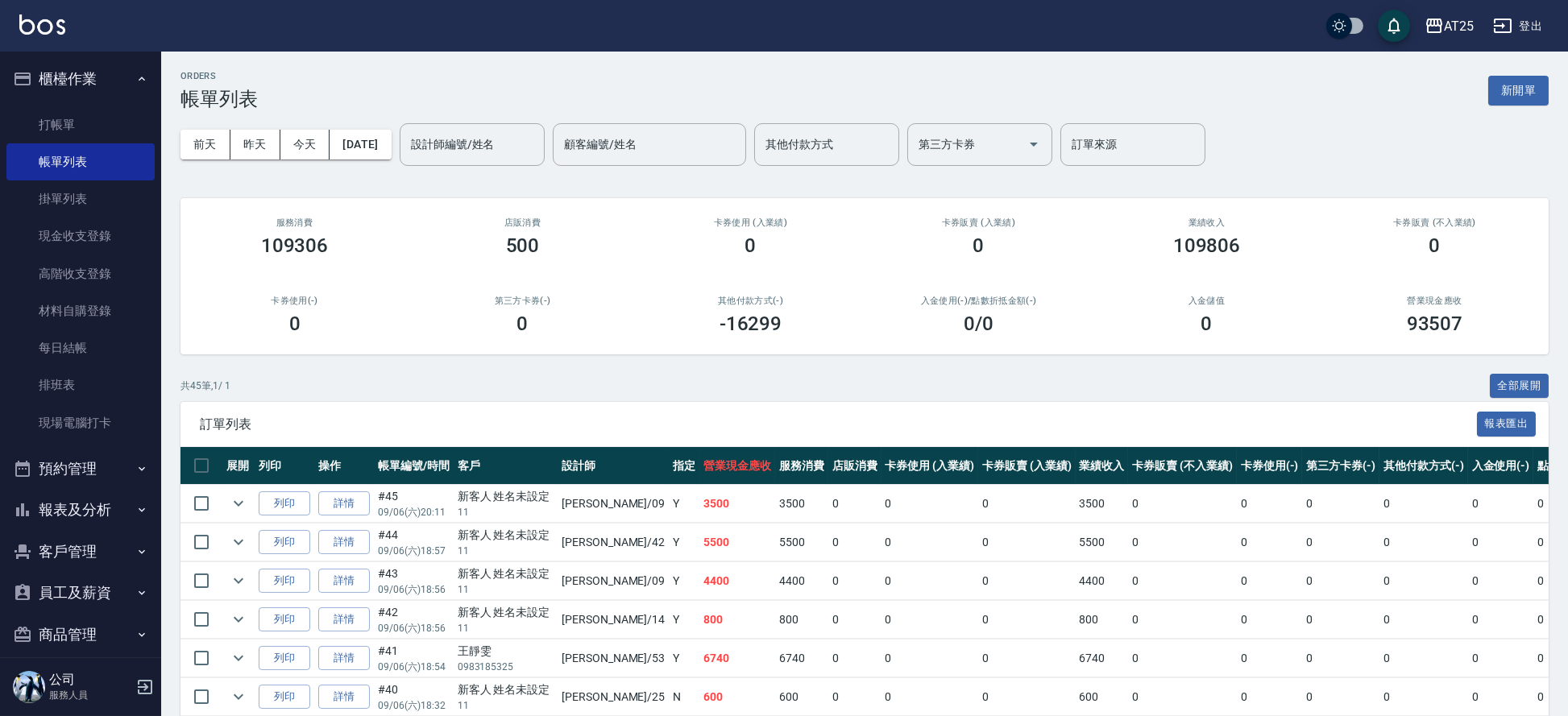
click at [89, 501] on button "報表及分析" at bounding box center [80, 509] width 148 height 42
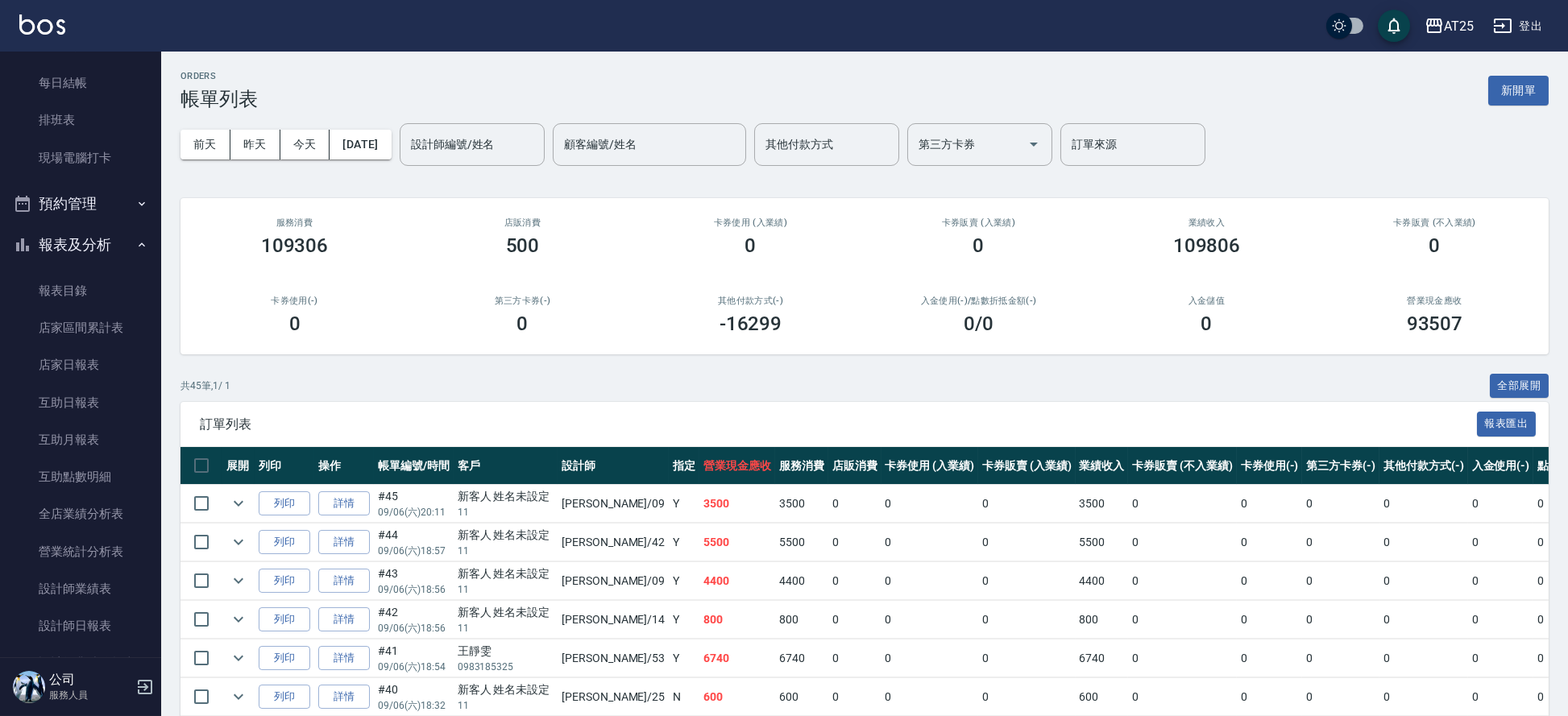
scroll to position [287, 0]
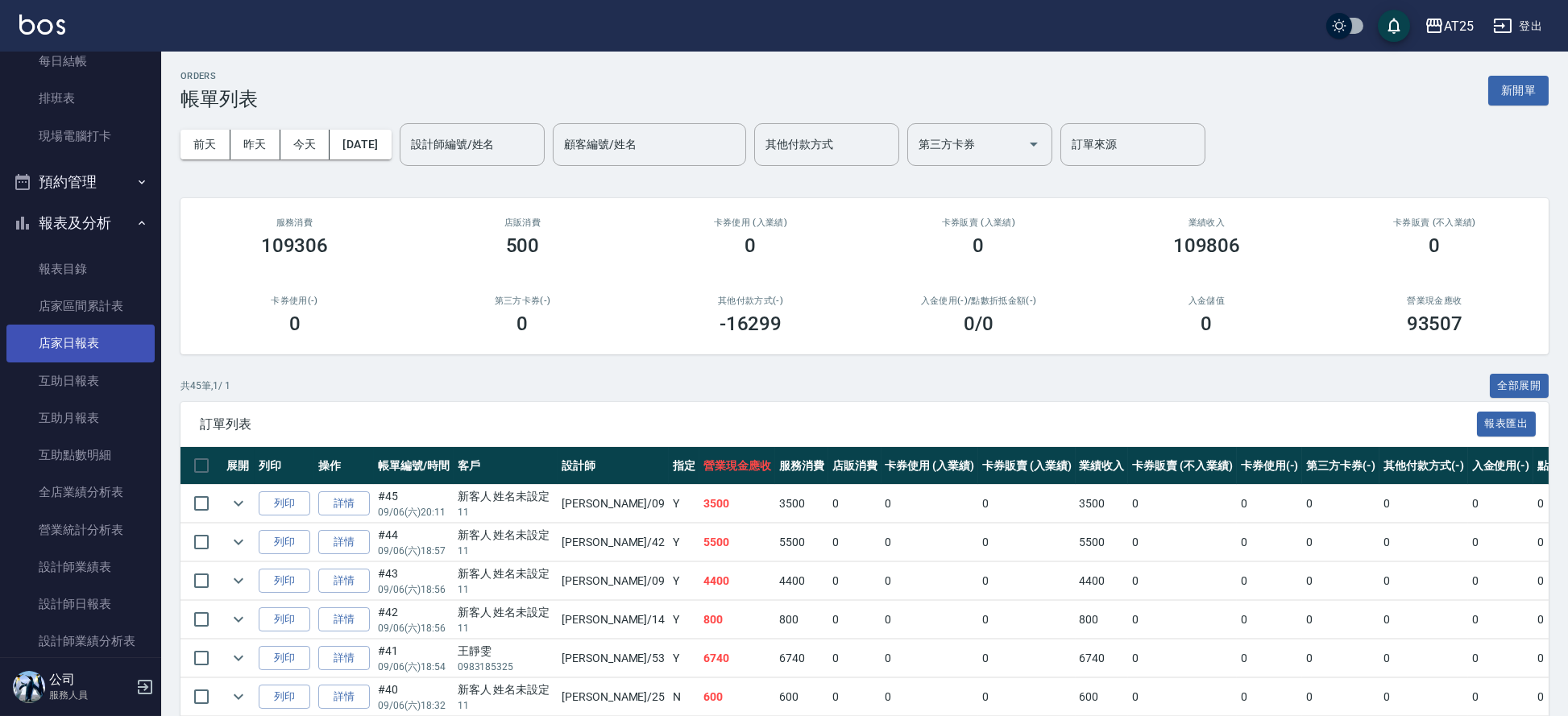
click at [86, 338] on link "店家日報表" at bounding box center [80, 342] width 148 height 37
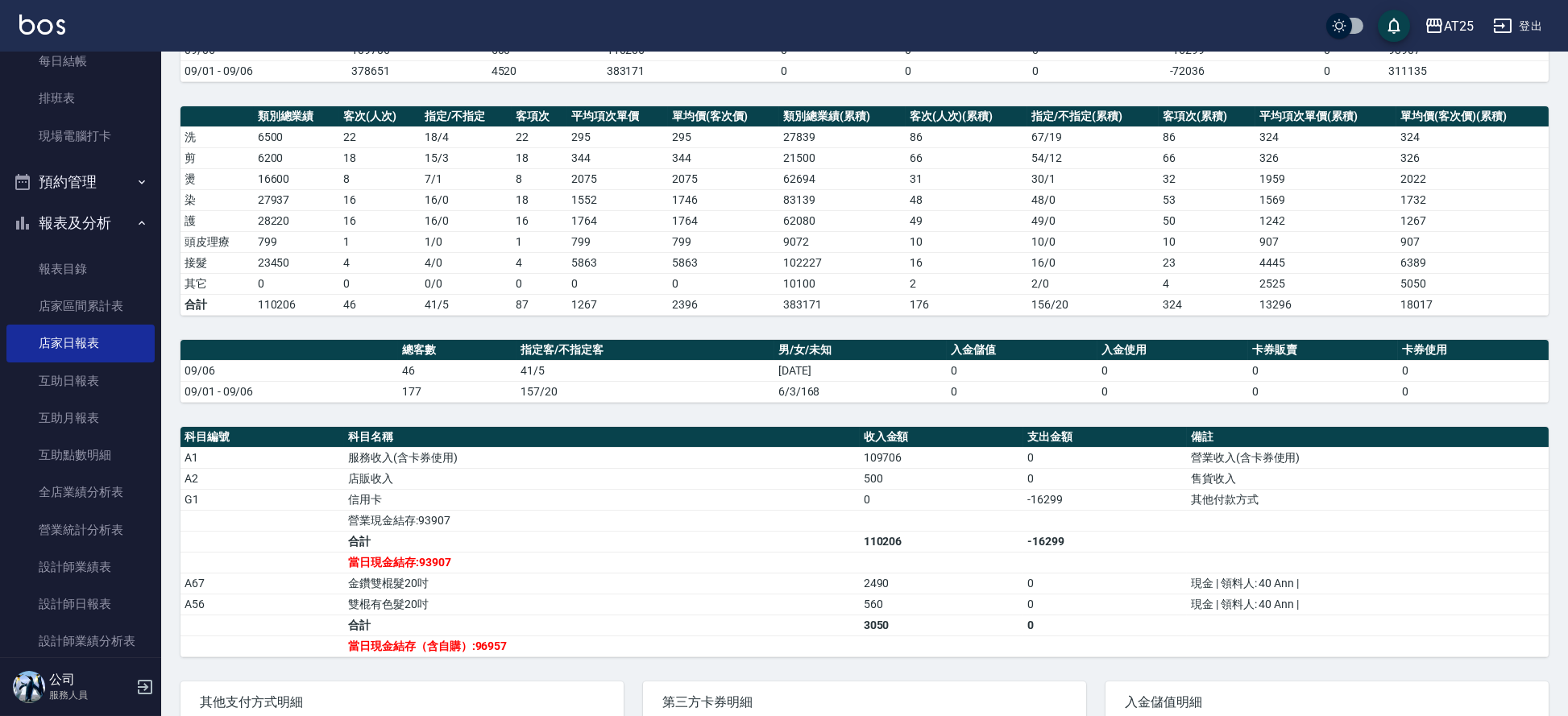
scroll to position [323, 0]
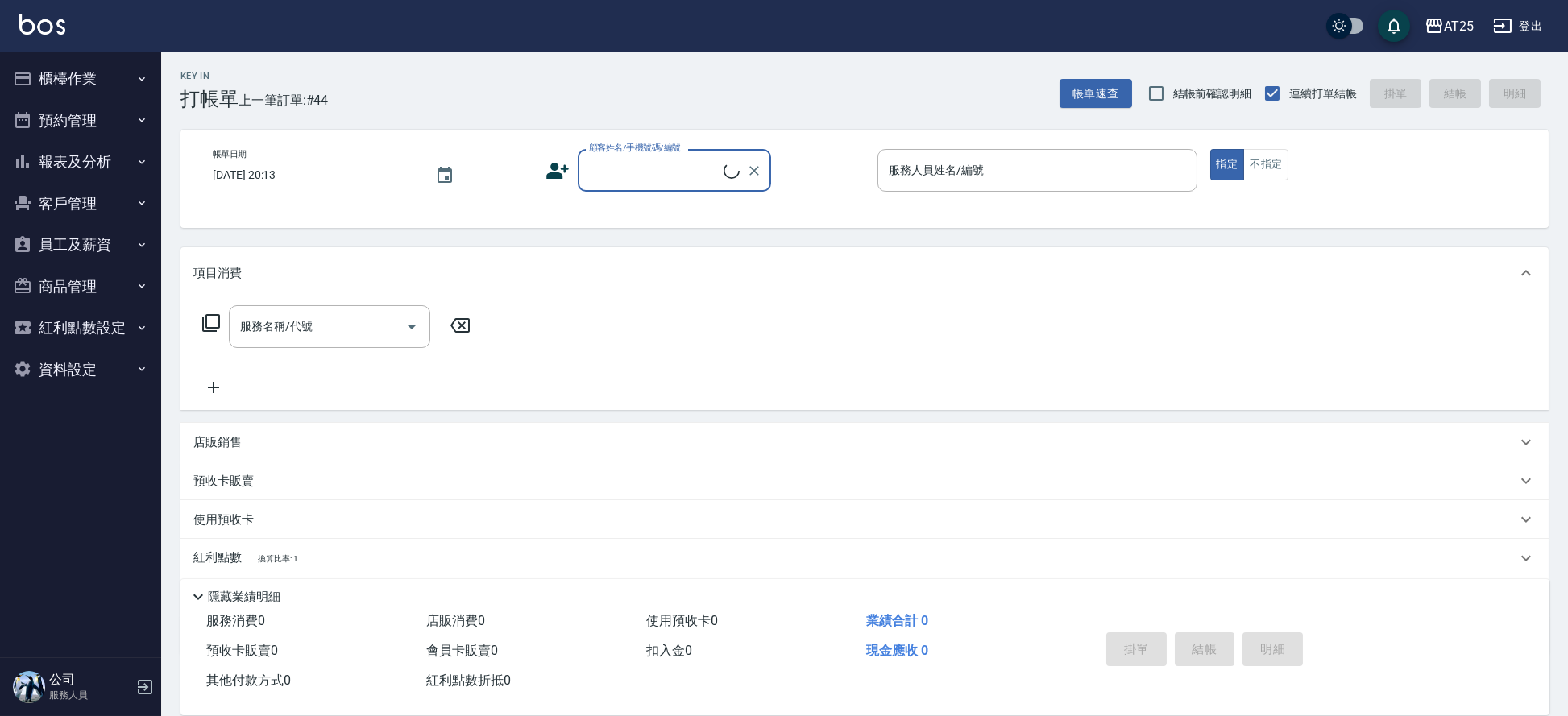
click at [113, 165] on button "報表及分析" at bounding box center [80, 162] width 148 height 42
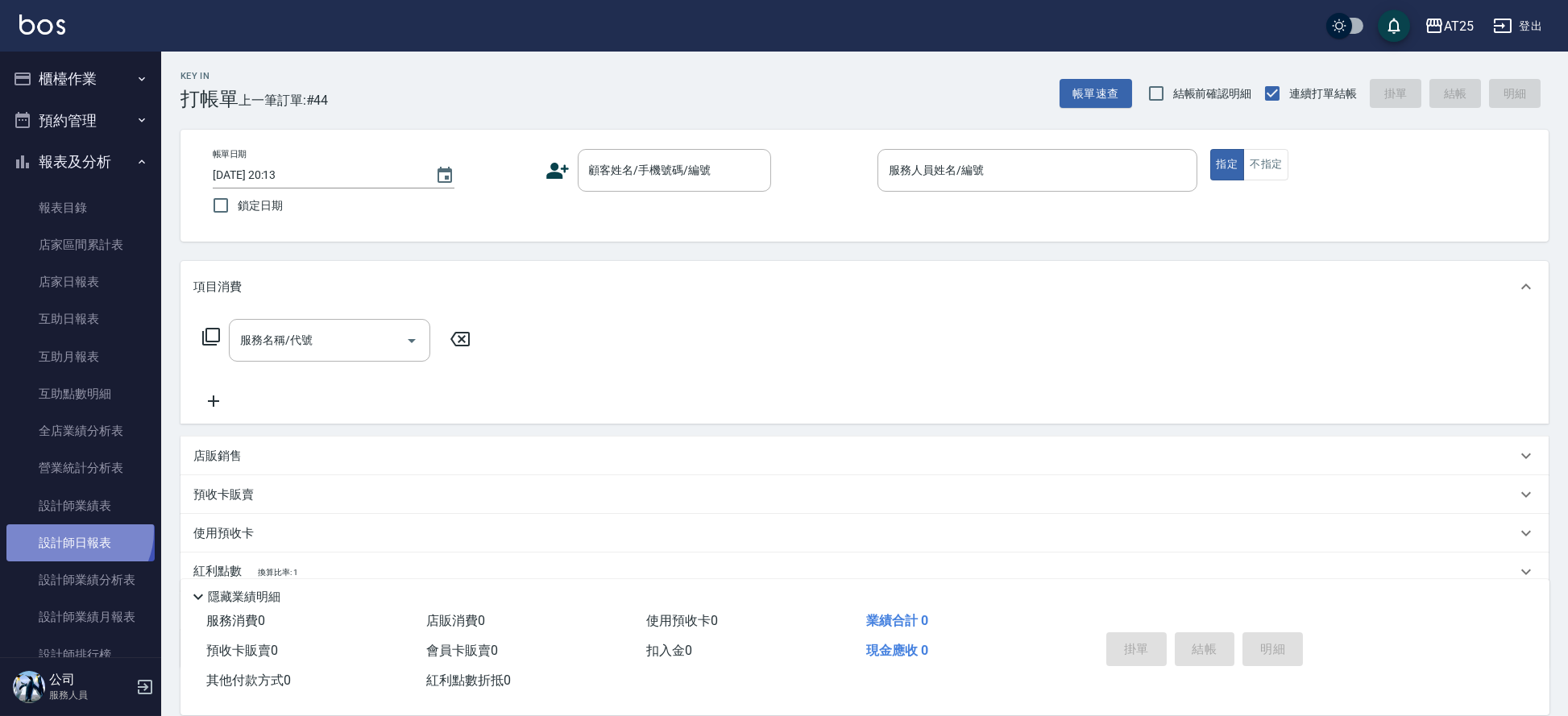
click at [74, 531] on link "設計師日報表" at bounding box center [80, 543] width 148 height 37
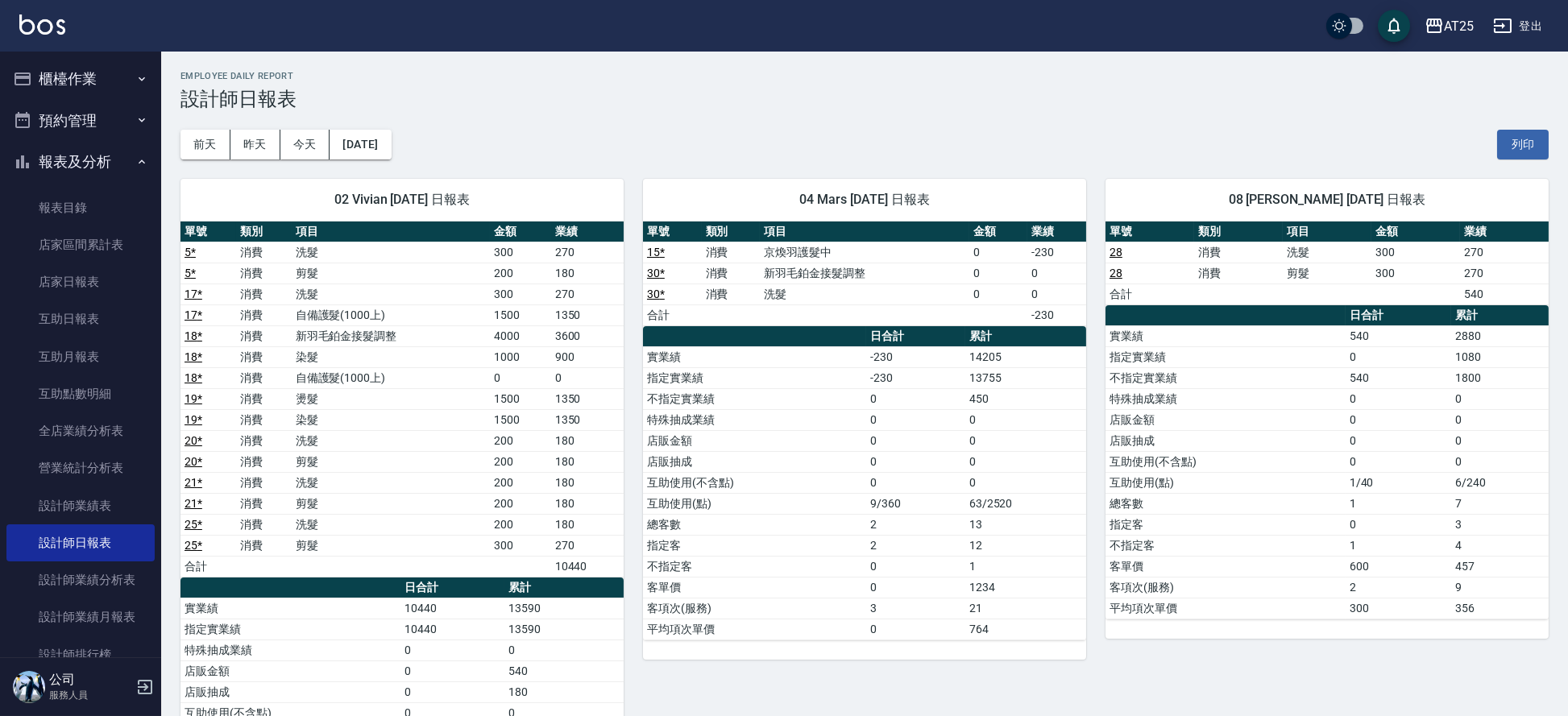
click at [773, 302] on td "洗髮" at bounding box center [864, 294] width 209 height 21
click at [255, 131] on button "昨天" at bounding box center [255, 144] width 50 height 30
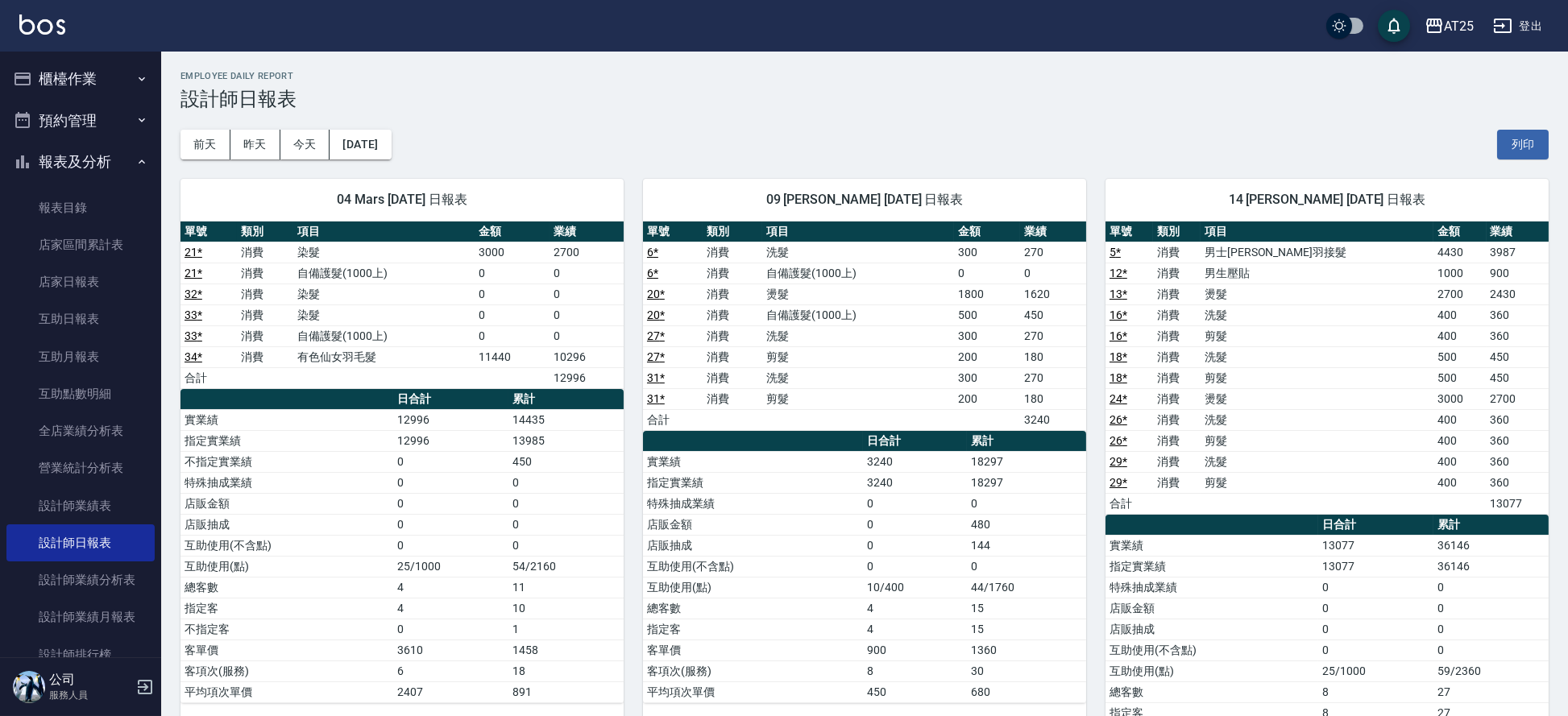
click at [64, 14] on img at bounding box center [42, 24] width 46 height 20
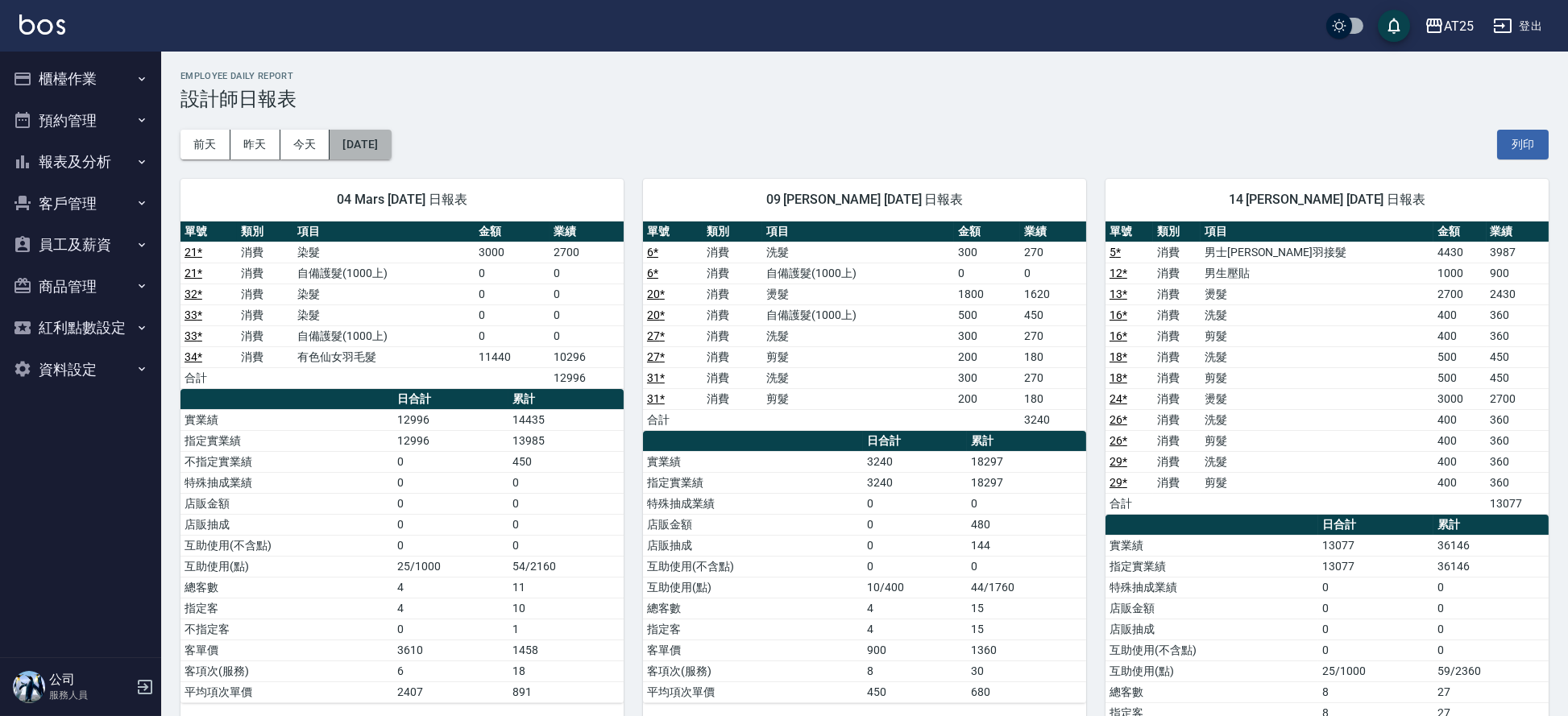
click at [391, 147] on button "[DATE]" at bounding box center [360, 144] width 61 height 30
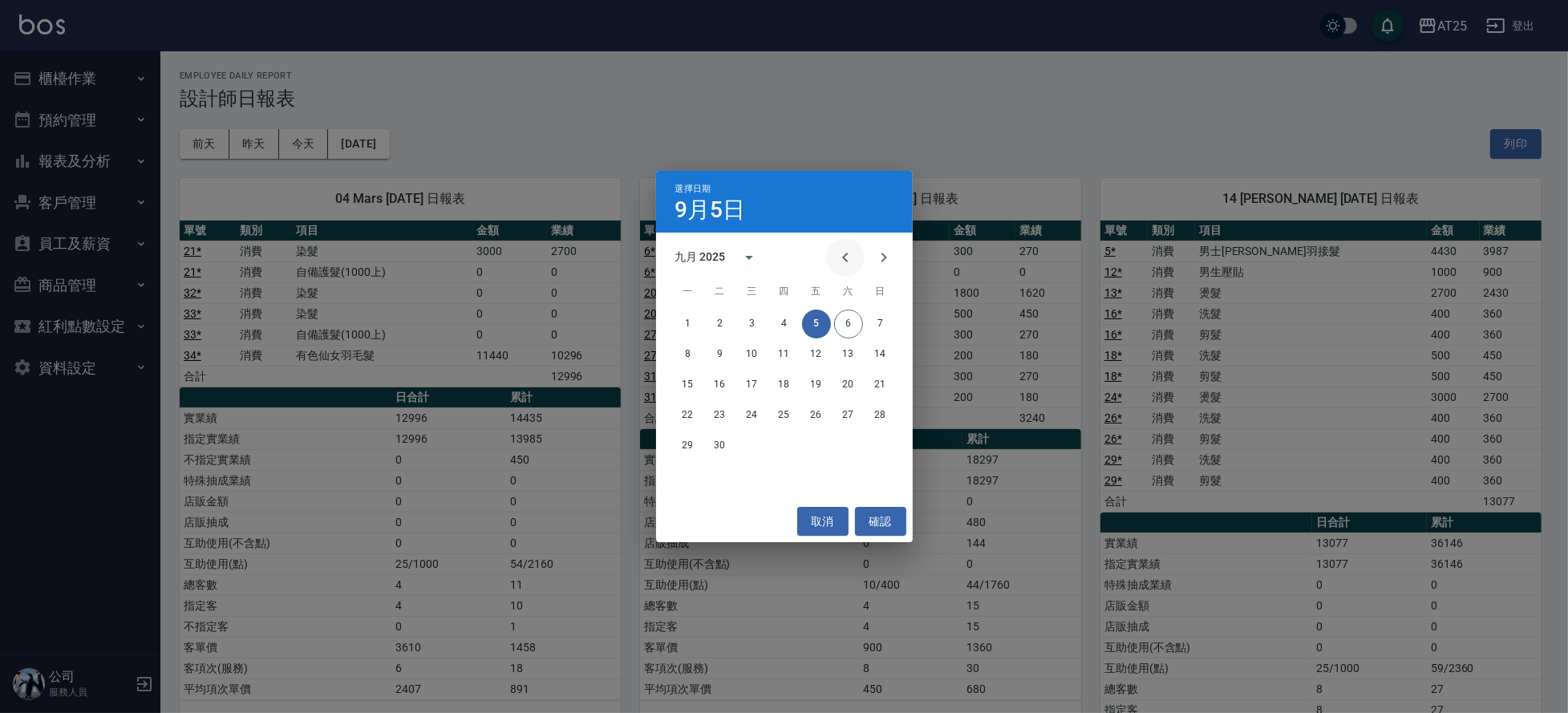
click at [840, 256] on icon "Previous month" at bounding box center [845, 258] width 20 height 20
click at [723, 356] on button "5" at bounding box center [720, 354] width 29 height 29
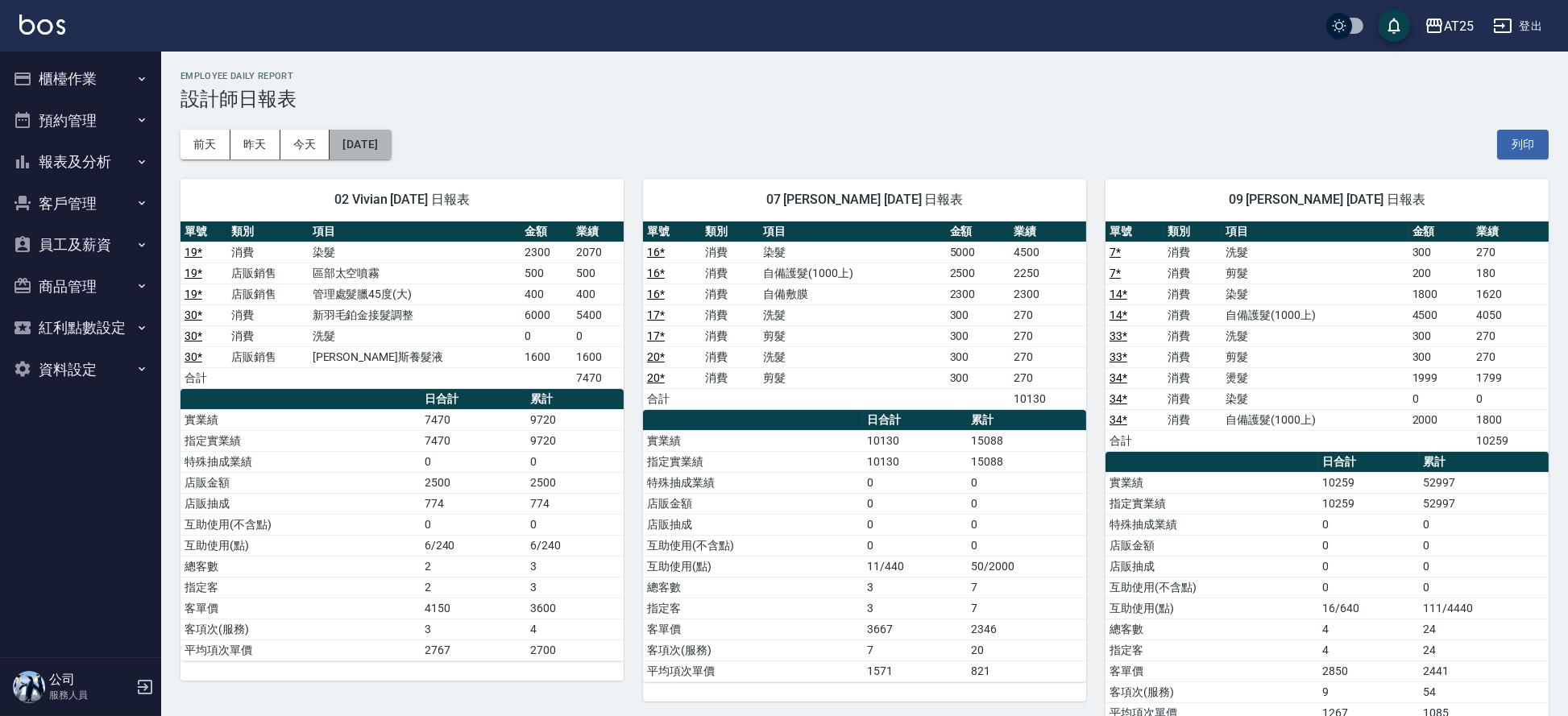
click at [391, 153] on button "2025/08/05" at bounding box center [360, 144] width 61 height 30
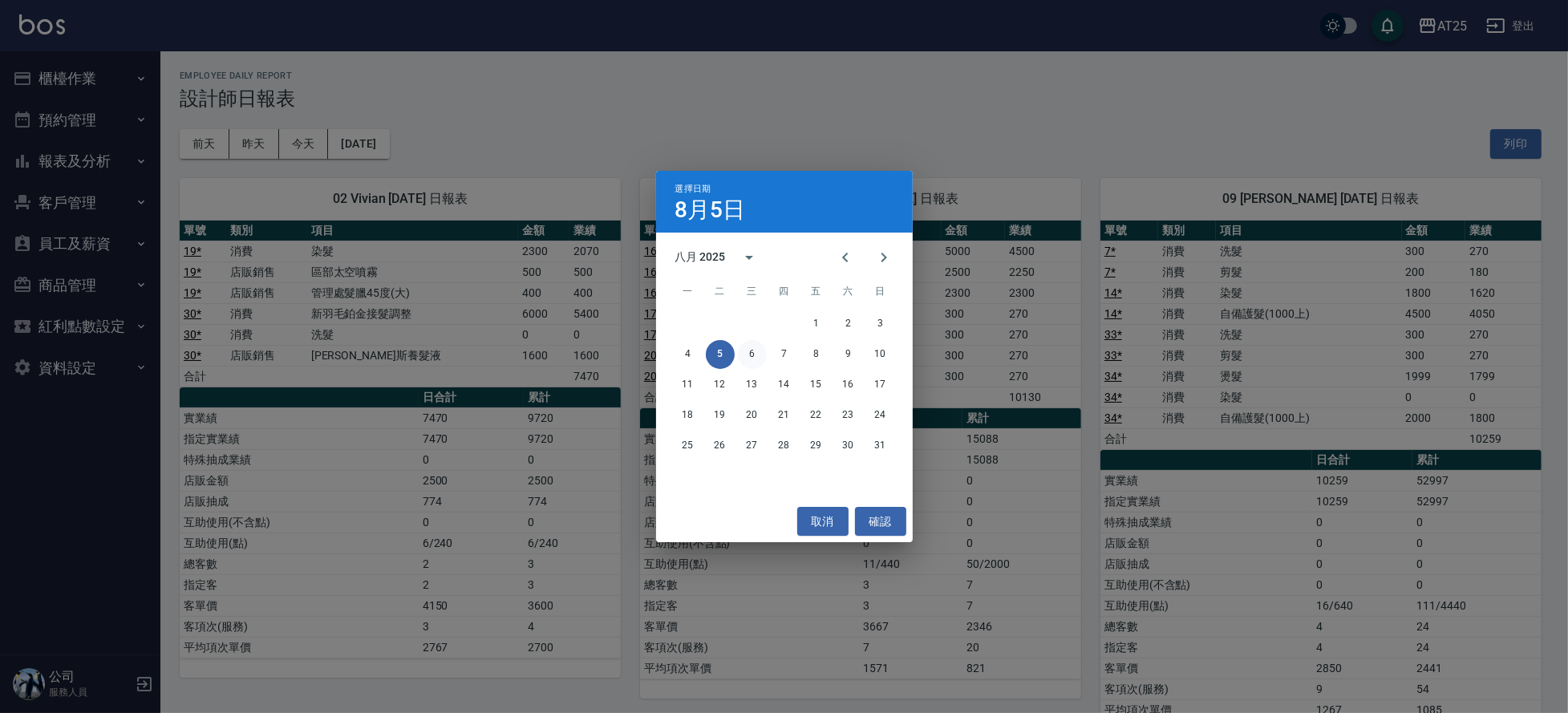
click at [752, 345] on button "6" at bounding box center [752, 354] width 29 height 29
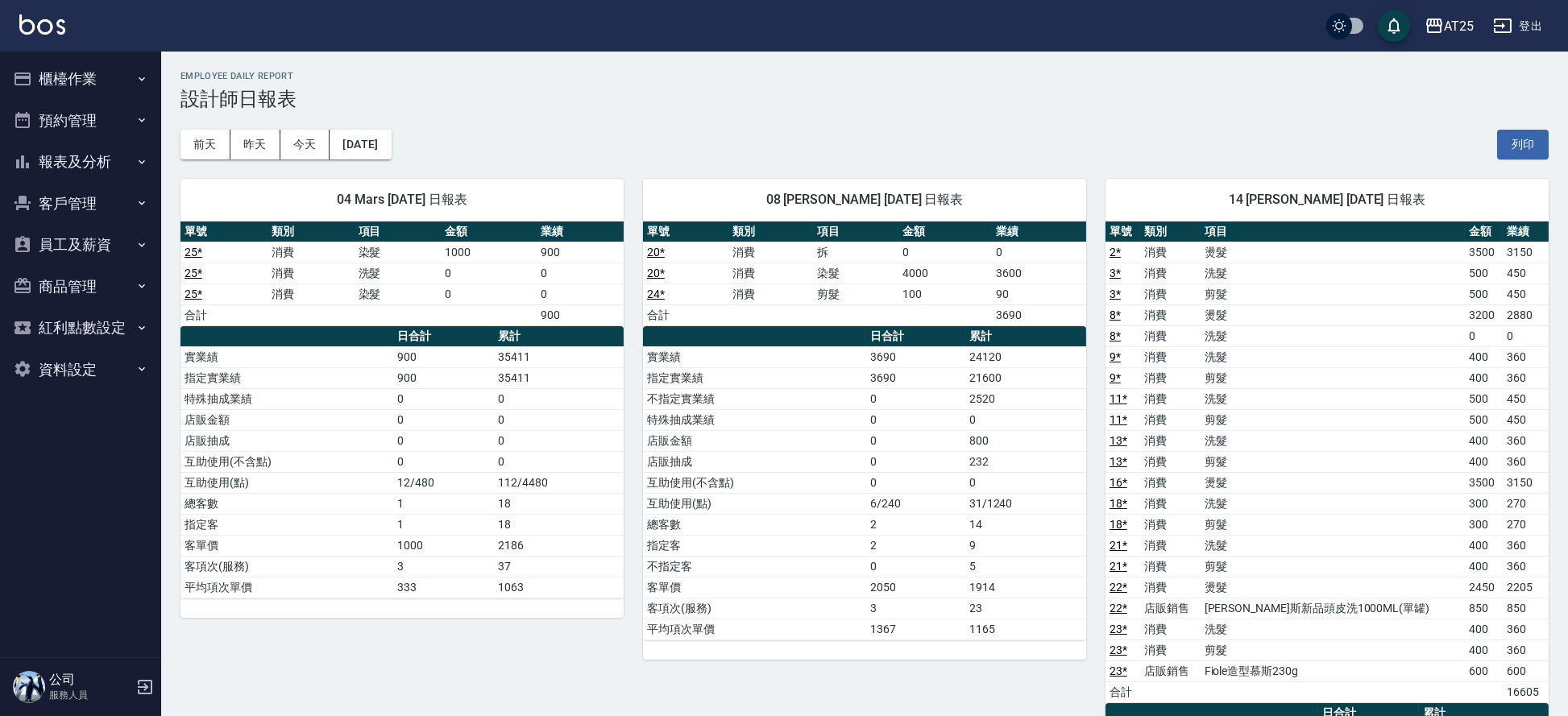
click at [962, 160] on div "08 Tony 08/06/2025 日報表 單號 類別 項目 金額 業績 20 * 消費 拆 0 0 20 * 消費 染髮 4000 3600 24 * 消…" at bounding box center [855, 578] width 463 height 835
click at [310, 137] on button "今天" at bounding box center [306, 144] width 50 height 30
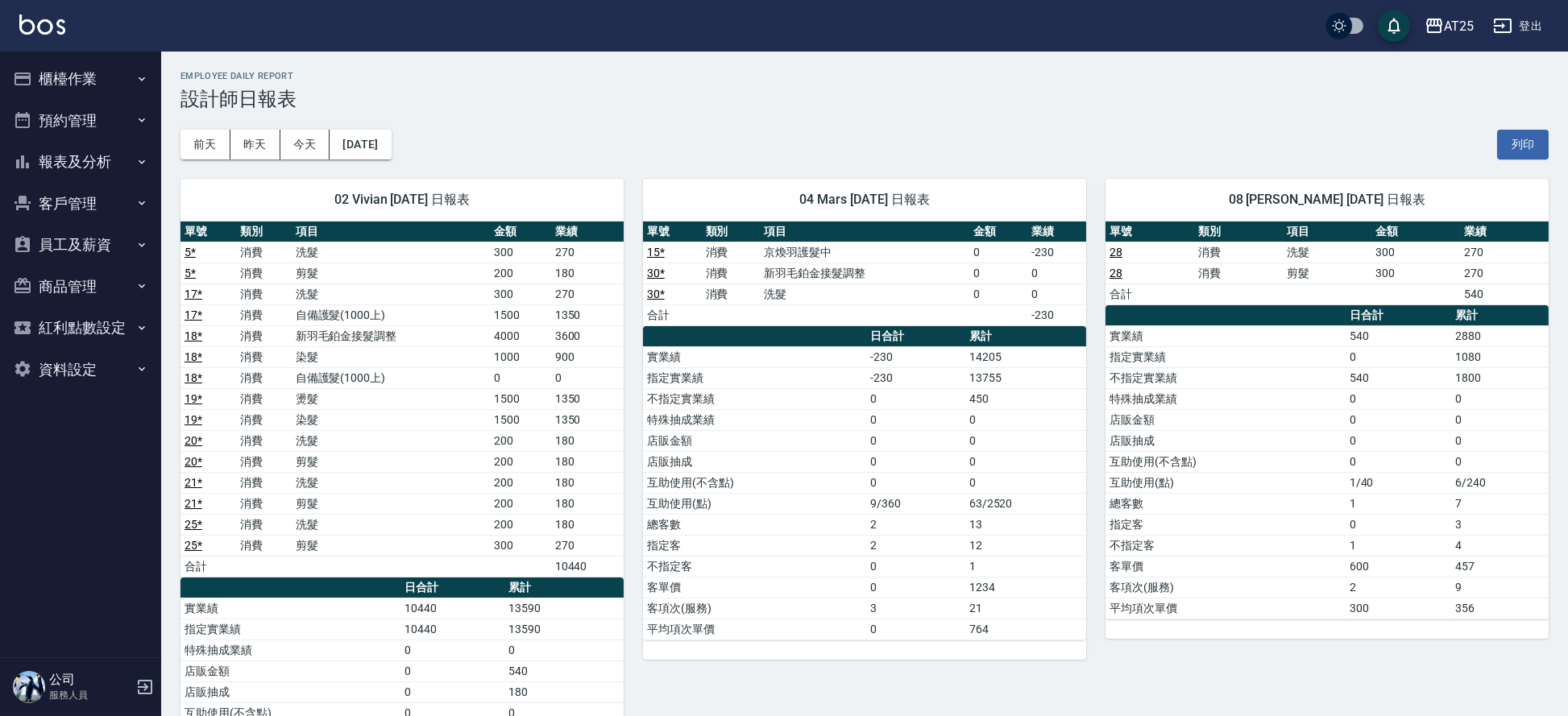
drag, startPoint x: 1552, startPoint y: 96, endPoint x: 1556, endPoint y: 157, distance: 61.1
click at [90, 70] on button "櫃檯作業" at bounding box center [80, 79] width 148 height 42
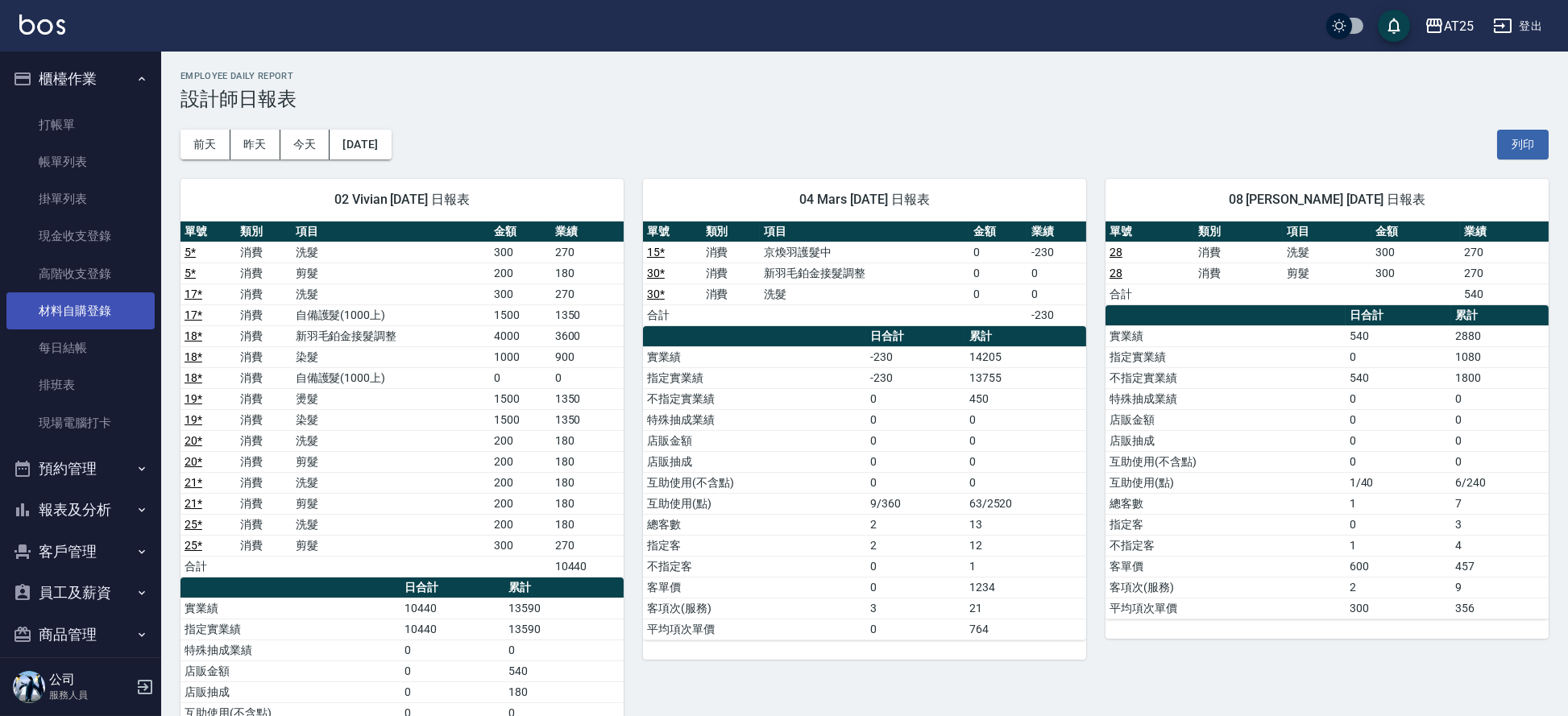
click at [104, 323] on link "材料自購登錄" at bounding box center [80, 310] width 148 height 37
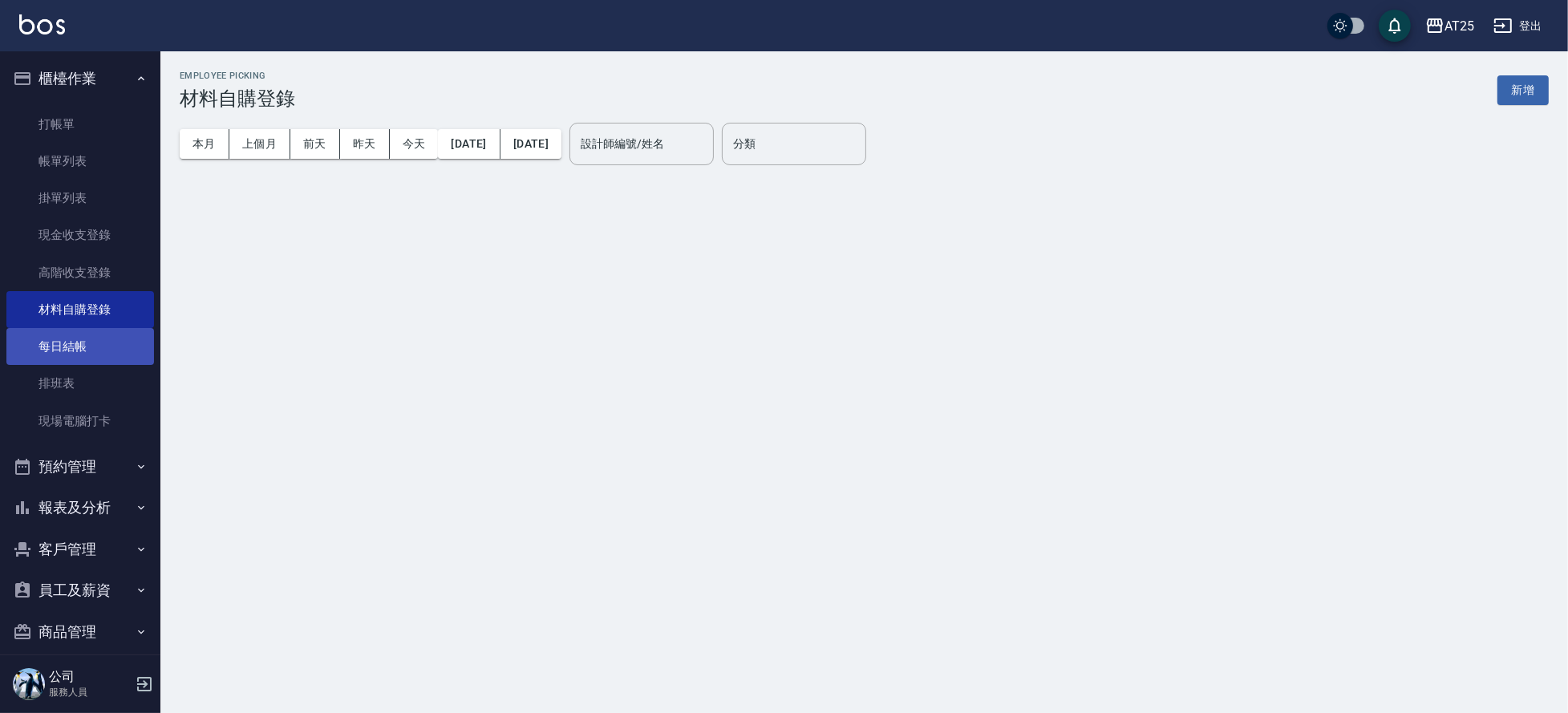
click at [102, 351] on link "每日結帳" at bounding box center [80, 346] width 148 height 37
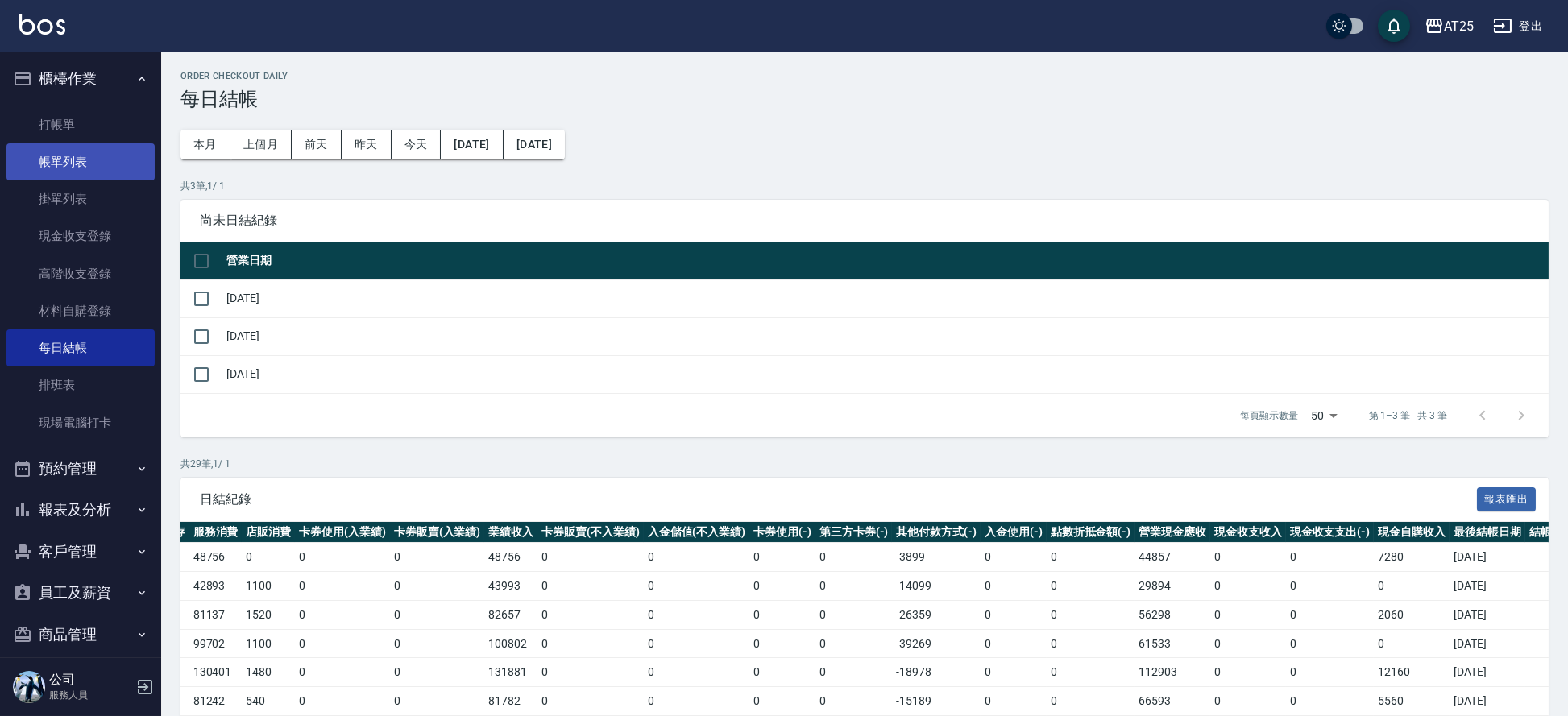
click at [42, 144] on link "帳單列表" at bounding box center [80, 162] width 148 height 37
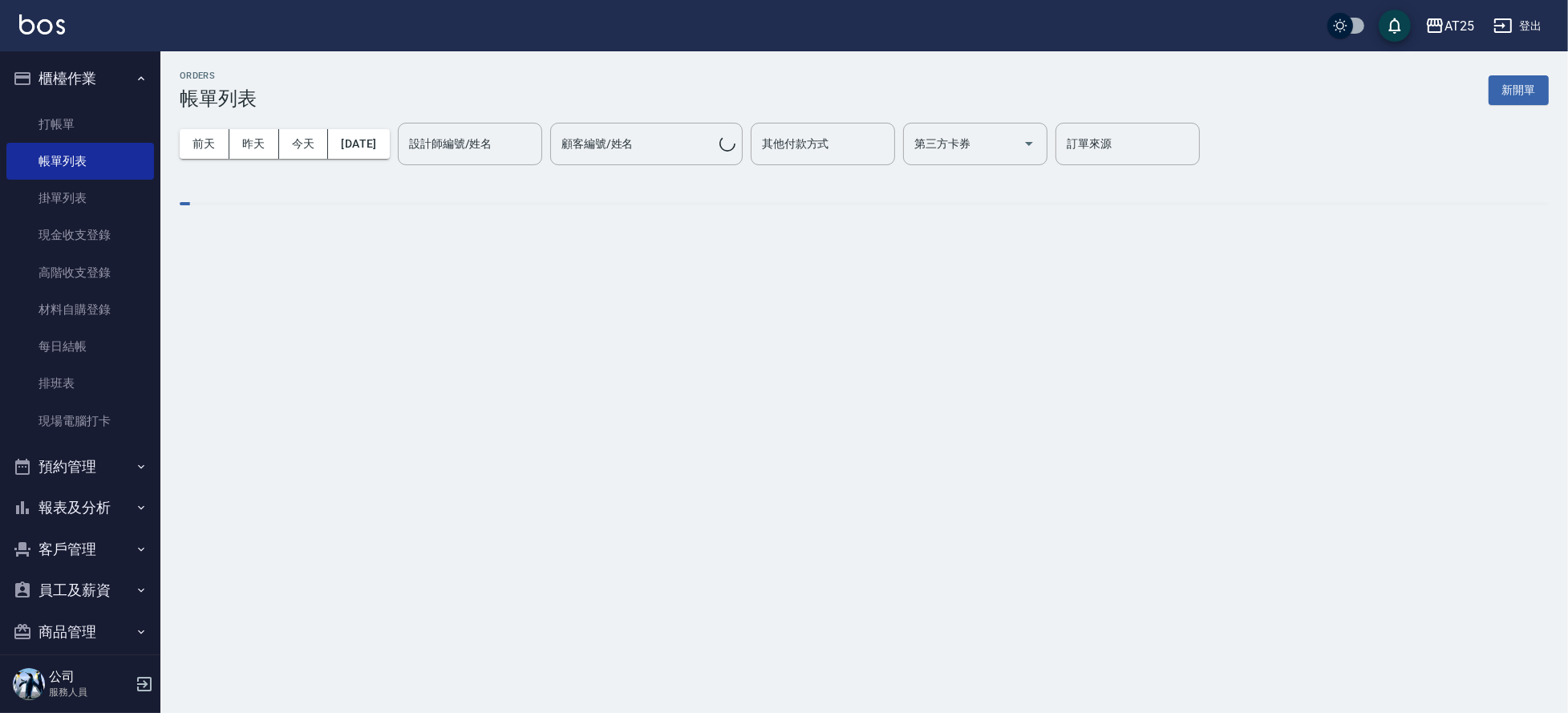
click at [457, 131] on input "設計師編號/姓名" at bounding box center [470, 143] width 130 height 28
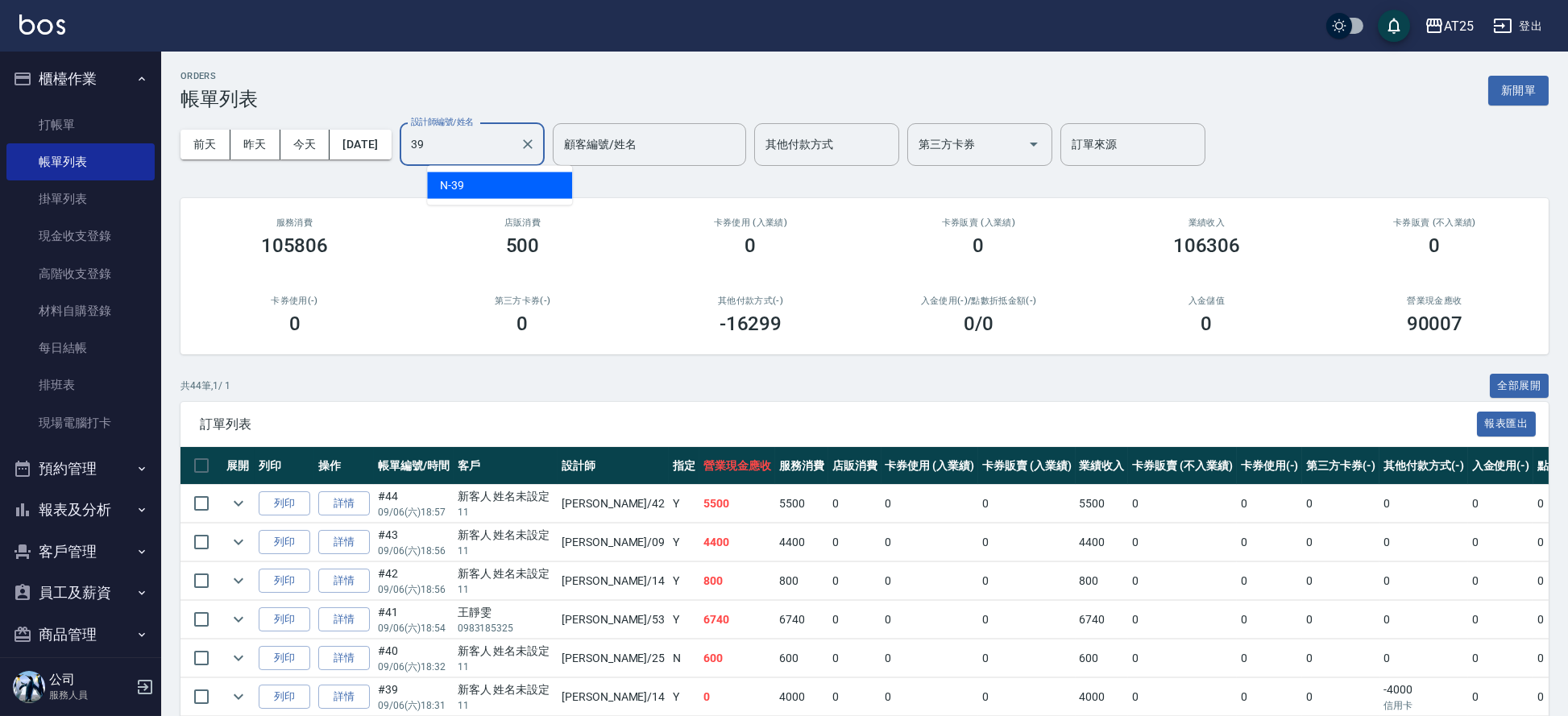
type input "3"
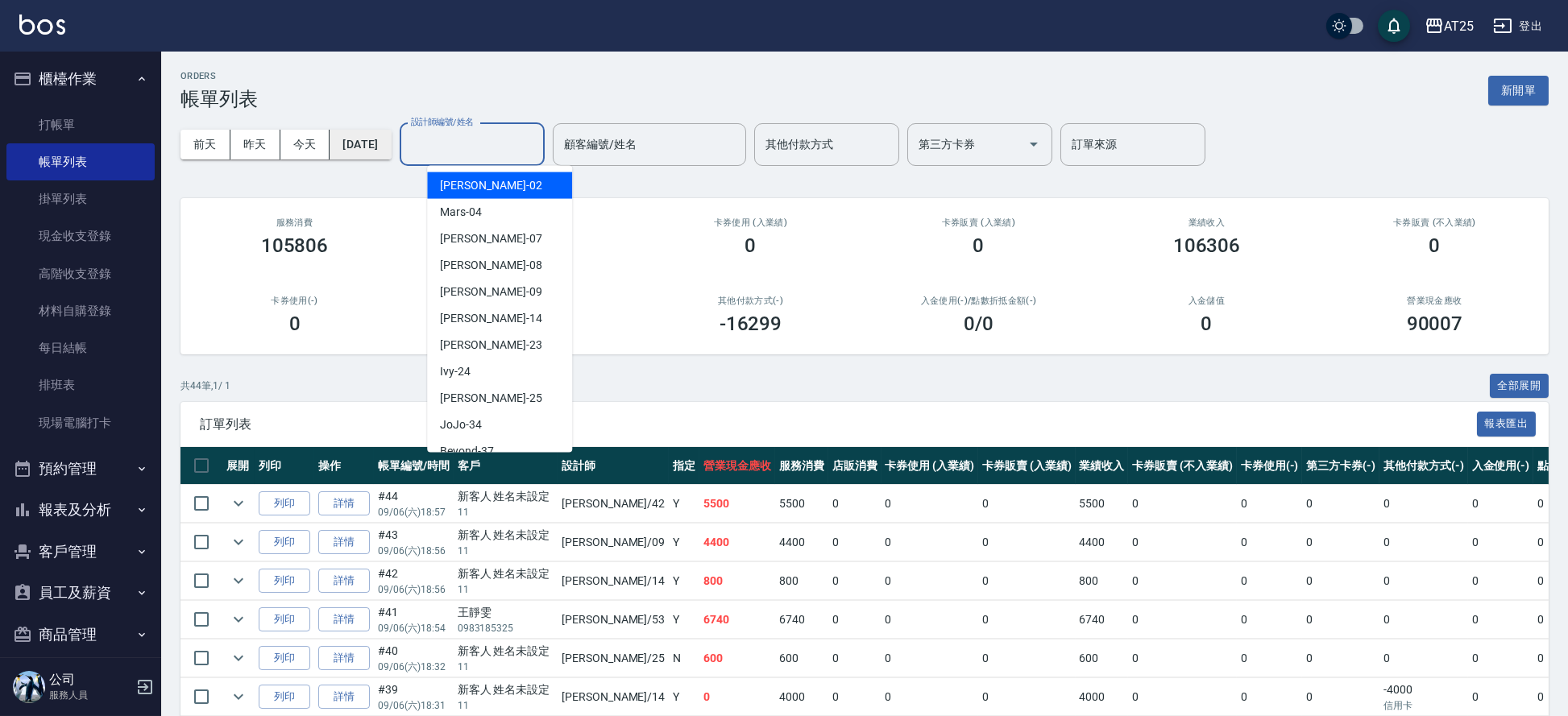
click at [391, 148] on button "[DATE]" at bounding box center [360, 144] width 61 height 30
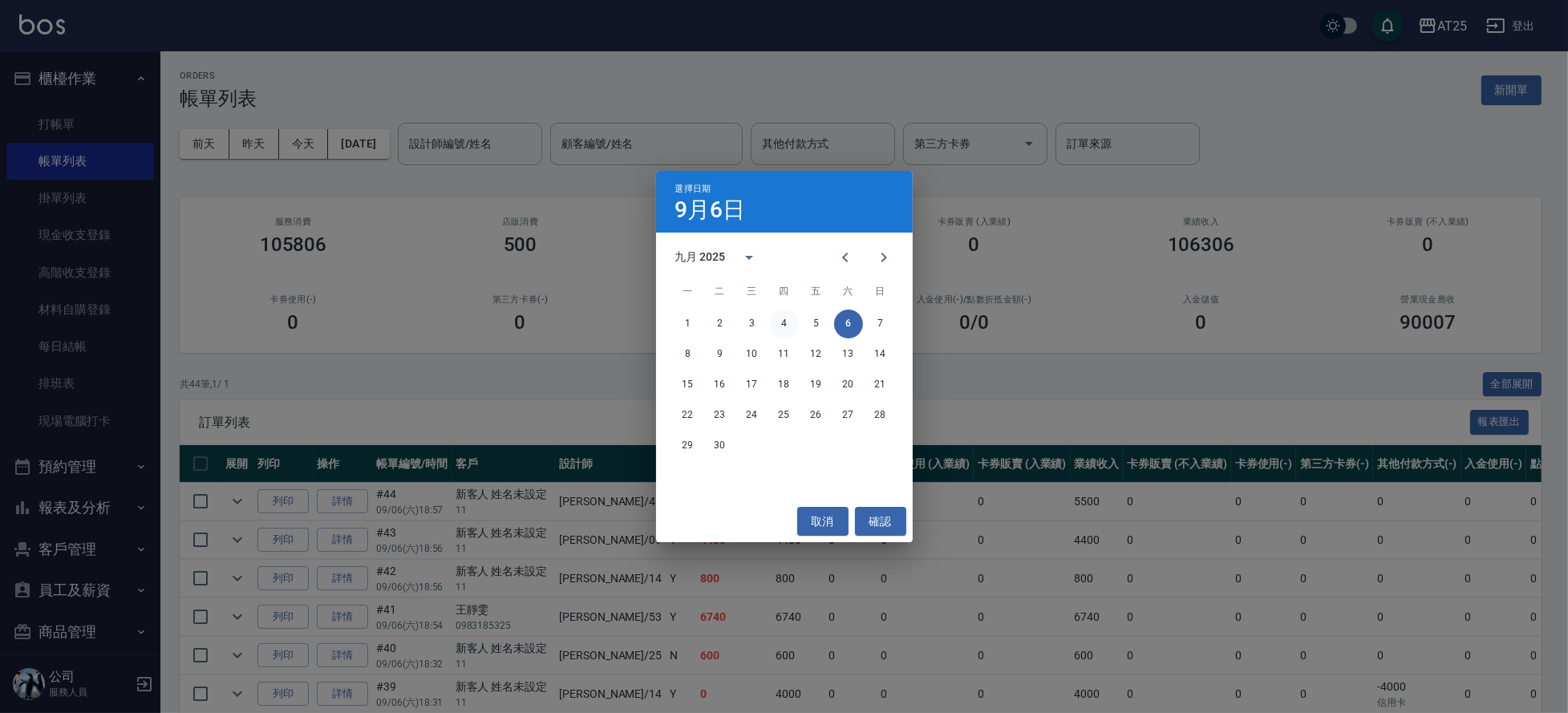
click at [780, 323] on button "4" at bounding box center [784, 324] width 29 height 29
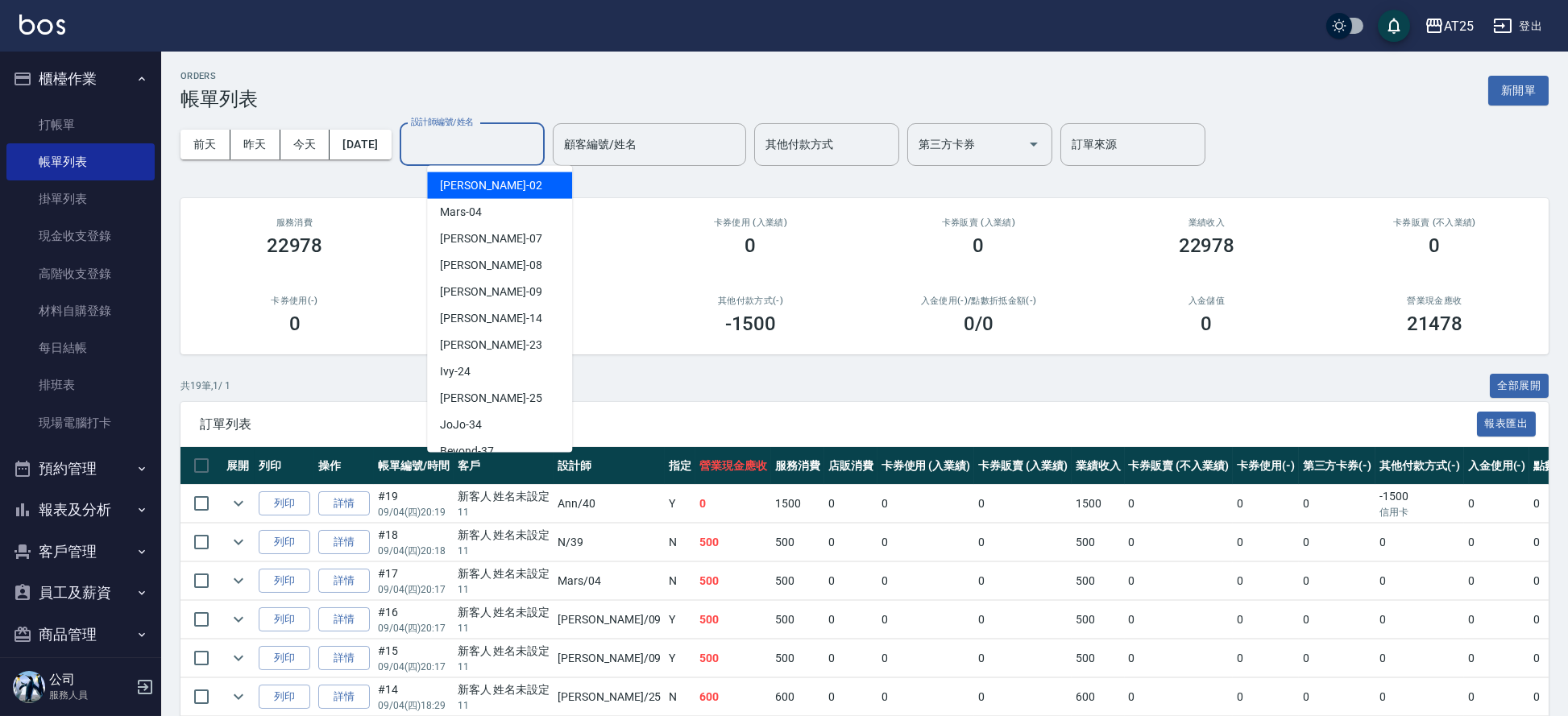
click at [457, 140] on input "設計師編號/姓名" at bounding box center [472, 144] width 130 height 28
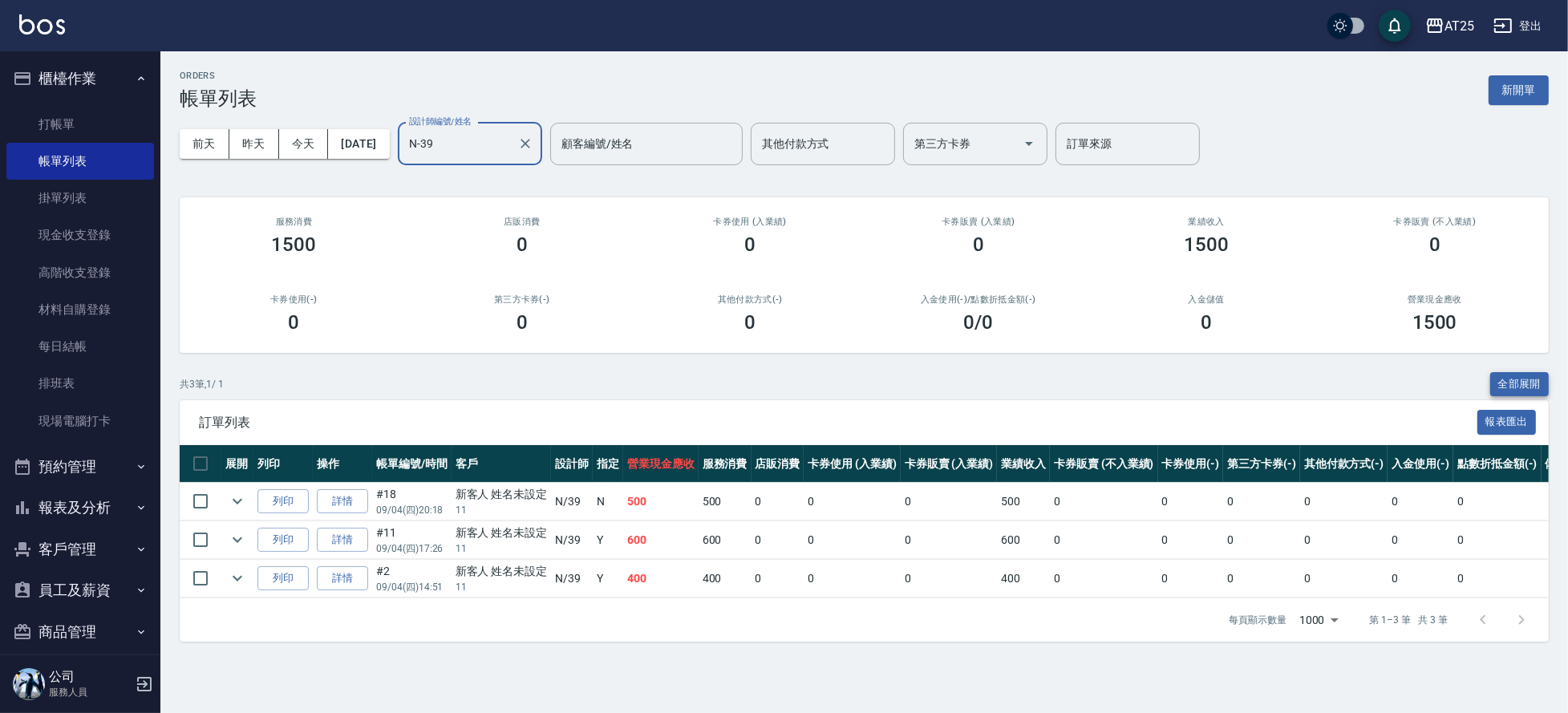
type input "N-39"
click at [1509, 386] on button "全部展開" at bounding box center [1520, 385] width 59 height 25
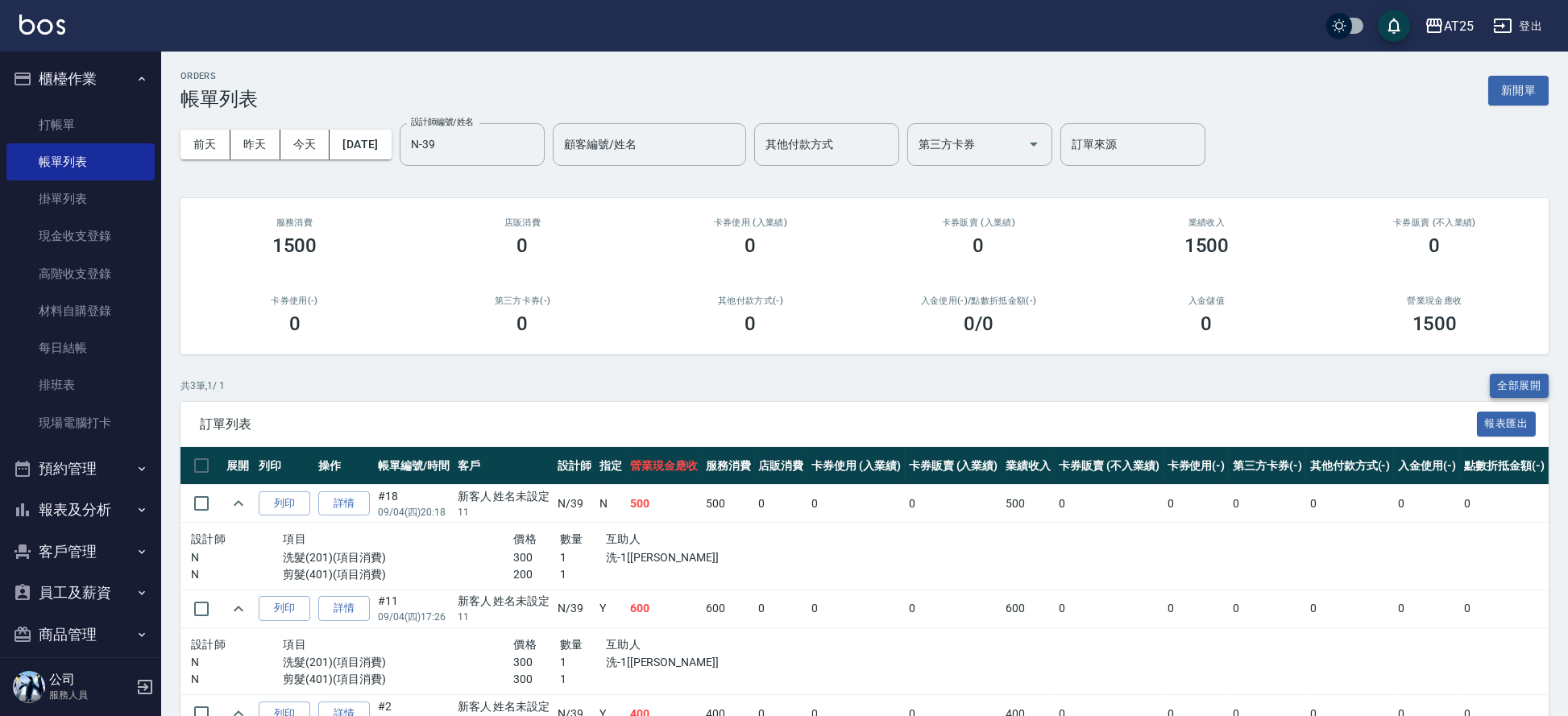
click at [1516, 387] on button "全部展開" at bounding box center [1519, 386] width 59 height 25
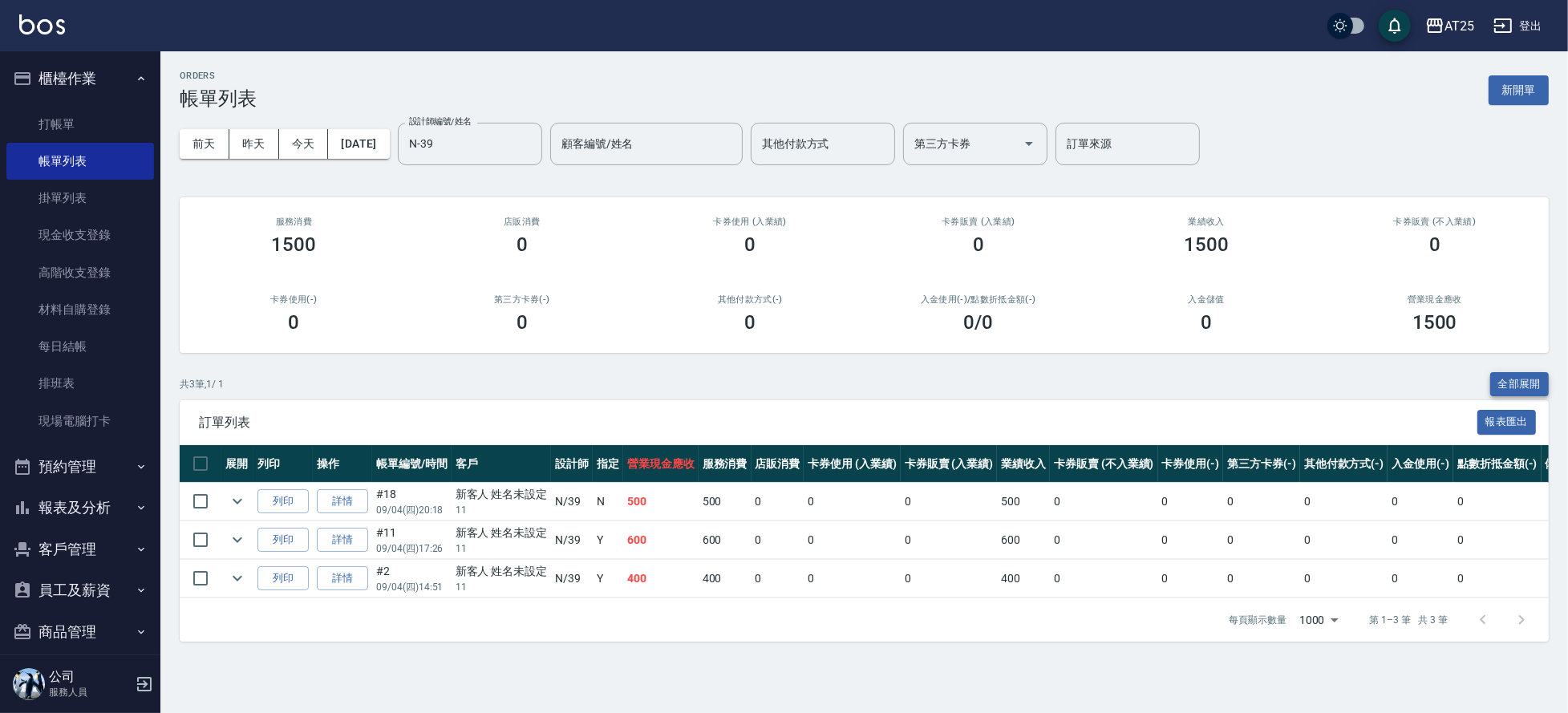
click at [1509, 386] on button "全部展開" at bounding box center [1520, 385] width 59 height 25
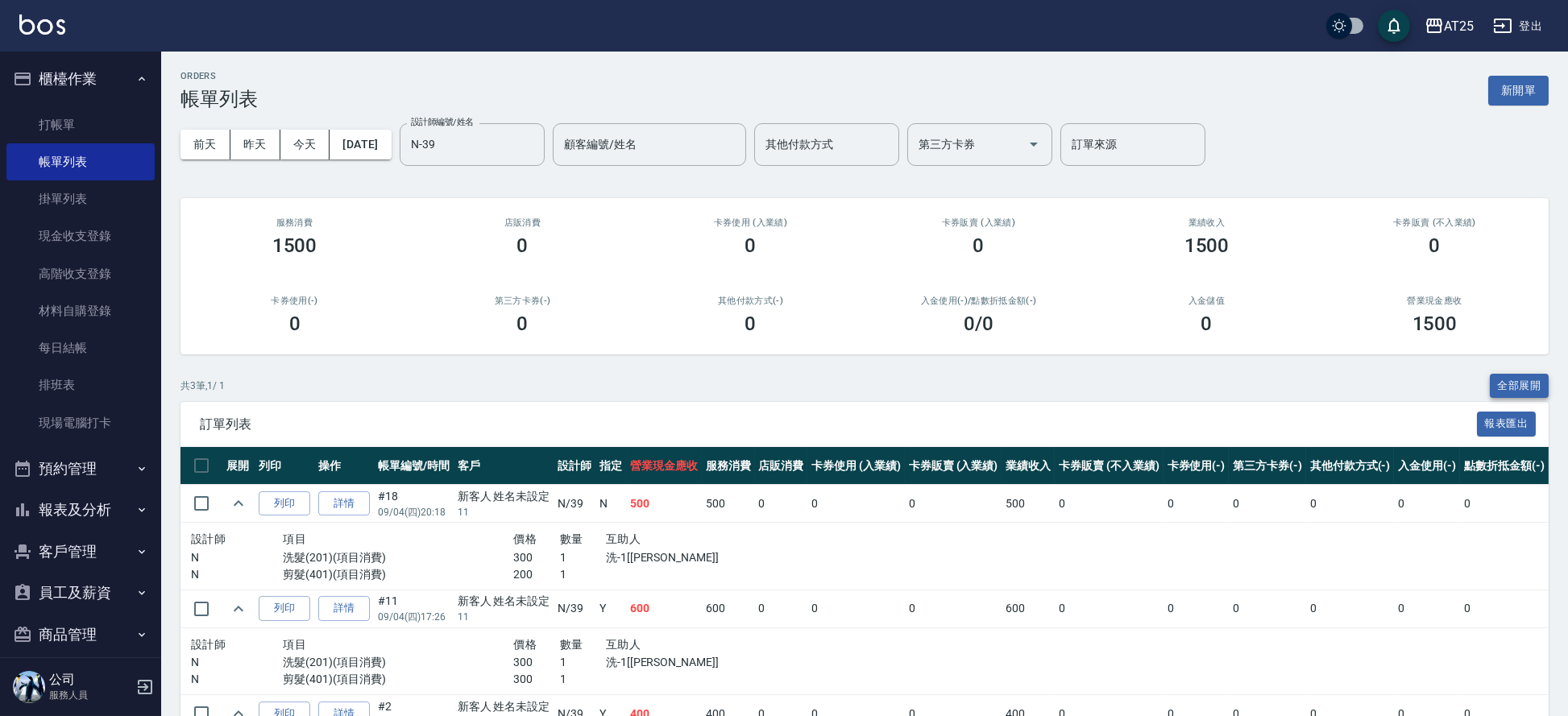
click at [1516, 387] on button "全部展開" at bounding box center [1519, 386] width 59 height 25
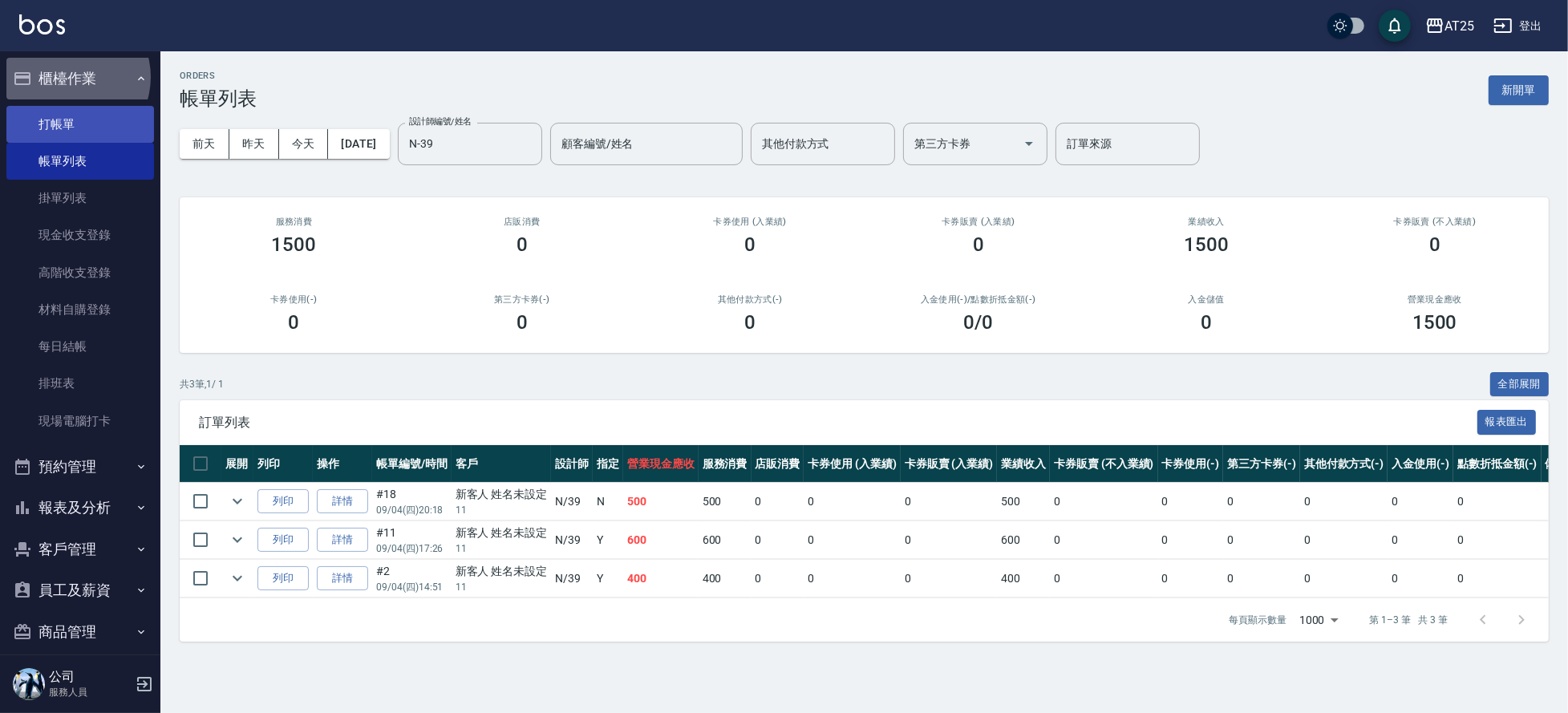
drag, startPoint x: 68, startPoint y: 78, endPoint x: 60, endPoint y: 133, distance: 55.6
click at [66, 89] on button "櫃檯作業" at bounding box center [80, 79] width 148 height 42
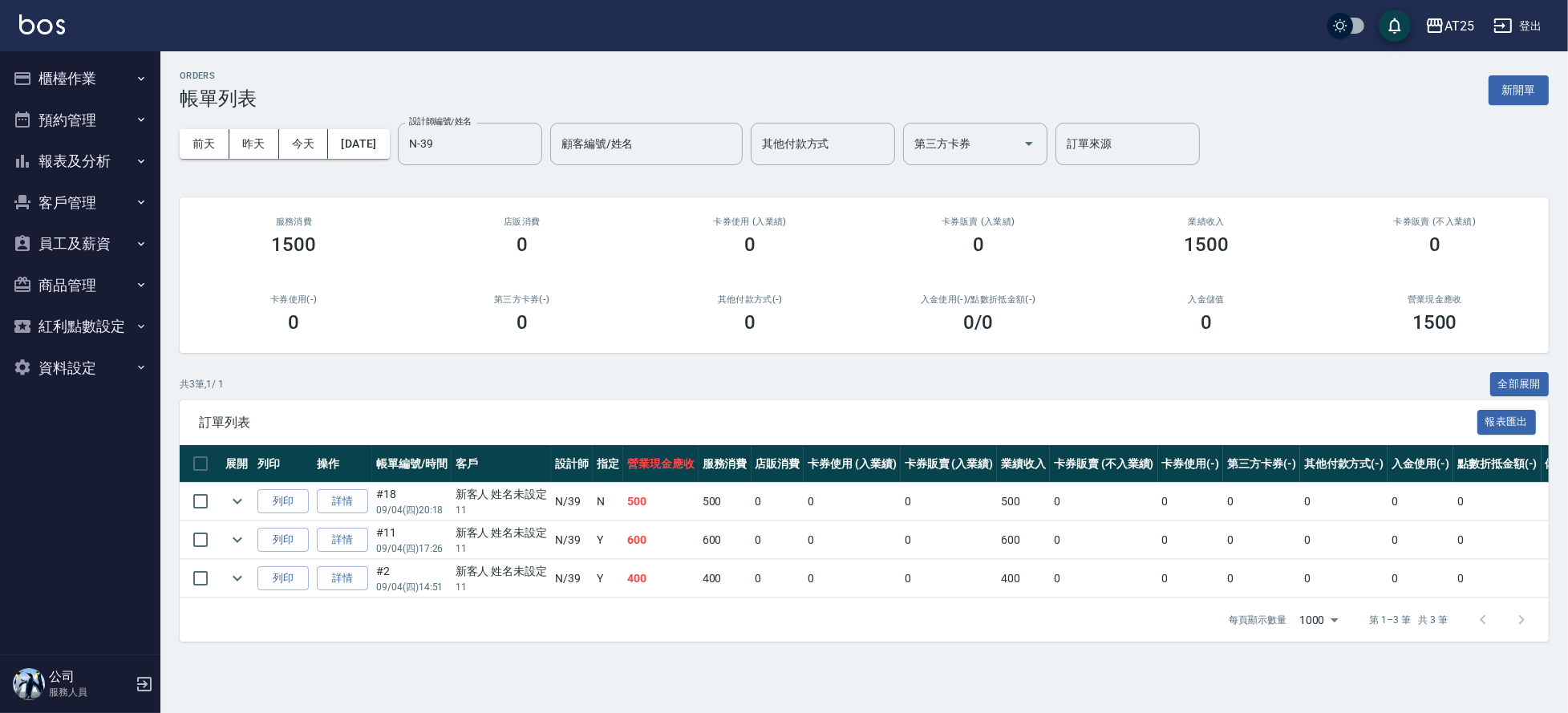
click at [64, 152] on button "報表及分析" at bounding box center [80, 161] width 148 height 42
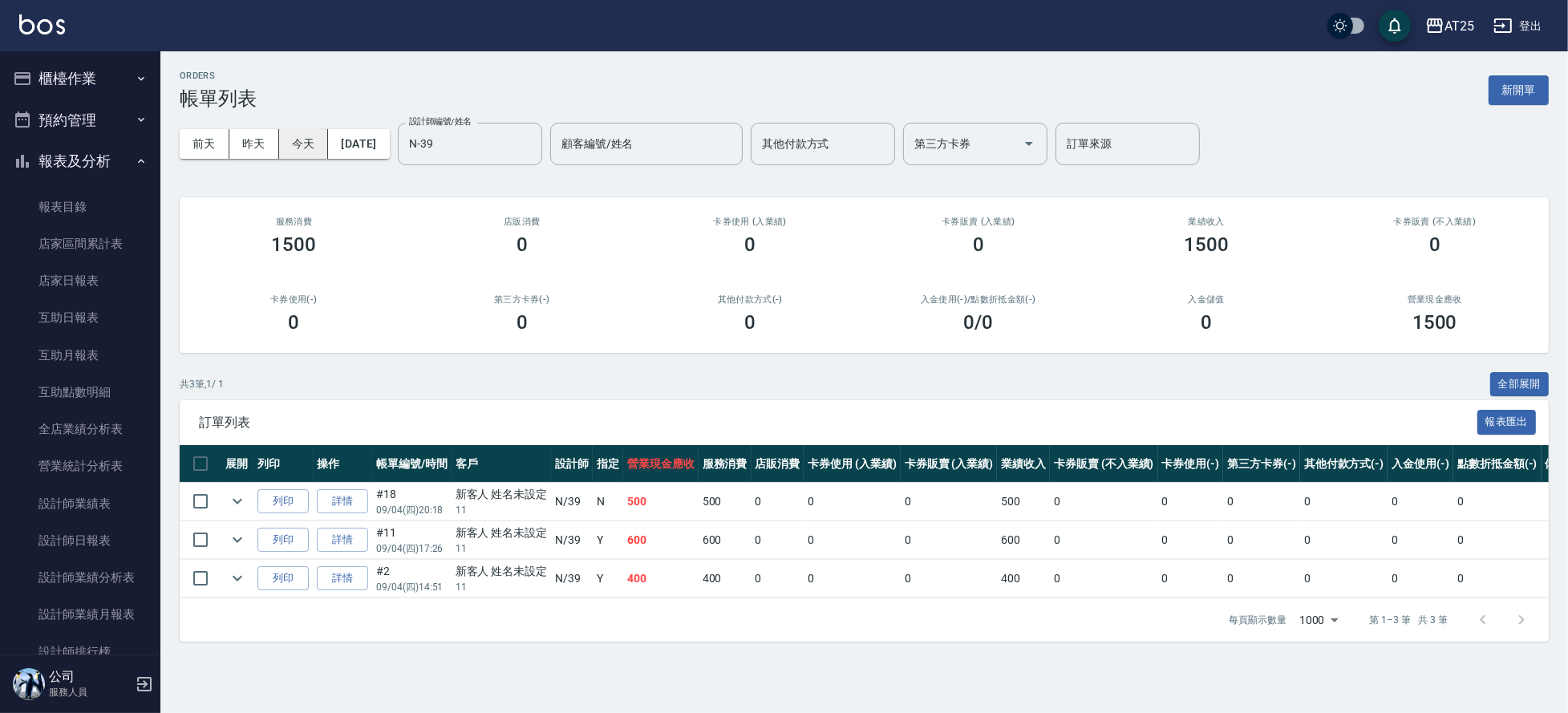
click at [314, 149] on button "今天" at bounding box center [304, 143] width 50 height 30
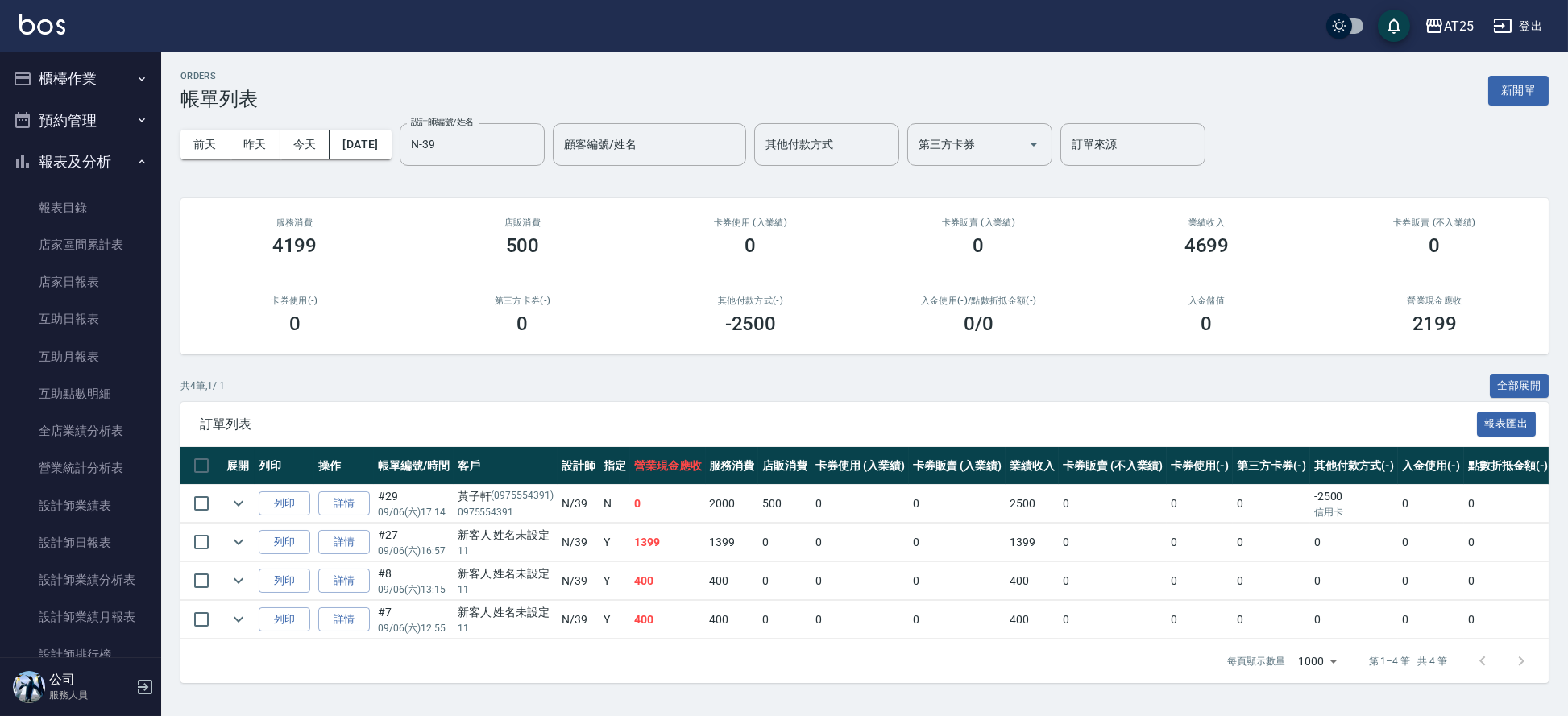
click at [97, 67] on button "櫃檯作業" at bounding box center [80, 79] width 148 height 42
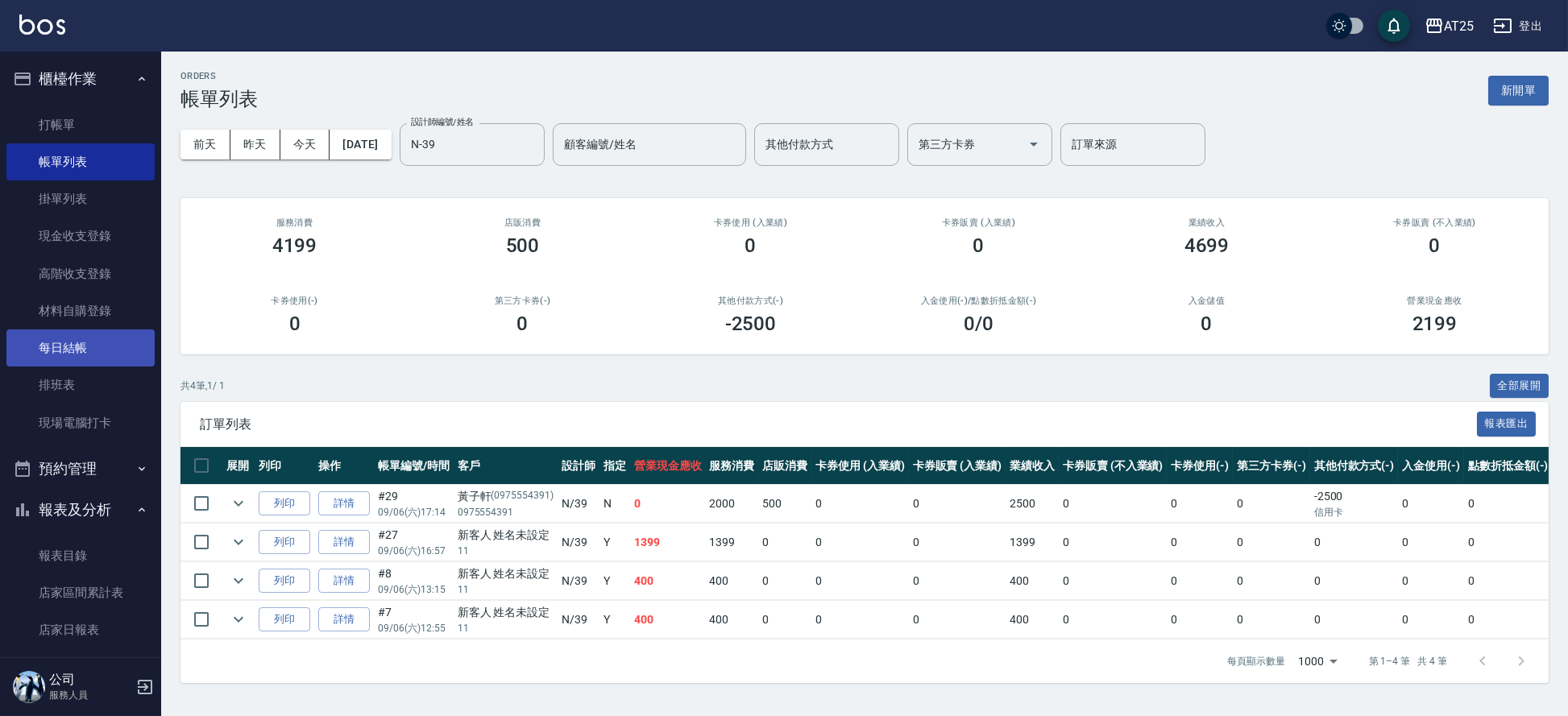
click at [107, 331] on link "每日結帳" at bounding box center [80, 348] width 148 height 37
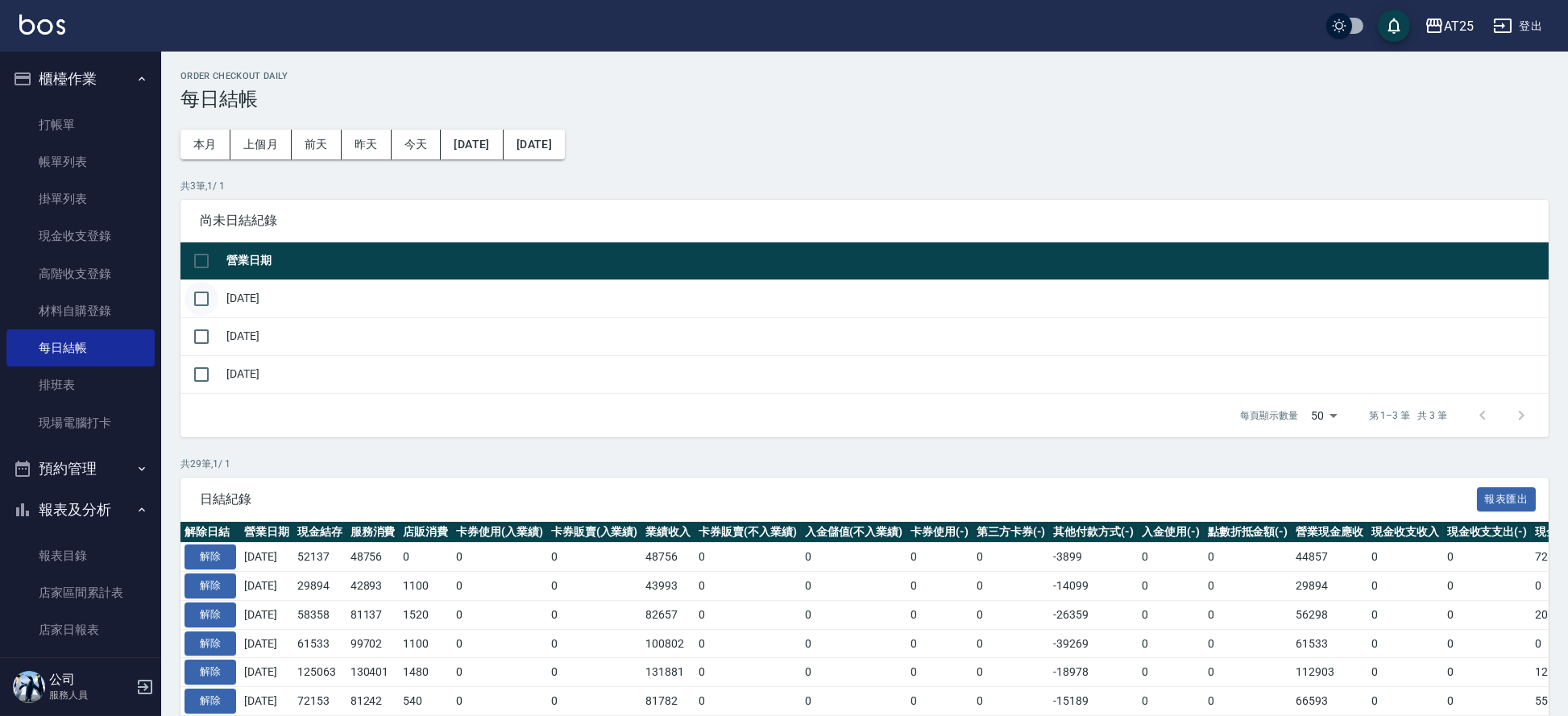
click at [191, 296] on input "checkbox" at bounding box center [201, 299] width 34 height 34
checkbox input "true"
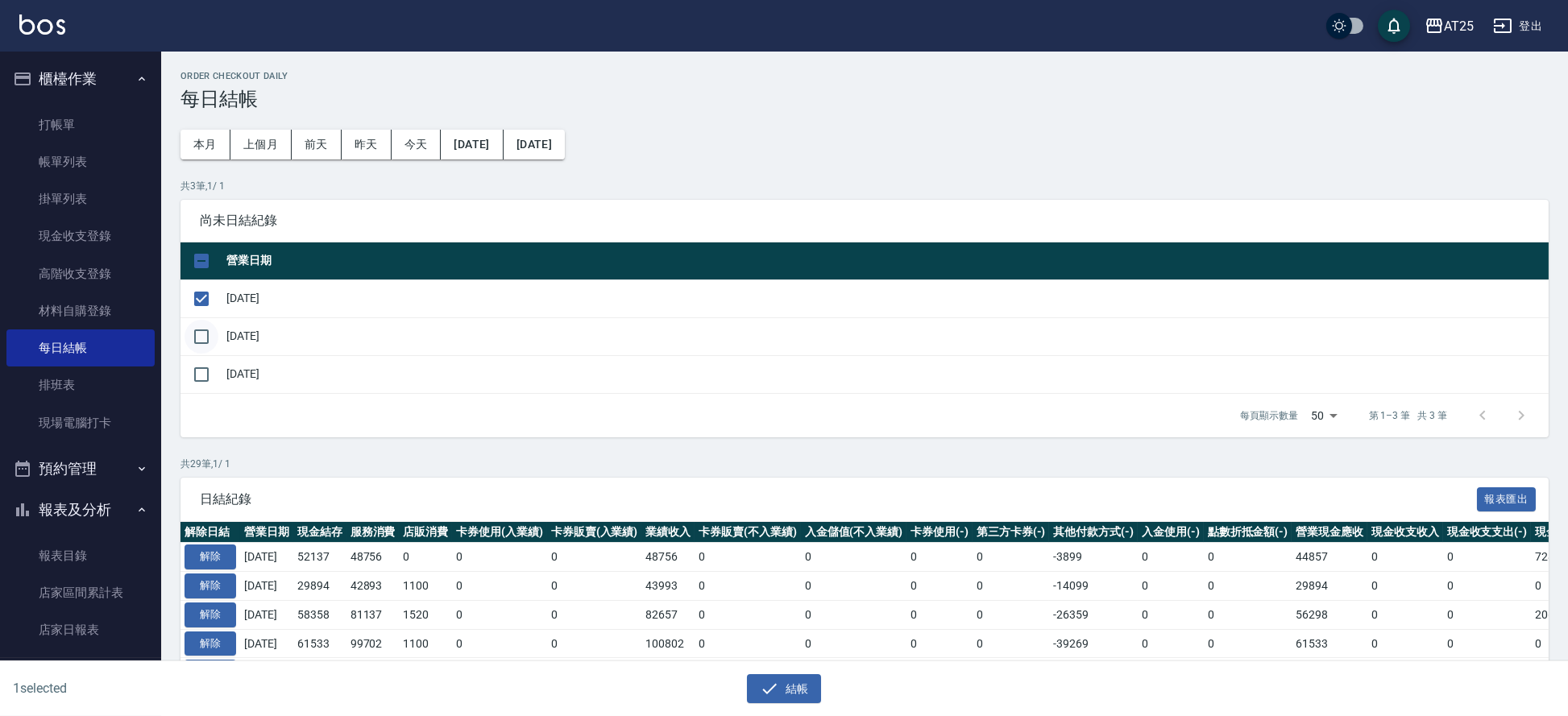
drag, startPoint x: 200, startPoint y: 323, endPoint x: 201, endPoint y: 332, distance: 9.1
click at [201, 332] on input "checkbox" at bounding box center [201, 337] width 34 height 34
checkbox input "true"
click at [767, 690] on icon "button" at bounding box center [770, 689] width 20 height 20
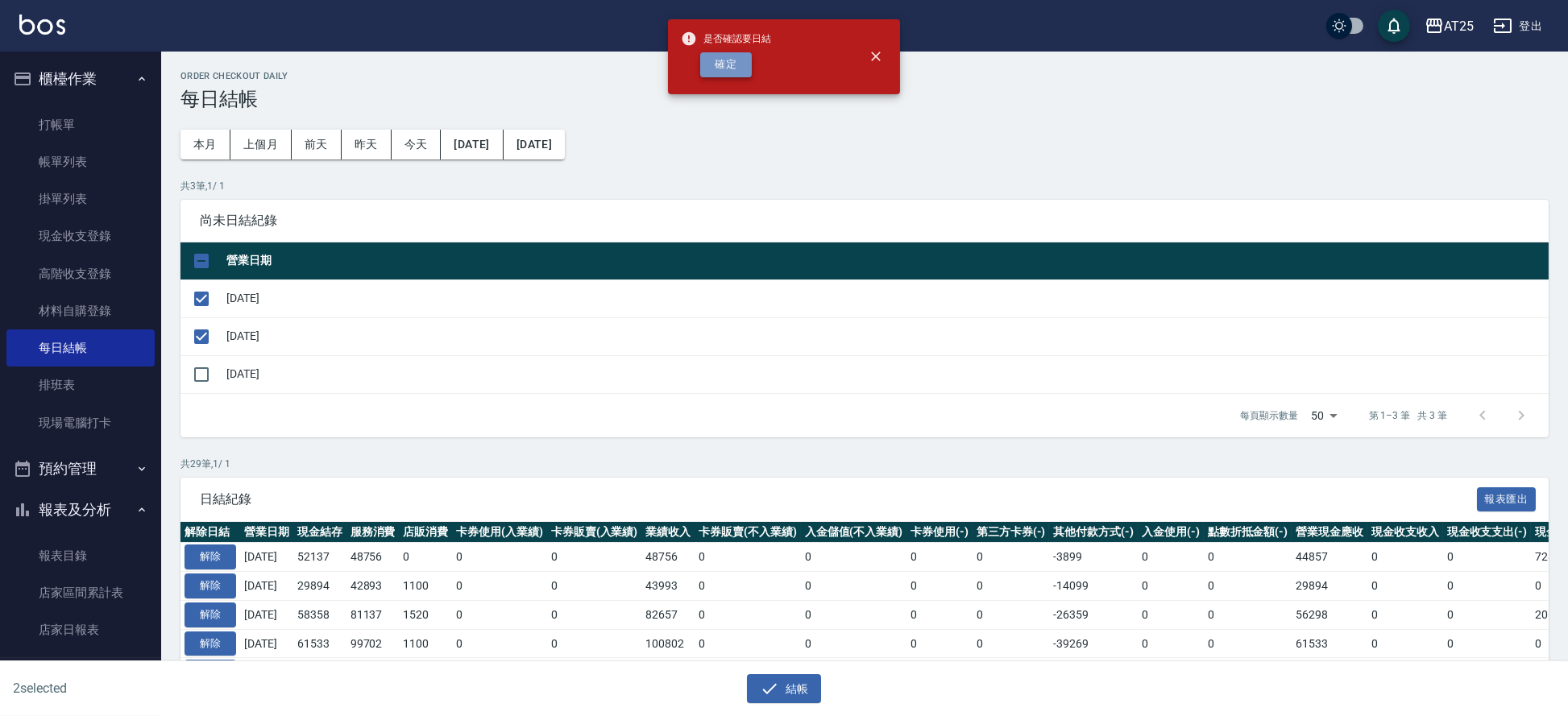
click at [740, 66] on button "確定" at bounding box center [725, 65] width 51 height 25
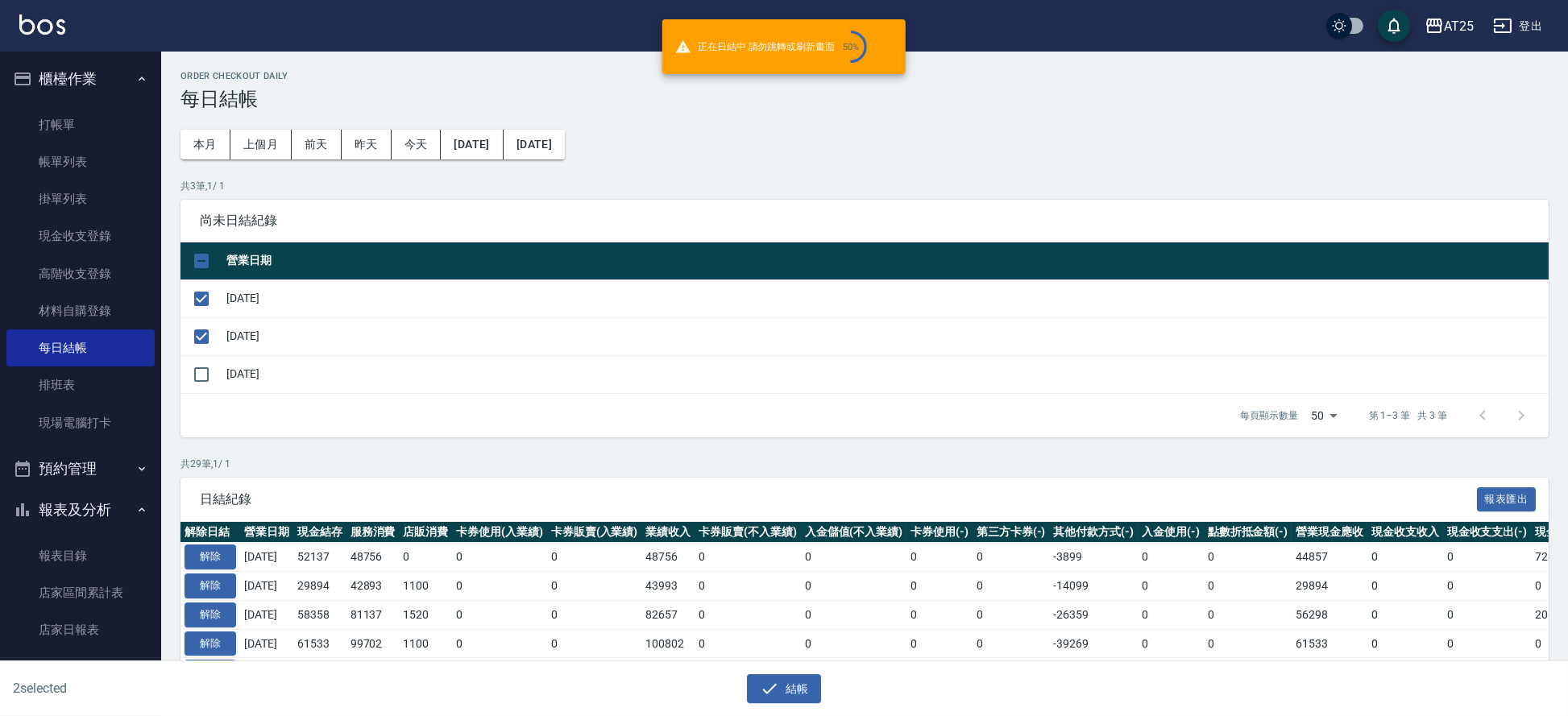
checkbox input "false"
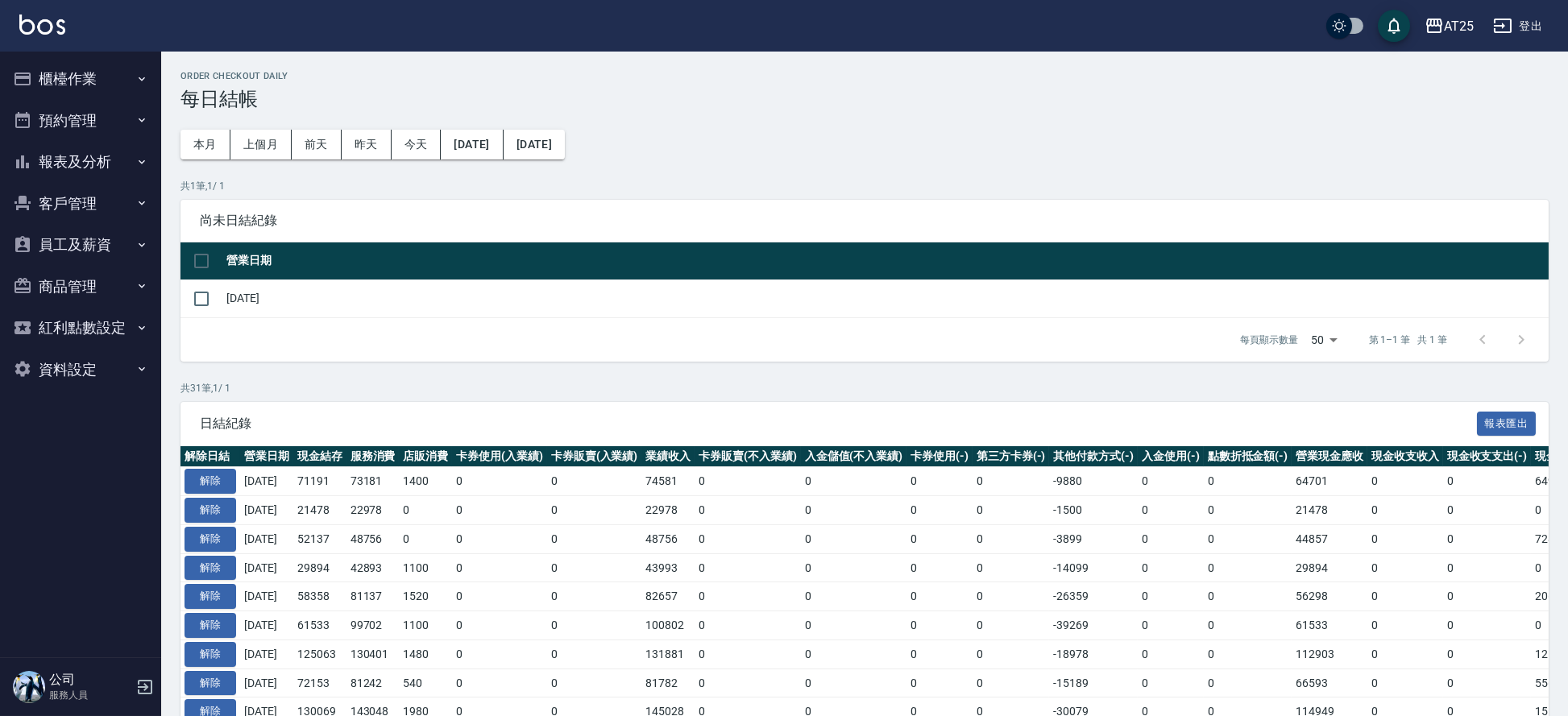
click at [249, 305] on td "[DATE]" at bounding box center [885, 298] width 1326 height 38
click at [223, 312] on td "[DATE]" at bounding box center [885, 298] width 1326 height 38
click at [208, 296] on input "checkbox" at bounding box center [201, 299] width 34 height 34
checkbox input "true"
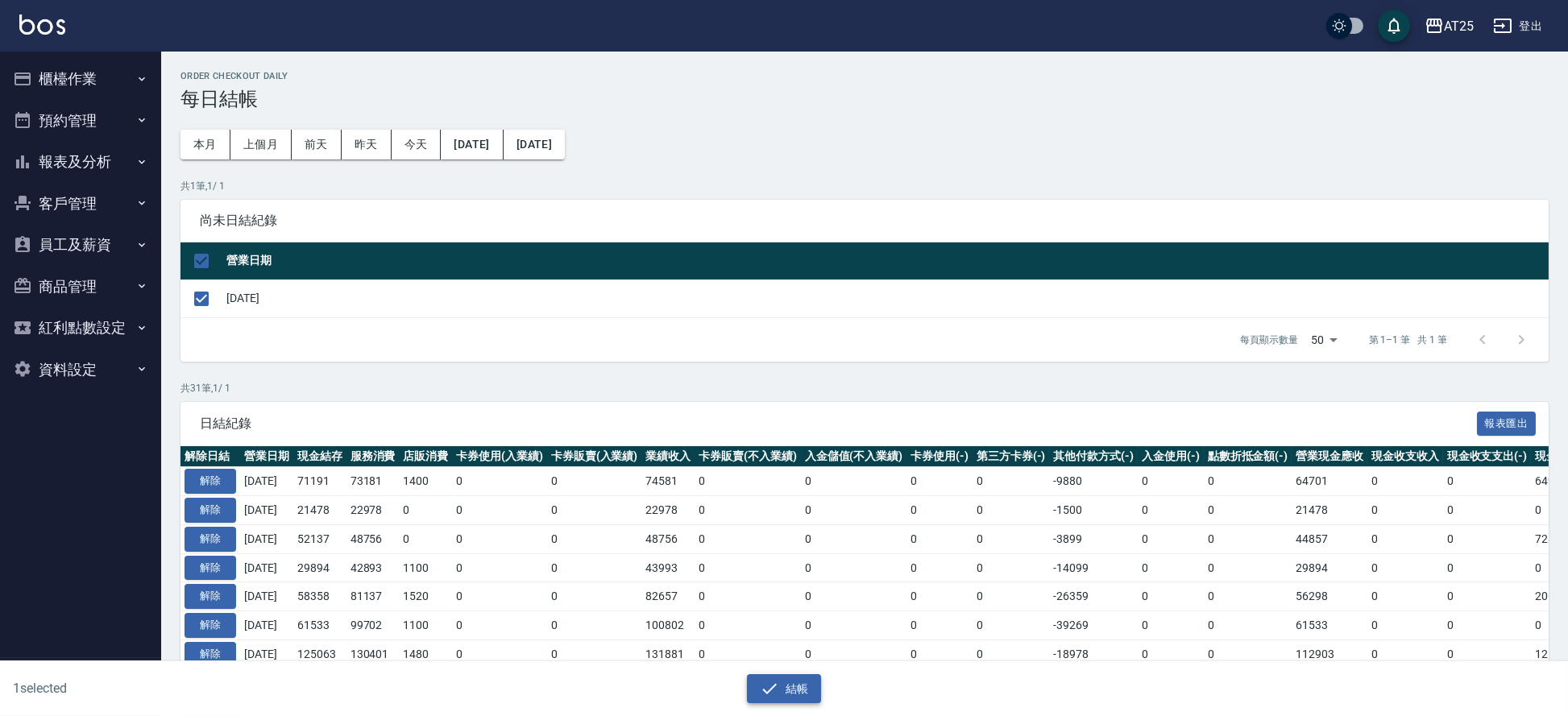
click at [787, 700] on button "結帳" at bounding box center [784, 688] width 75 height 30
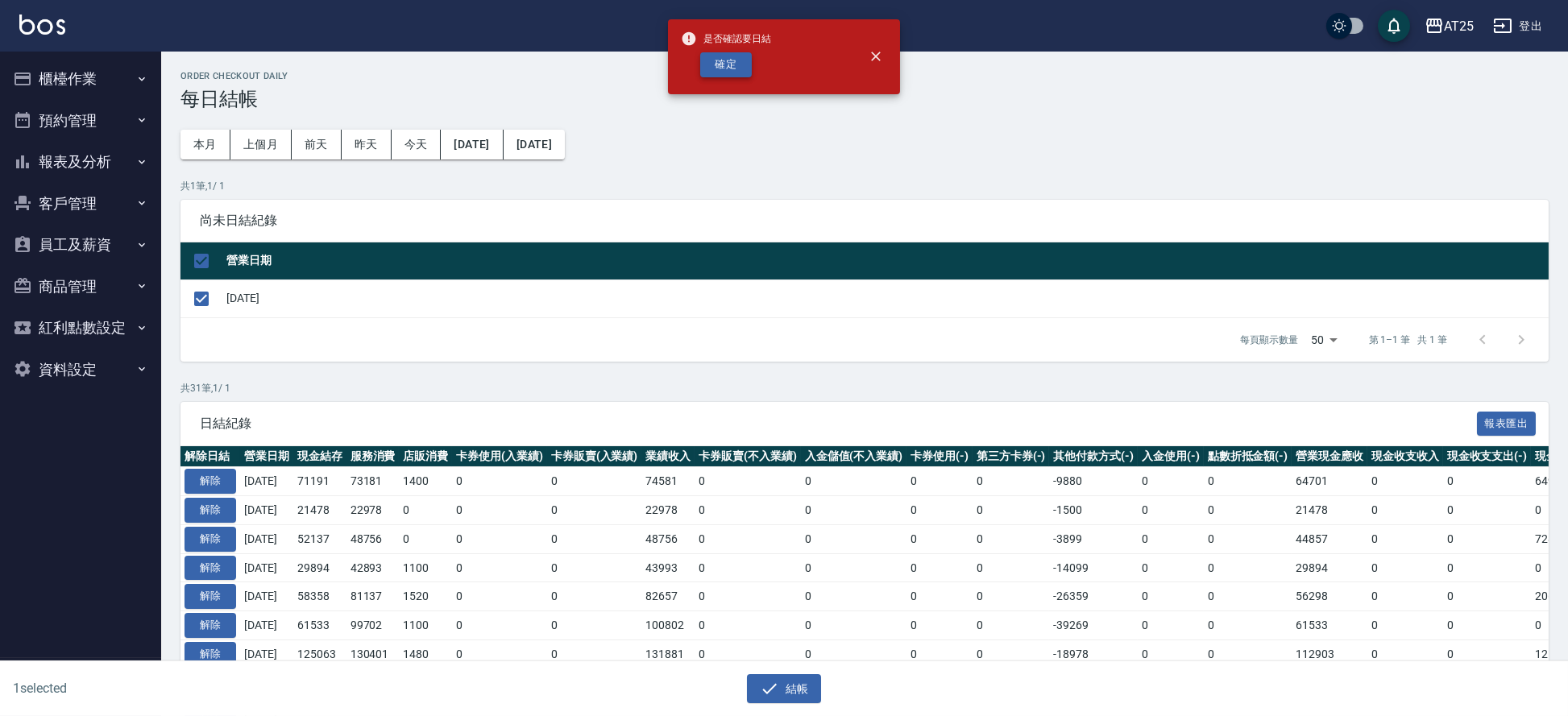
click at [716, 54] on button "確定" at bounding box center [725, 65] width 51 height 25
checkbox input "false"
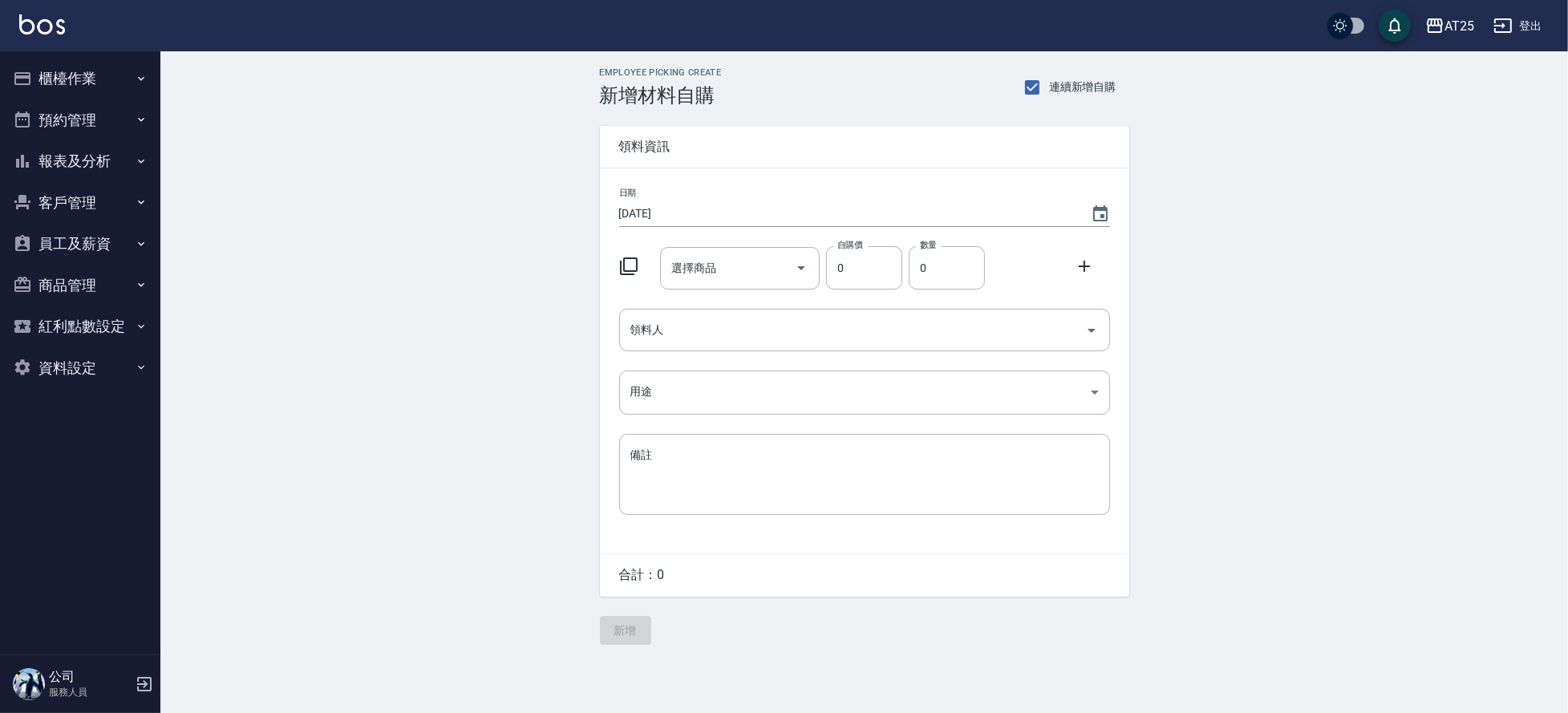
click at [90, 155] on button "報表及分析" at bounding box center [80, 161] width 148 height 42
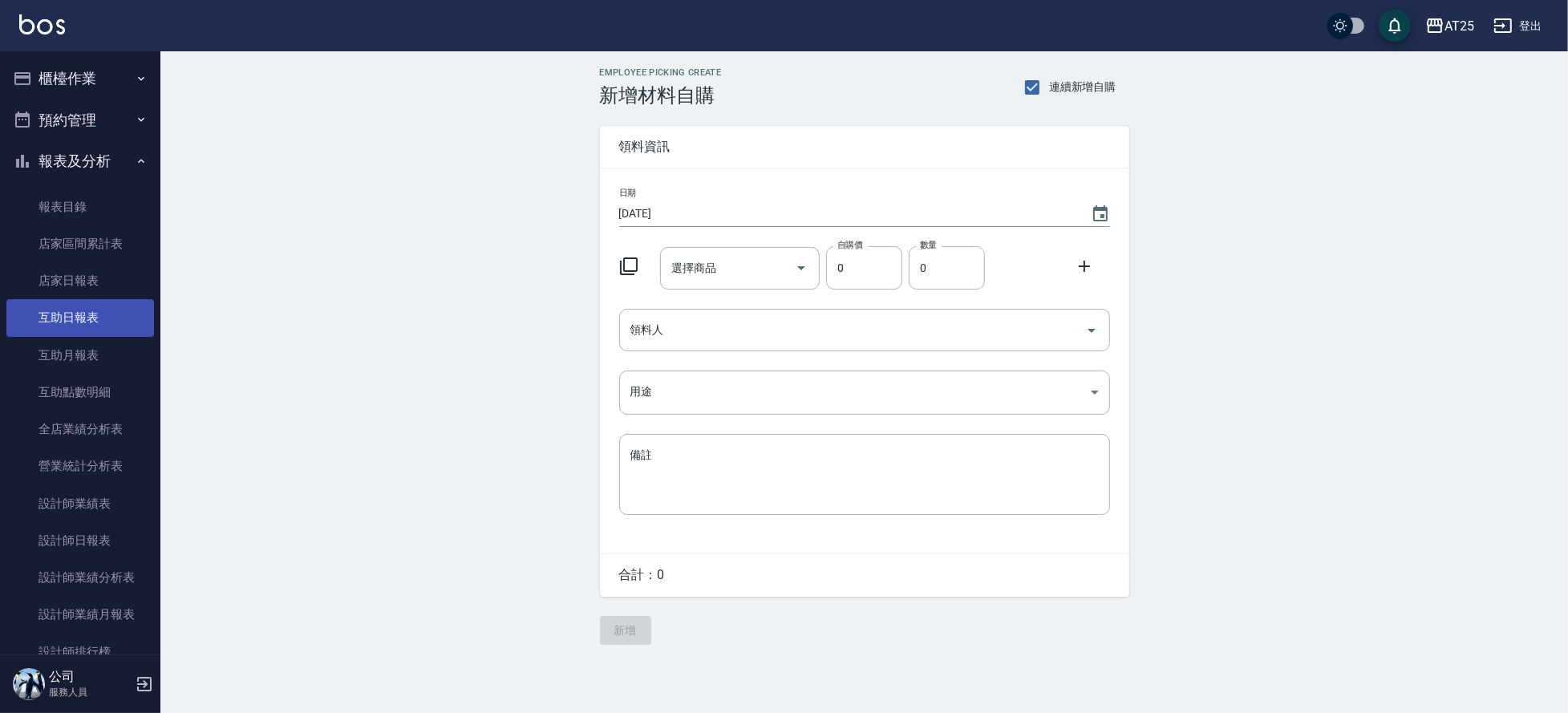
click at [93, 326] on link "互助日報表" at bounding box center [80, 317] width 148 height 37
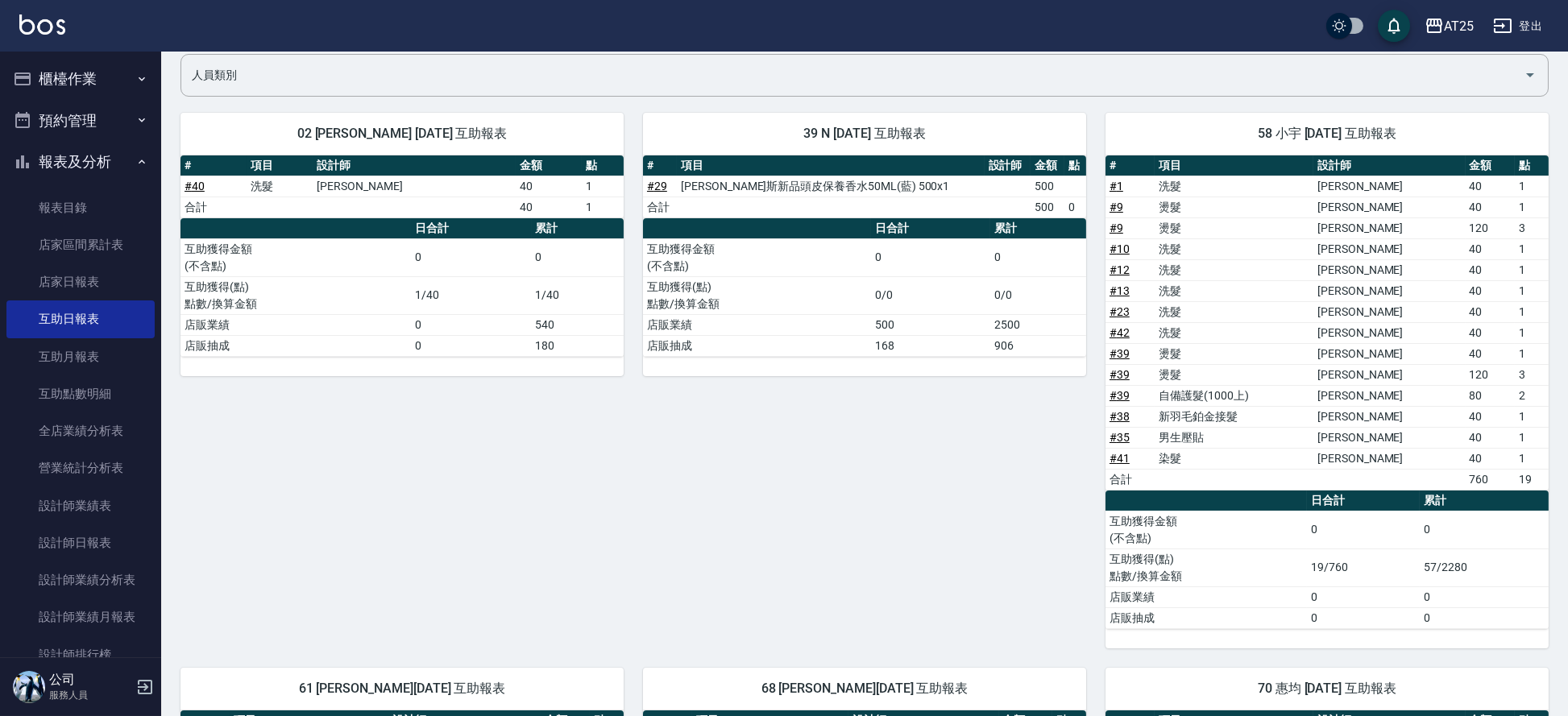
scroll to position [176, 0]
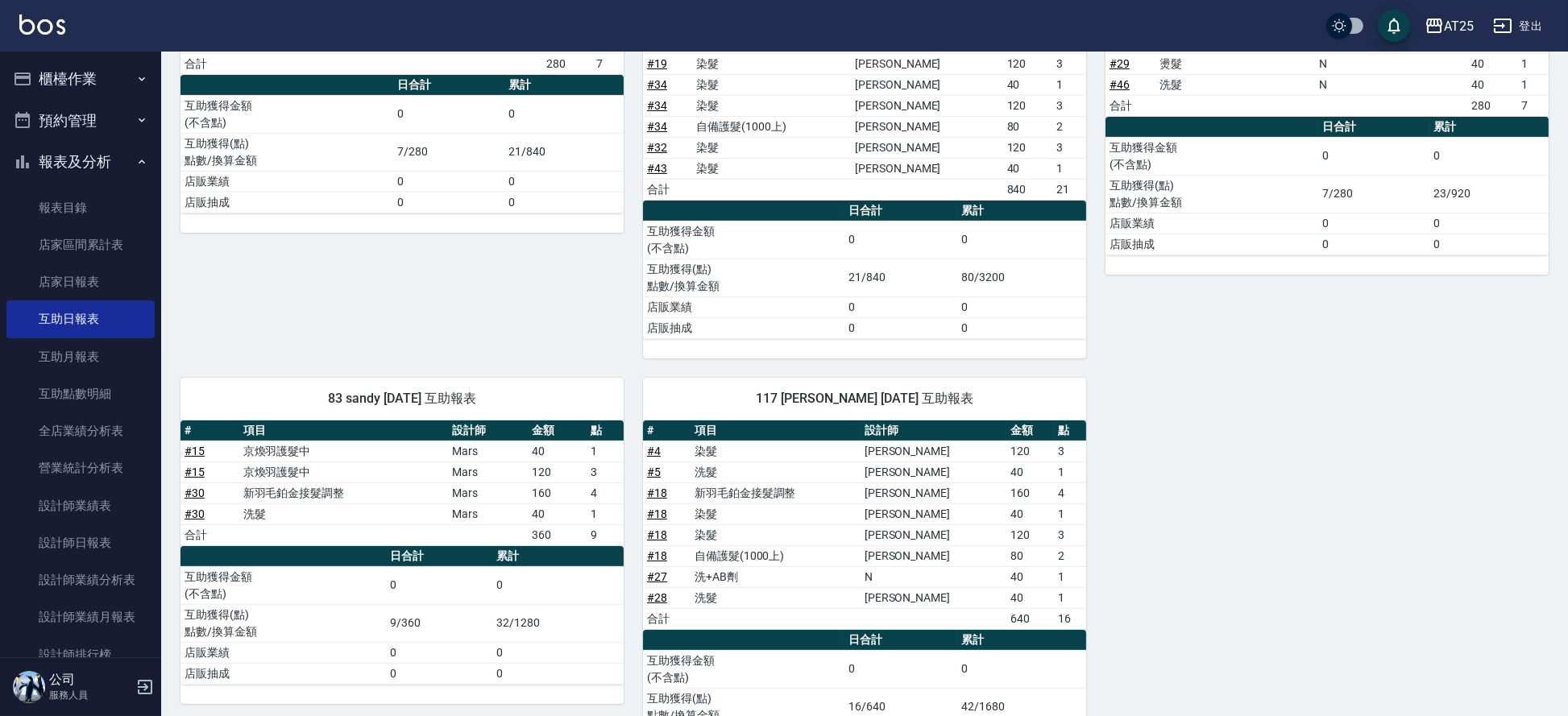
scroll to position [1531, 0]
